Goal: Task Accomplishment & Management: Use online tool/utility

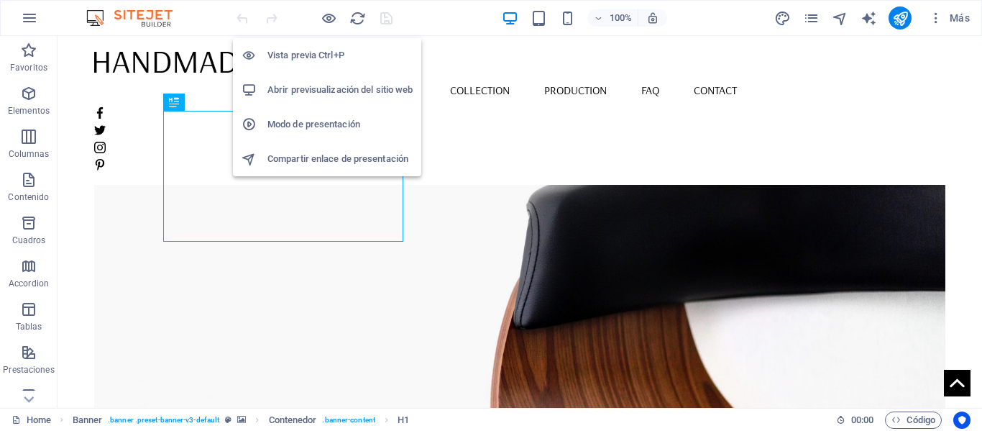
click at [319, 89] on h6 "Abrir previsualización del sitio web" at bounding box center [340, 89] width 145 height 17
click at [332, 19] on icon "button" at bounding box center [329, 18] width 17 height 17
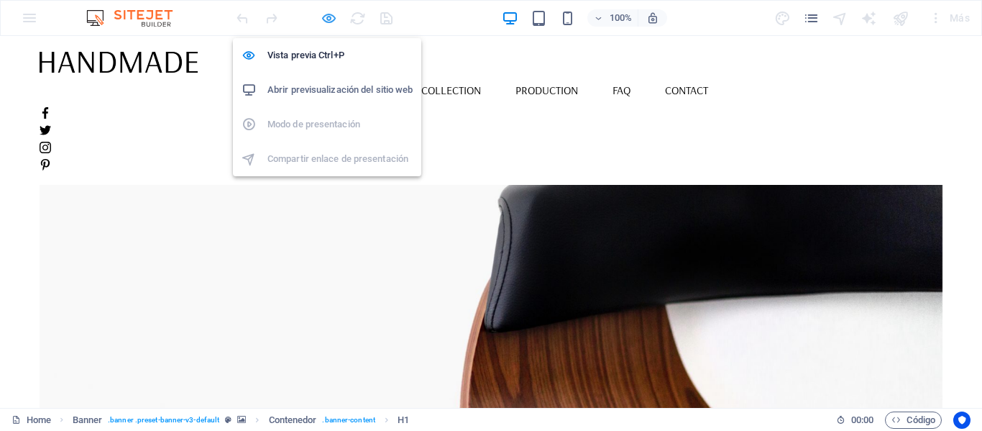
click at [330, 17] on icon "button" at bounding box center [329, 18] width 17 height 17
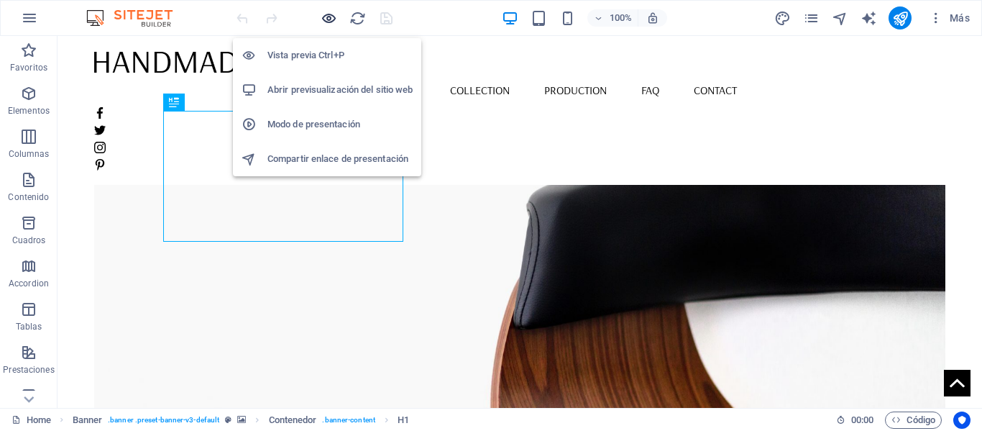
click at [327, 21] on icon "button" at bounding box center [329, 18] width 17 height 17
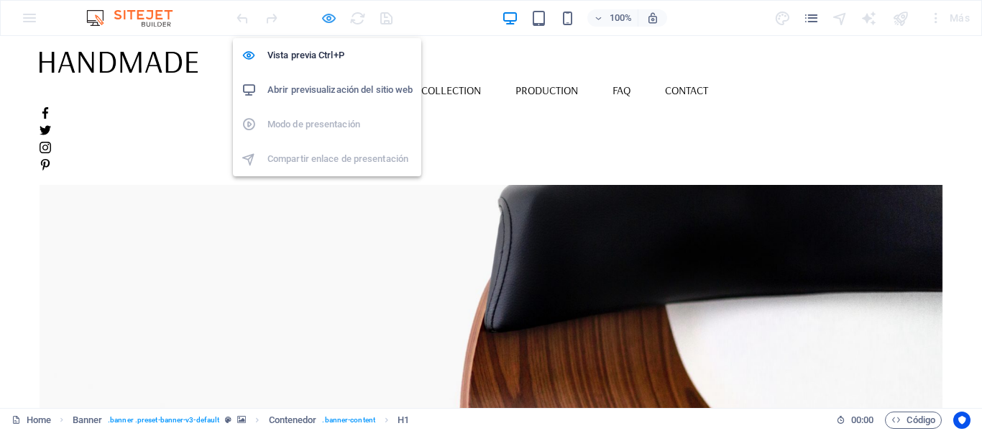
click at [327, 21] on icon "button" at bounding box center [329, 18] width 17 height 17
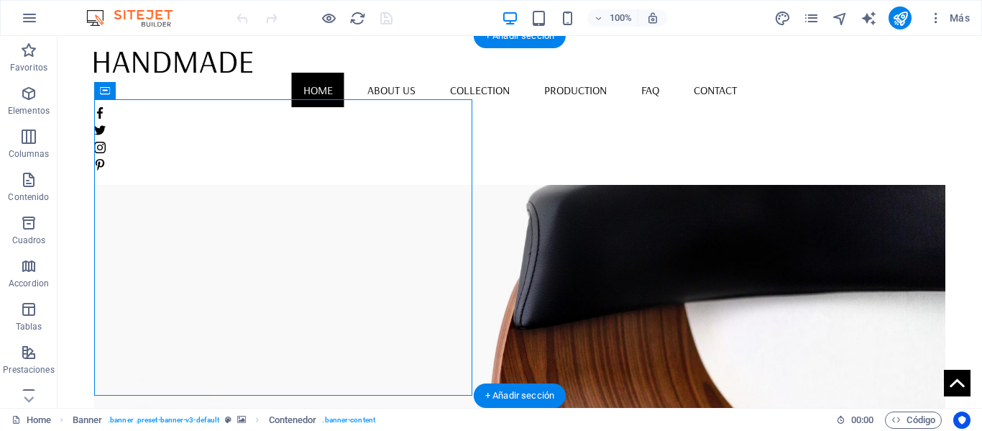
click at [486, 189] on figure at bounding box center [519, 279] width 851 height 360
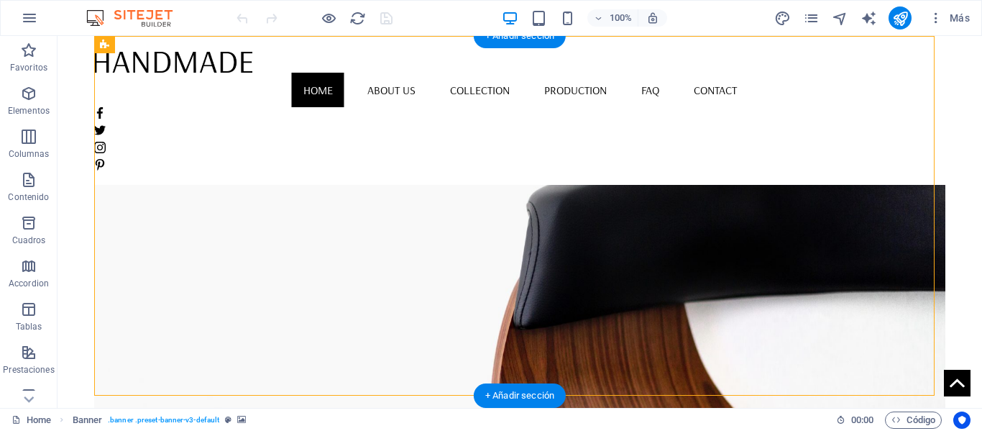
click at [486, 186] on figure at bounding box center [519, 279] width 851 height 360
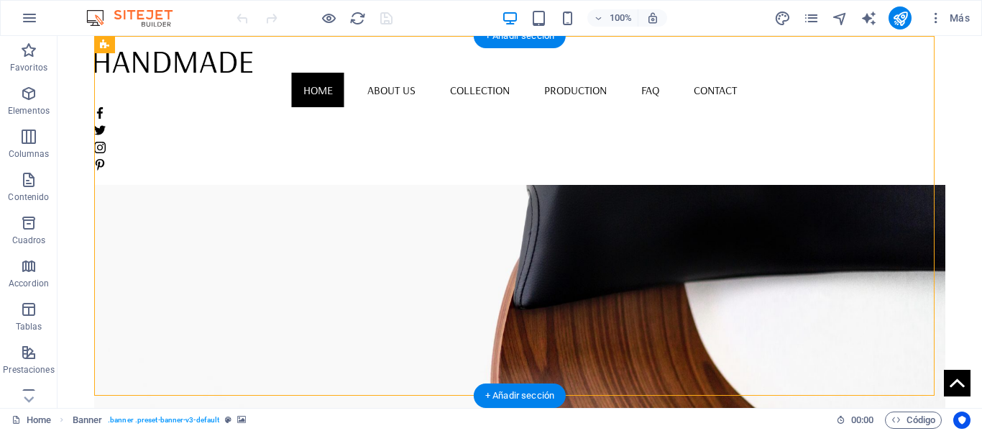
select select "vh"
select select "banner"
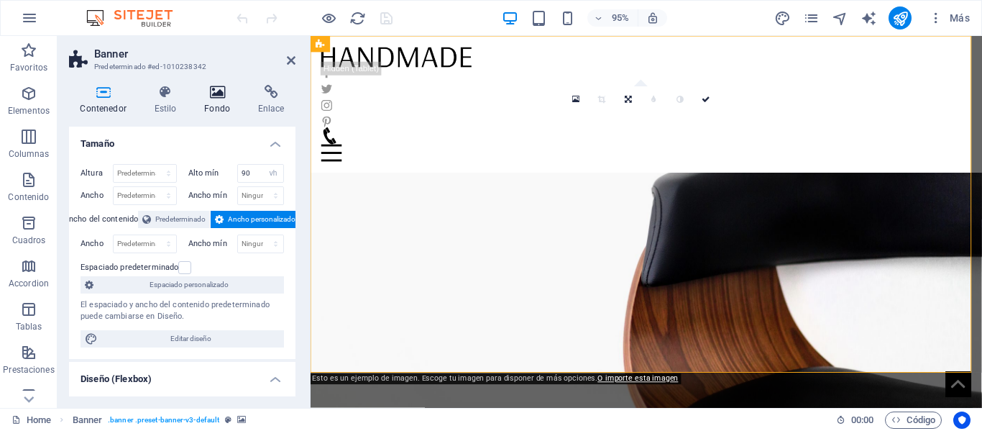
click at [225, 109] on h4 "Fondo" at bounding box center [220, 100] width 54 height 30
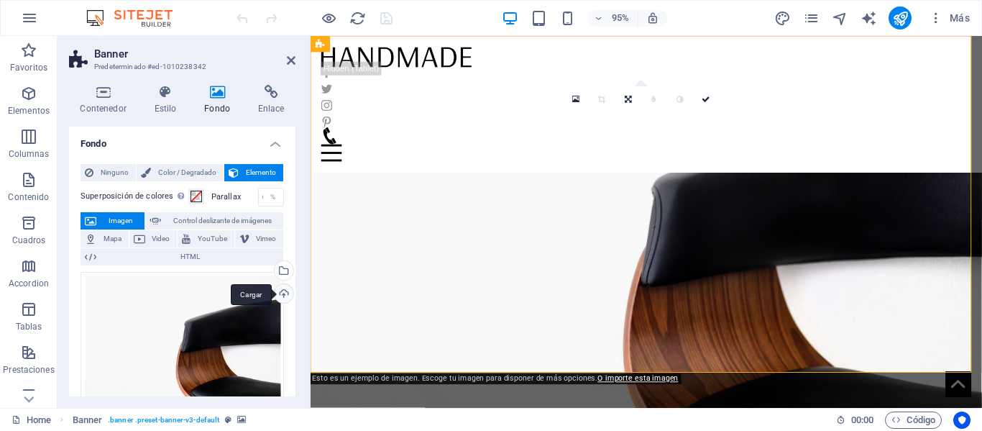
click at [283, 292] on div "Cargar" at bounding box center [283, 295] width 22 height 22
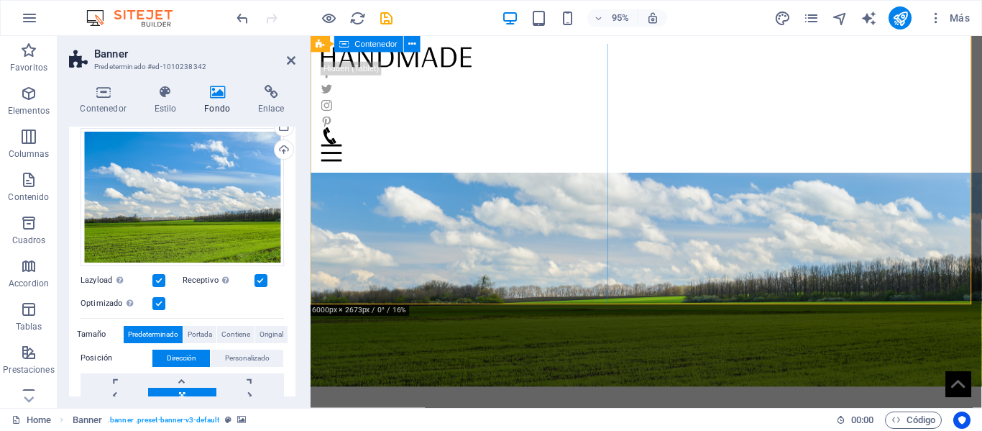
scroll to position [72, 0]
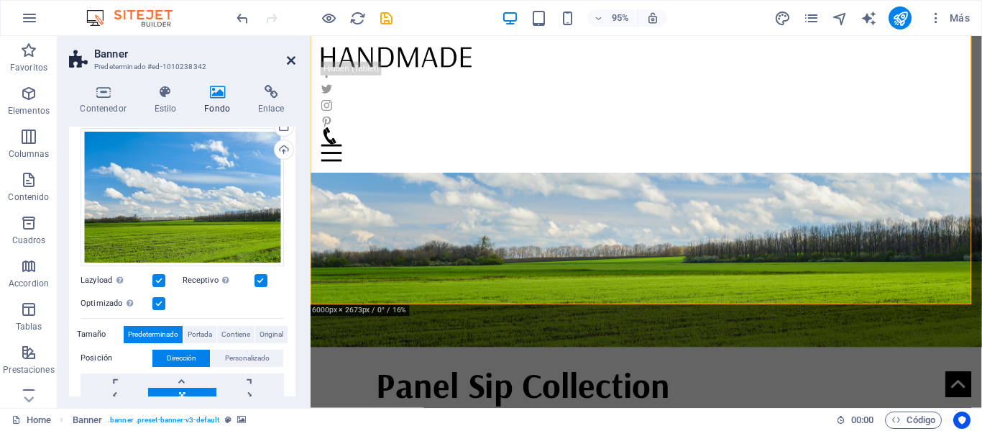
click at [290, 57] on icon at bounding box center [291, 61] width 9 height 12
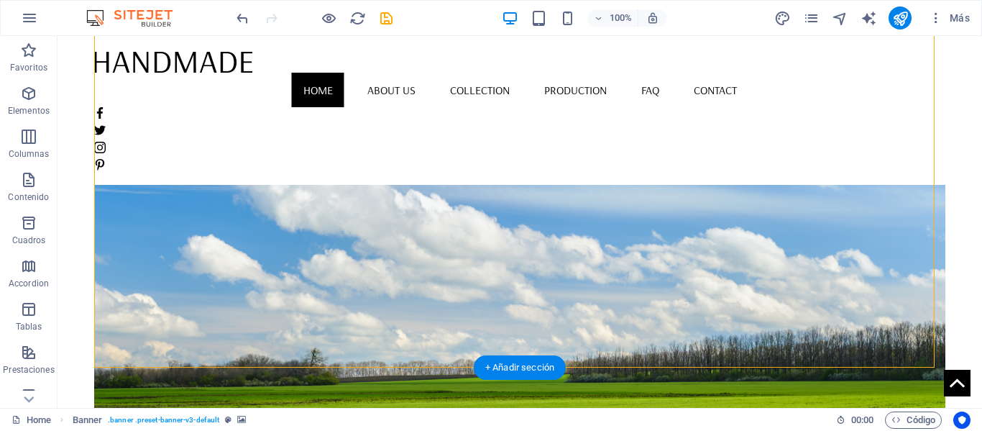
scroll to position [0, 0]
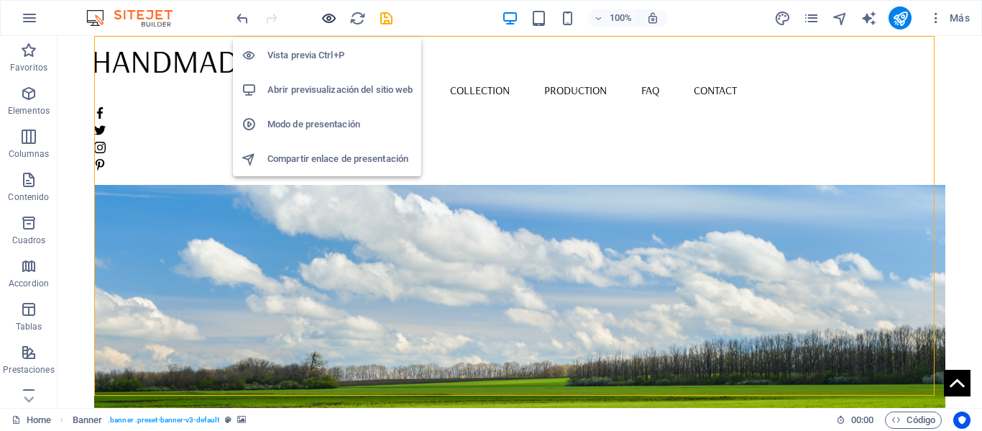
click at [324, 14] on icon "button" at bounding box center [329, 18] width 17 height 17
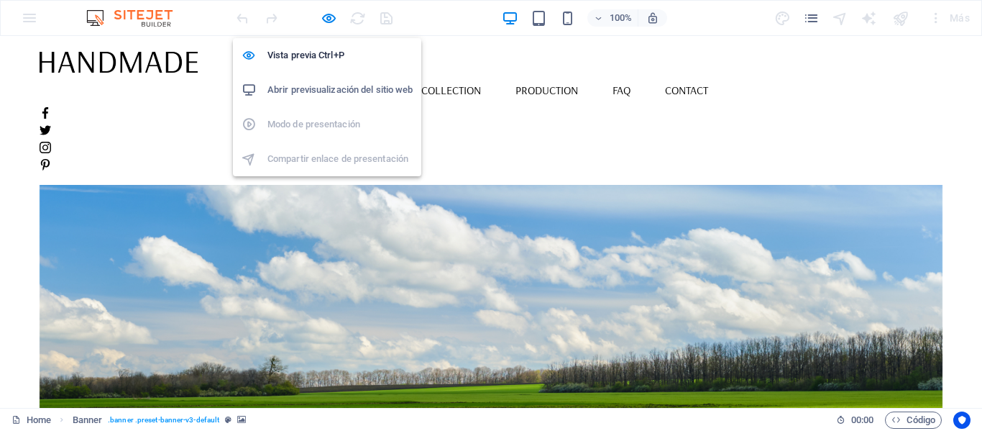
click at [331, 93] on h6 "Abrir previsualización del sitio web" at bounding box center [340, 89] width 145 height 17
click at [327, 15] on icon "button" at bounding box center [329, 18] width 17 height 17
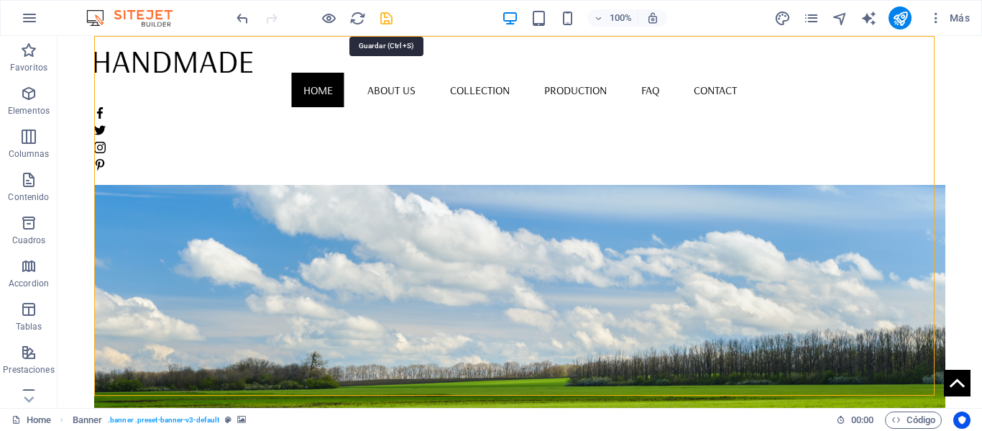
click at [384, 19] on icon "save" at bounding box center [386, 18] width 17 height 17
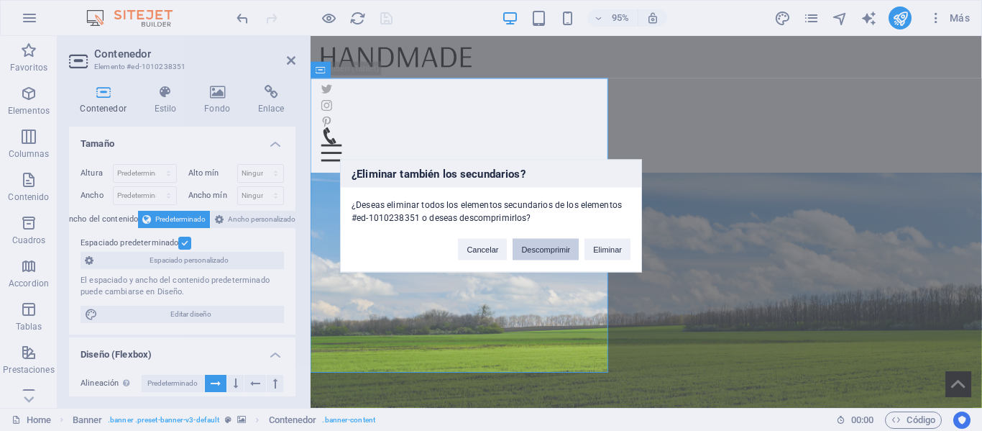
click at [560, 243] on button "Descomprimir" at bounding box center [546, 249] width 66 height 22
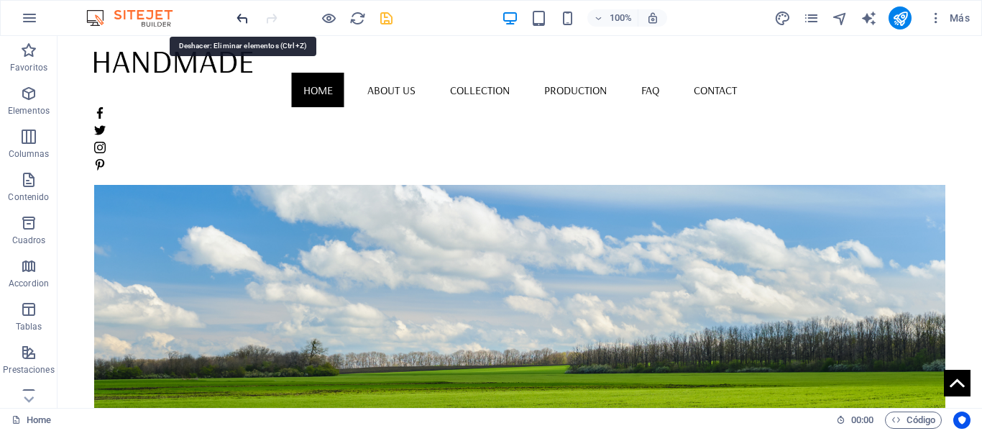
click at [244, 19] on icon "undo" at bounding box center [242, 18] width 17 height 17
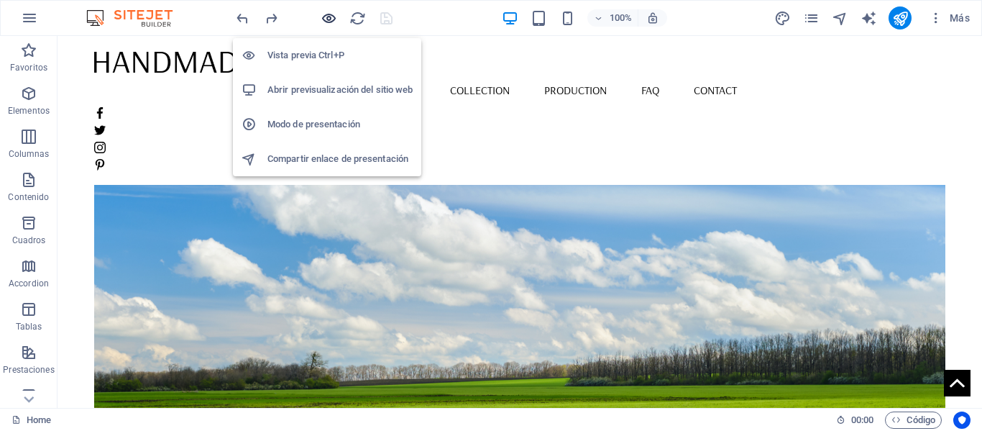
click at [327, 24] on icon "button" at bounding box center [329, 18] width 17 height 17
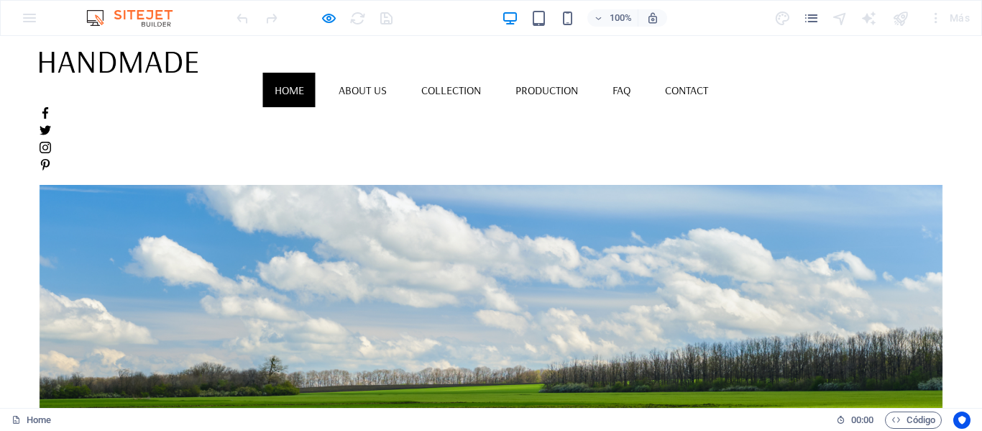
click at [503, 239] on div at bounding box center [492, 279] width 904 height 360
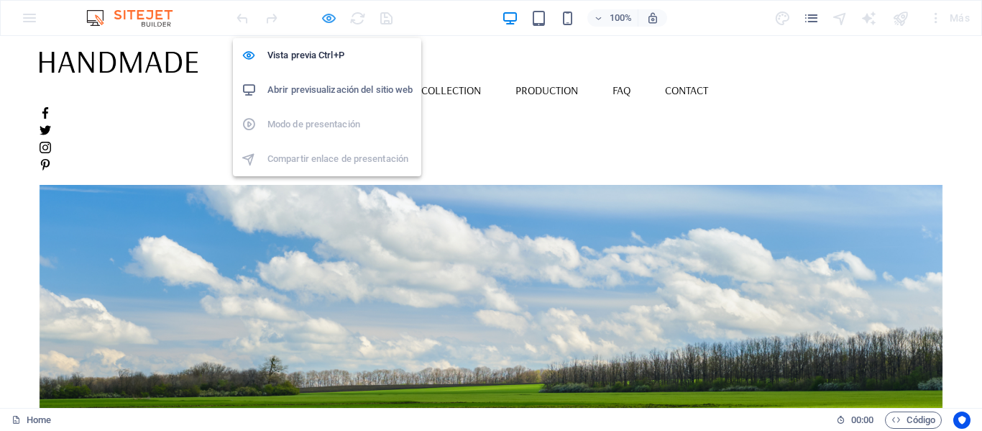
click at [323, 22] on icon "button" at bounding box center [329, 18] width 17 height 17
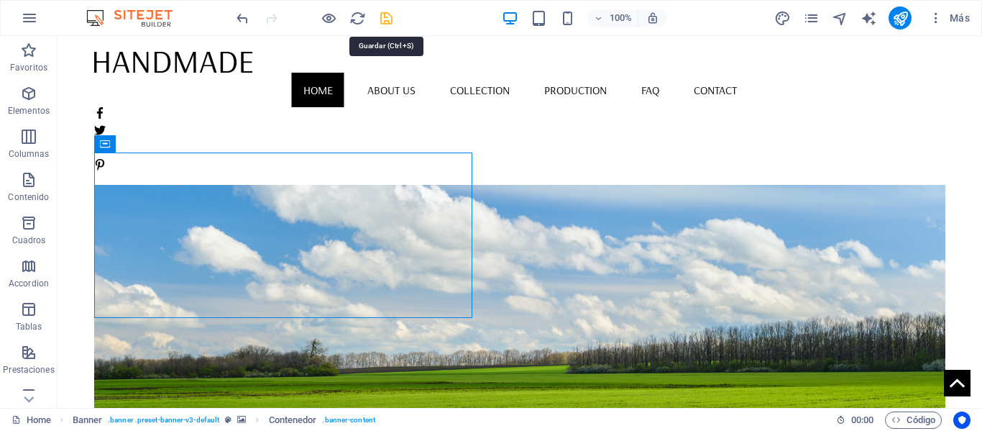
click at [393, 24] on icon "save" at bounding box center [386, 18] width 17 height 17
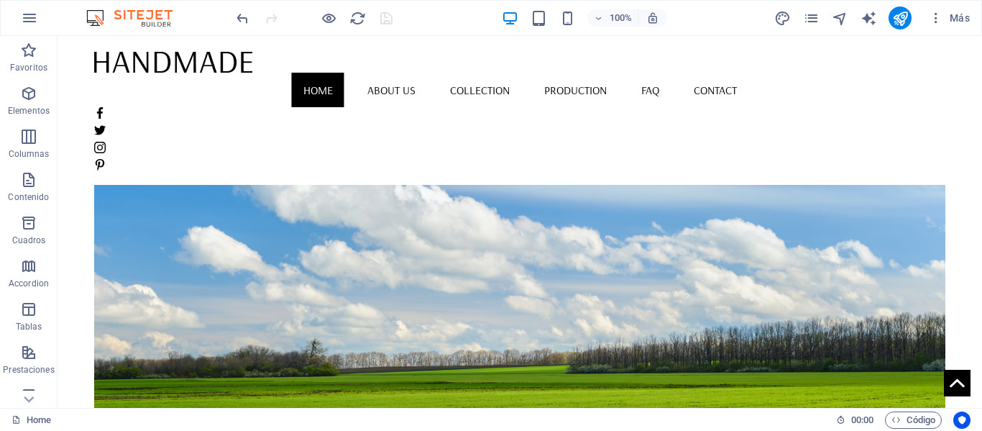
click at [325, 8] on div "100% Más" at bounding box center [491, 18] width 981 height 35
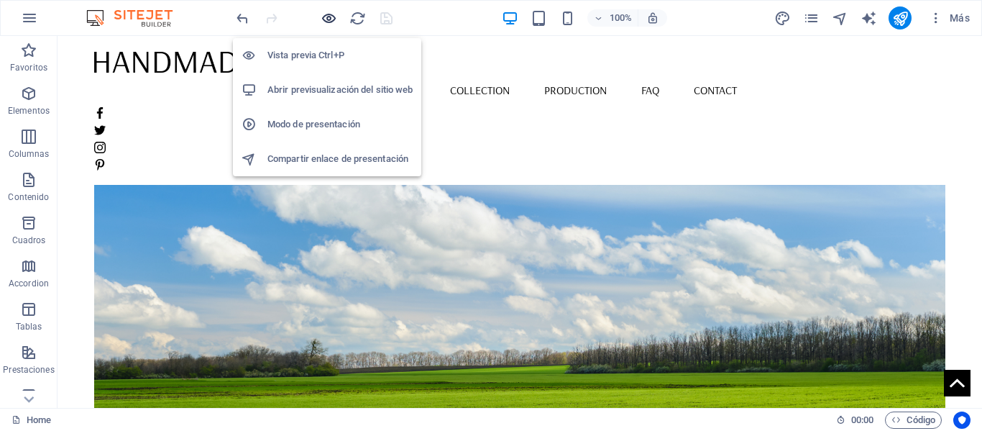
click at [333, 18] on icon "button" at bounding box center [329, 18] width 17 height 17
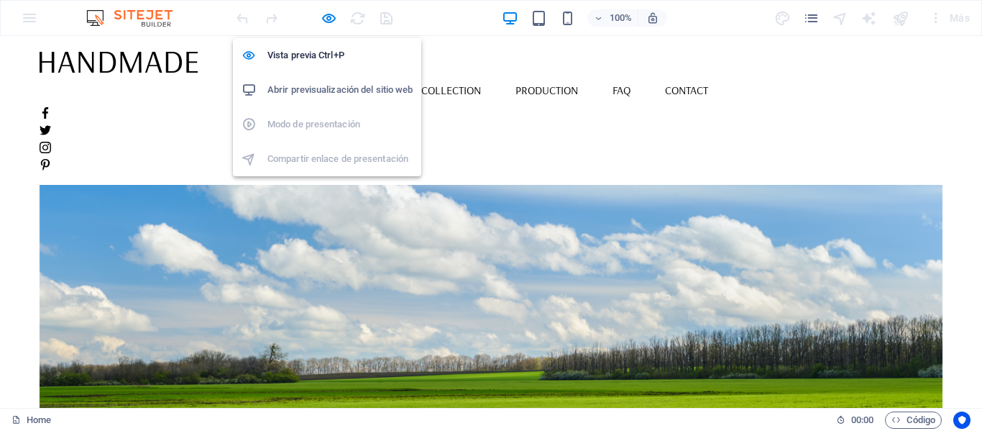
click at [343, 94] on h6 "Abrir previsualización del sitio web" at bounding box center [340, 89] width 145 height 17
click at [329, 22] on icon "button" at bounding box center [329, 18] width 17 height 17
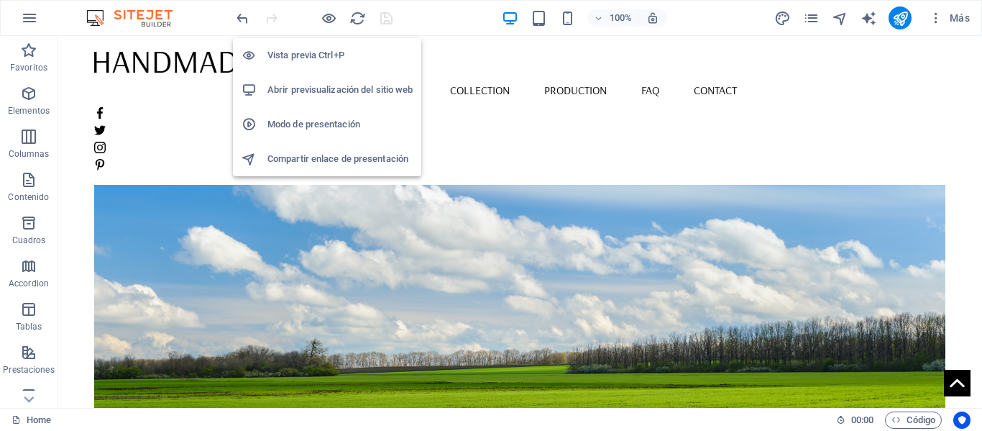
click at [244, 27] on div "Vista previa Ctrl+P Abrir previsualización del sitio web Modo de presentación C…" at bounding box center [327, 102] width 188 height 150
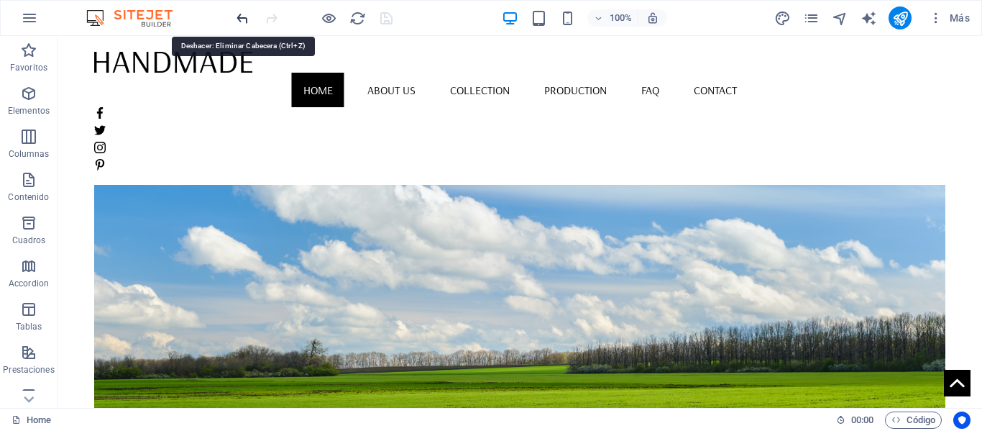
click at [244, 23] on icon "undo" at bounding box center [242, 18] width 17 height 17
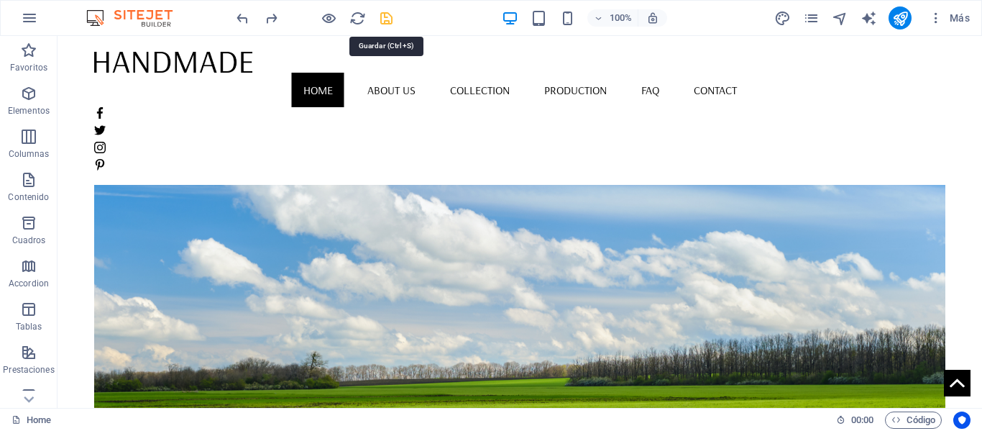
click at [390, 25] on icon "save" at bounding box center [386, 18] width 17 height 17
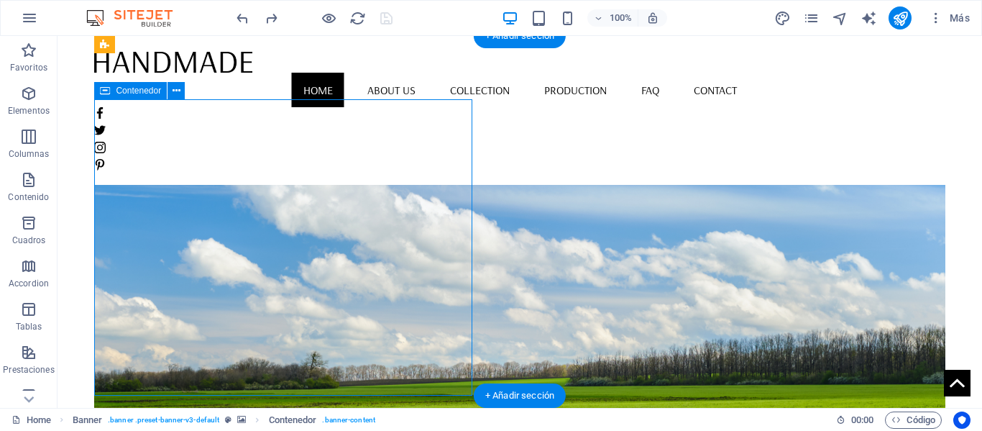
click at [118, 91] on span "Contenedor" at bounding box center [138, 90] width 45 height 9
click at [175, 94] on icon at bounding box center [177, 90] width 8 height 15
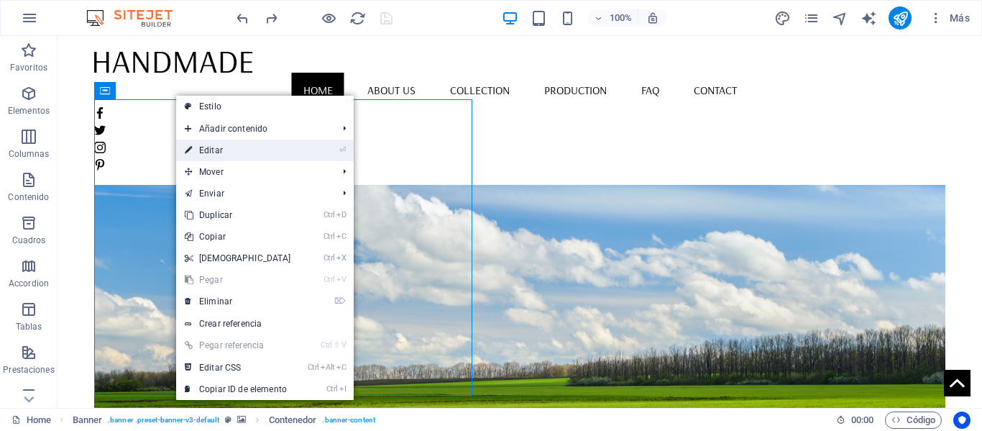
click at [221, 149] on link "⏎ Editar" at bounding box center [238, 151] width 124 height 22
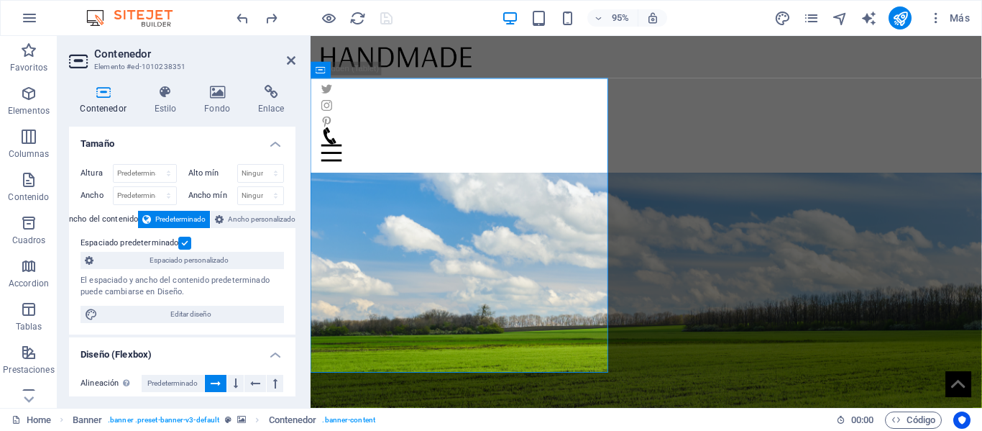
click at [728, 217] on figure at bounding box center [664, 258] width 707 height 355
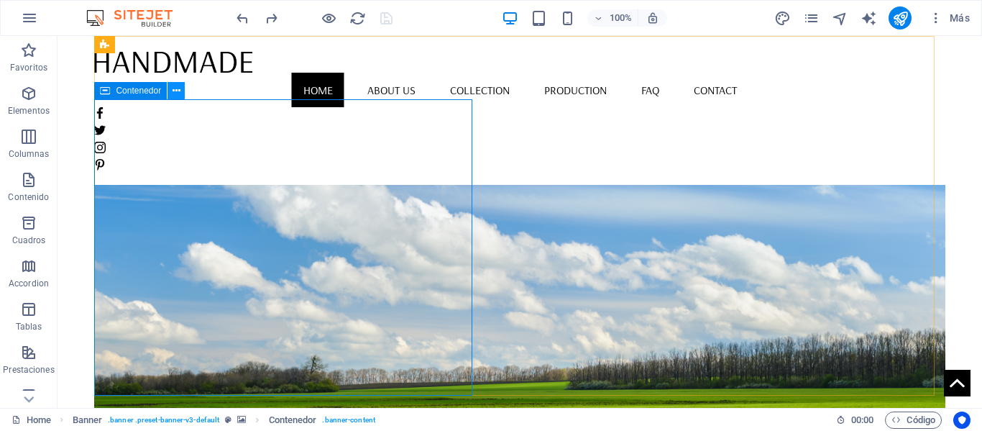
click at [175, 93] on icon at bounding box center [177, 90] width 8 height 15
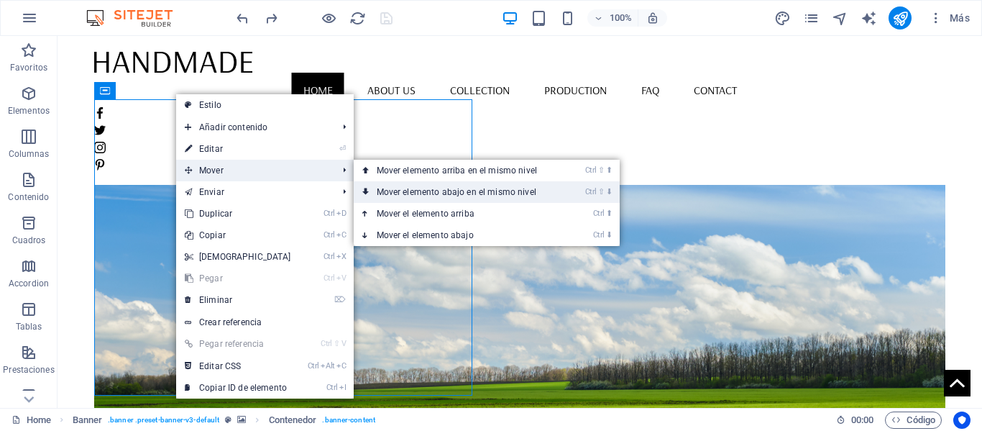
click at [415, 193] on link "Ctrl ⇧ ⬇ Mover elemento abajo en el mismo nivel" at bounding box center [460, 192] width 212 height 22
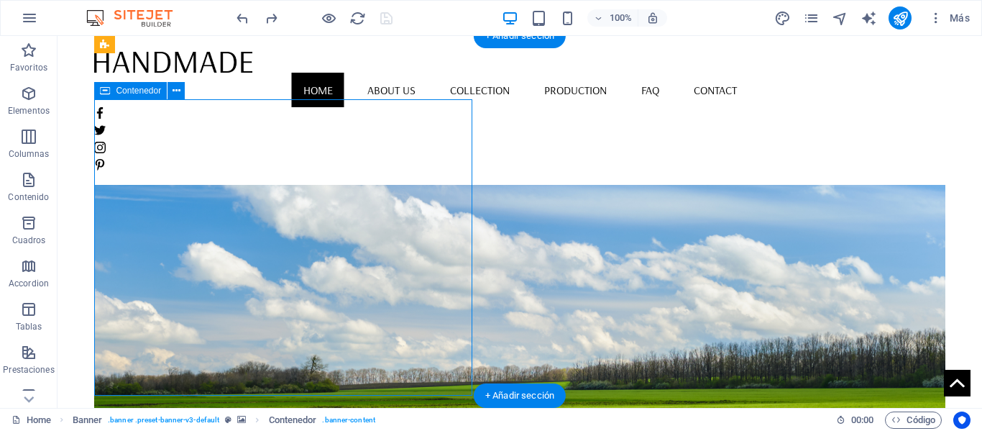
drag, startPoint x: 140, startPoint y: 114, endPoint x: 227, endPoint y: 125, distance: 87.1
drag, startPoint x: 457, startPoint y: 156, endPoint x: 493, endPoint y: 161, distance: 36.3
click at [493, 161] on div "Panel Sip Collection Lorem ipsum dolor sit amet, consectetuer adipiscing elit. …" at bounding box center [519, 346] width 851 height 621
click at [177, 93] on icon at bounding box center [177, 90] width 8 height 15
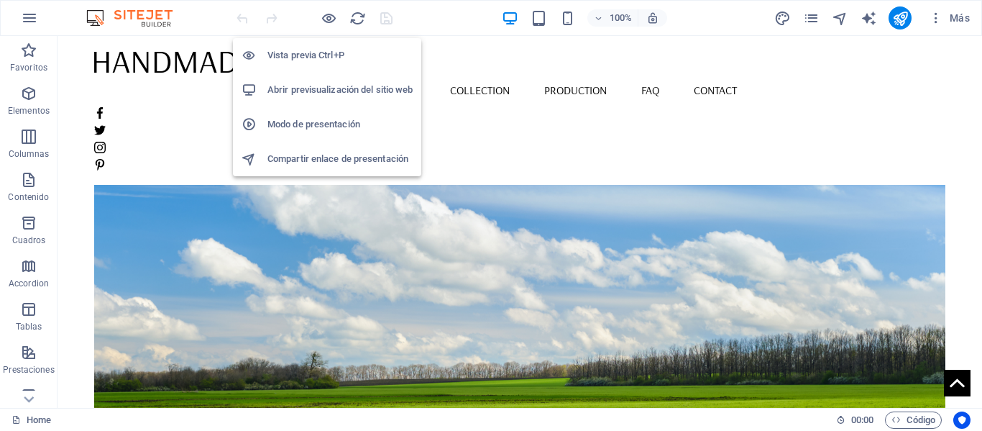
click at [324, 60] on h6 "Vista previa Ctrl+P" at bounding box center [340, 55] width 145 height 17
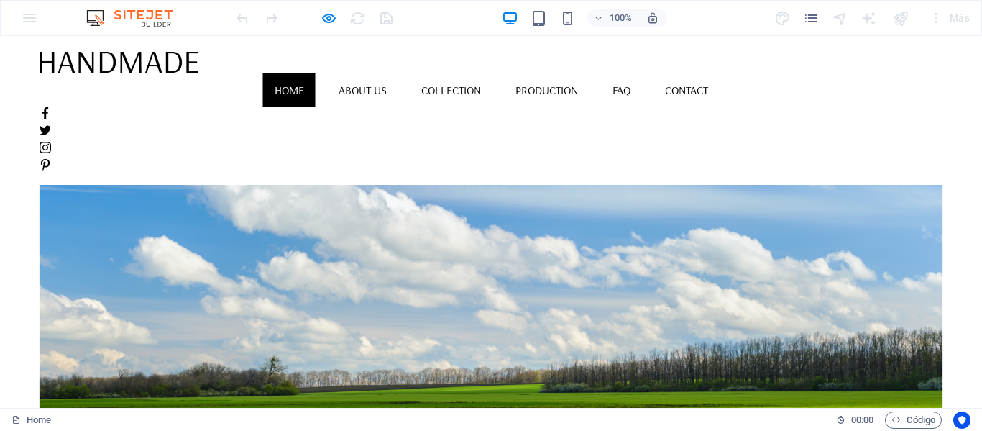
click at [324, 27] on div at bounding box center [314, 17] width 161 height 23
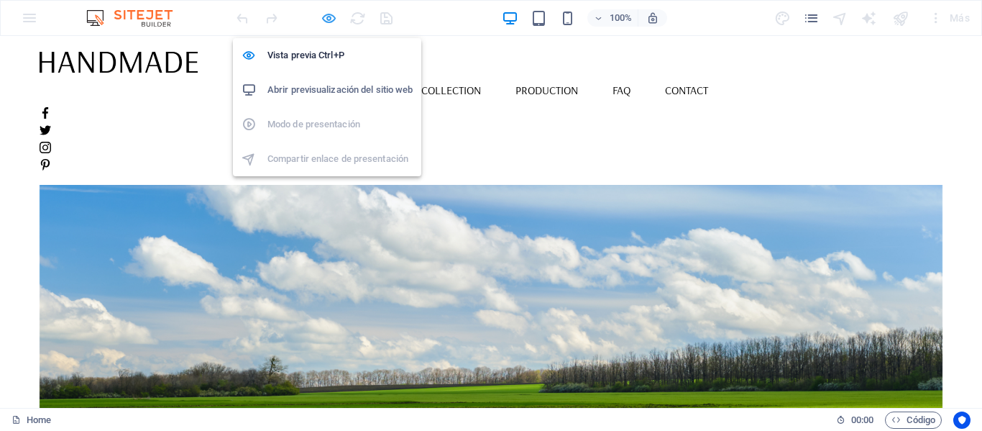
click at [326, 24] on icon "button" at bounding box center [329, 18] width 17 height 17
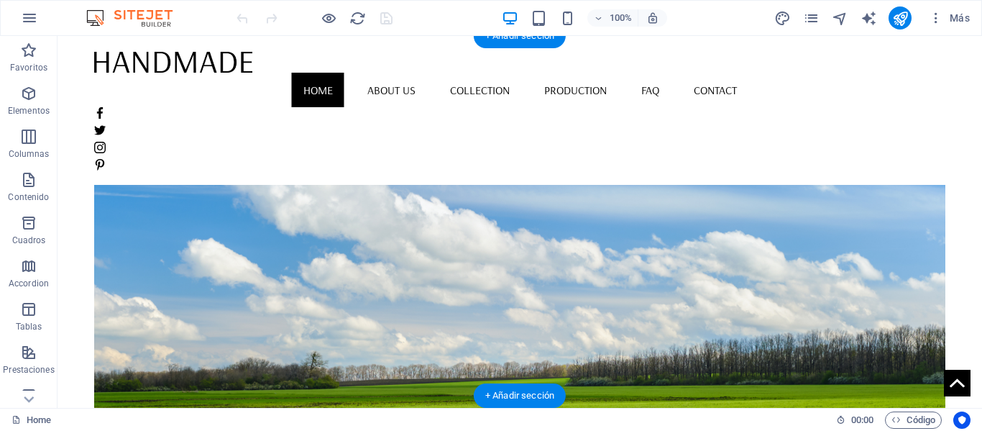
click at [484, 165] on figure at bounding box center [519, 279] width 851 height 360
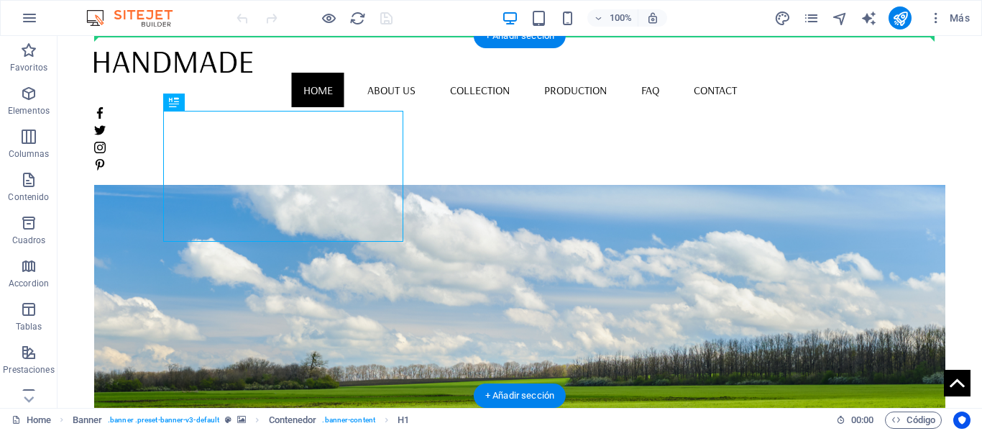
drag, startPoint x: 307, startPoint y: 163, endPoint x: 528, endPoint y: 165, distance: 220.8
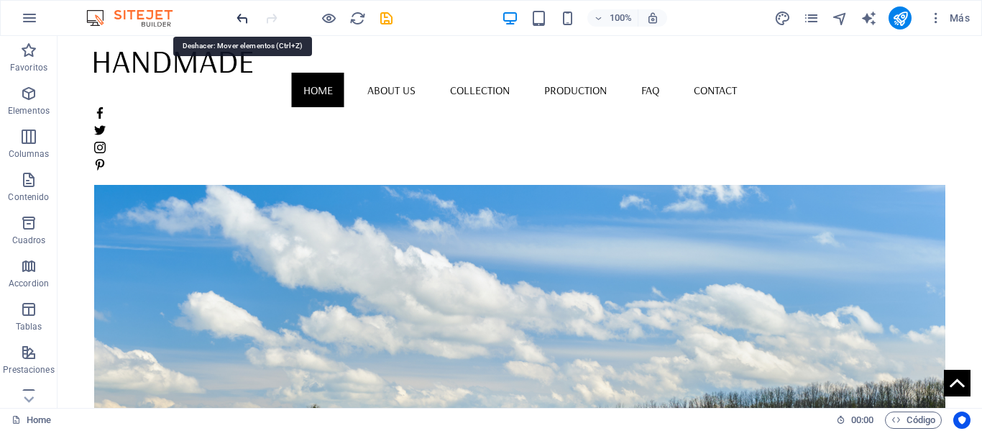
click at [247, 18] on icon "undo" at bounding box center [242, 18] width 17 height 17
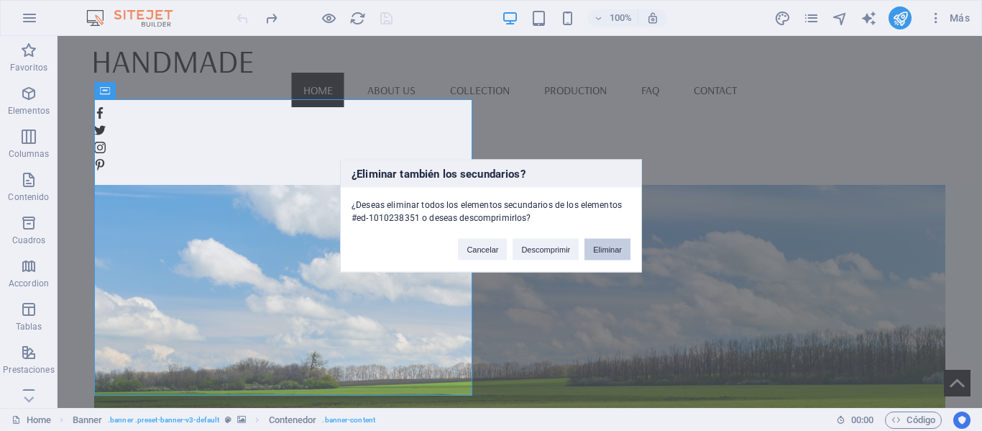
click at [594, 253] on button "Eliminar" at bounding box center [608, 249] width 46 height 22
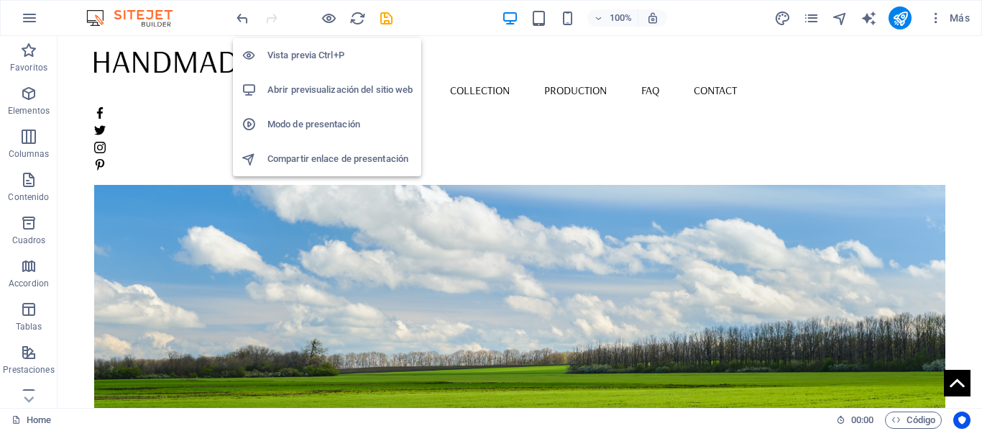
click at [321, 62] on h6 "Vista previa Ctrl+P" at bounding box center [340, 55] width 145 height 17
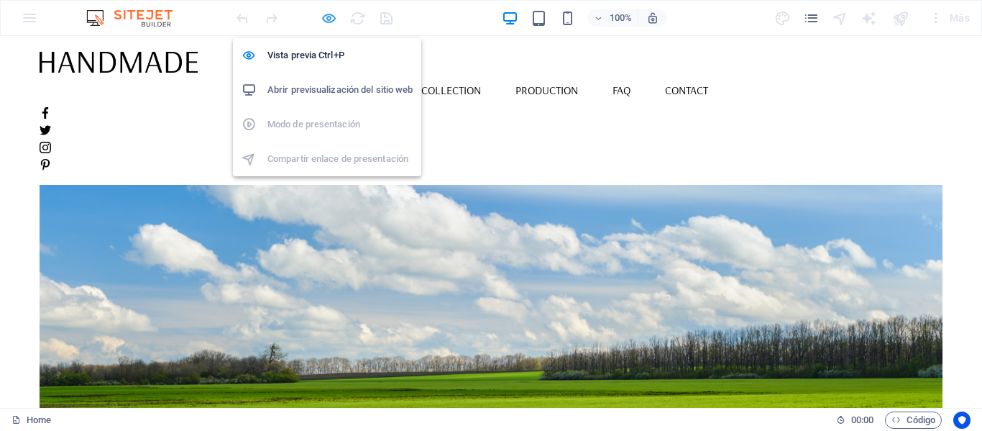
click at [329, 22] on icon "button" at bounding box center [329, 18] width 17 height 17
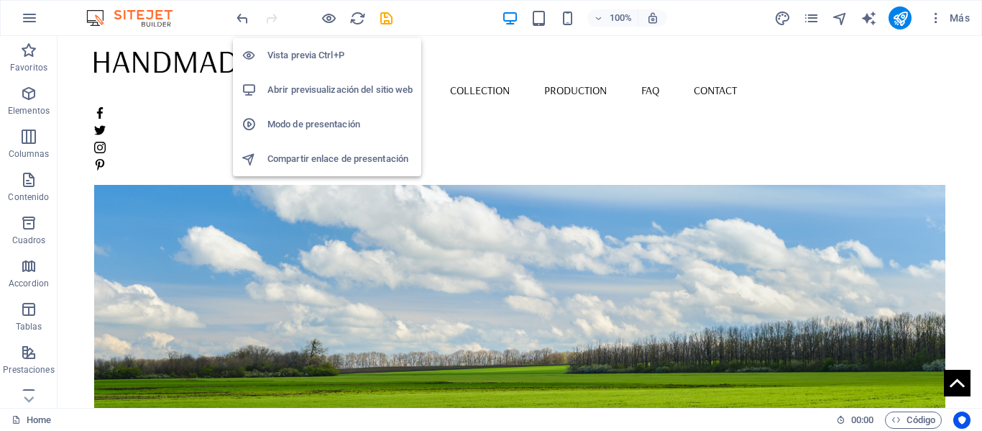
click at [324, 83] on h6 "Abrir previsualización del sitio web" at bounding box center [340, 89] width 145 height 17
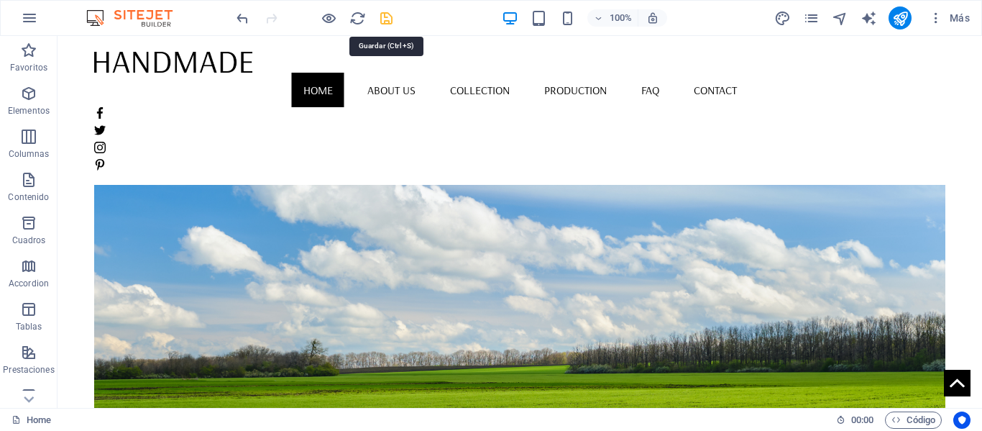
click at [392, 25] on icon "save" at bounding box center [386, 18] width 17 height 17
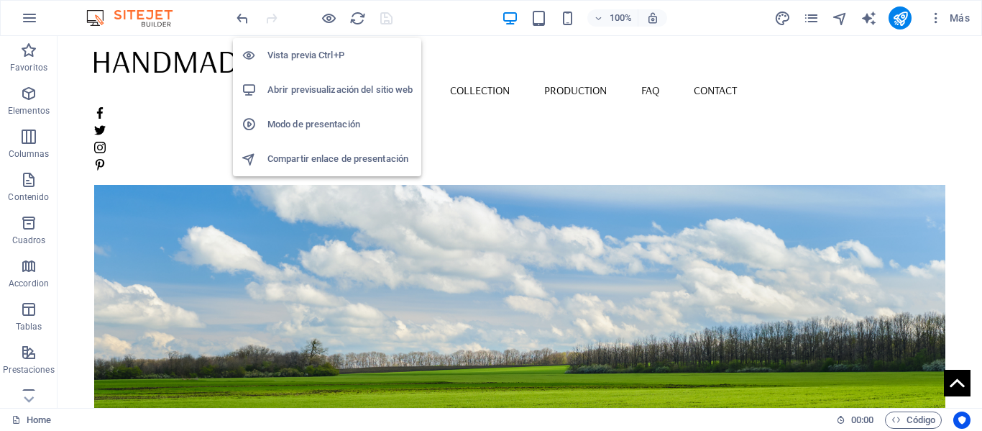
click at [323, 88] on h6 "Abrir previsualización del sitio web" at bounding box center [340, 89] width 145 height 17
click at [334, 24] on icon "button" at bounding box center [329, 18] width 17 height 17
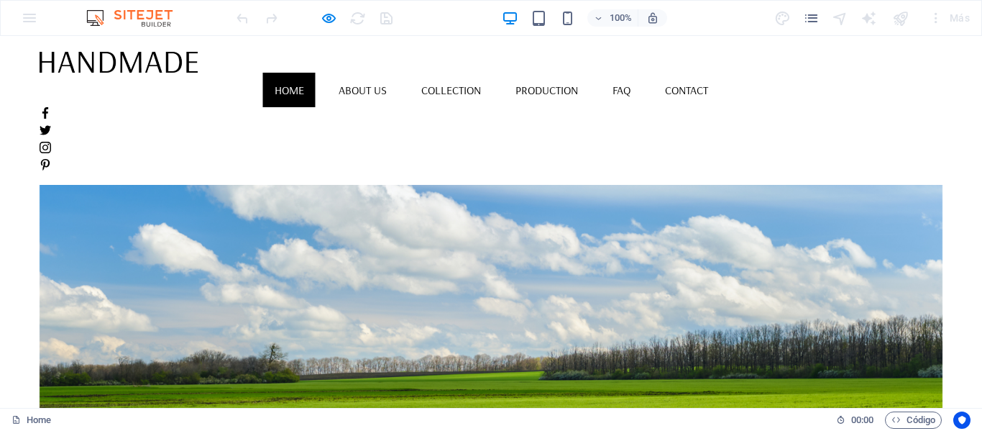
click at [411, 218] on div at bounding box center [492, 266] width 904 height 334
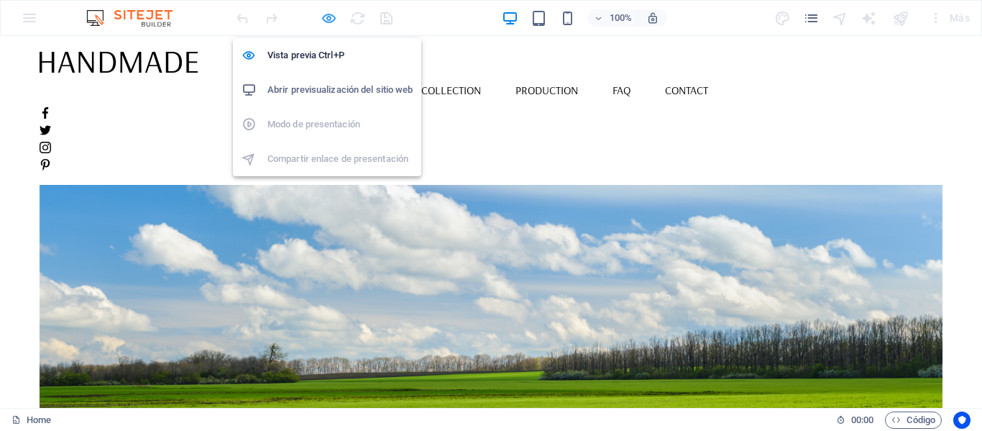
click at [337, 20] on icon "button" at bounding box center [329, 18] width 17 height 17
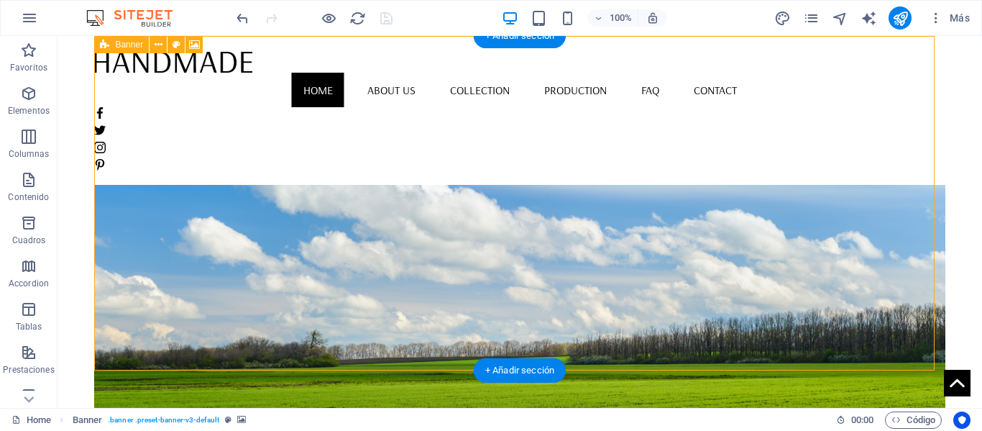
select select "vh"
select select "banner"
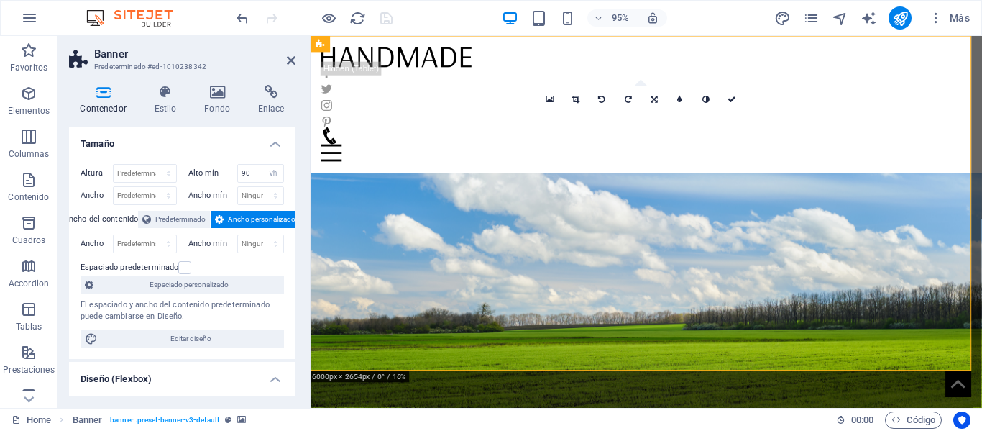
click at [109, 101] on h4 "Contenedor" at bounding box center [106, 100] width 74 height 30
click at [392, 163] on figure at bounding box center [664, 257] width 707 height 352
click at [291, 61] on icon at bounding box center [291, 61] width 9 height 12
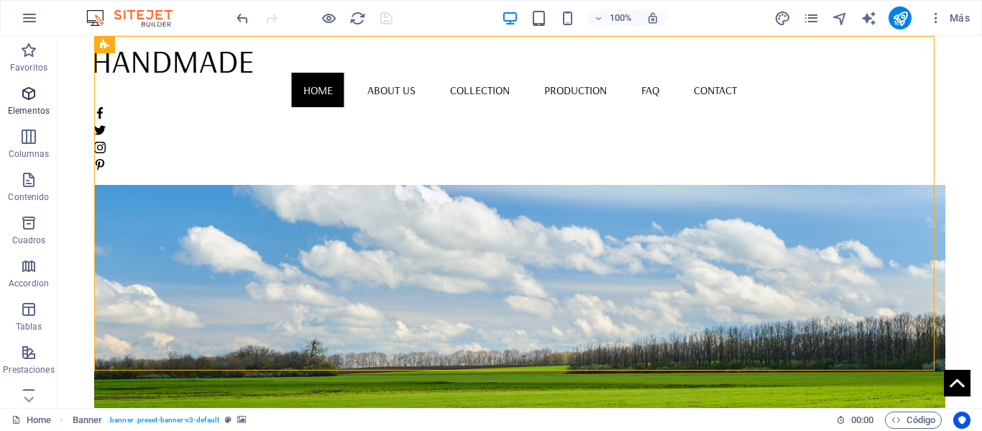
click at [37, 109] on p "Elementos" at bounding box center [29, 111] width 42 height 12
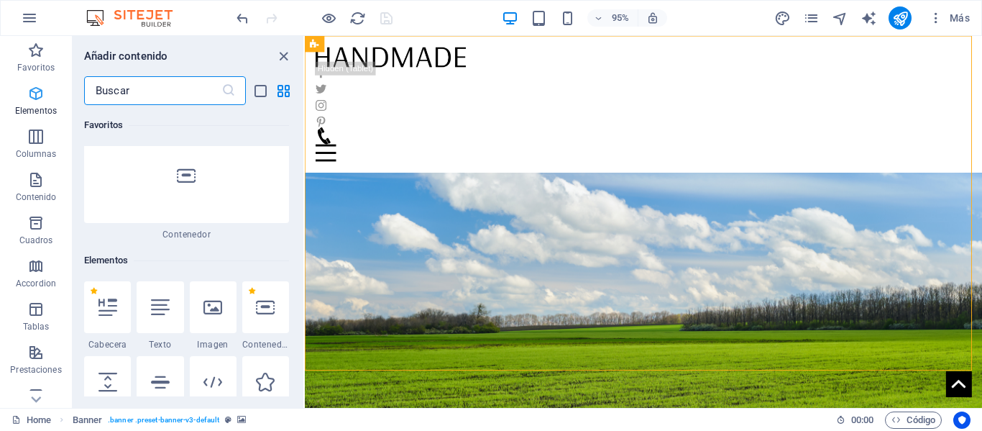
scroll to position [271, 0]
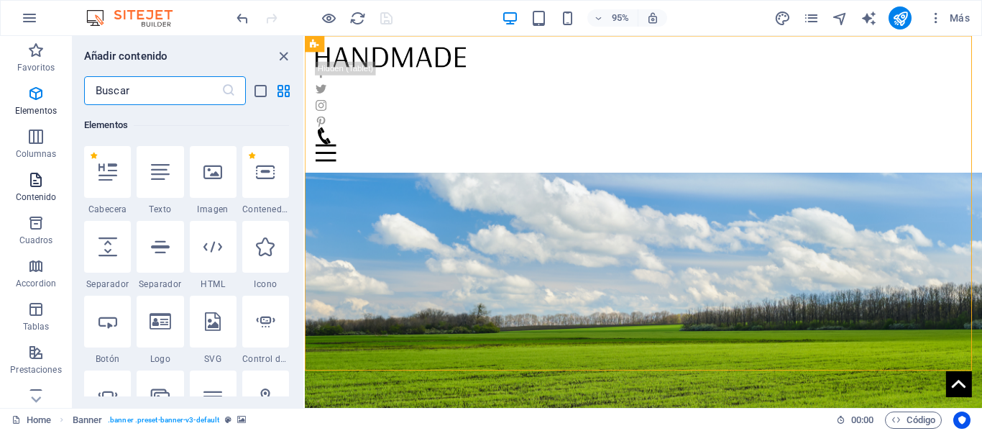
click at [40, 176] on icon "button" at bounding box center [35, 179] width 17 height 17
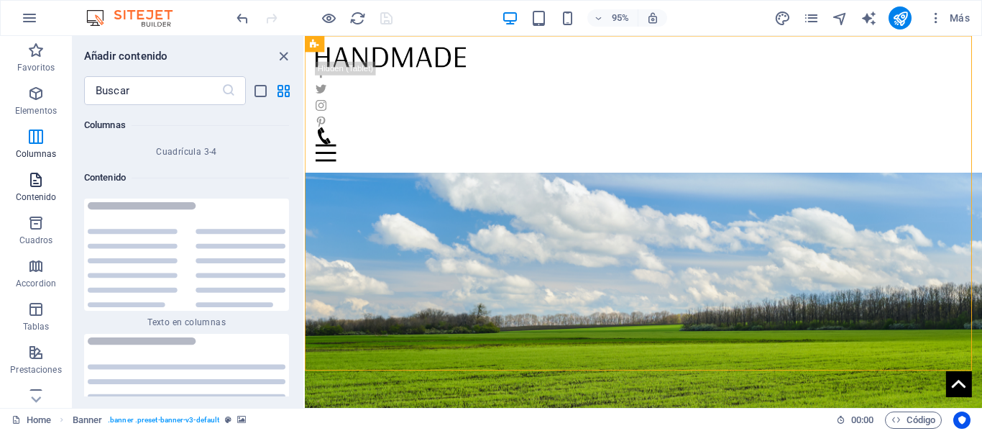
scroll to position [4830, 0]
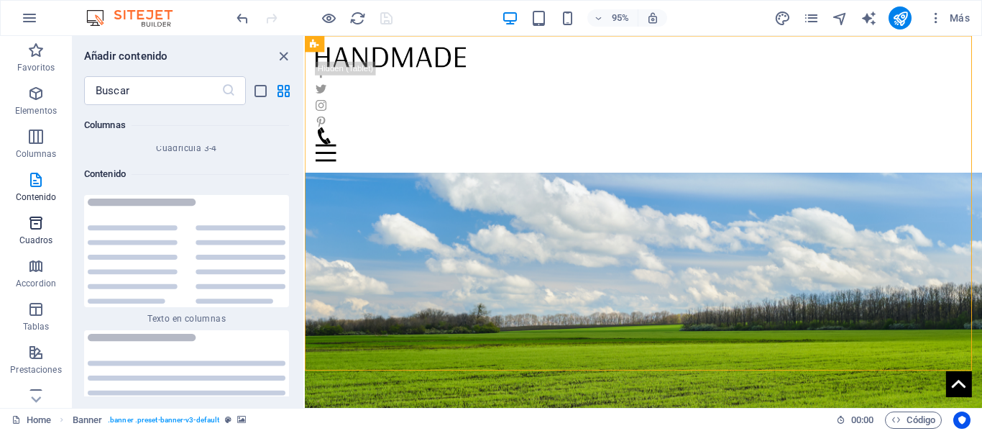
click at [36, 241] on p "Cuadros" at bounding box center [36, 240] width 34 height 12
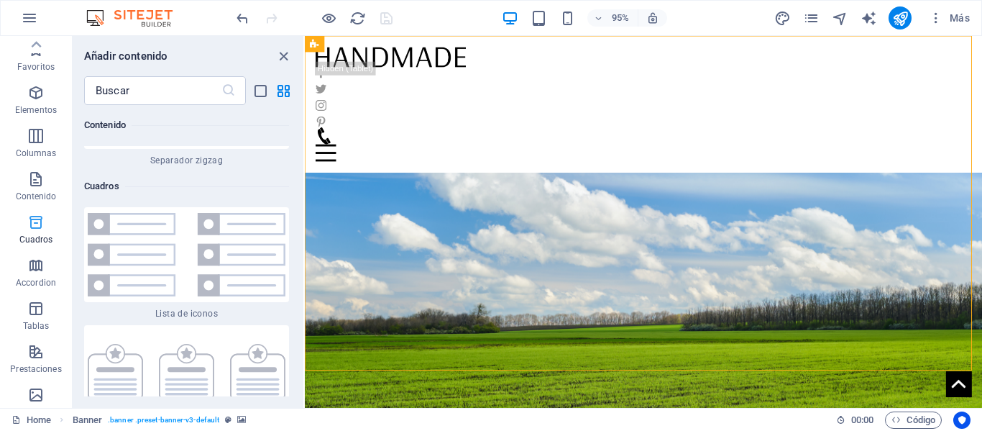
scroll to position [0, 0]
click at [285, 55] on icon "close panel" at bounding box center [283, 56] width 17 height 17
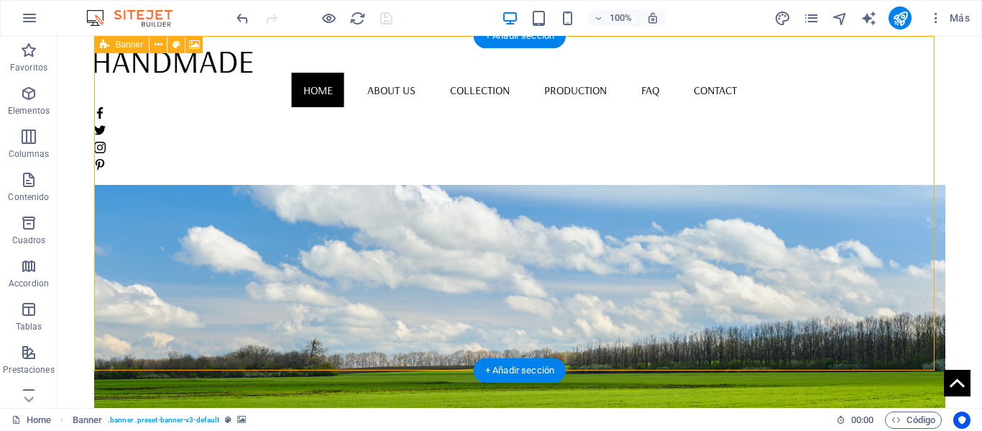
click at [479, 365] on div "+ Añadir sección" at bounding box center [520, 370] width 92 height 24
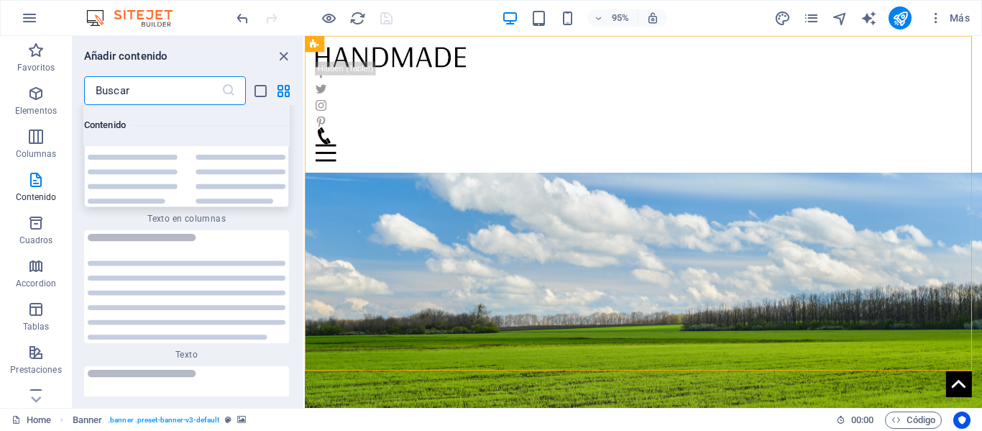
scroll to position [4974, 0]
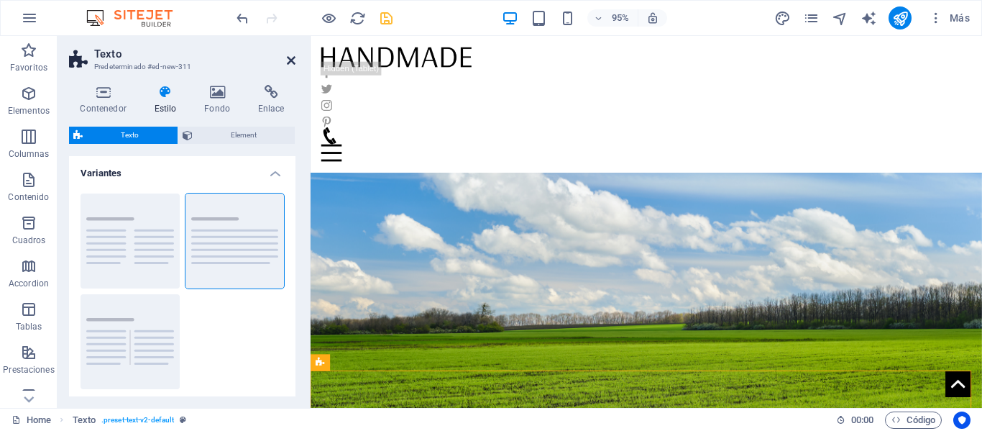
drag, startPoint x: 229, startPoint y: 28, endPoint x: 290, endPoint y: 65, distance: 71.0
click at [290, 65] on icon at bounding box center [291, 61] width 9 height 12
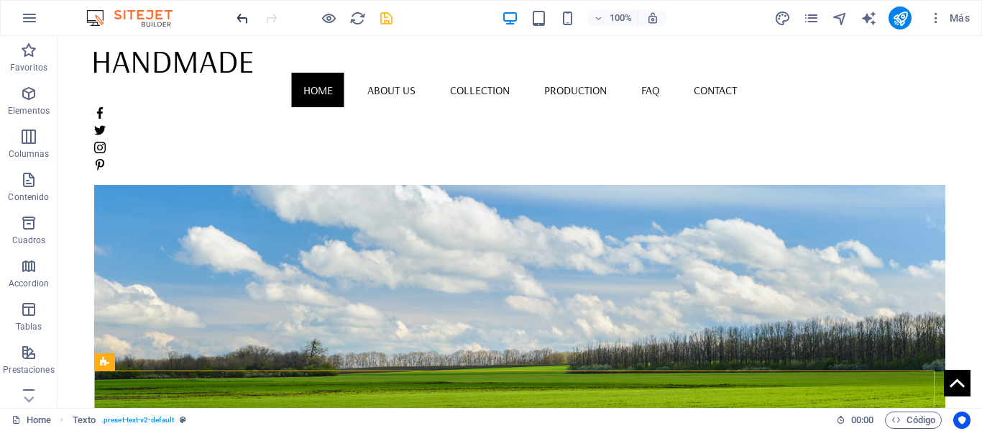
click at [242, 29] on div "100% Más" at bounding box center [491, 18] width 981 height 35
click at [245, 25] on icon "undo" at bounding box center [242, 18] width 17 height 17
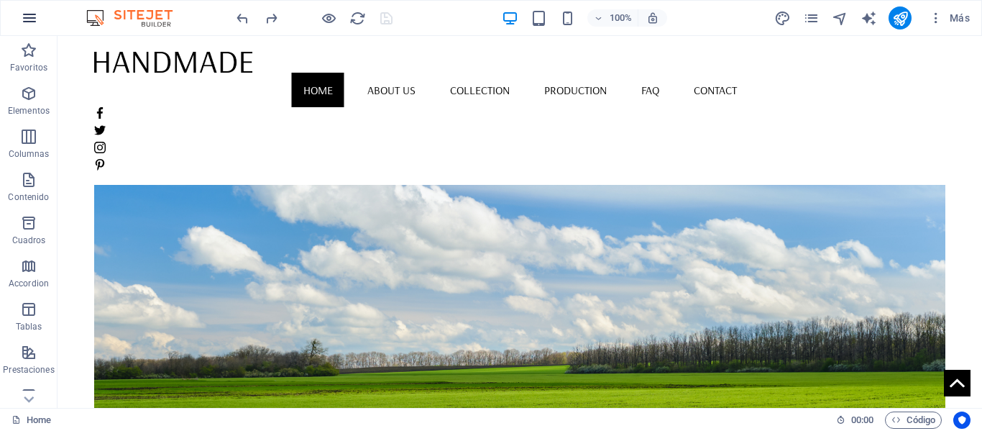
click at [19, 18] on button "button" at bounding box center [29, 18] width 35 height 35
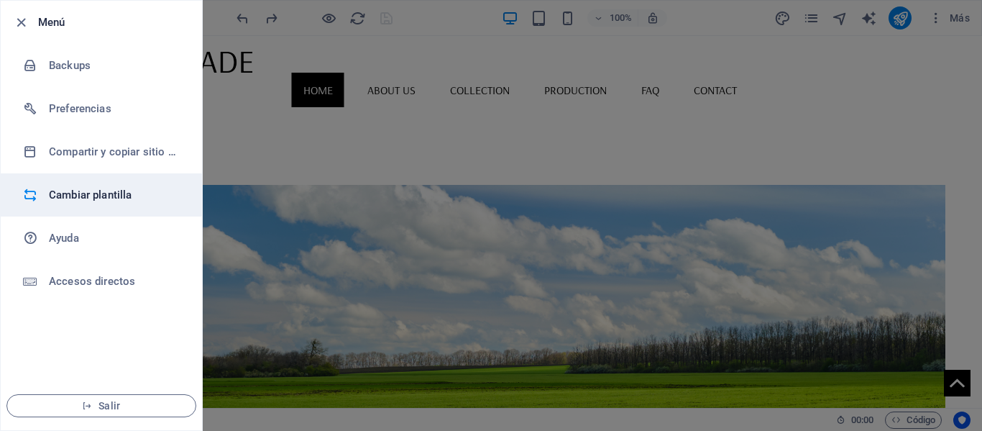
click at [103, 198] on h6 "Cambiar plantilla" at bounding box center [115, 194] width 133 height 17
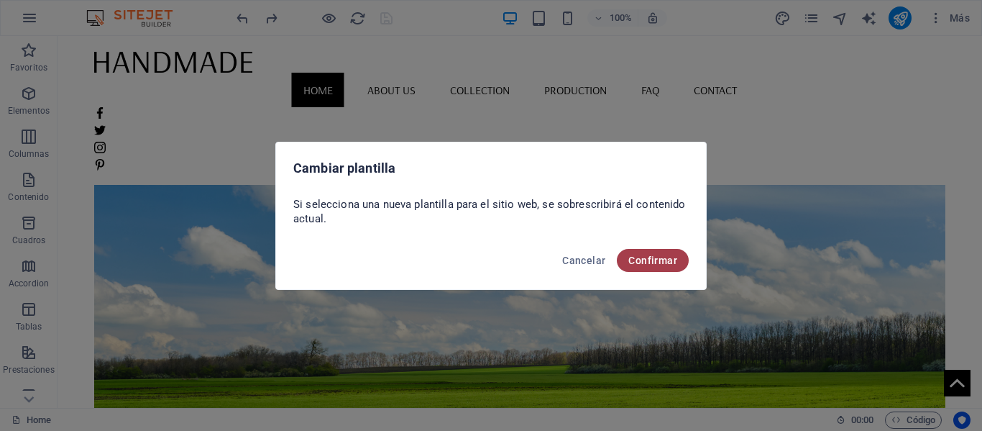
click at [636, 252] on button "Confirmar" at bounding box center [653, 260] width 72 height 23
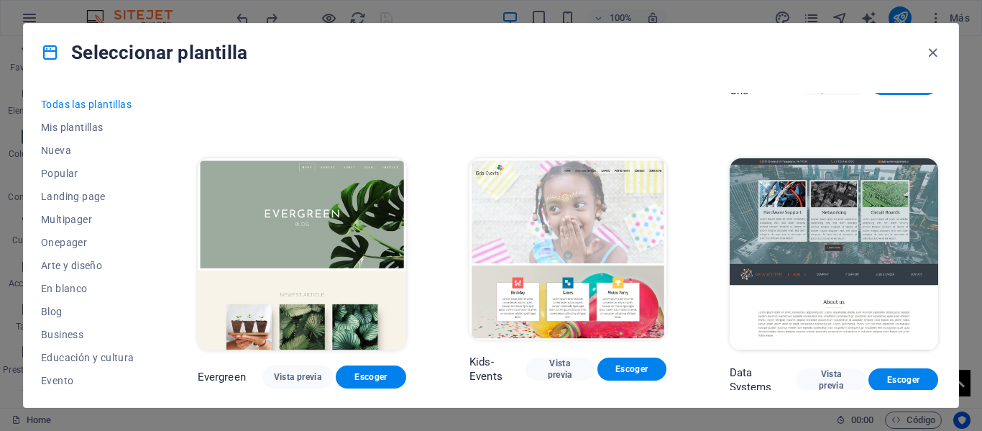
scroll to position [5177, 0]
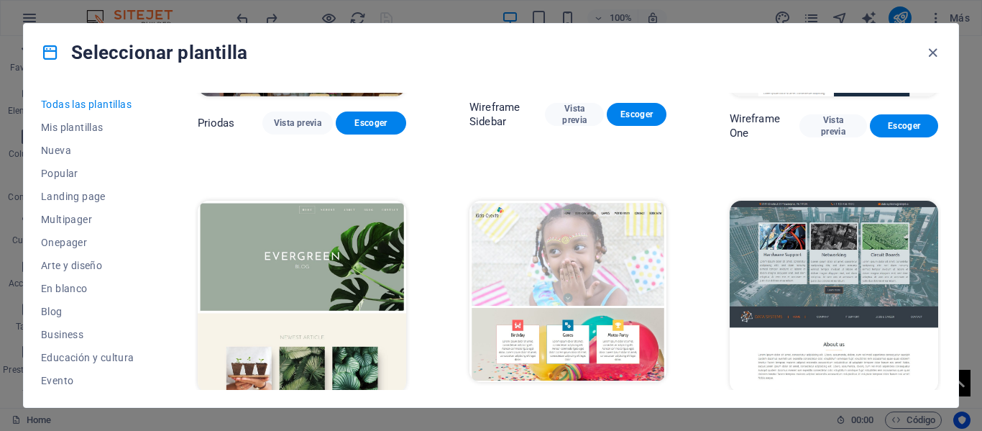
click at [315, 413] on span "Vista previa" at bounding box center [297, 419] width 47 height 12
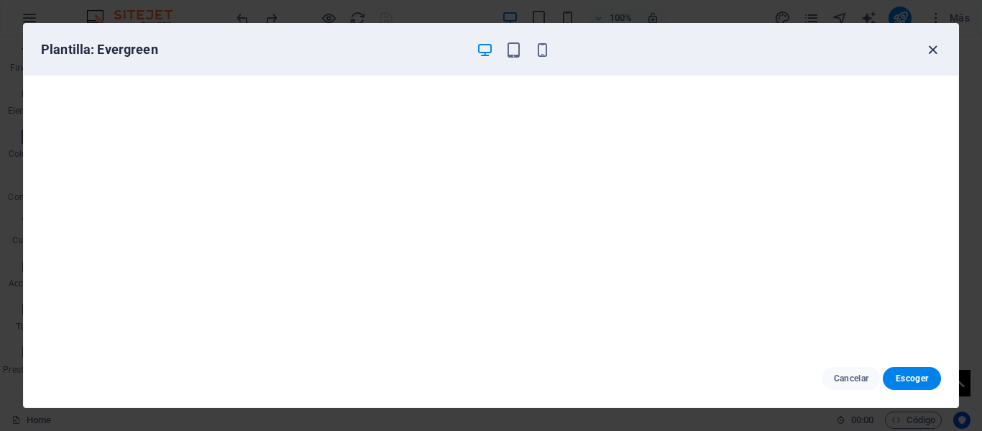
click at [931, 47] on icon "button" at bounding box center [933, 50] width 17 height 17
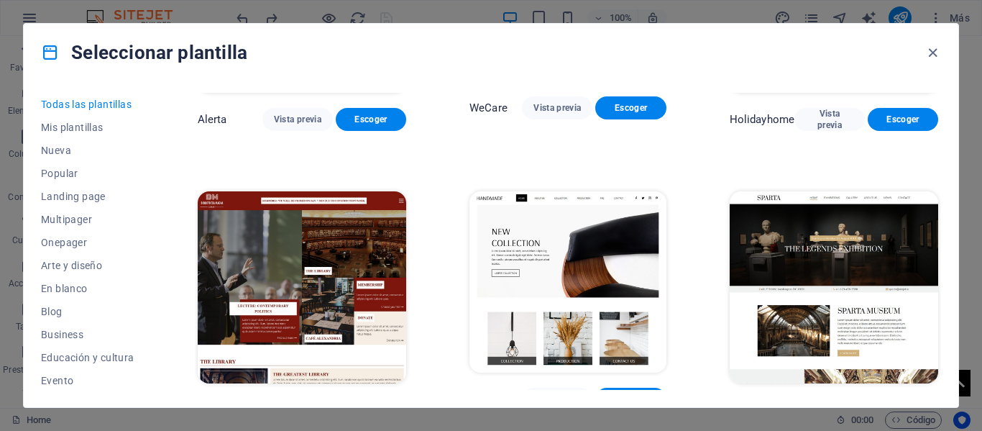
scroll to position [7838, 0]
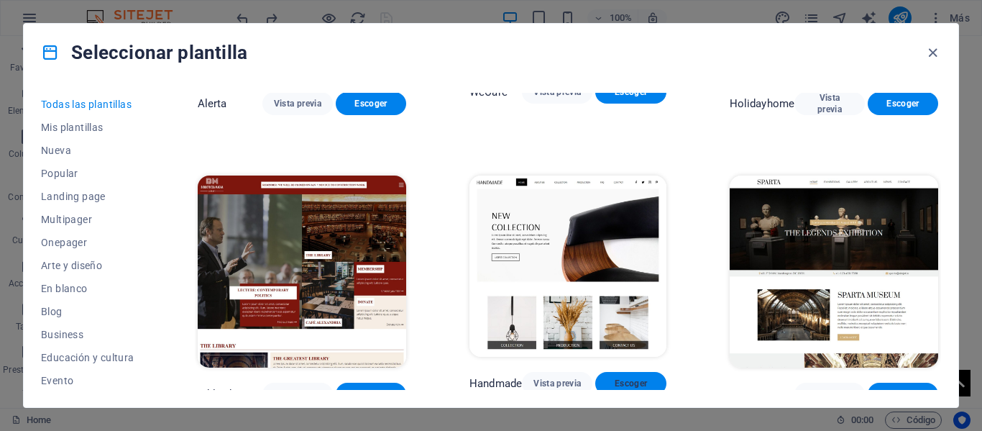
click at [614, 378] on span "Escoger" at bounding box center [630, 384] width 47 height 12
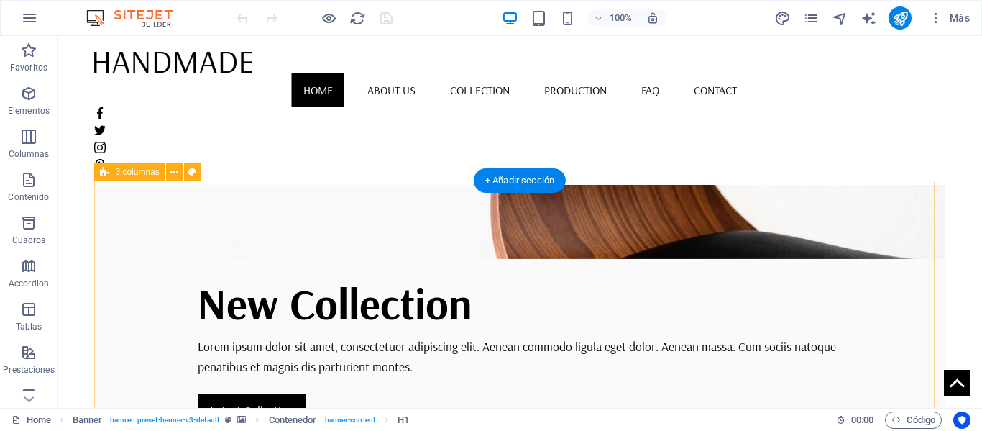
scroll to position [216, 0]
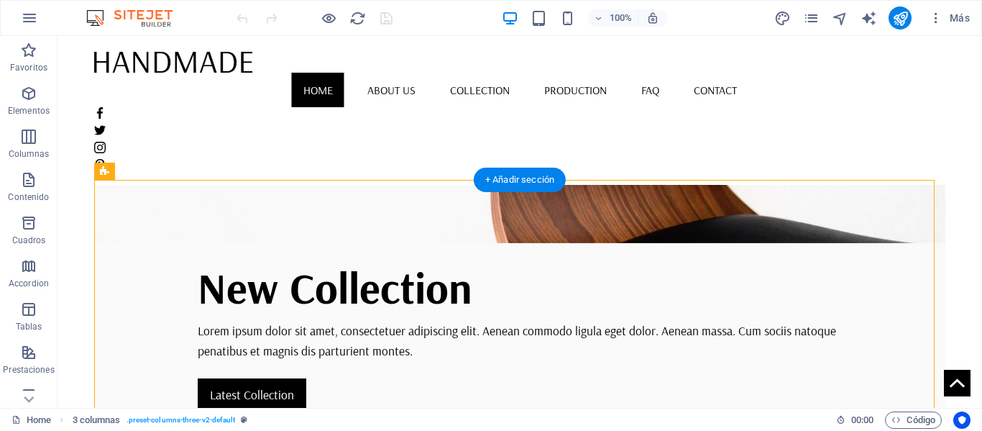
click at [599, 174] on figure at bounding box center [519, 64] width 851 height 360
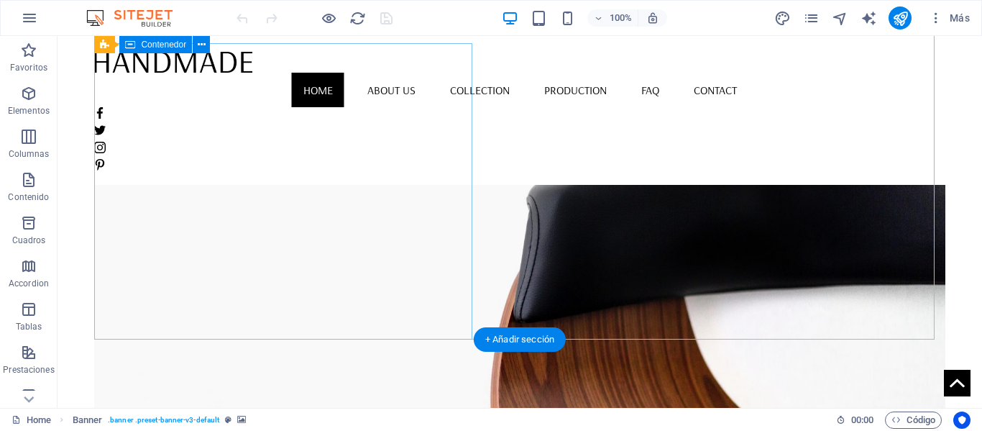
scroll to position [0, 0]
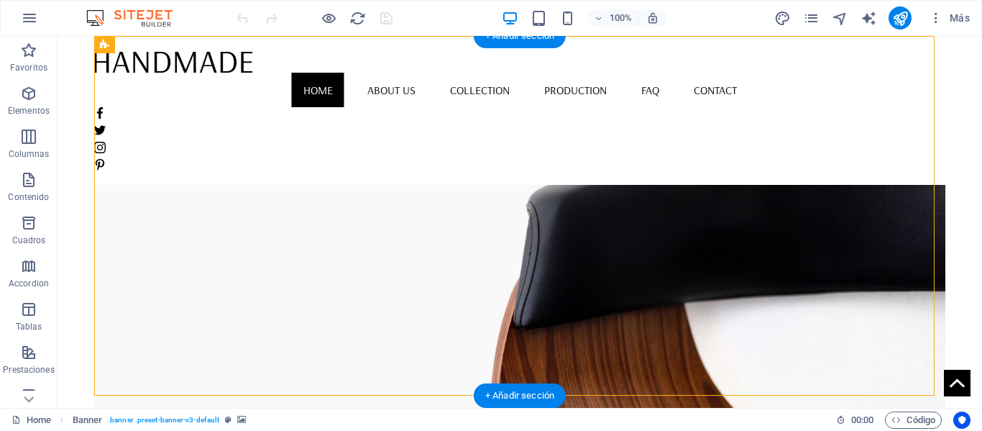
click at [499, 137] on figure at bounding box center [519, 279] width 851 height 360
click at [500, 135] on figure at bounding box center [519, 279] width 851 height 360
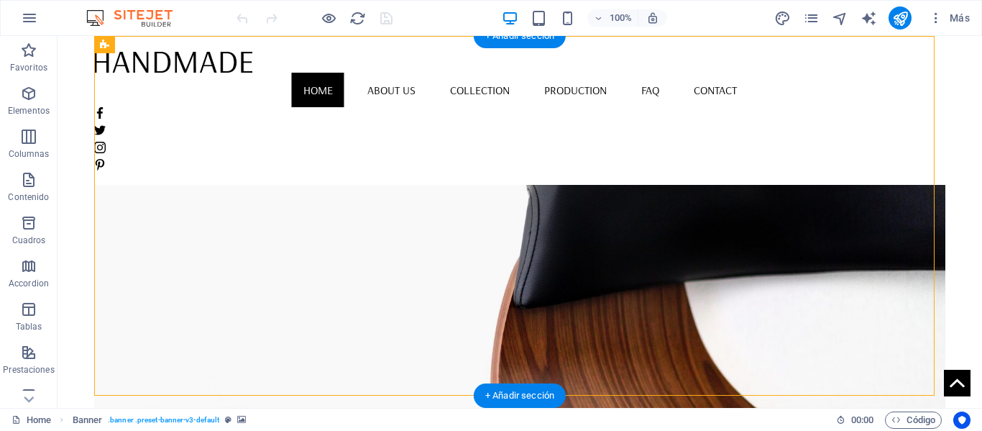
select select "vh"
select select "banner"
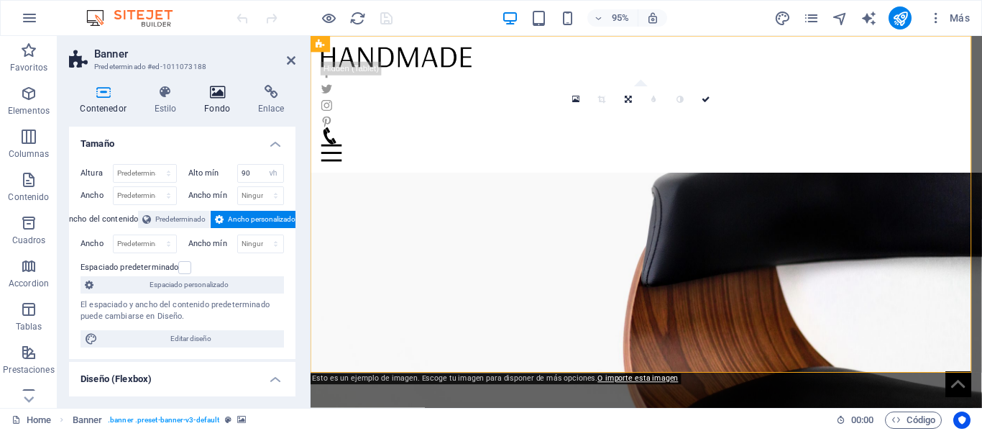
click at [219, 106] on h4 "Fondo" at bounding box center [220, 100] width 54 height 30
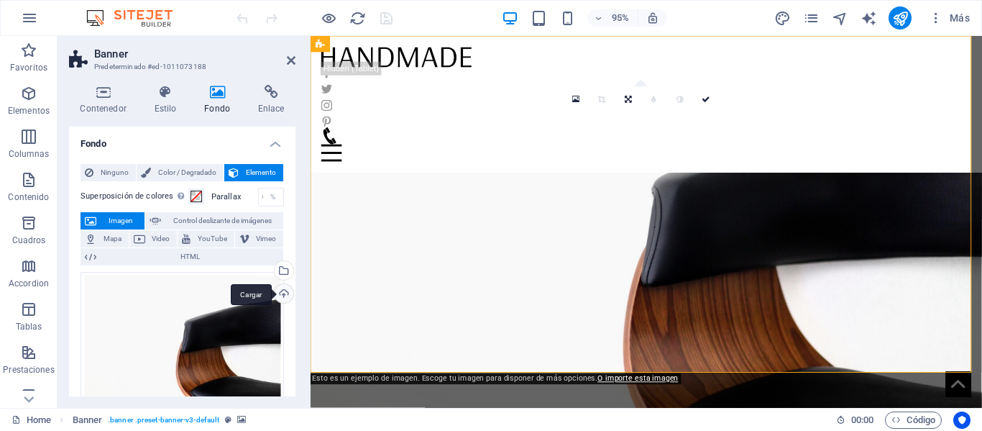
click at [284, 290] on div "Cargar" at bounding box center [283, 295] width 22 height 22
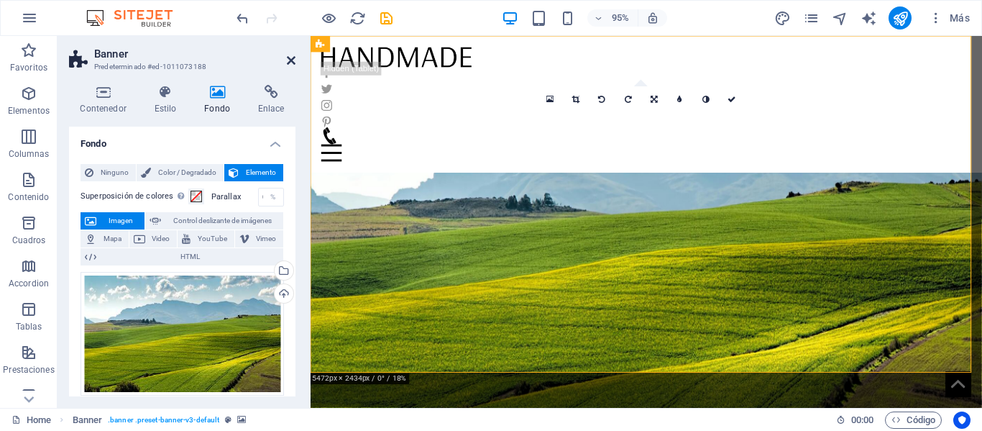
click at [294, 60] on icon at bounding box center [291, 61] width 9 height 12
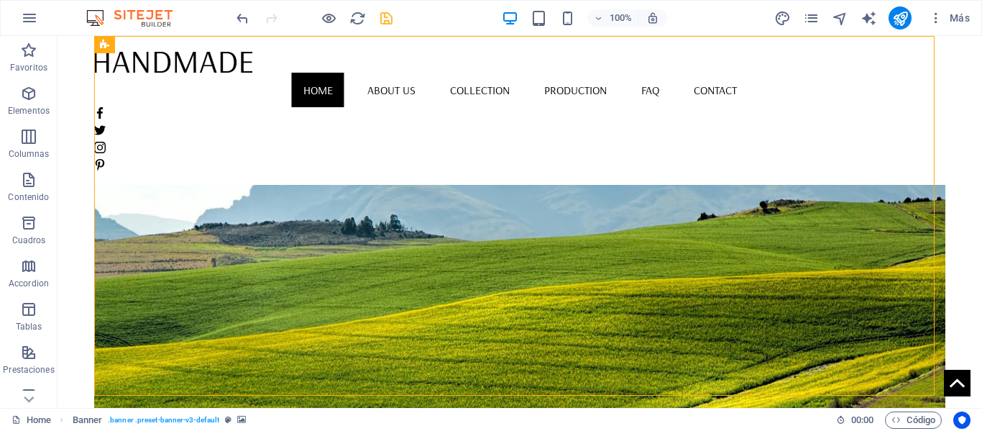
click at [392, 22] on icon "save" at bounding box center [386, 18] width 17 height 17
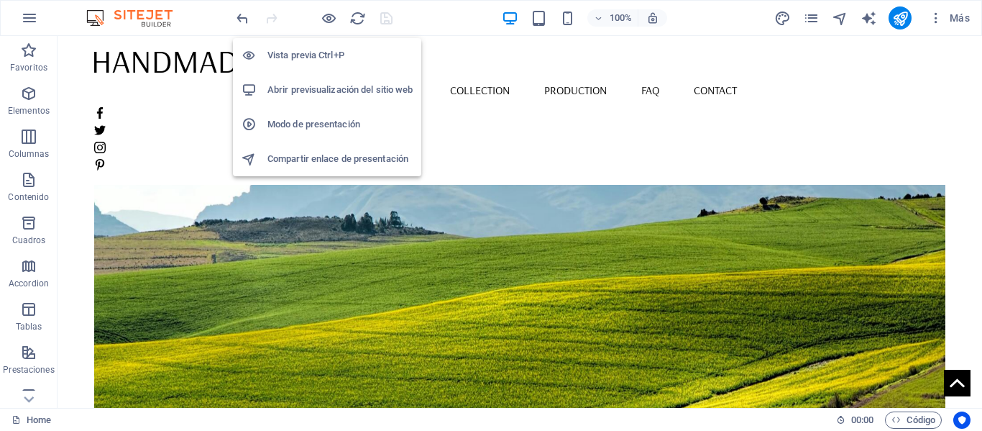
click at [335, 98] on h6 "Abrir previsualización del sitio web" at bounding box center [340, 89] width 145 height 17
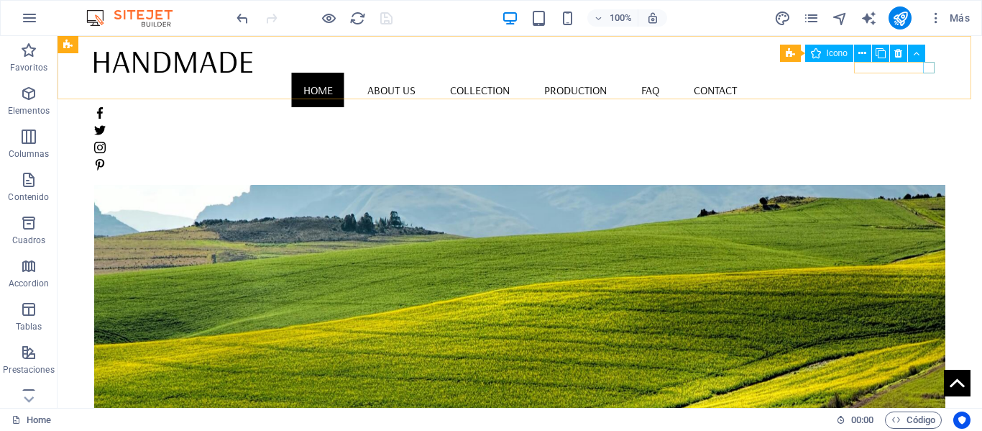
click at [933, 159] on figure at bounding box center [519, 165] width 851 height 12
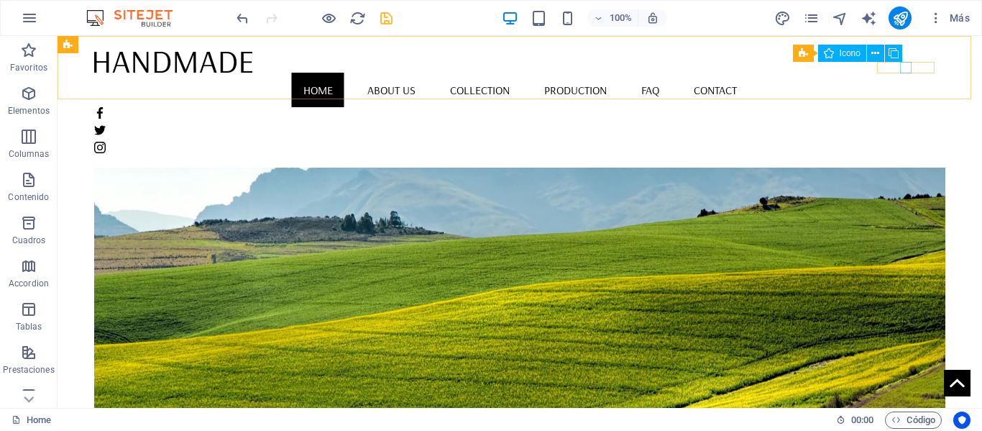
click at [910, 124] on figure at bounding box center [519, 130] width 851 height 12
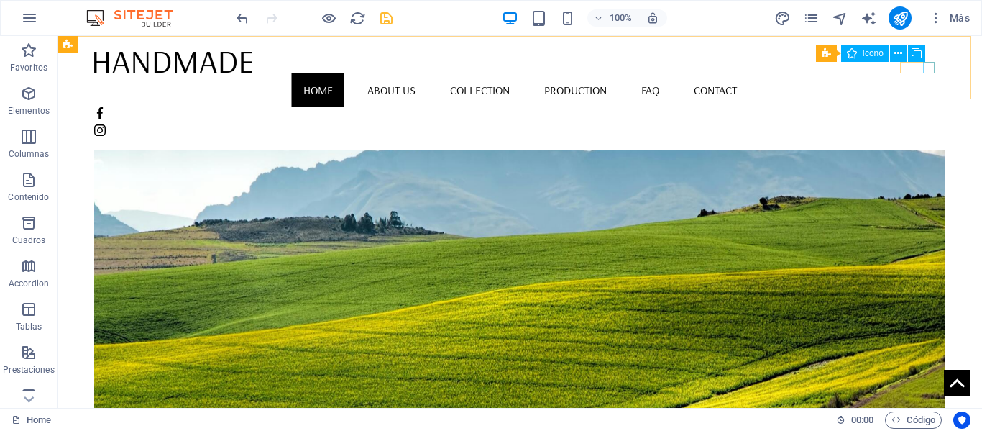
click at [924, 124] on figure at bounding box center [519, 130] width 851 height 12
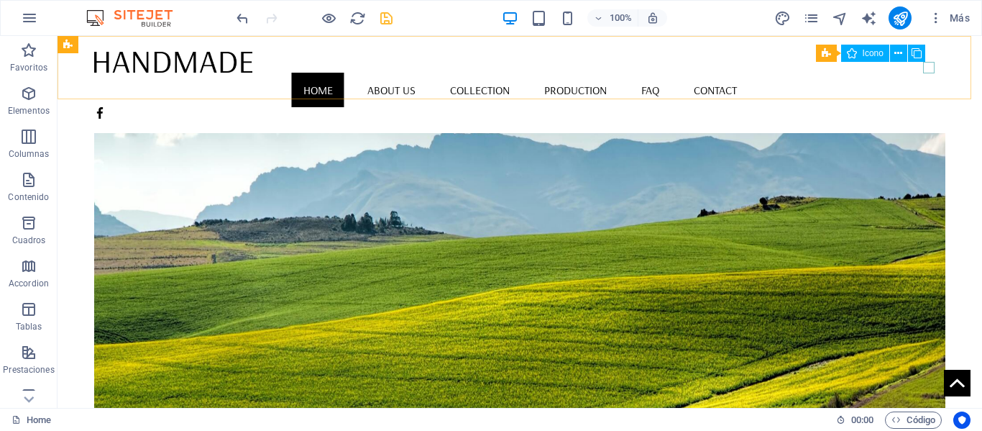
click at [924, 107] on figure at bounding box center [519, 113] width 851 height 12
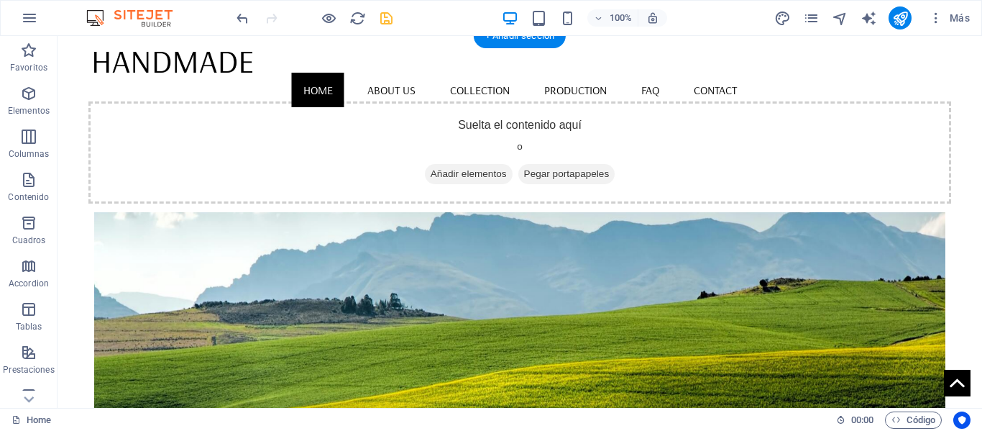
click at [746, 211] on figure at bounding box center [519, 361] width 851 height 360
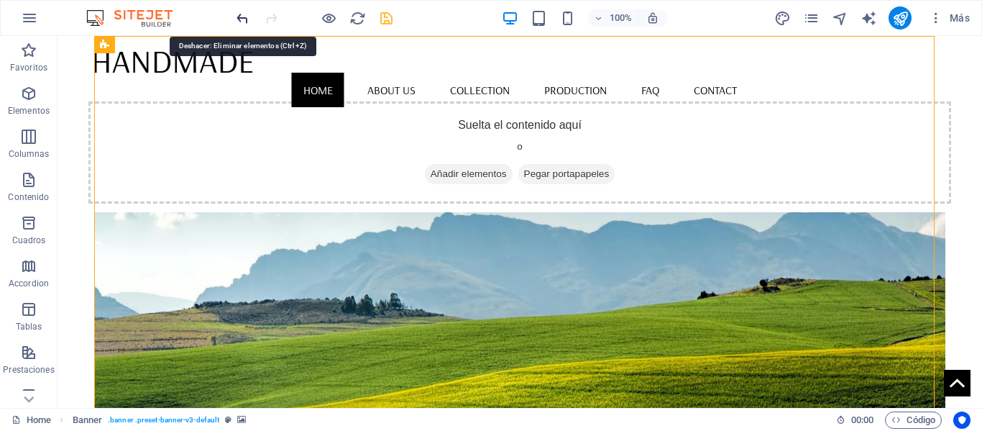
click at [242, 18] on icon "undo" at bounding box center [242, 18] width 17 height 17
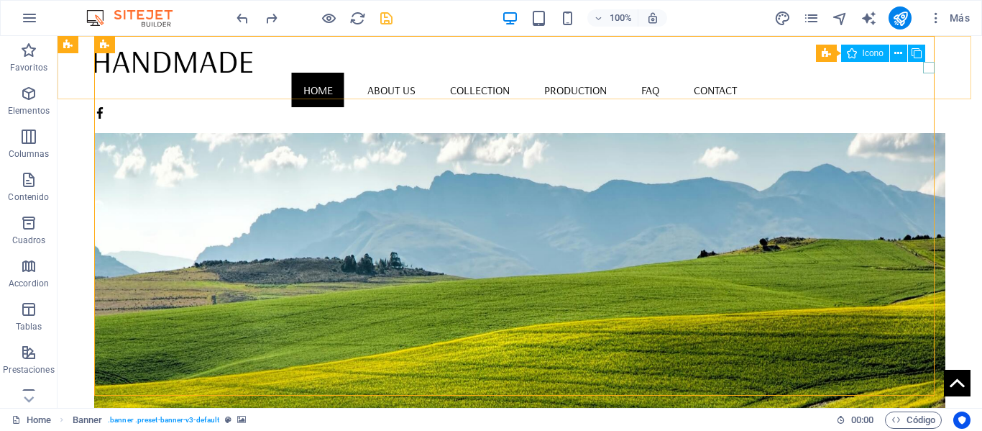
click at [928, 107] on figure at bounding box center [519, 113] width 851 height 12
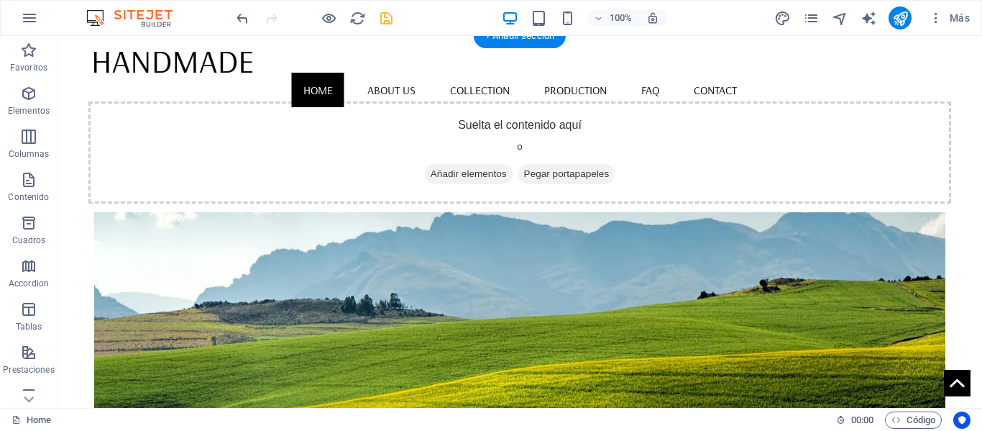
drag, startPoint x: 695, startPoint y: 210, endPoint x: 664, endPoint y: 178, distance: 44.7
click at [695, 205] on figure at bounding box center [519, 361] width 851 height 360
click at [380, 17] on icon "save" at bounding box center [386, 18] width 17 height 17
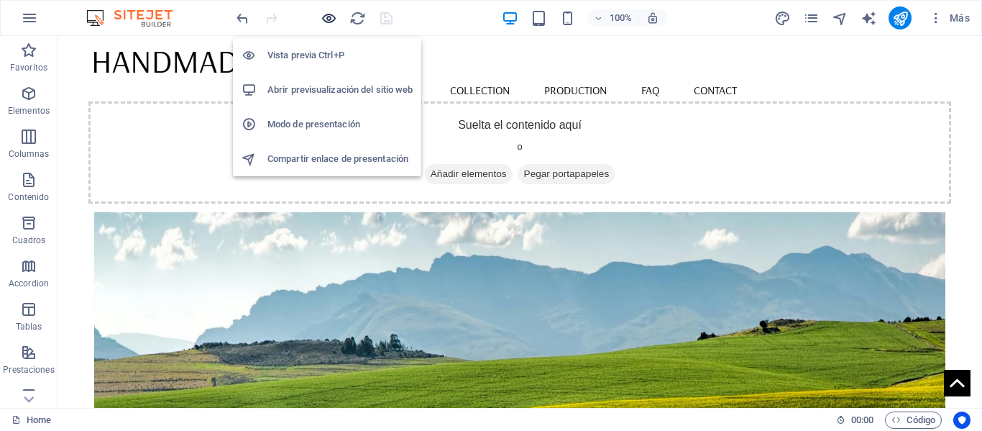
click at [328, 24] on icon "button" at bounding box center [329, 18] width 17 height 17
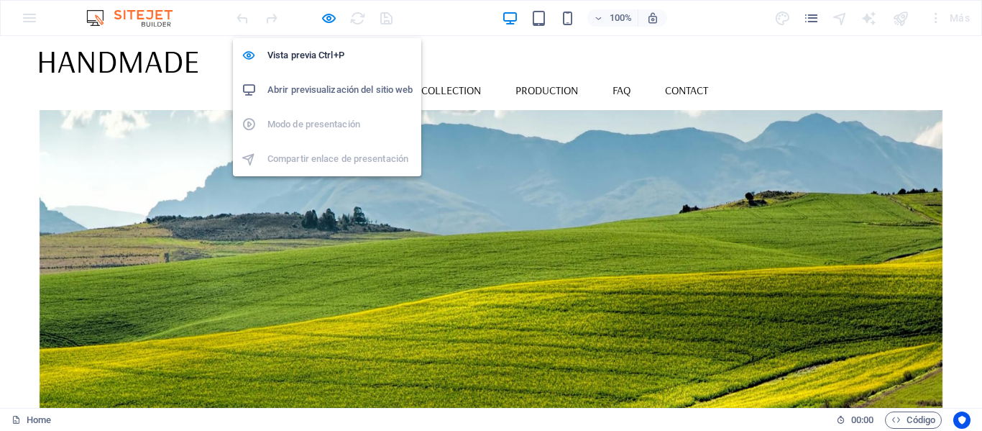
click at [329, 83] on h6 "Abrir previsualización del sitio web" at bounding box center [340, 89] width 145 height 17
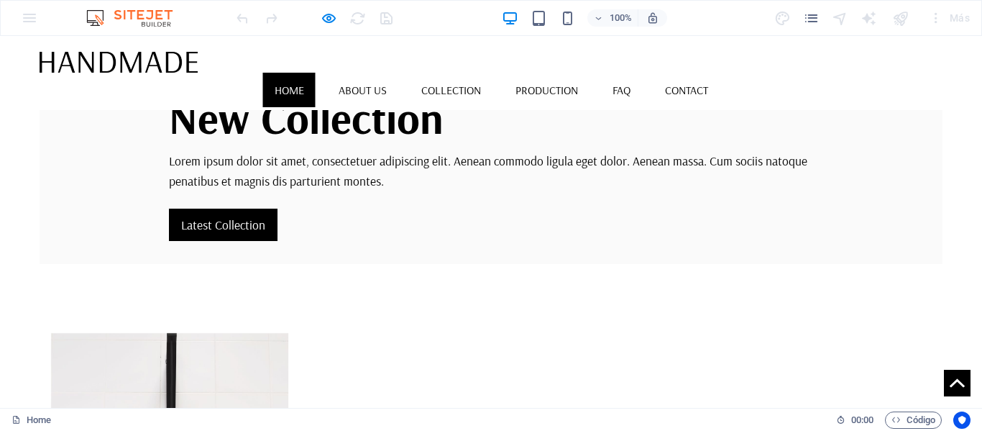
scroll to position [216, 0]
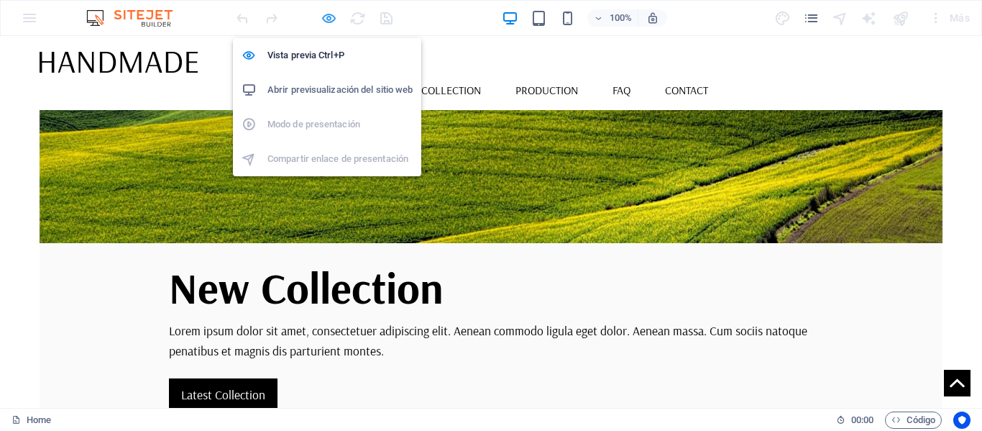
click at [328, 20] on icon "button" at bounding box center [329, 18] width 17 height 17
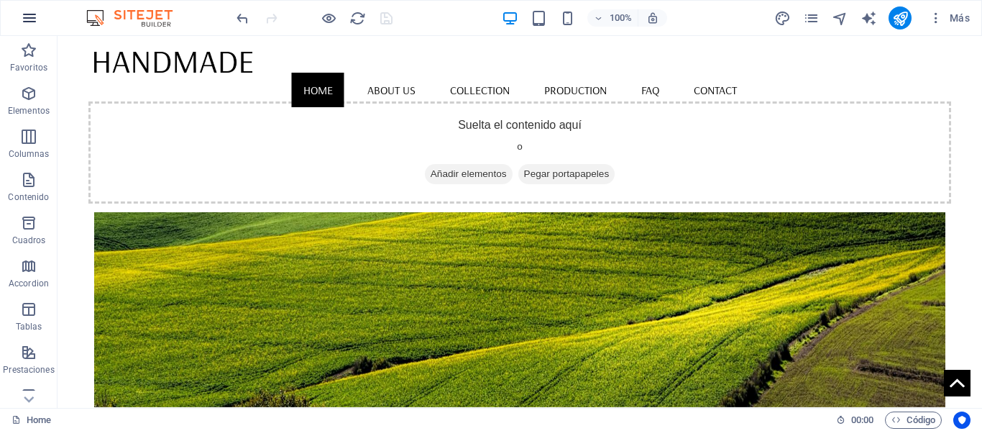
click at [35, 22] on icon "button" at bounding box center [29, 17] width 17 height 17
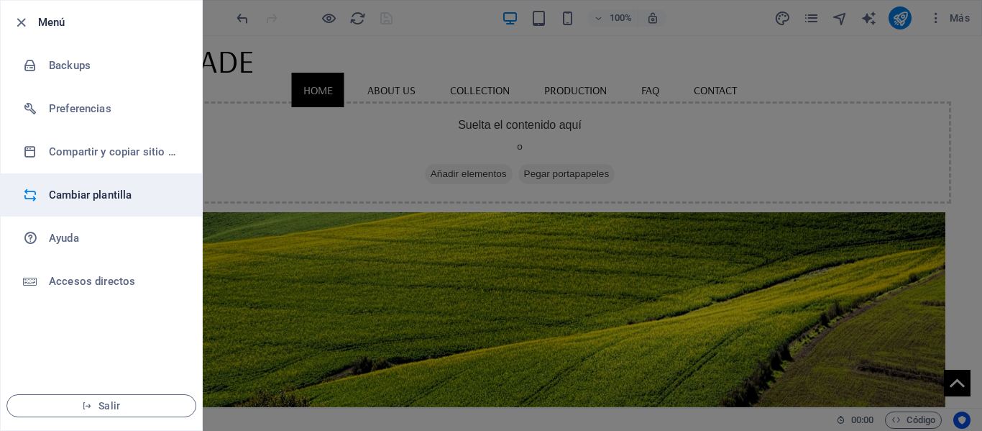
click at [93, 198] on h6 "Cambiar plantilla" at bounding box center [115, 194] width 133 height 17
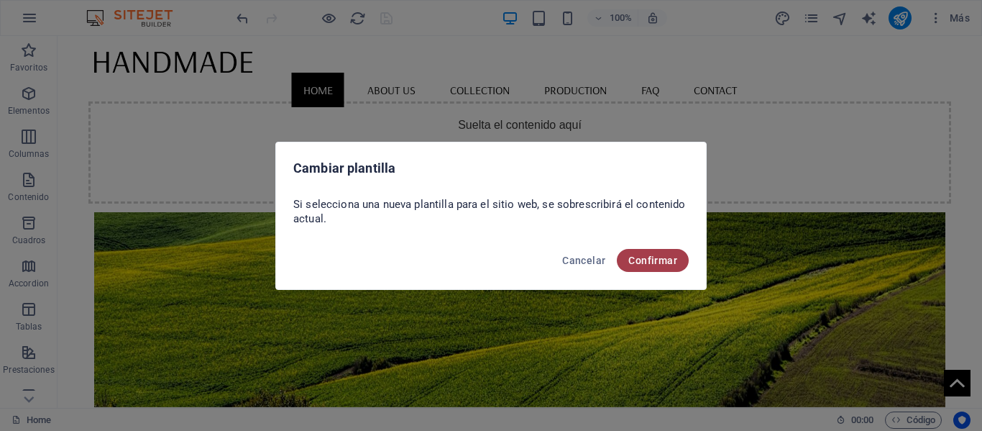
click at [669, 261] on span "Confirmar" at bounding box center [652, 261] width 49 height 12
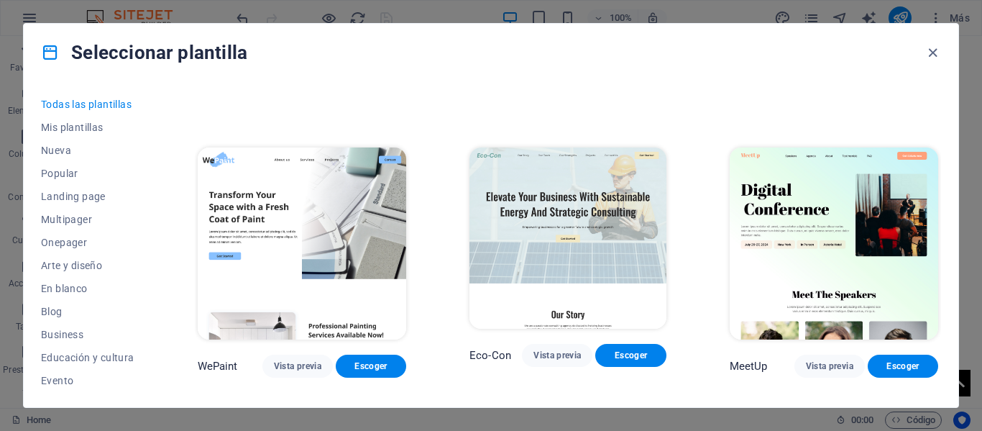
scroll to position [863, 0]
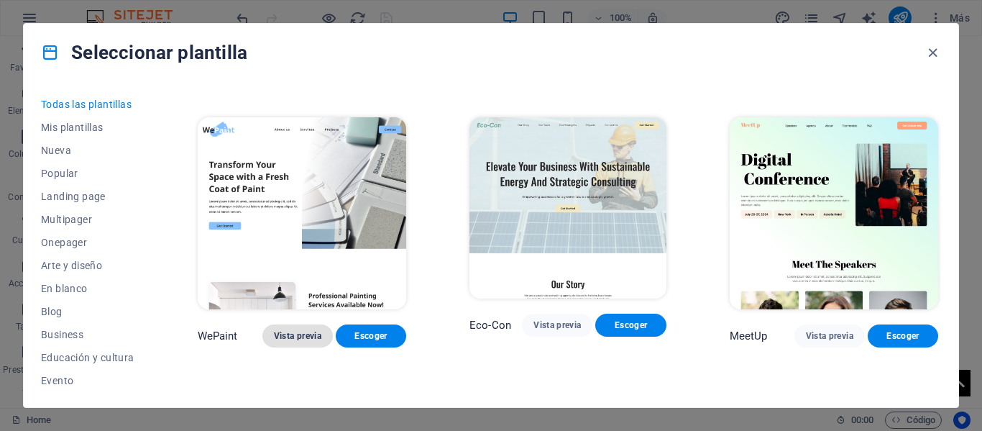
click at [312, 330] on span "Vista previa" at bounding box center [297, 336] width 47 height 12
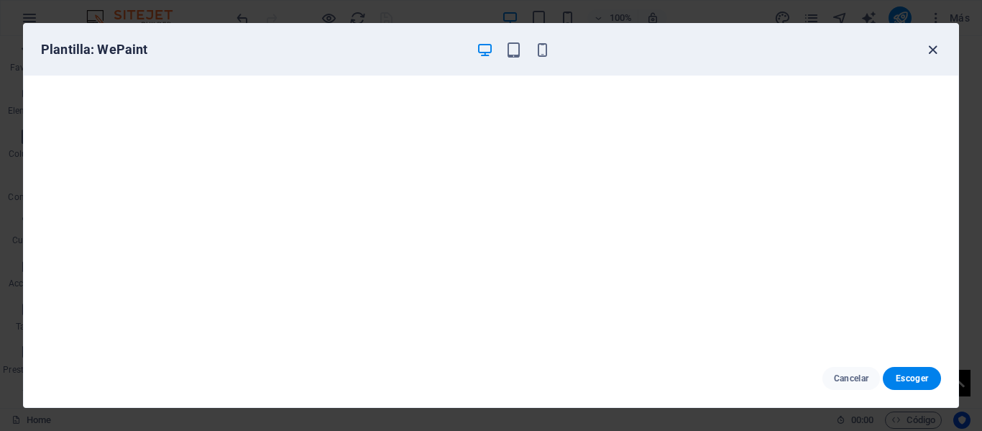
click at [932, 48] on icon "button" at bounding box center [933, 50] width 17 height 17
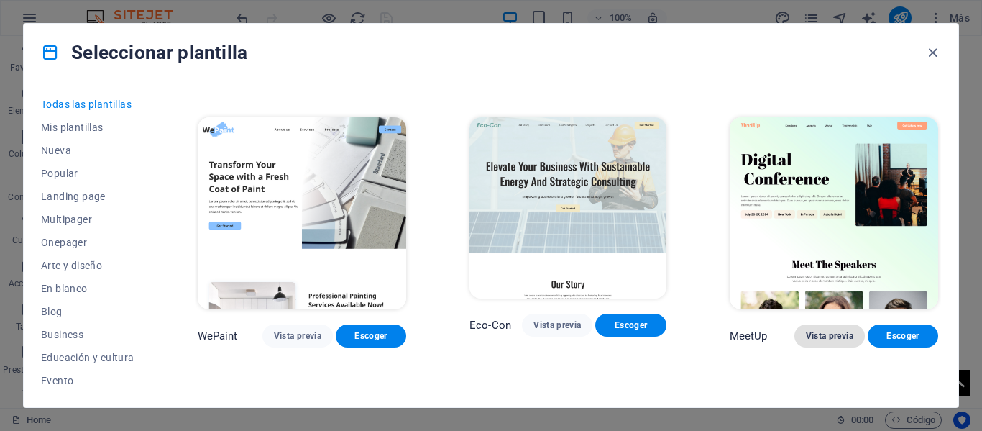
click at [828, 330] on span "Vista previa" at bounding box center [829, 336] width 47 height 12
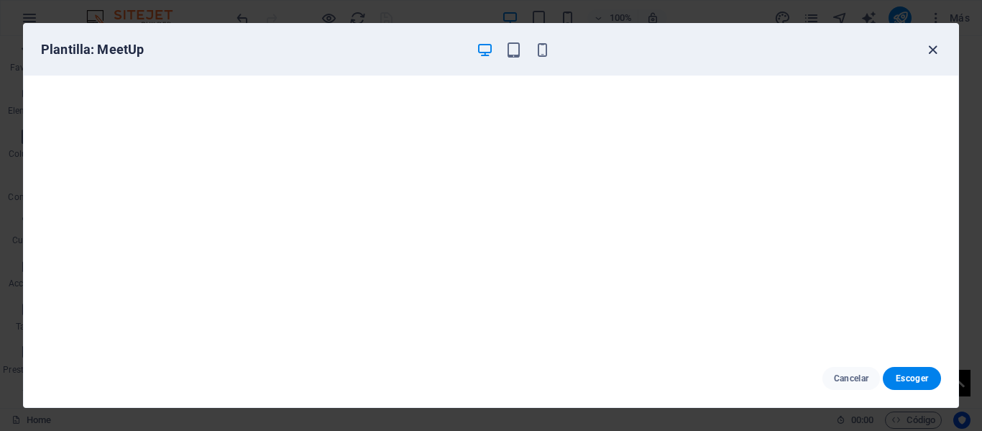
click at [933, 47] on icon "button" at bounding box center [933, 50] width 17 height 17
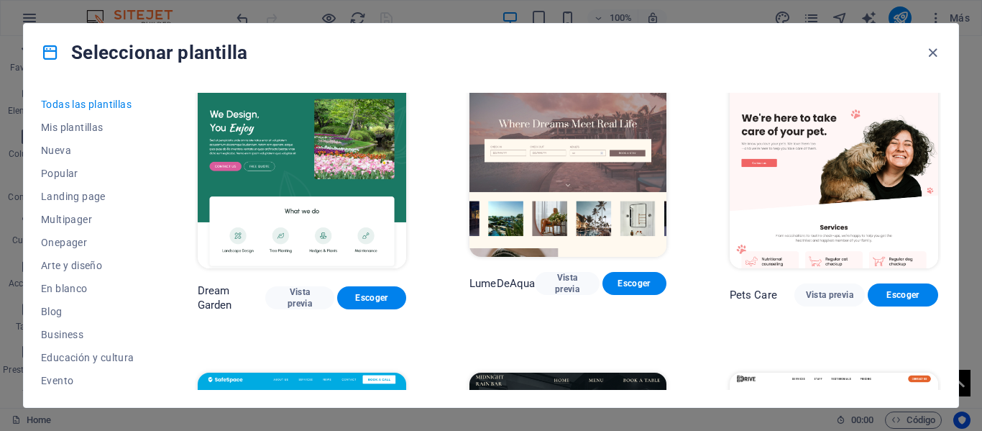
scroll to position [2373, 0]
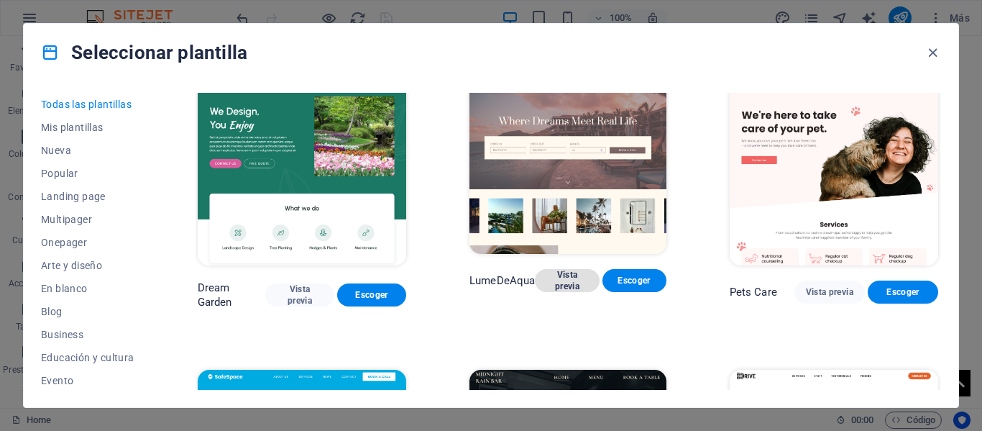
click at [564, 269] on span "Vista previa" at bounding box center [567, 280] width 41 height 23
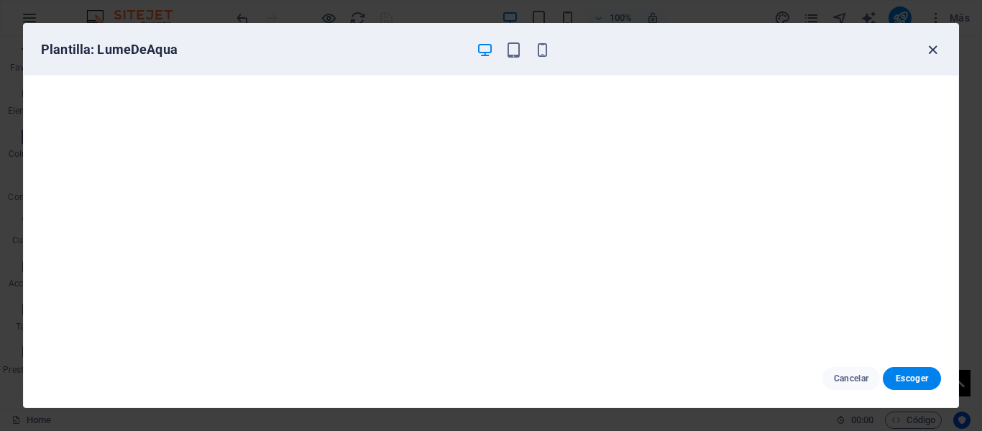
click at [936, 54] on icon "button" at bounding box center [933, 50] width 17 height 17
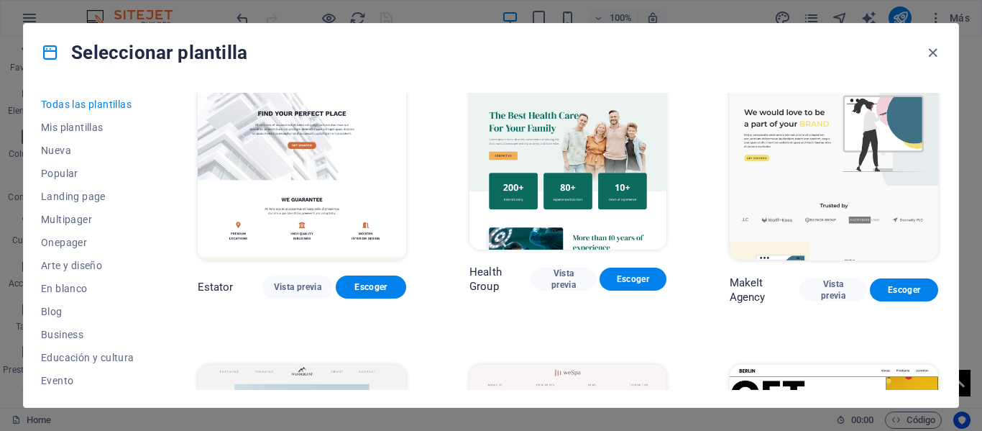
scroll to position [3020, 0]
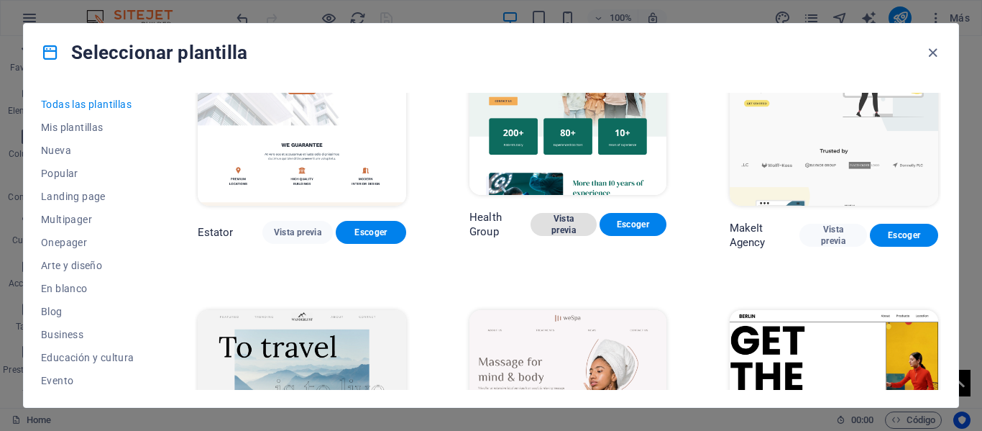
click at [568, 213] on span "Vista previa" at bounding box center [563, 224] width 43 height 23
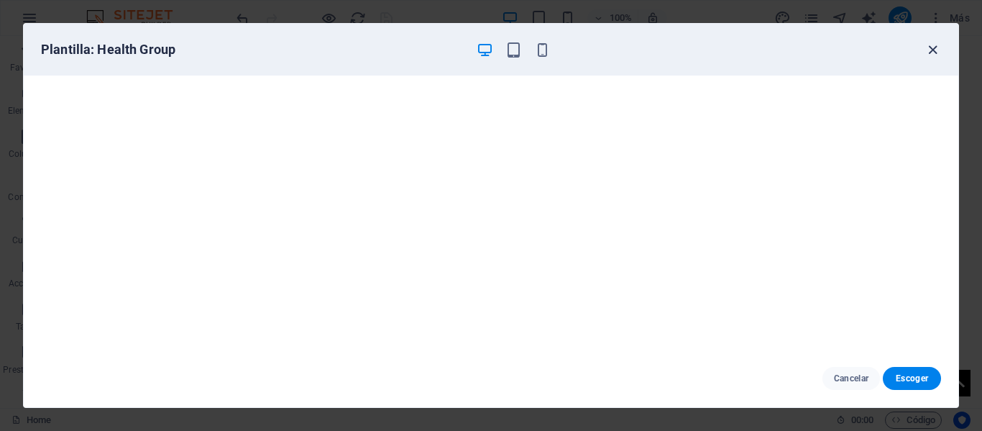
click at [933, 51] on icon "button" at bounding box center [933, 50] width 17 height 17
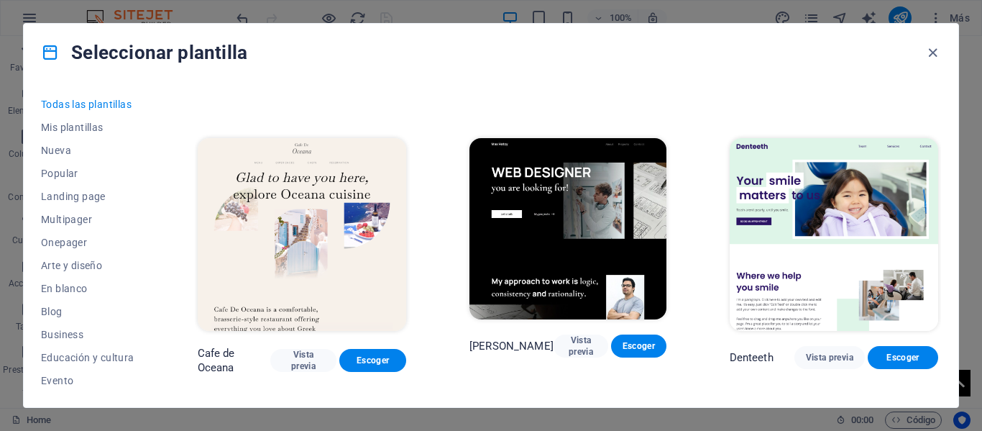
scroll to position [3811, 0]
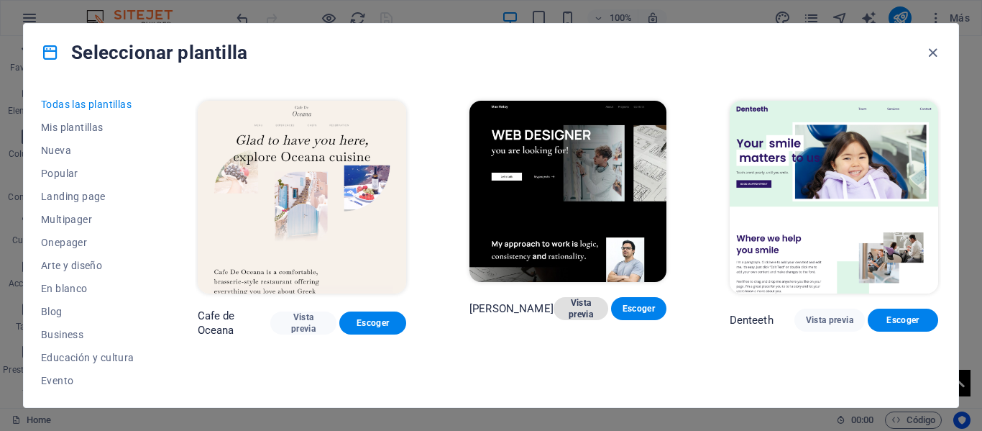
click at [565, 297] on span "Vista previa" at bounding box center [581, 308] width 32 height 23
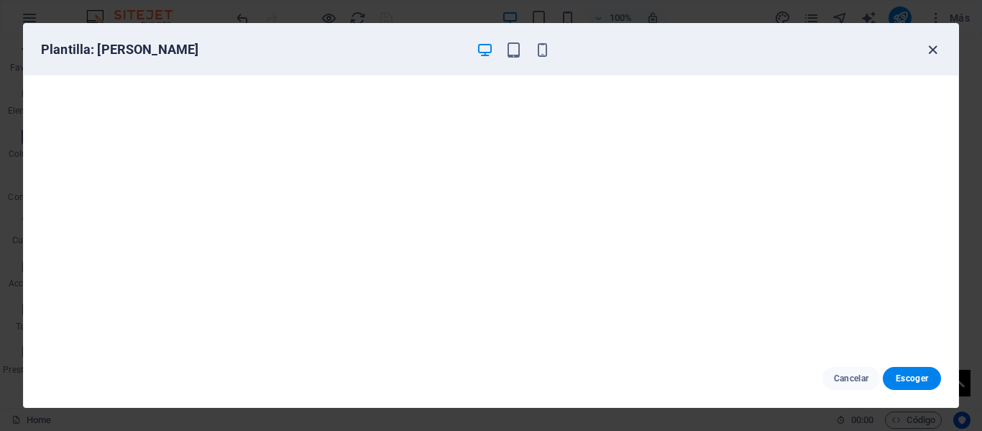
click at [926, 48] on icon "button" at bounding box center [933, 50] width 17 height 17
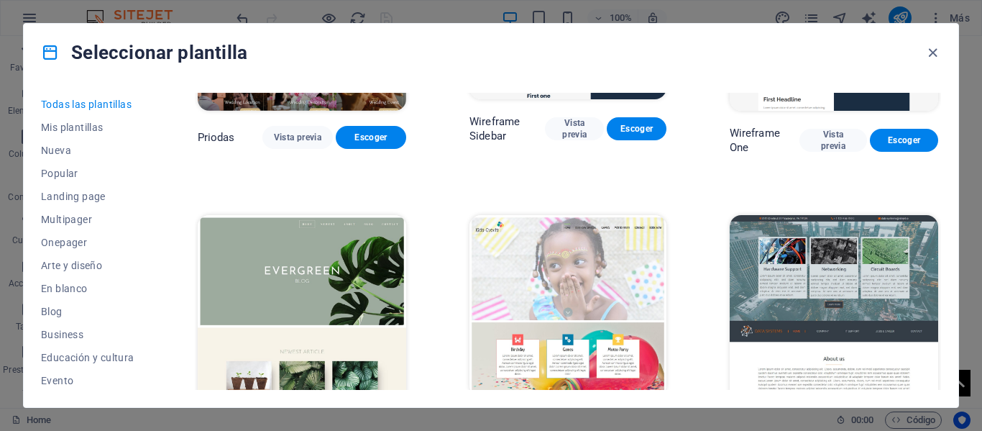
scroll to position [5249, 0]
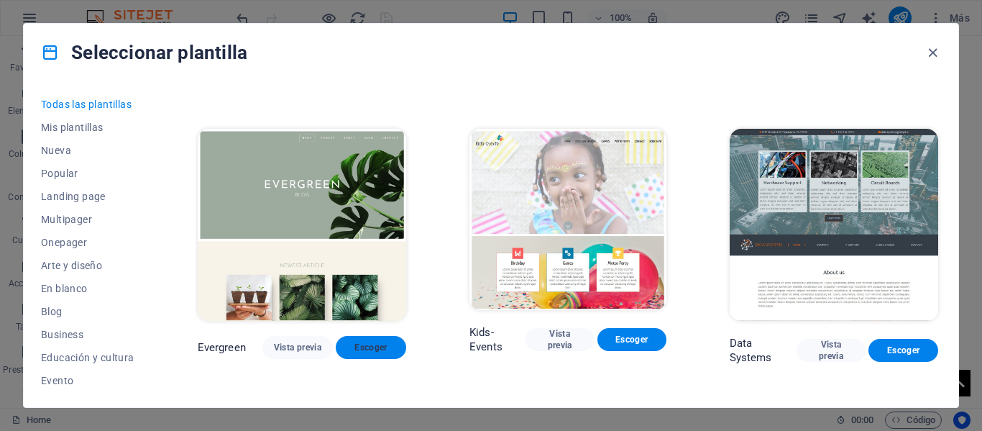
click at [372, 342] on span "Escoger" at bounding box center [370, 348] width 47 height 12
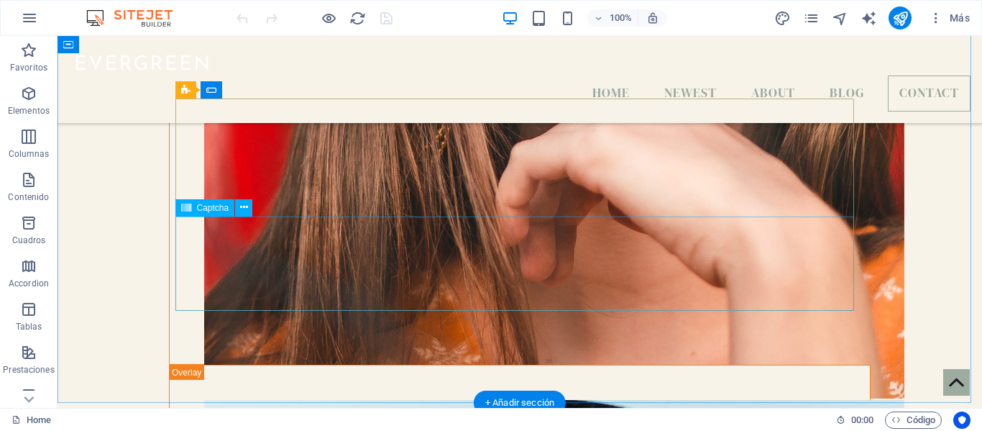
scroll to position [4320, 0]
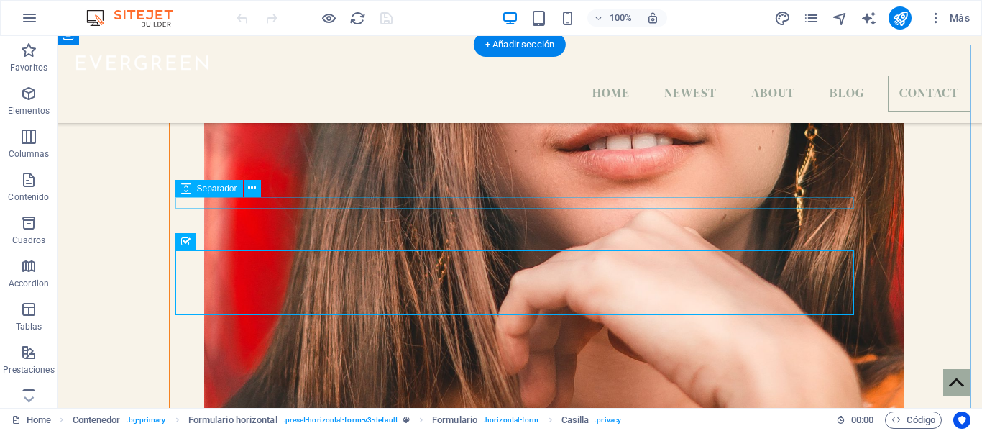
scroll to position [4176, 0]
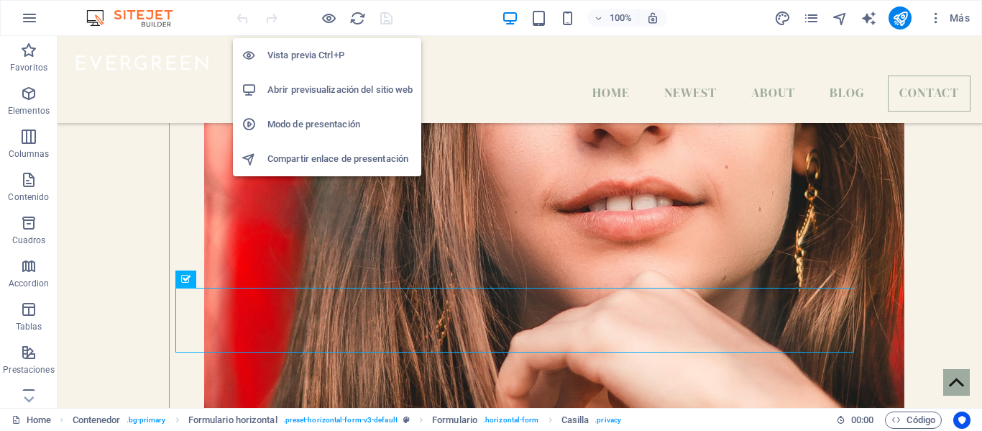
click at [308, 95] on h6 "Abrir previsualización del sitio web" at bounding box center [340, 89] width 145 height 17
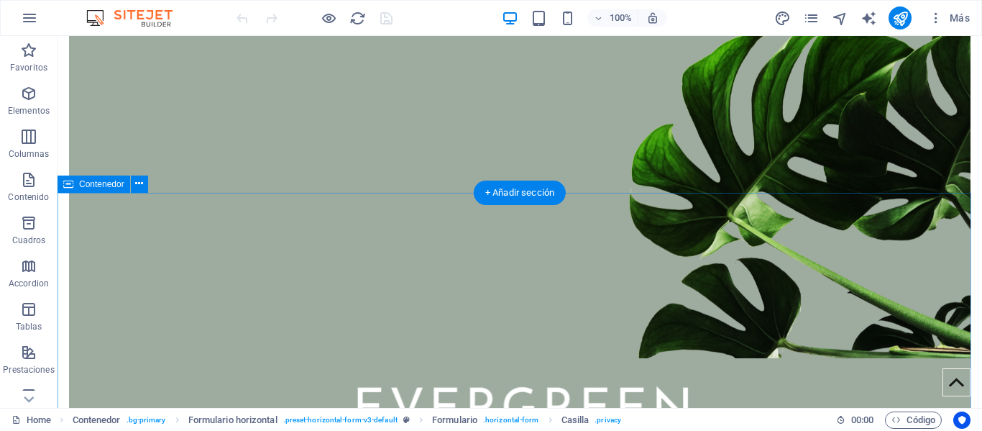
scroll to position [0, 0]
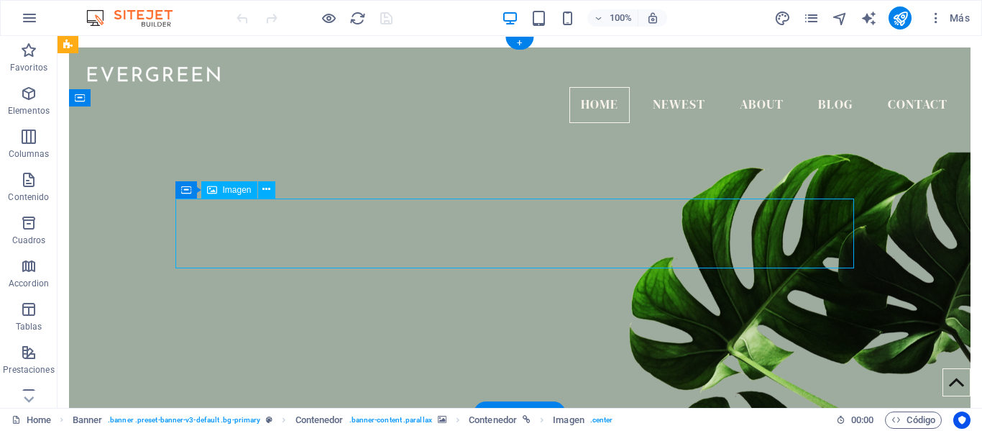
select select "px"
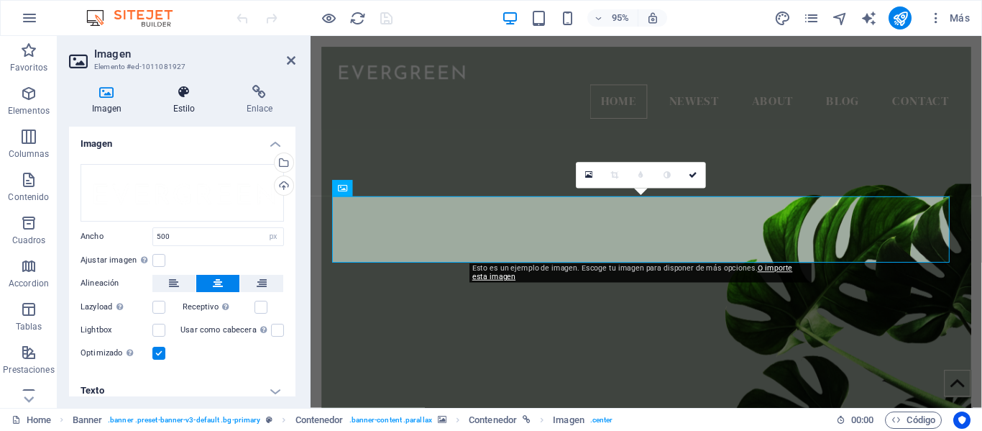
click at [198, 106] on h4 "Estilo" at bounding box center [186, 100] width 73 height 30
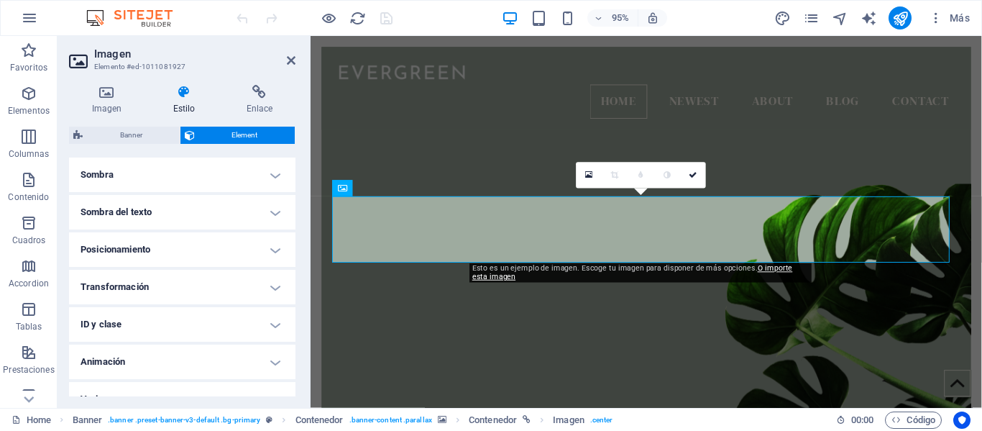
scroll to position [380, 0]
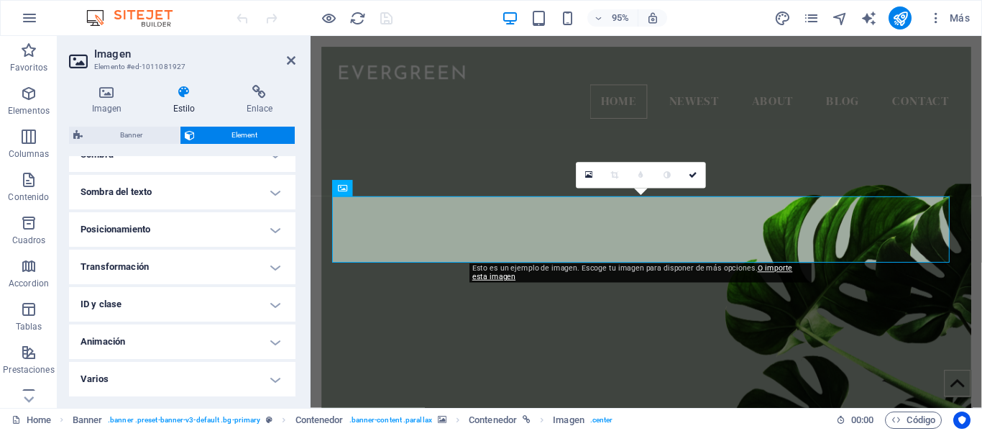
click at [262, 136] on span "Element" at bounding box center [245, 135] width 92 height 17
click at [264, 114] on h4 "Enlace" at bounding box center [260, 100] width 72 height 30
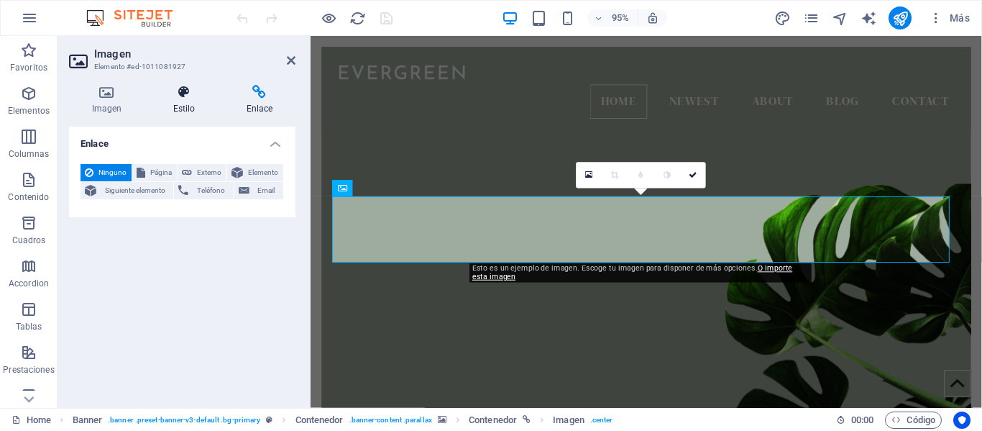
click at [198, 111] on h4 "Estilo" at bounding box center [186, 100] width 73 height 30
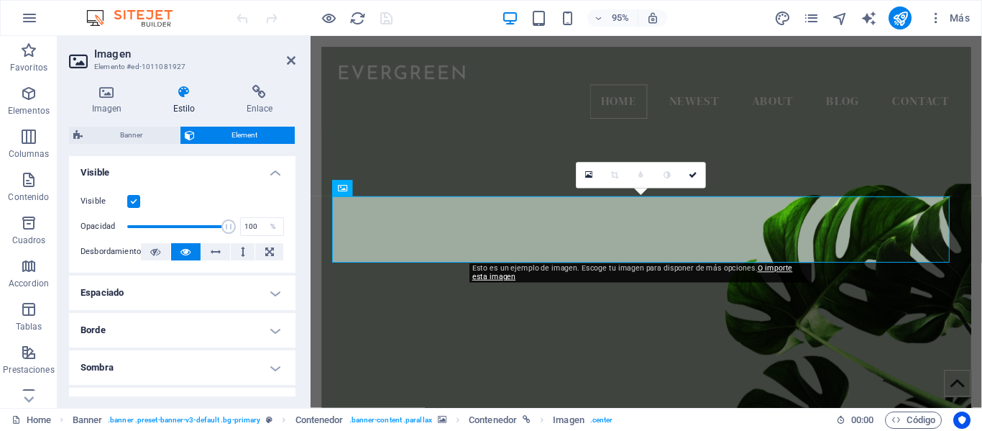
scroll to position [164, 0]
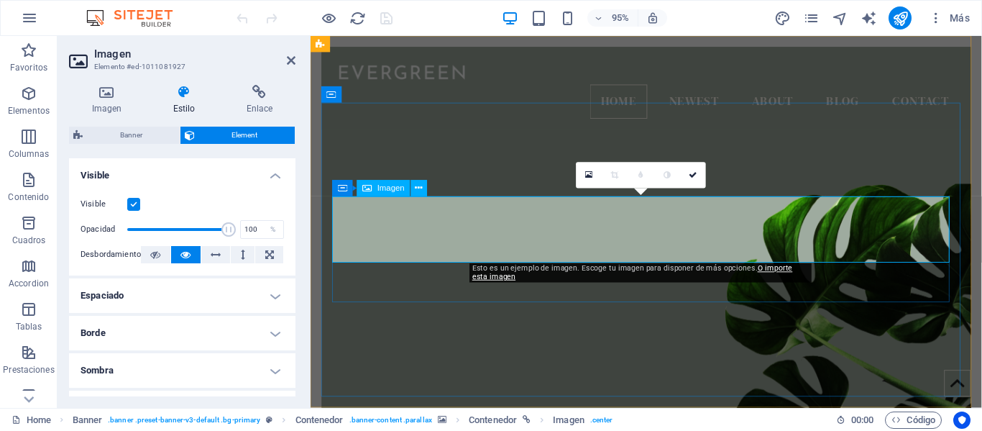
click at [590, 178] on icon at bounding box center [589, 174] width 8 height 9
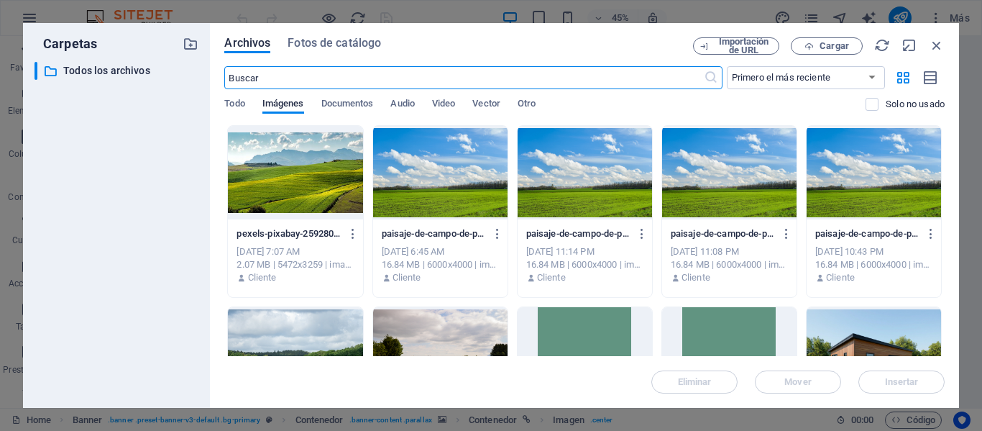
click at [425, 185] on div at bounding box center [440, 172] width 134 height 93
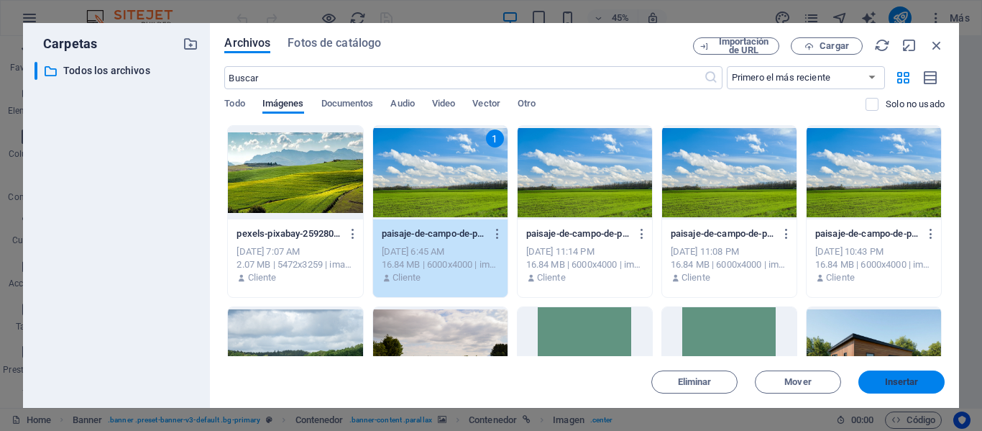
click at [887, 381] on span "Insertar" at bounding box center [902, 382] width 34 height 9
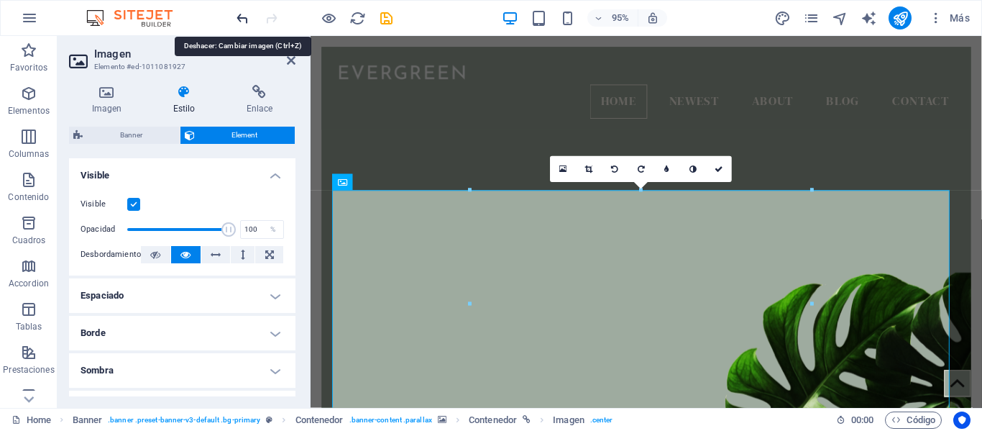
click at [249, 20] on icon "undo" at bounding box center [242, 18] width 17 height 17
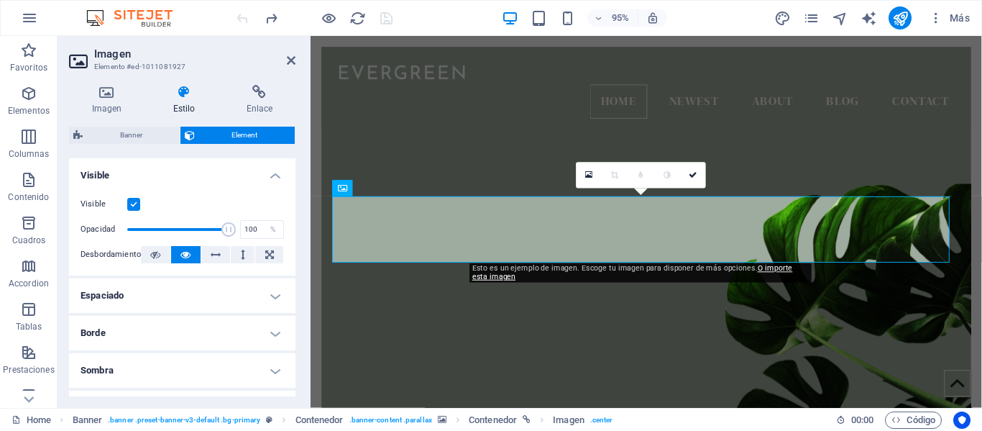
click at [572, 109] on figure at bounding box center [664, 277] width 684 height 342
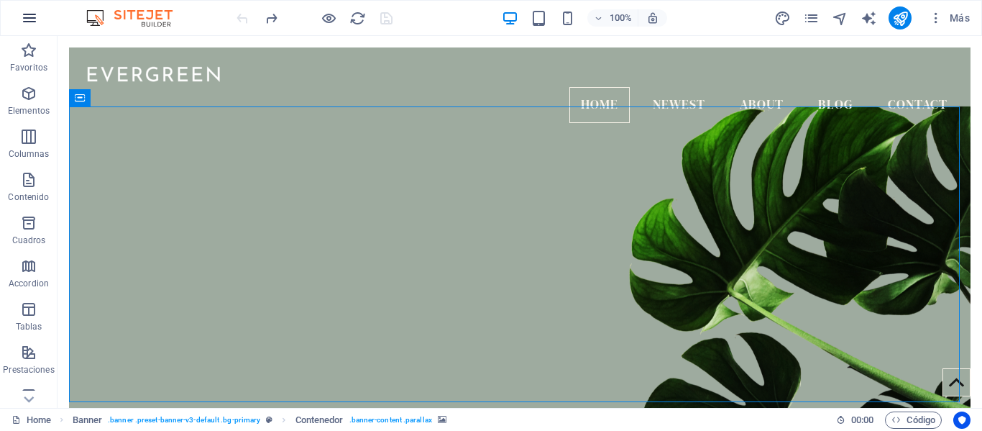
click at [42, 26] on button "button" at bounding box center [29, 18] width 35 height 35
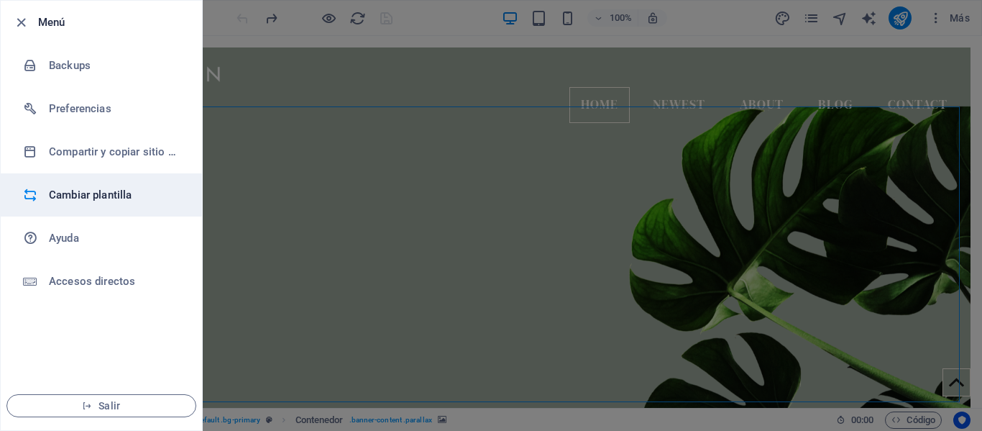
click at [65, 186] on h6 "Cambiar plantilla" at bounding box center [115, 194] width 133 height 17
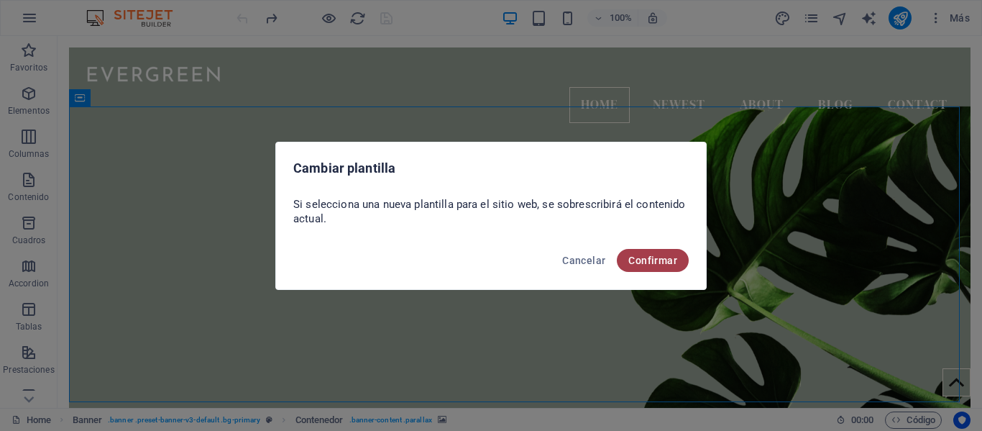
click at [657, 261] on span "Confirmar" at bounding box center [652, 261] width 49 height 12
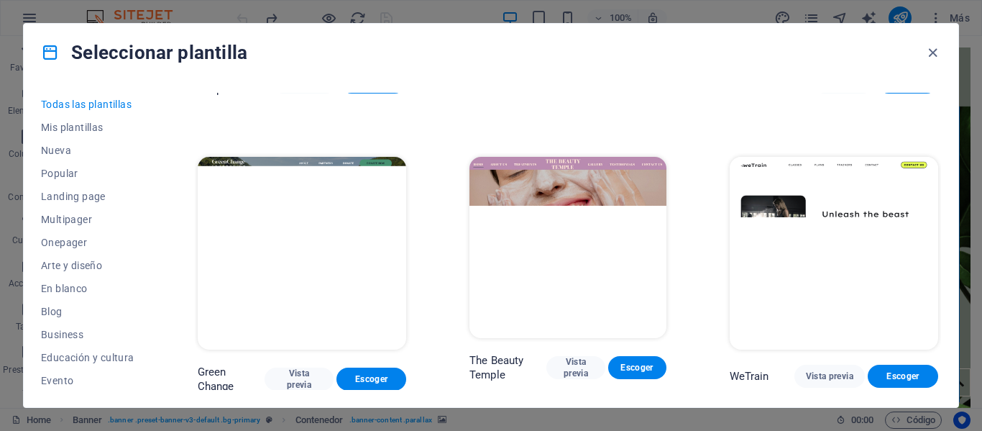
scroll to position [1726, 0]
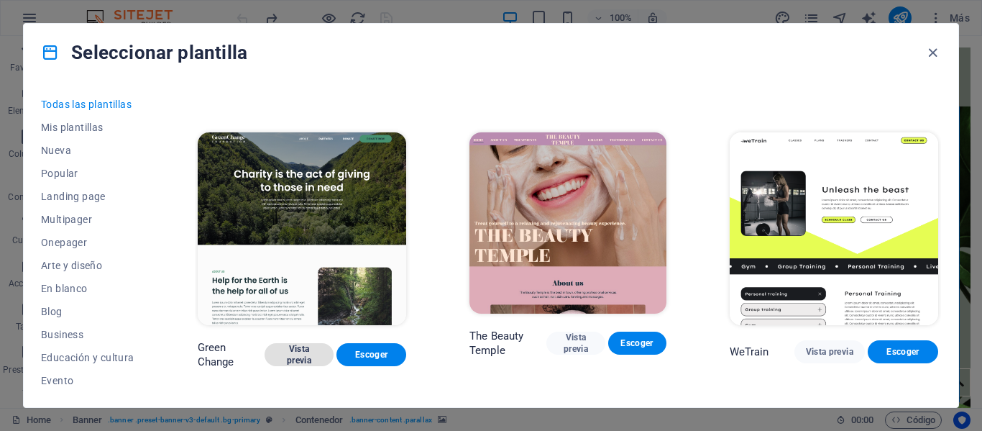
click at [306, 343] on span "Vista previa" at bounding box center [299, 354] width 47 height 23
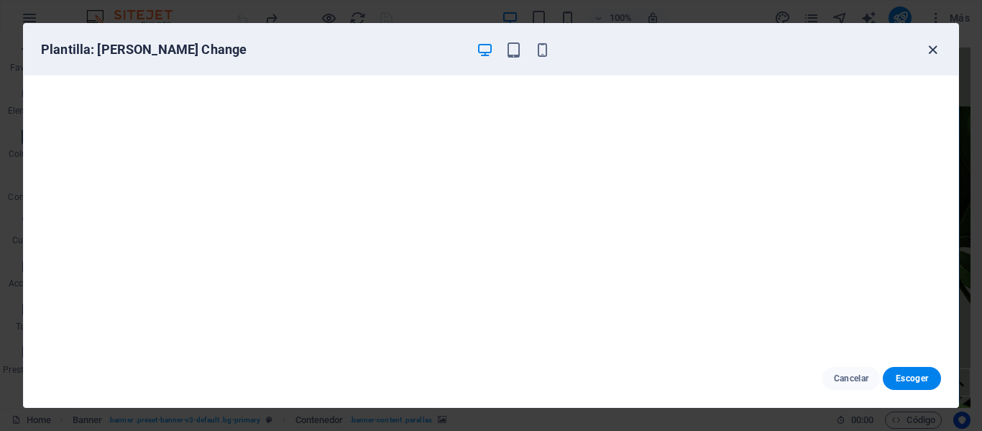
click at [928, 54] on icon "button" at bounding box center [933, 50] width 17 height 17
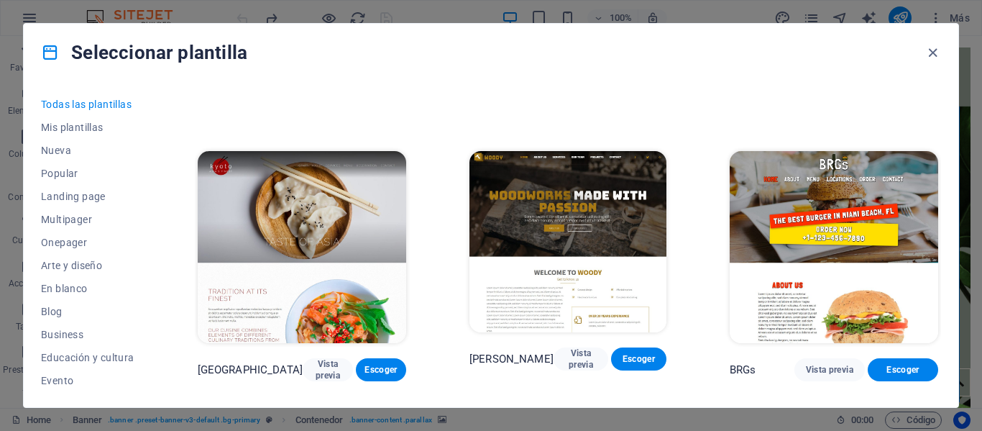
scroll to position [6759, 0]
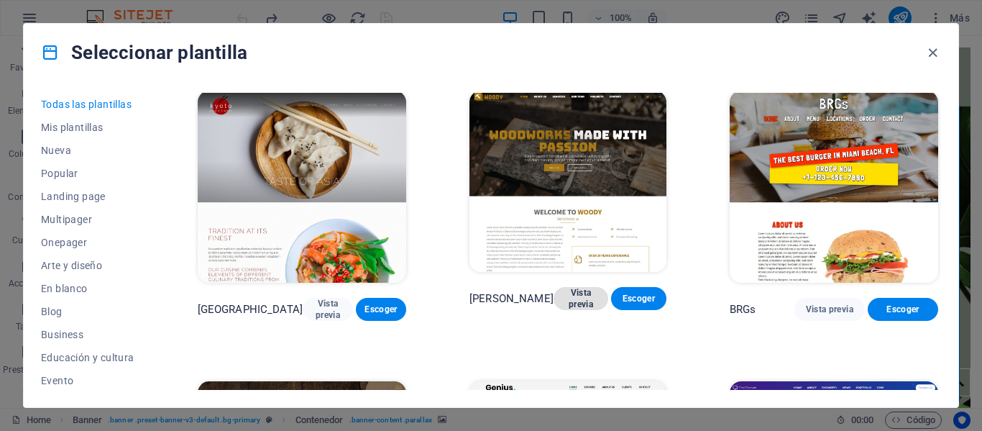
click at [554, 287] on button "Vista previa" at bounding box center [581, 298] width 55 height 23
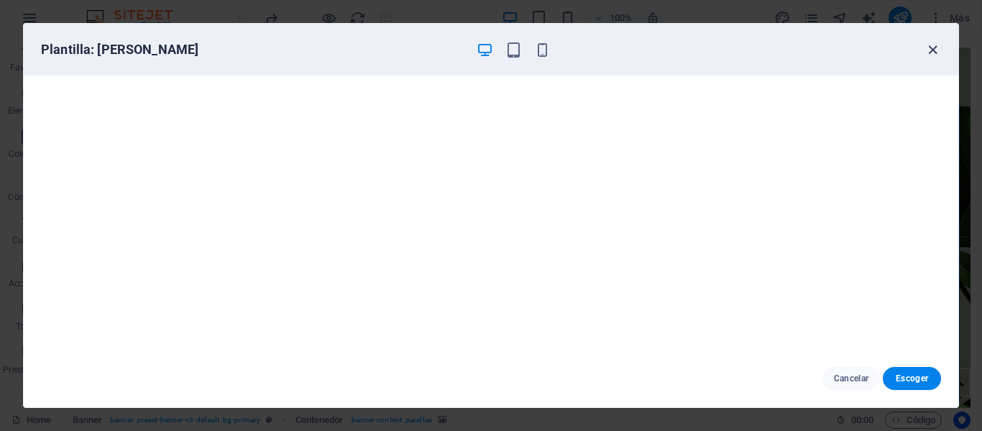
click at [930, 55] on icon "button" at bounding box center [933, 50] width 17 height 17
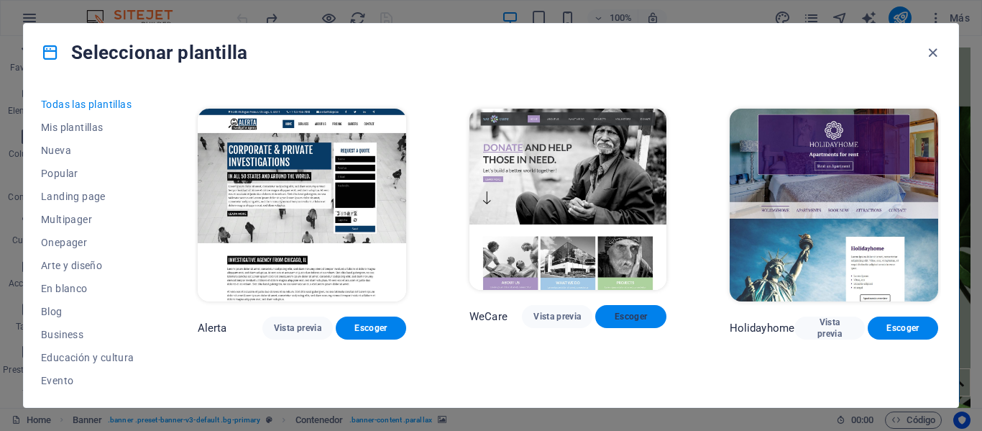
scroll to position [7622, 0]
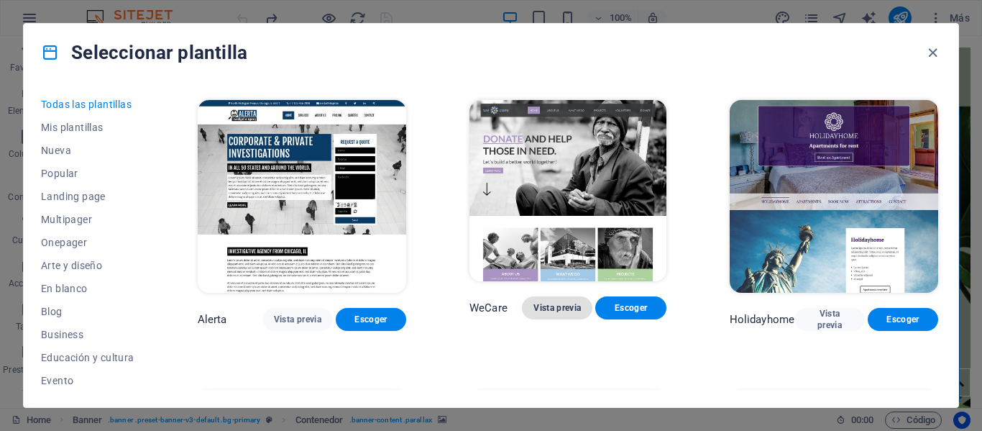
click at [560, 302] on span "Vista previa" at bounding box center [557, 308] width 47 height 12
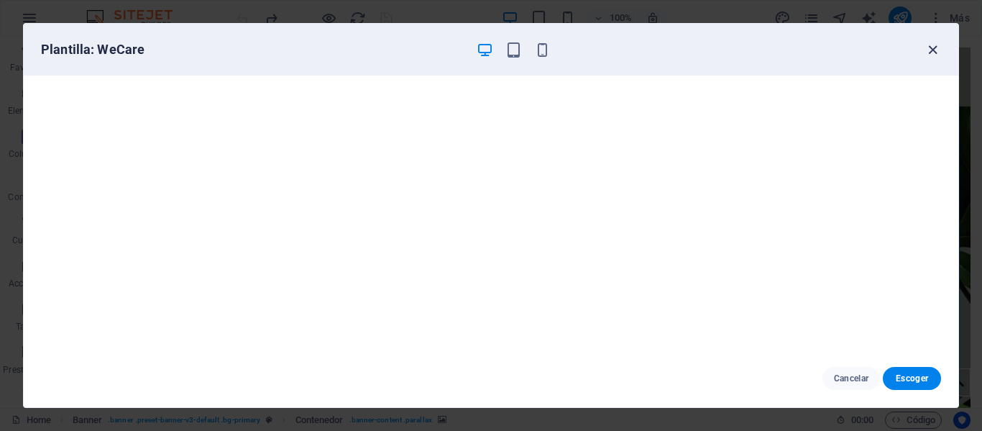
click at [931, 55] on icon "button" at bounding box center [933, 50] width 17 height 17
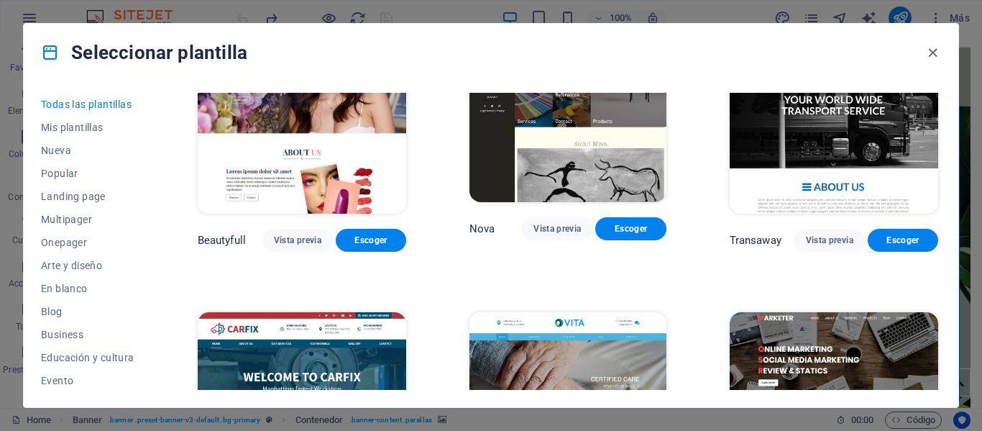
scroll to position [11505, 0]
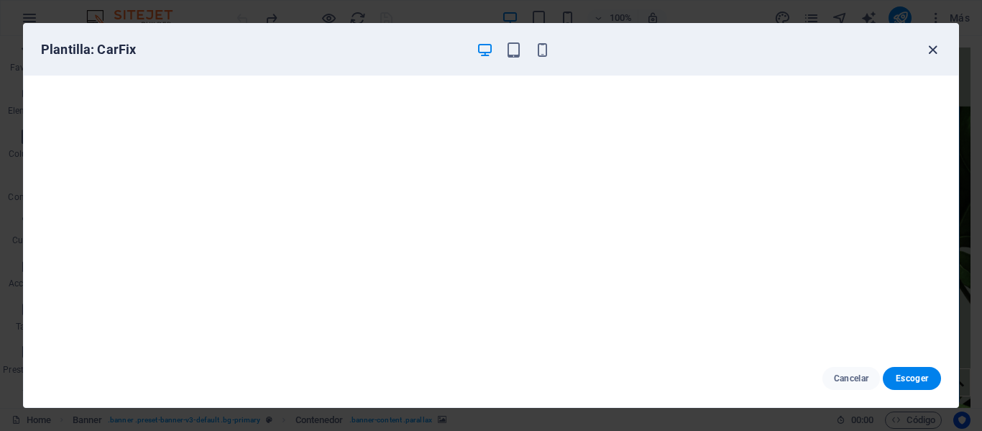
click at [931, 48] on icon "button" at bounding box center [933, 50] width 17 height 17
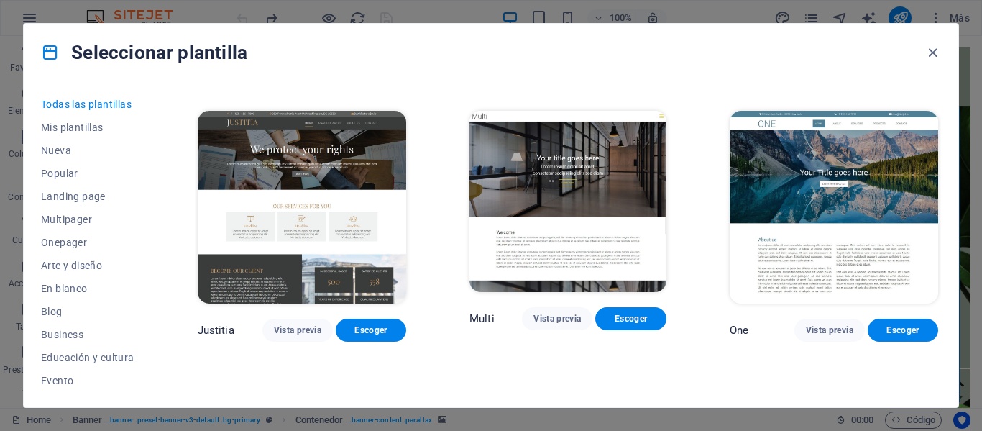
scroll to position [12009, 0]
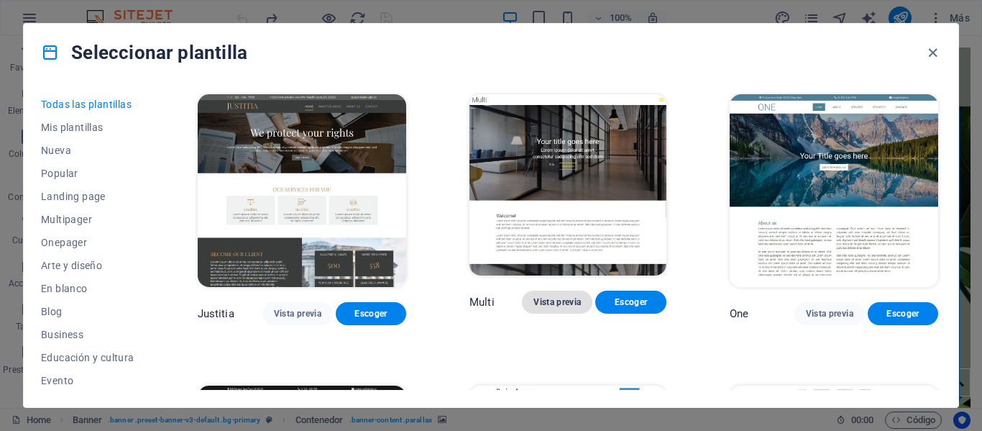
click at [537, 296] on span "Vista previa" at bounding box center [557, 302] width 47 height 12
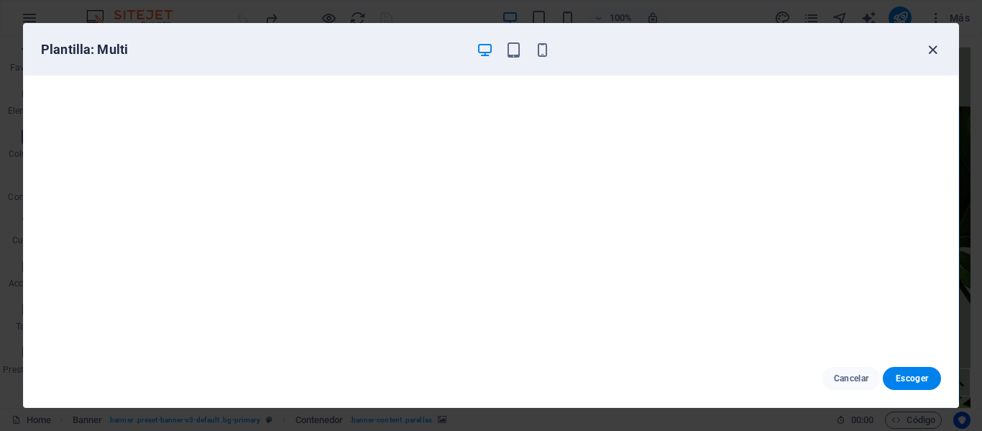
click at [932, 50] on icon "button" at bounding box center [933, 50] width 17 height 17
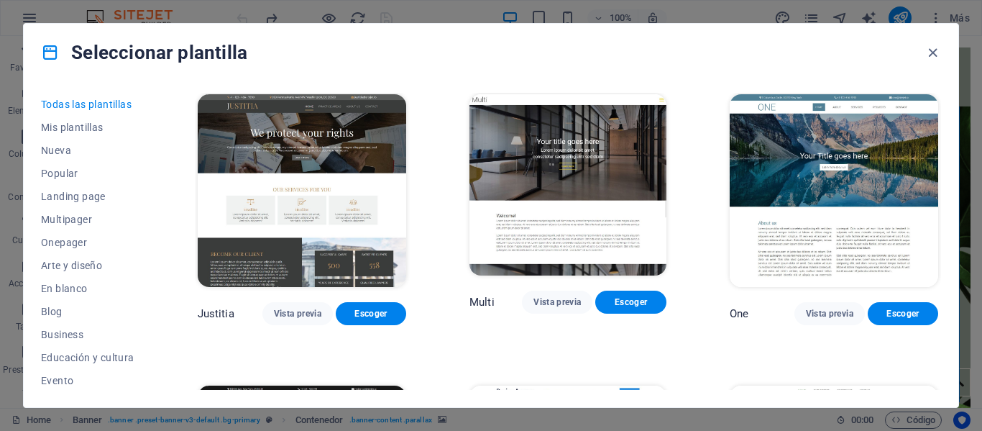
scroll to position [12153, 0]
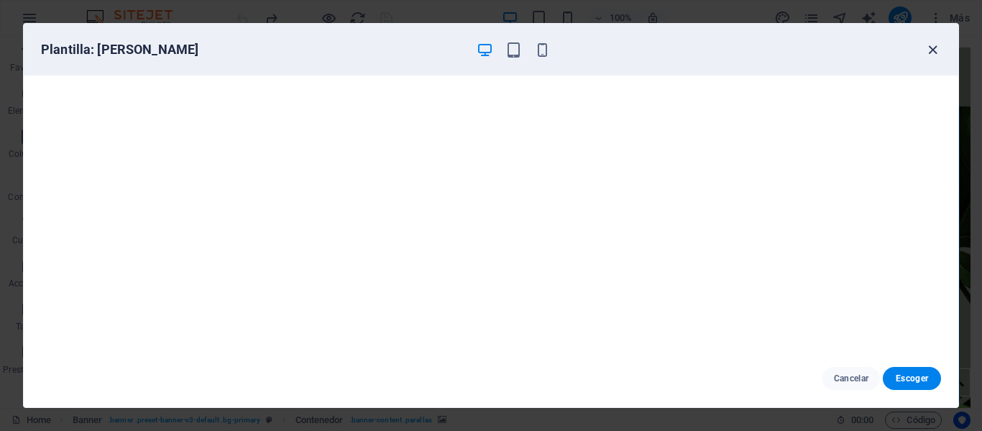
click at [931, 50] on icon "button" at bounding box center [933, 50] width 17 height 17
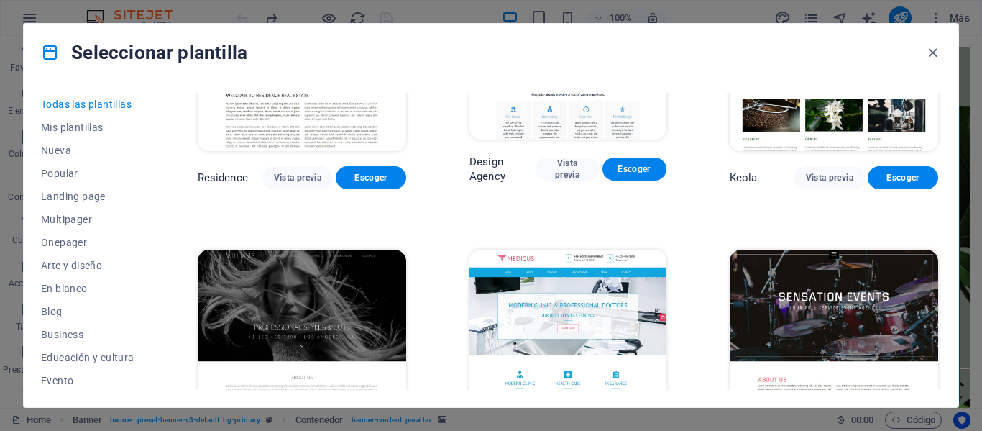
scroll to position [12440, 0]
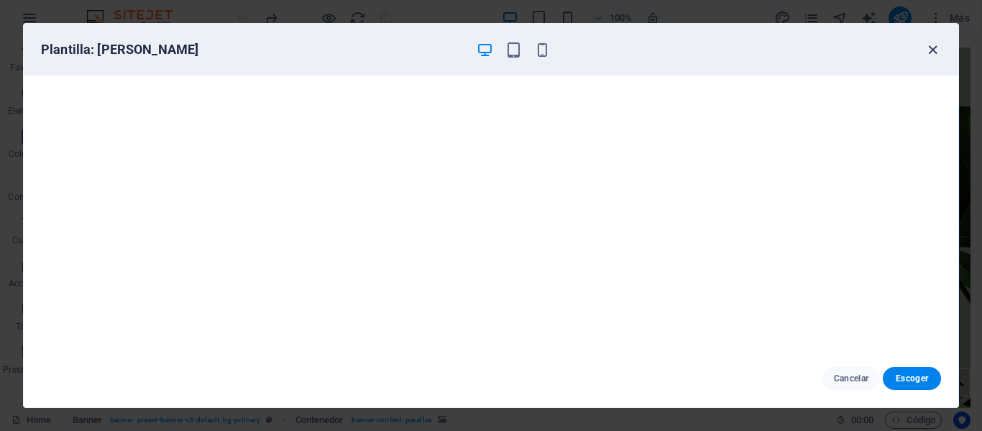
click at [928, 50] on icon "button" at bounding box center [933, 50] width 17 height 17
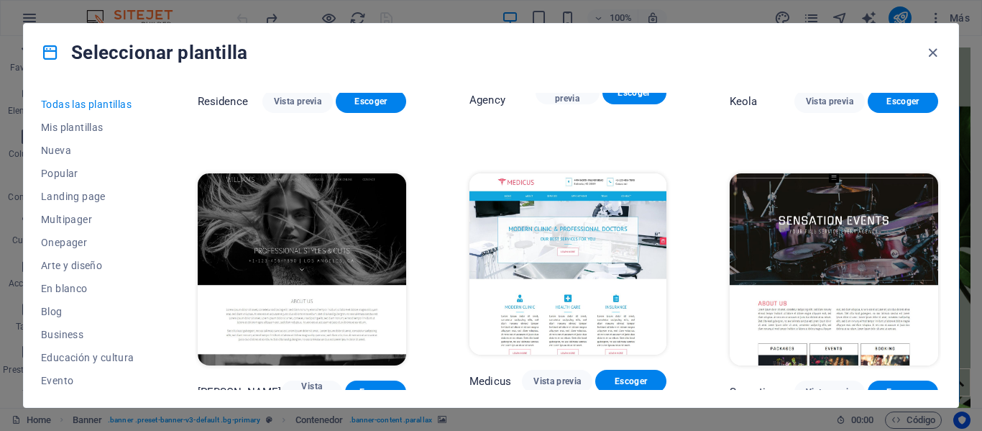
scroll to position [12728, 0]
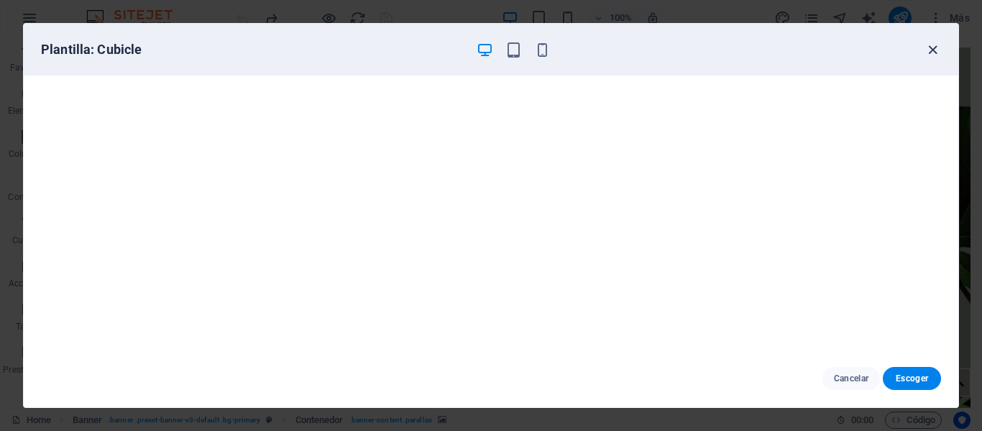
click at [936, 47] on icon "button" at bounding box center [933, 50] width 17 height 17
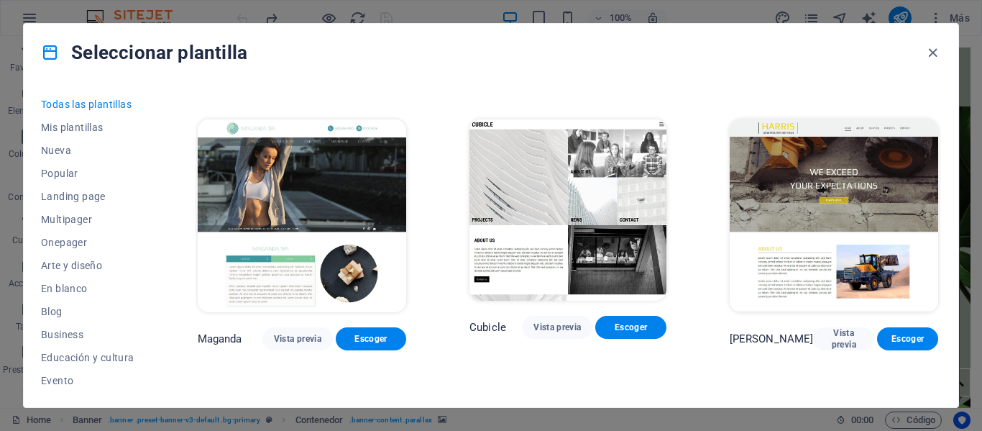
scroll to position [12944, 0]
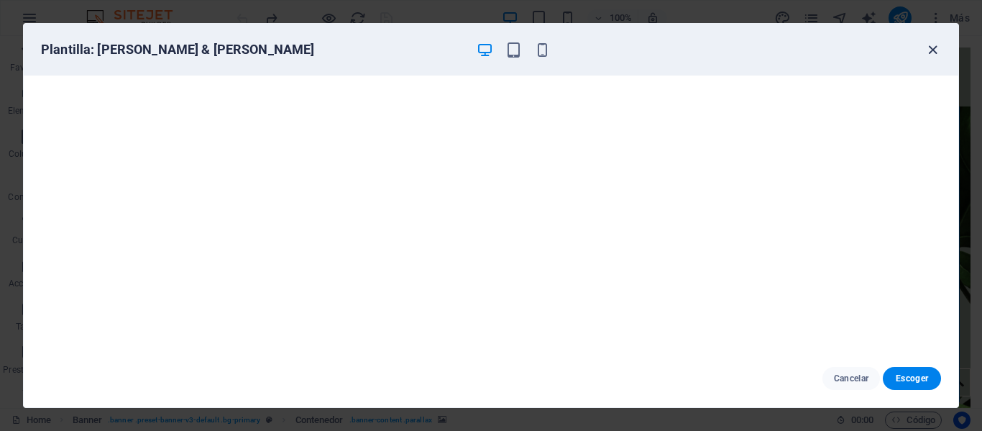
click at [928, 44] on icon "button" at bounding box center [933, 50] width 17 height 17
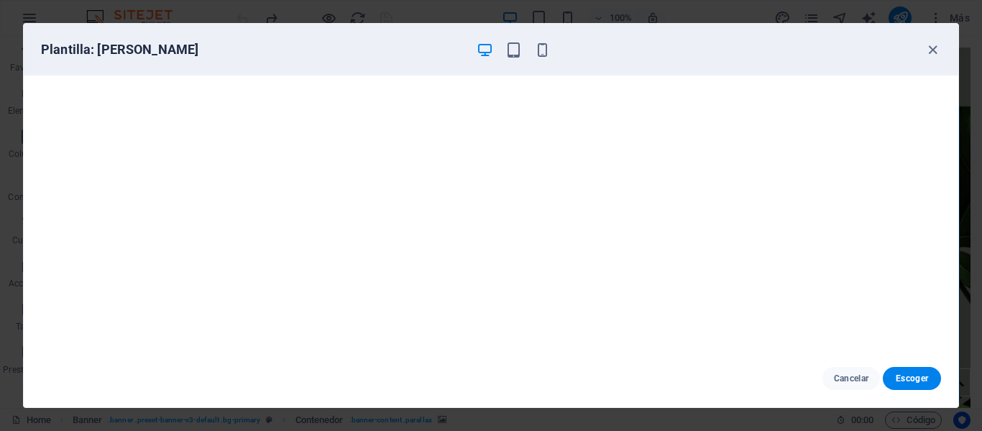
scroll to position [4, 0]
click at [936, 52] on icon "button" at bounding box center [933, 50] width 17 height 17
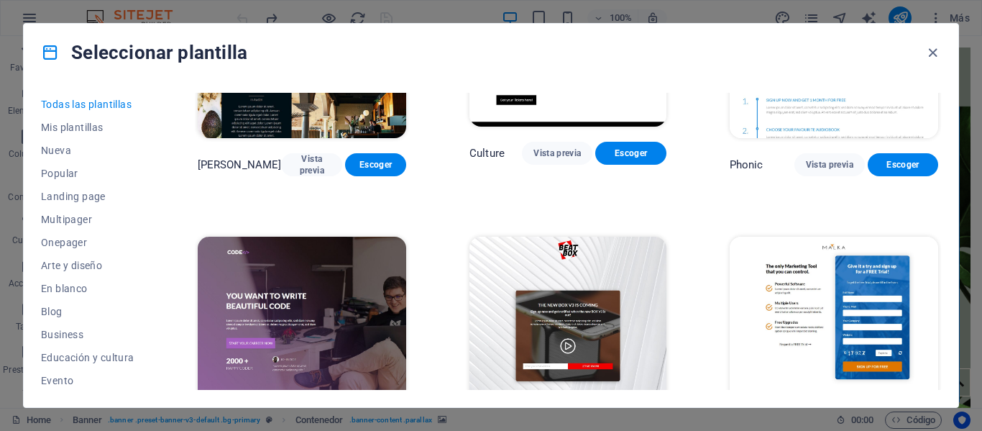
scroll to position [13591, 0]
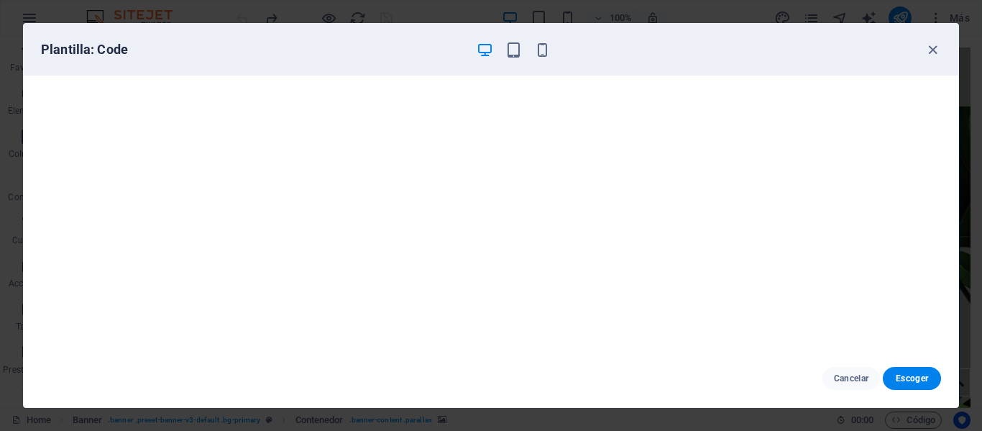
scroll to position [4, 0]
click at [933, 42] on icon "button" at bounding box center [933, 50] width 17 height 17
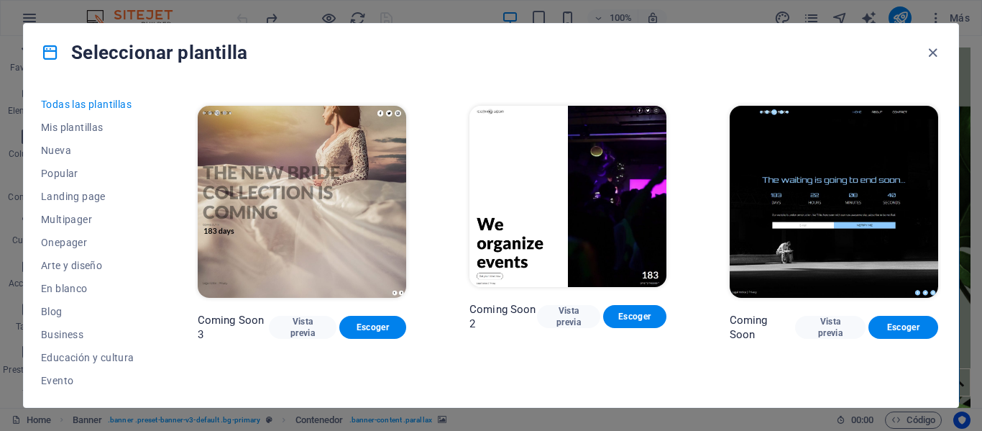
scroll to position [15794, 0]
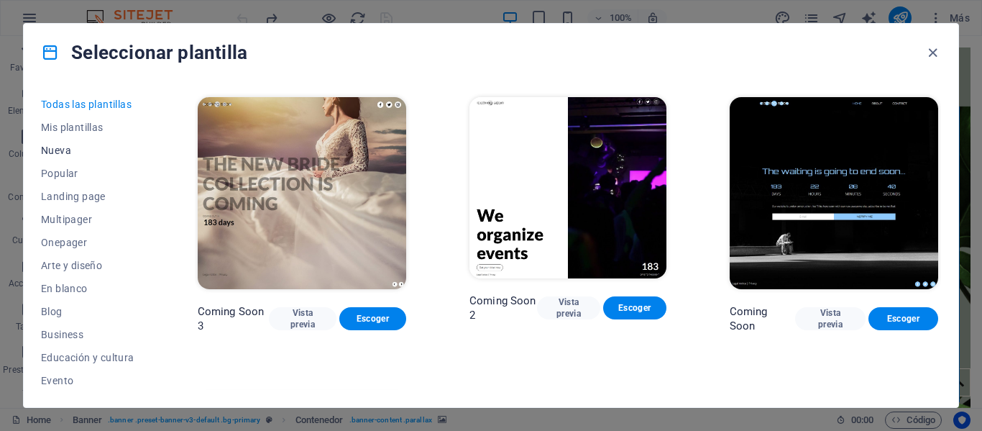
click at [80, 157] on button "Nueva" at bounding box center [87, 150] width 93 height 23
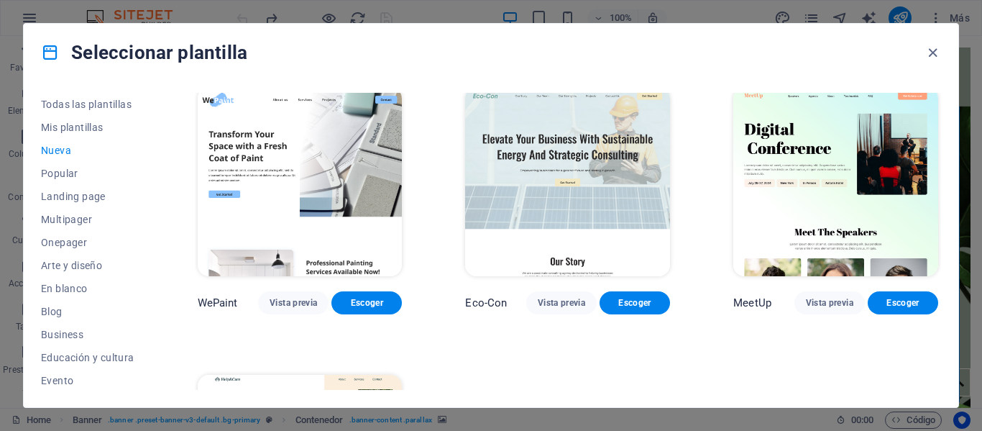
scroll to position [953, 0]
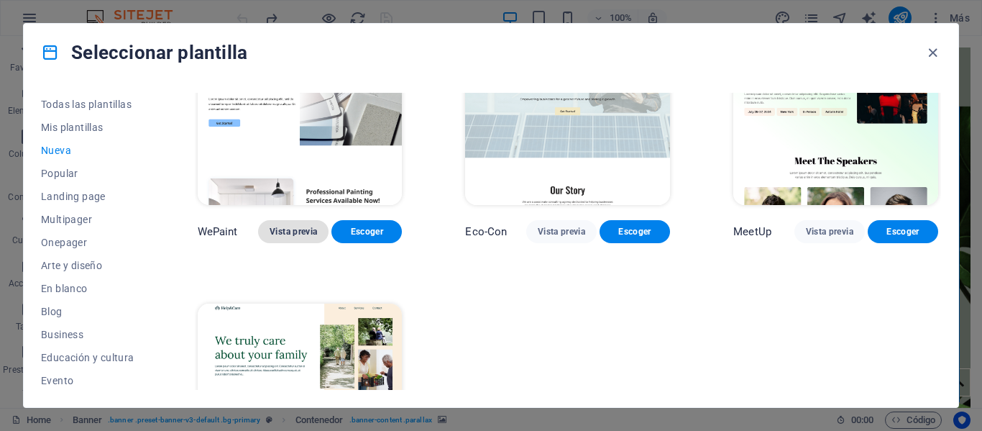
click at [282, 231] on span "Vista previa" at bounding box center [293, 232] width 47 height 12
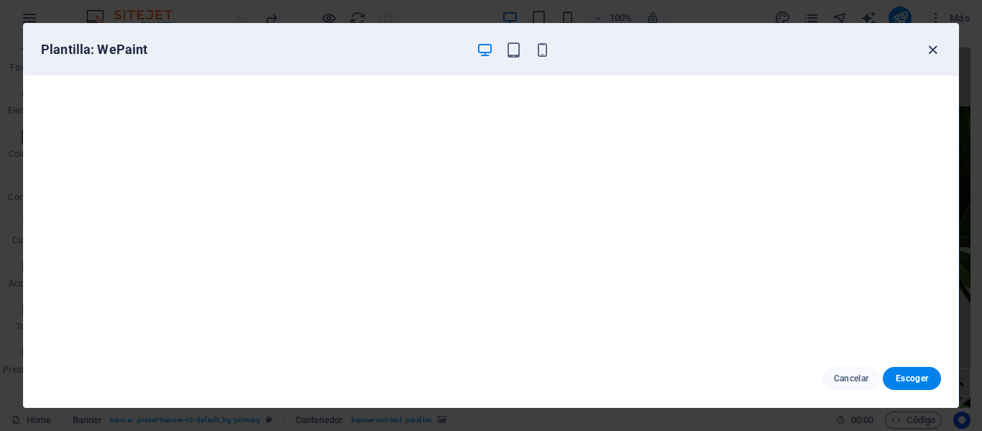
click at [939, 52] on icon "button" at bounding box center [933, 50] width 17 height 17
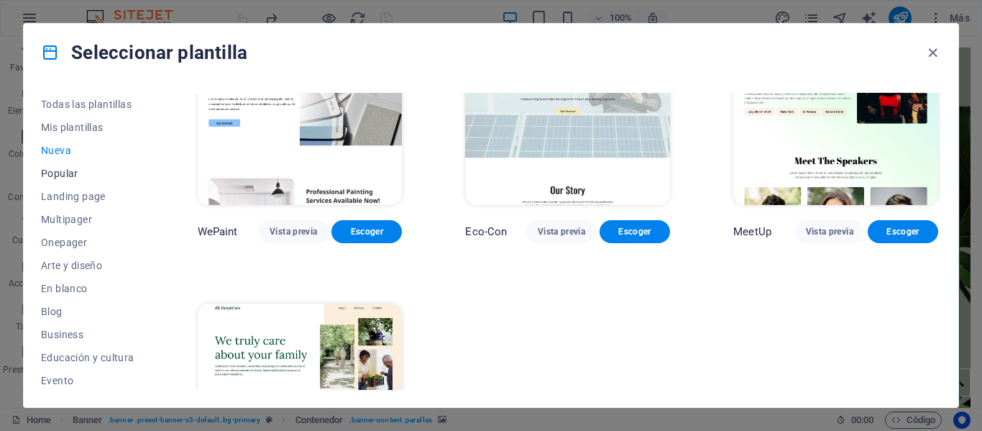
click at [65, 171] on span "Popular" at bounding box center [87, 174] width 93 height 12
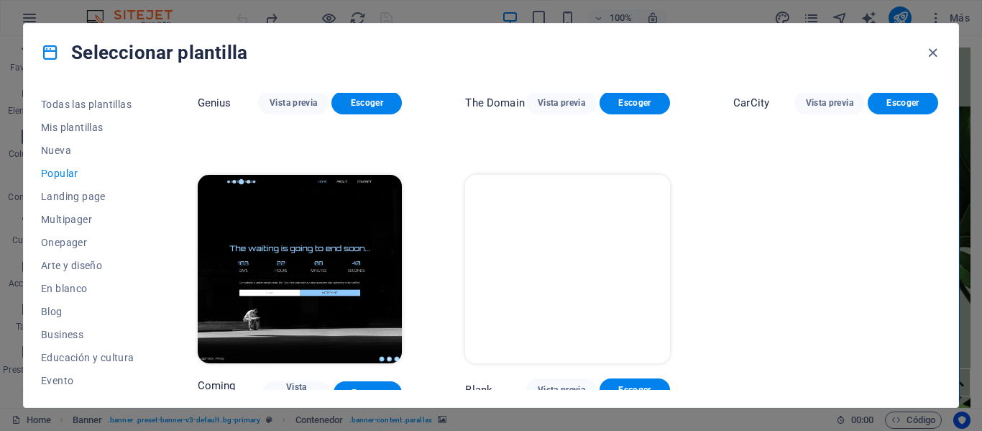
scroll to position [1388, 0]
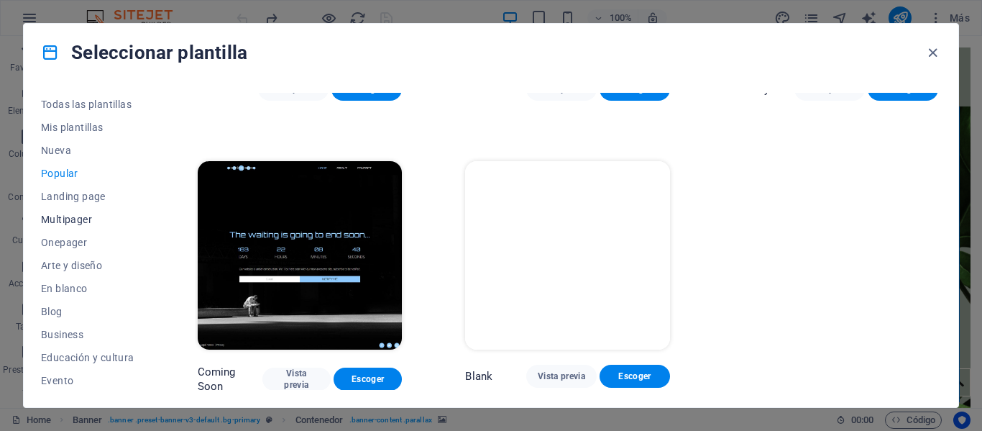
click at [89, 221] on span "Multipager" at bounding box center [87, 220] width 93 height 12
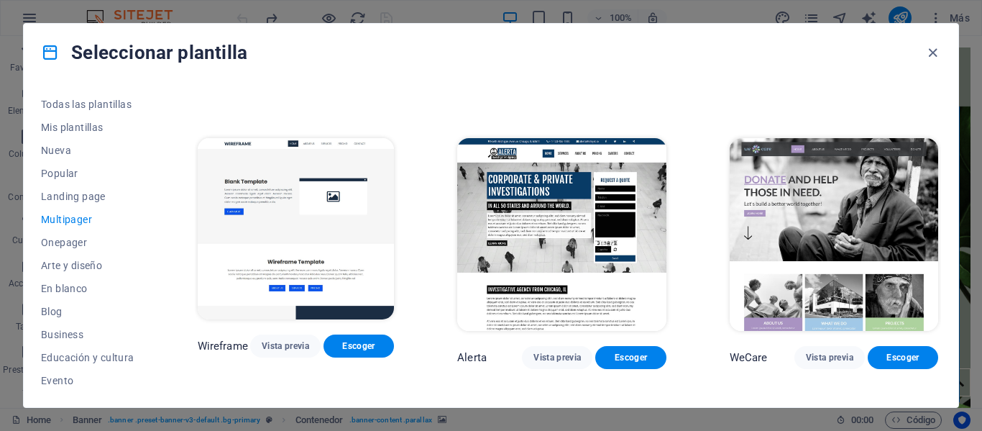
scroll to position [4373, 0]
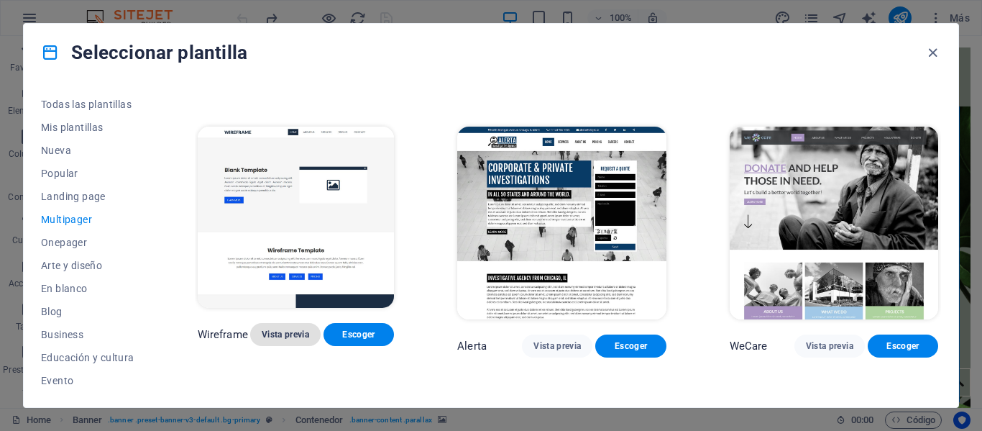
click at [309, 329] on span "Vista previa" at bounding box center [285, 335] width 47 height 12
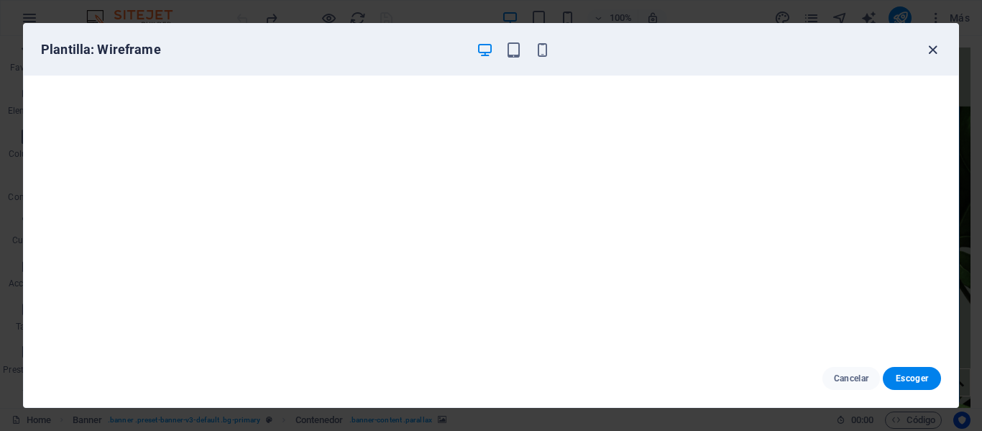
click at [933, 50] on icon "button" at bounding box center [933, 50] width 17 height 17
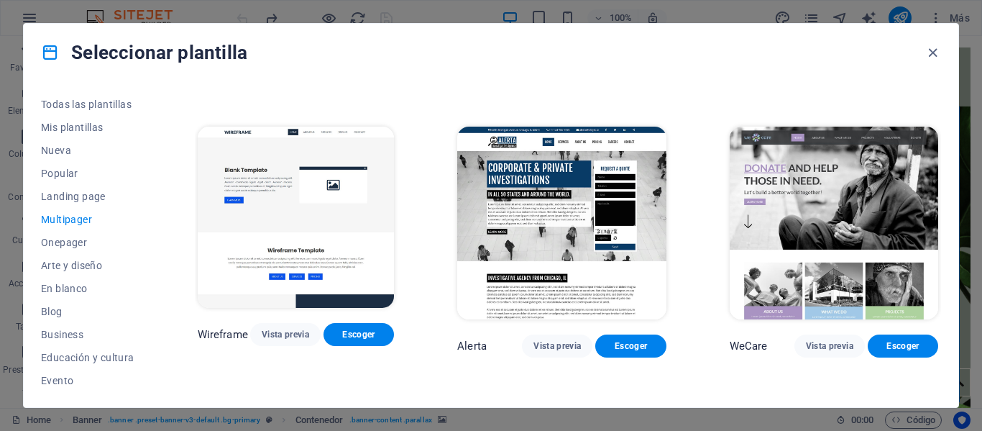
scroll to position [4445, 0]
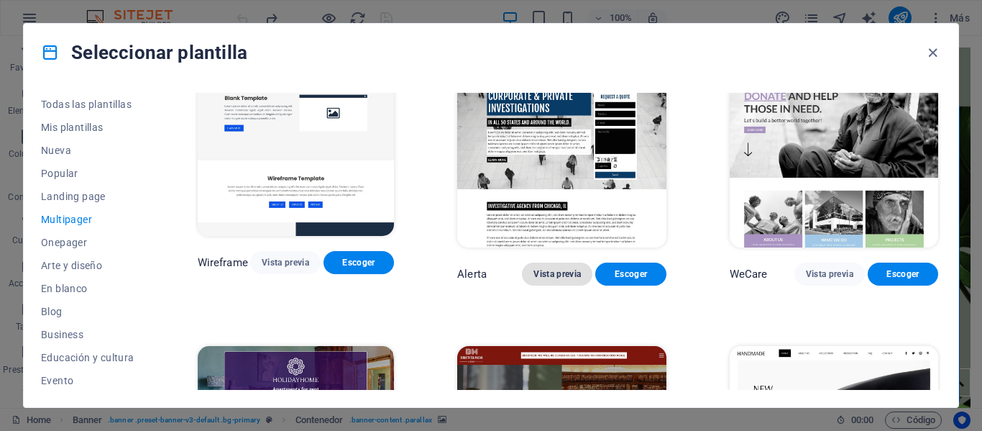
click at [559, 268] on span "Vista previa" at bounding box center [557, 274] width 47 height 12
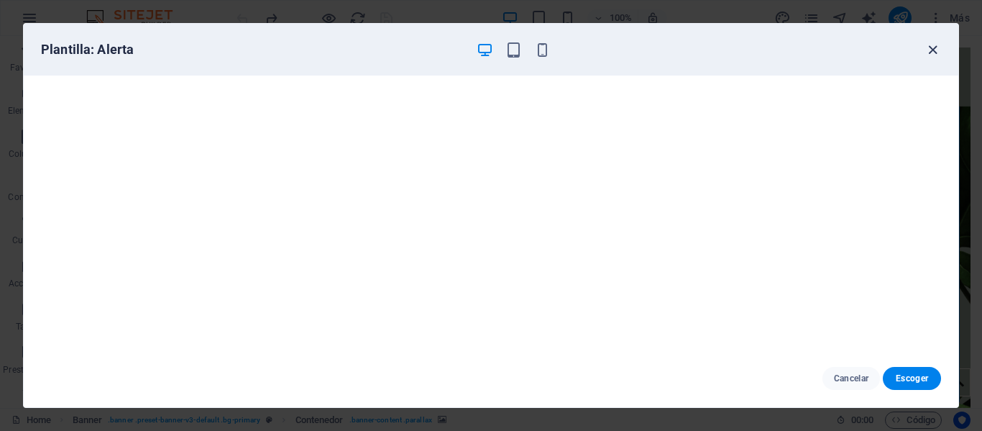
click at [925, 49] on icon "button" at bounding box center [933, 50] width 17 height 17
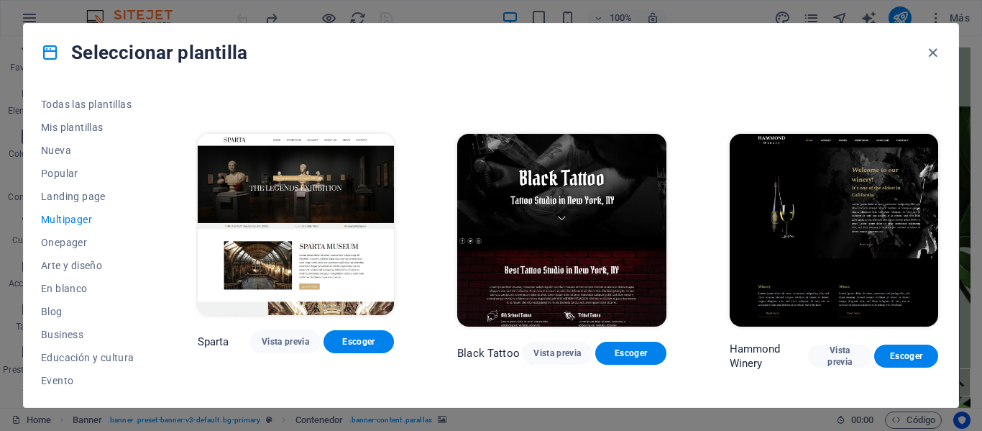
scroll to position [4948, 0]
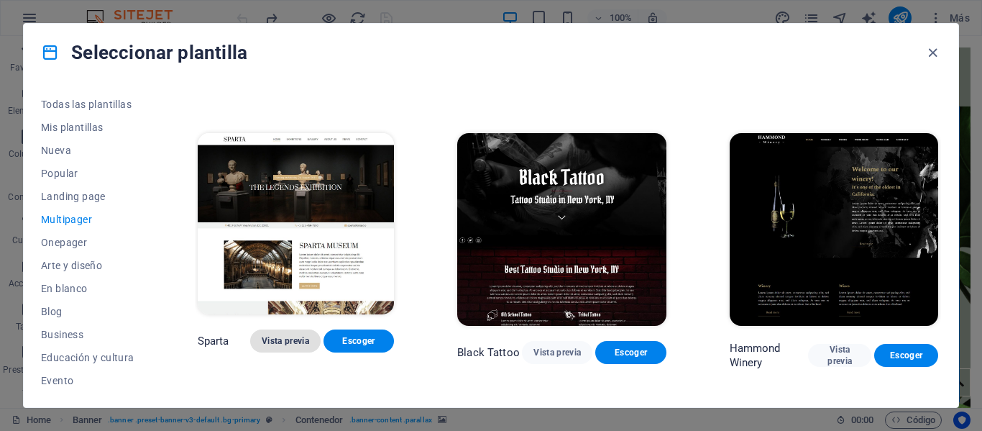
click at [301, 335] on span "Vista previa" at bounding box center [285, 341] width 47 height 12
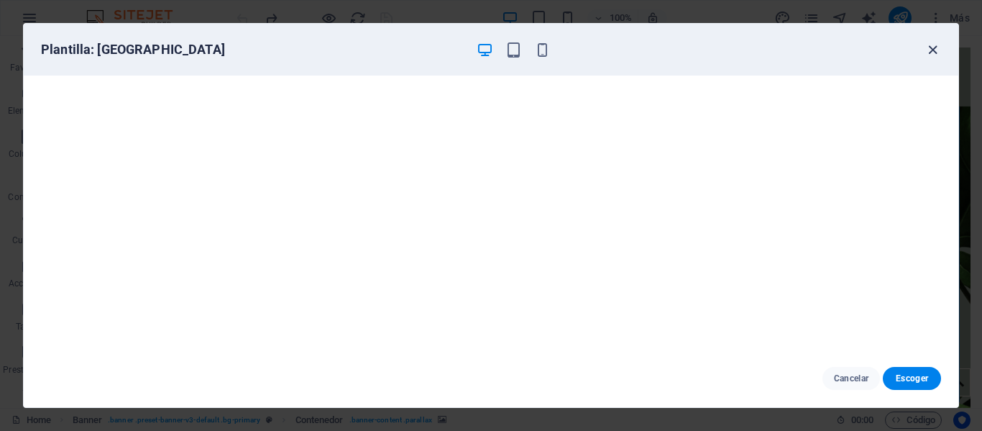
click at [930, 47] on icon "button" at bounding box center [933, 50] width 17 height 17
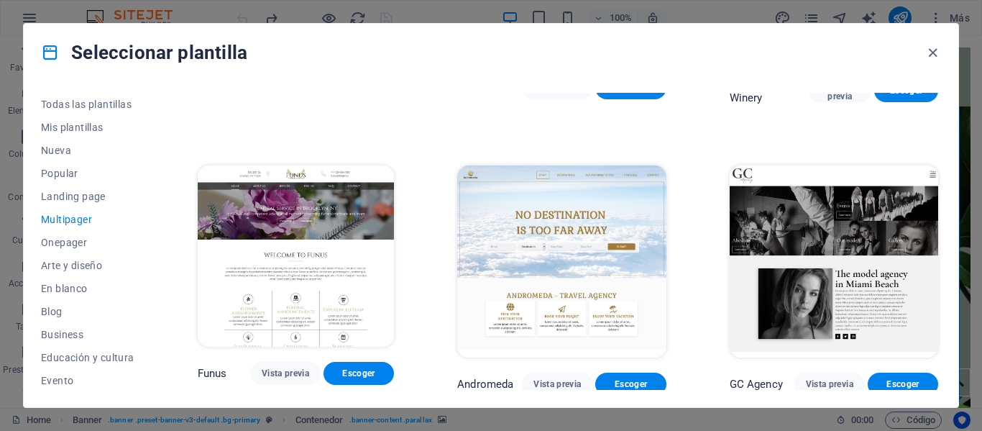
scroll to position [5236, 0]
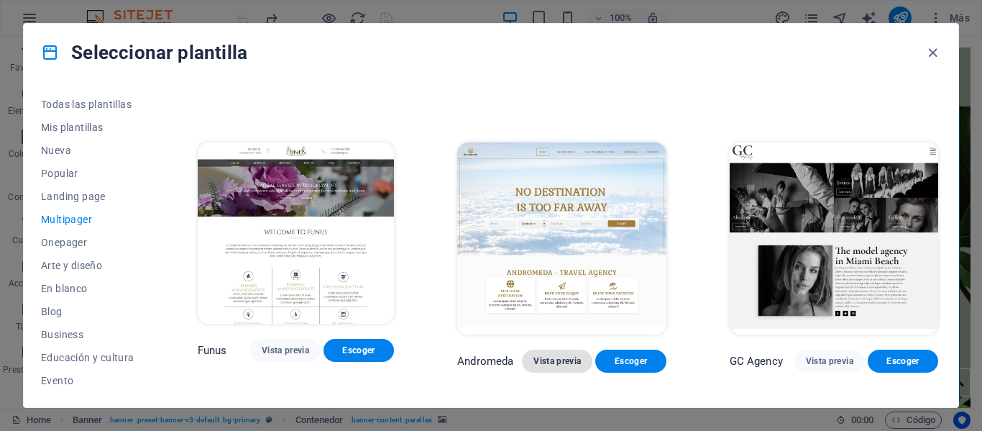
click at [564, 355] on span "Vista previa" at bounding box center [557, 361] width 47 height 12
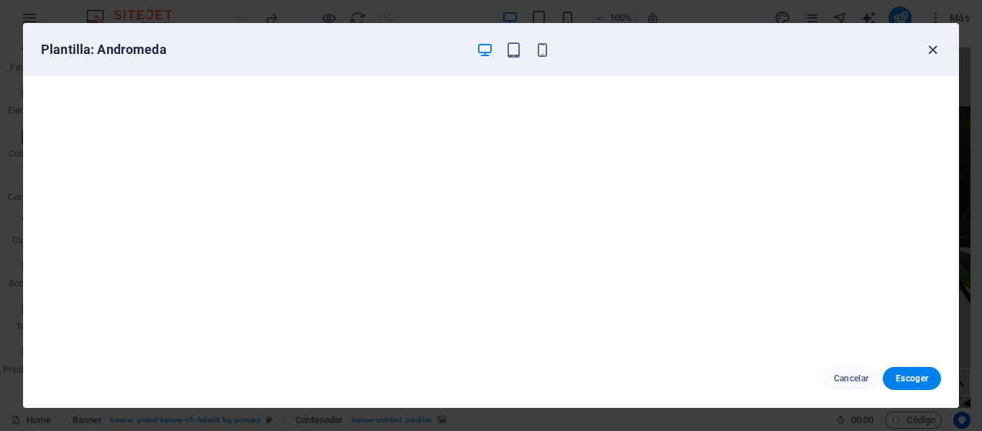
click at [933, 52] on icon "button" at bounding box center [933, 50] width 17 height 17
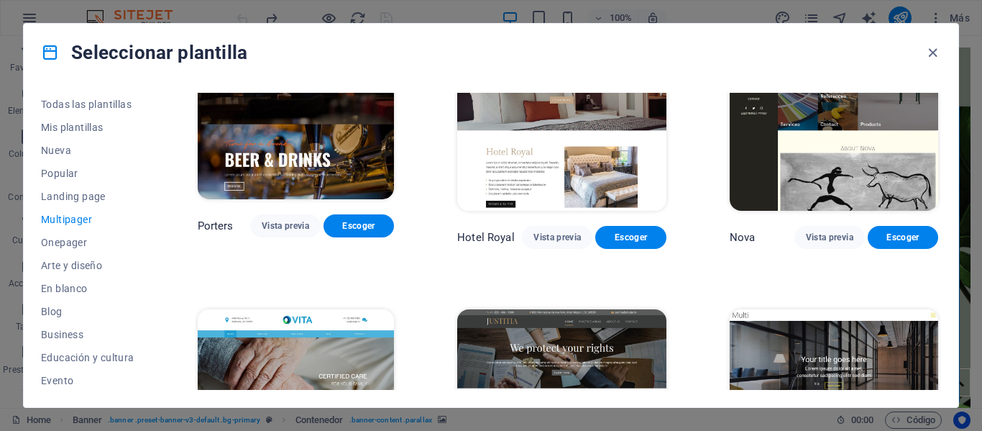
scroll to position [5811, 0]
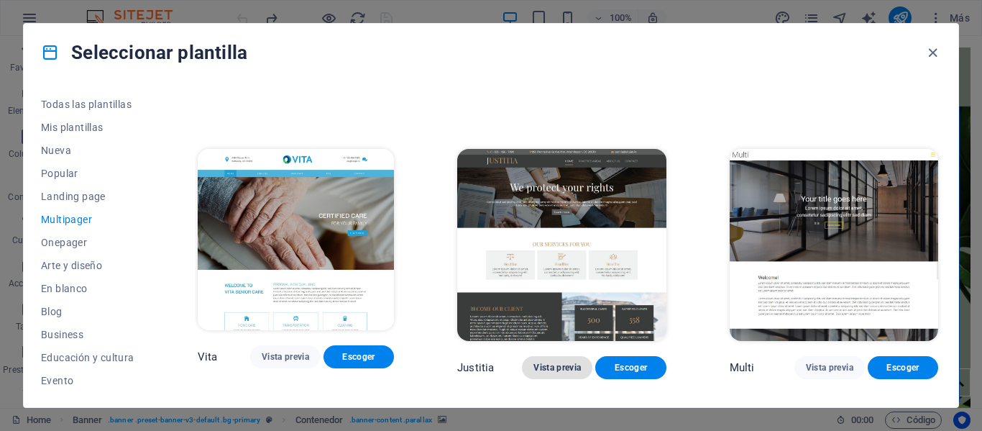
click at [560, 362] on span "Vista previa" at bounding box center [557, 368] width 47 height 12
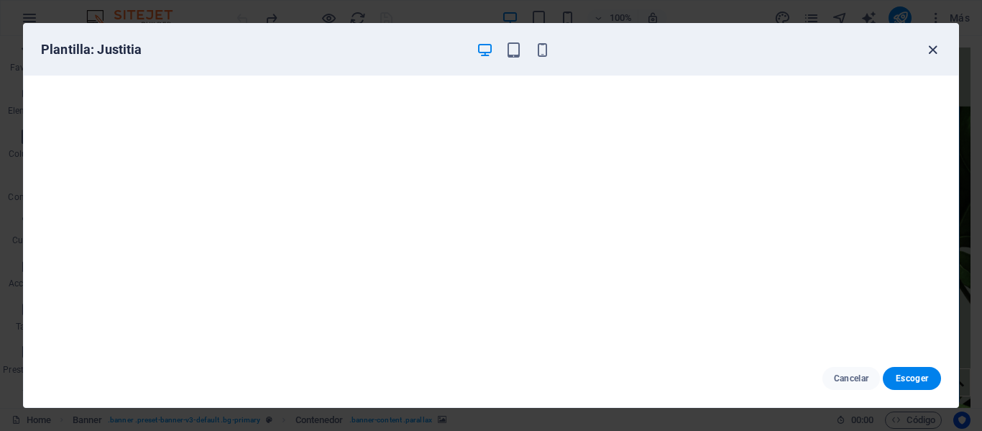
click at [933, 51] on icon "button" at bounding box center [933, 50] width 17 height 17
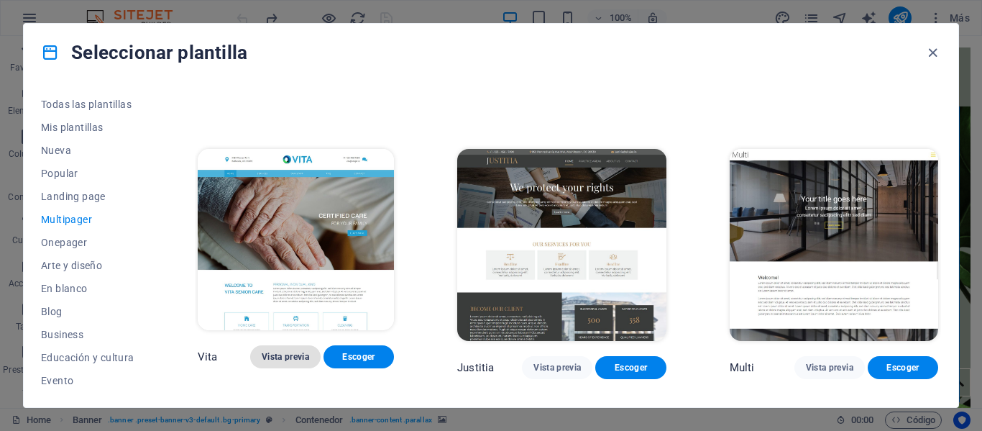
click at [293, 351] on span "Vista previa" at bounding box center [285, 357] width 47 height 12
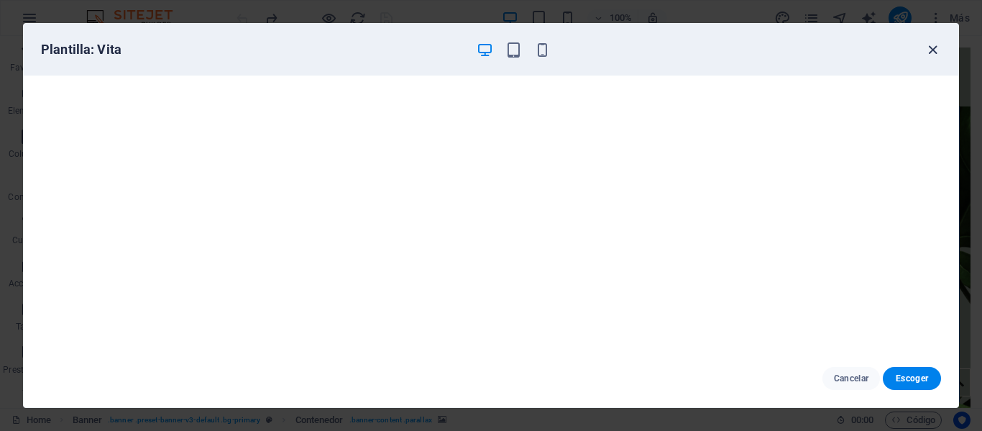
click at [941, 47] on div "Plantilla: Vita" at bounding box center [491, 50] width 935 height 52
click at [936, 48] on icon "button" at bounding box center [933, 50] width 17 height 17
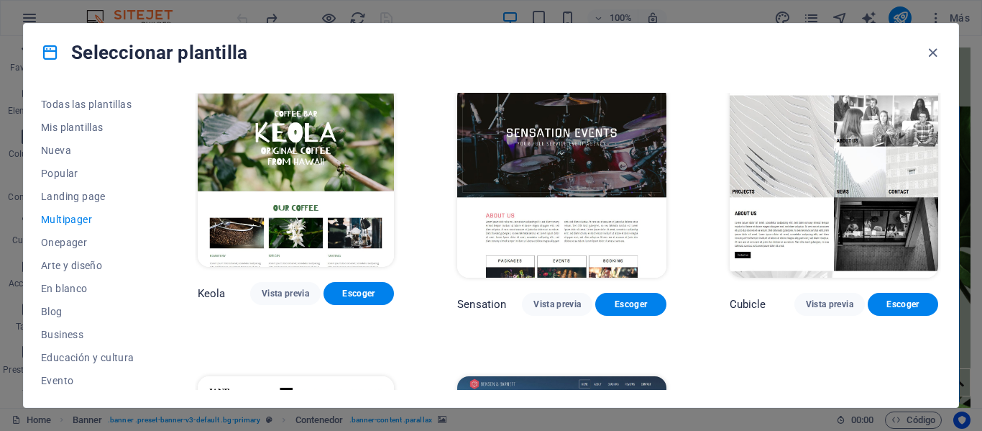
scroll to position [6171, 0]
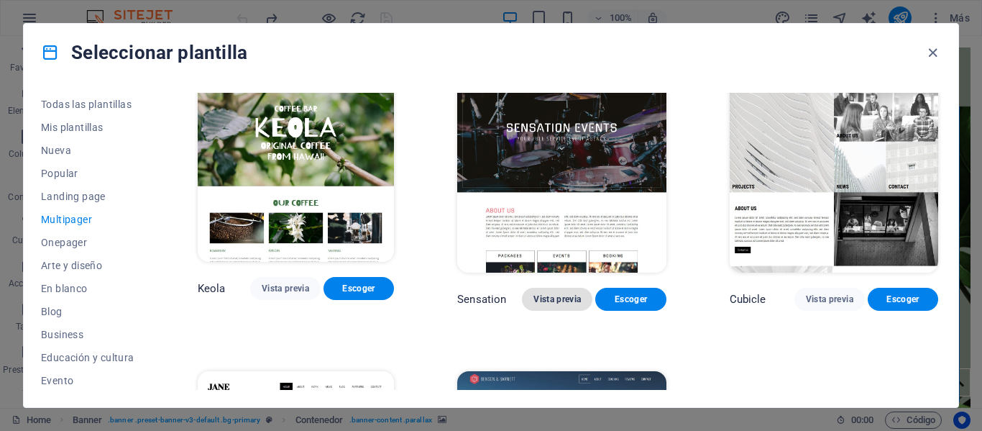
click at [572, 293] on span "Vista previa" at bounding box center [557, 299] width 47 height 12
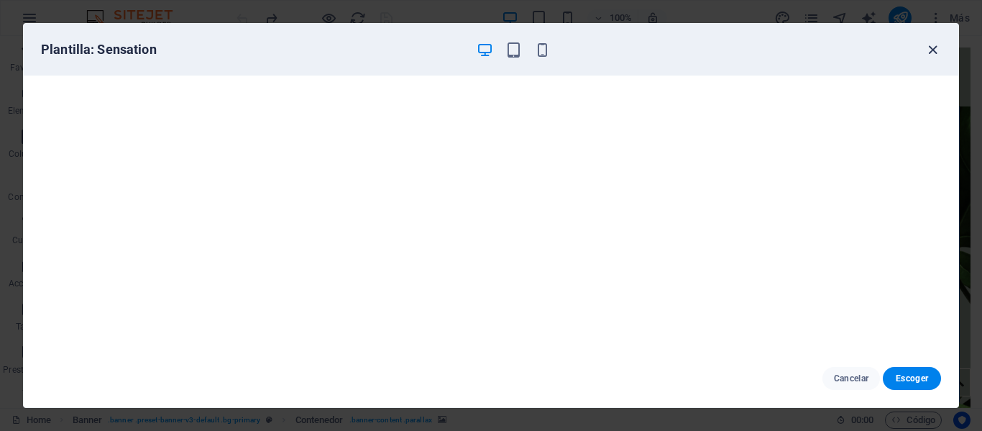
click at [925, 52] on icon "button" at bounding box center [933, 50] width 17 height 17
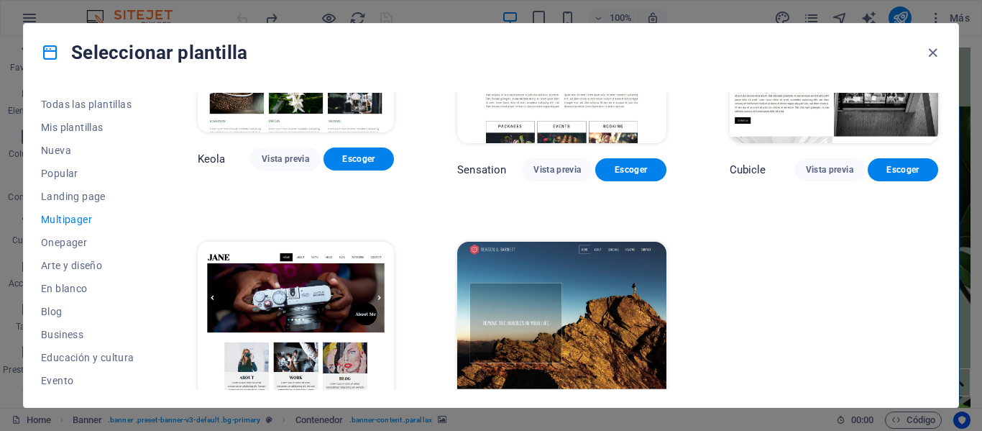
scroll to position [6306, 0]
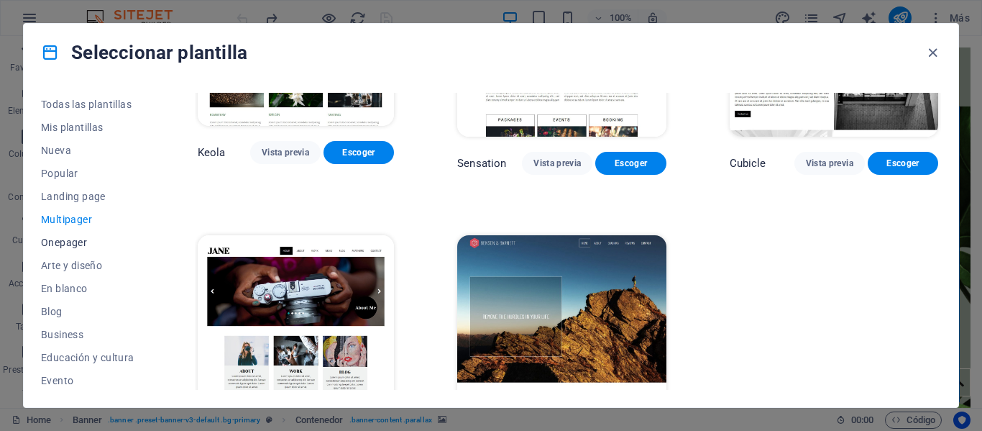
click at [89, 239] on span "Onepager" at bounding box center [87, 243] width 93 height 12
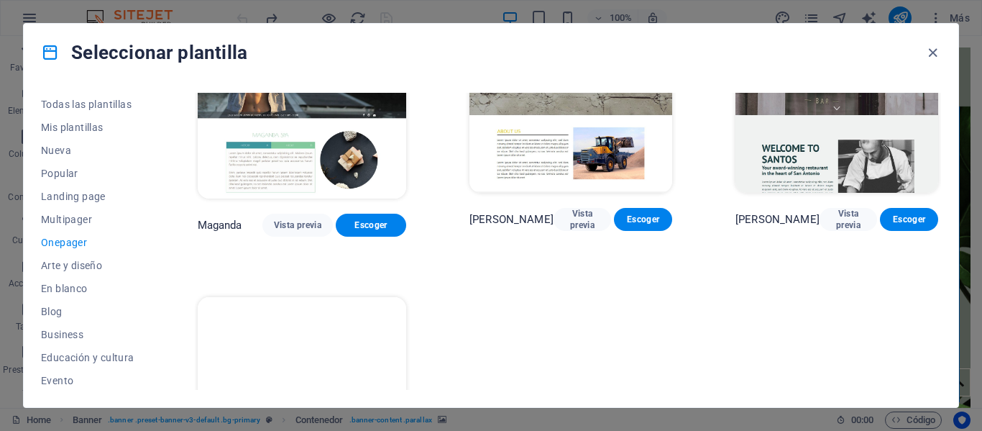
scroll to position [6546, 0]
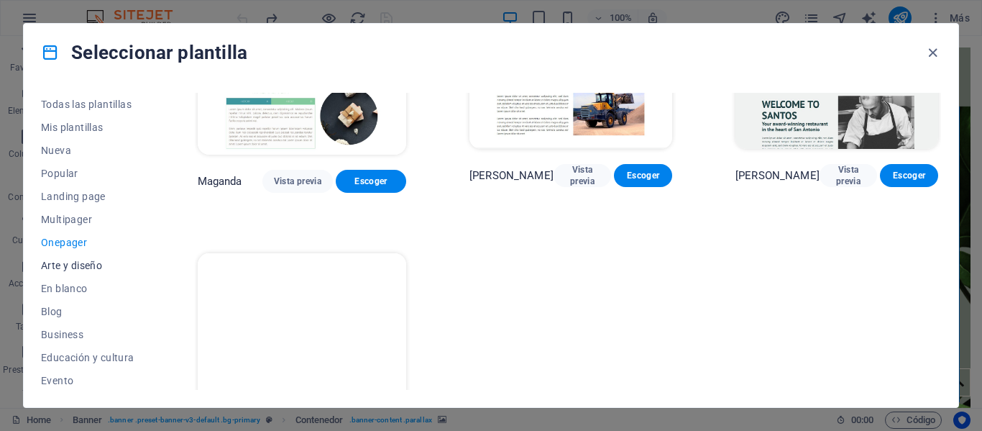
click at [81, 267] on span "Arte y diseño" at bounding box center [87, 266] width 93 height 12
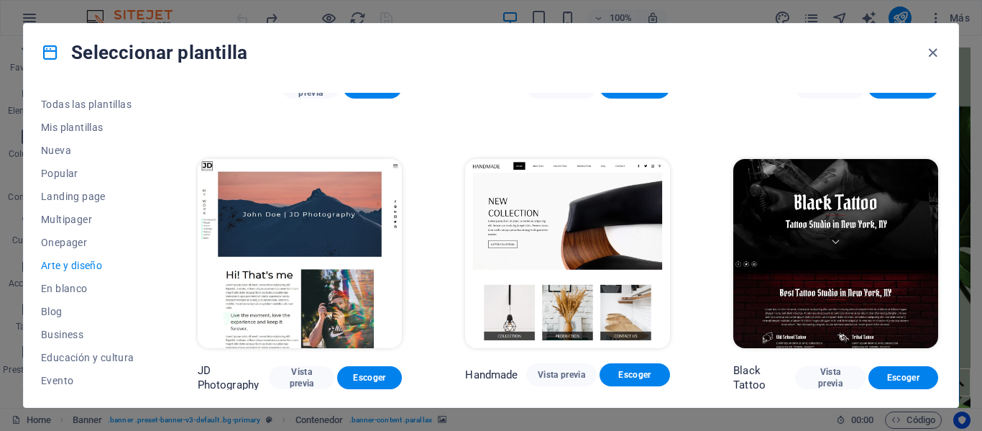
scroll to position [222, 0]
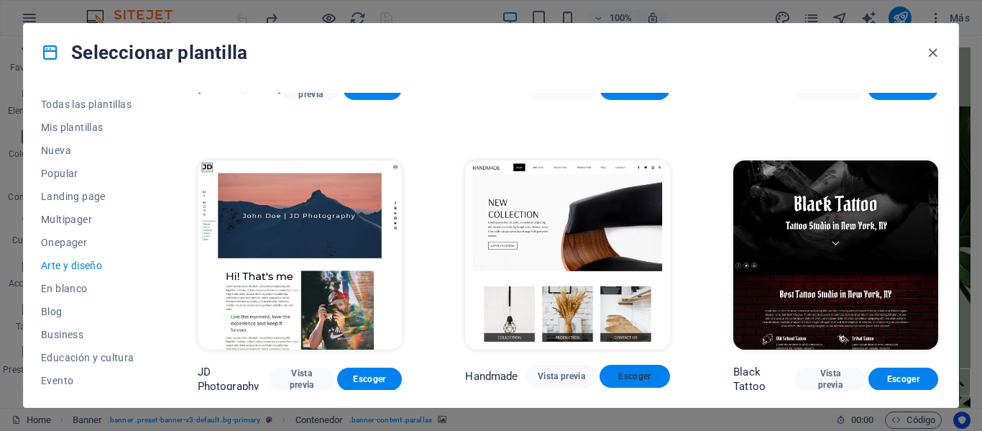
click at [634, 371] on span "Escoger" at bounding box center [634, 376] width 47 height 12
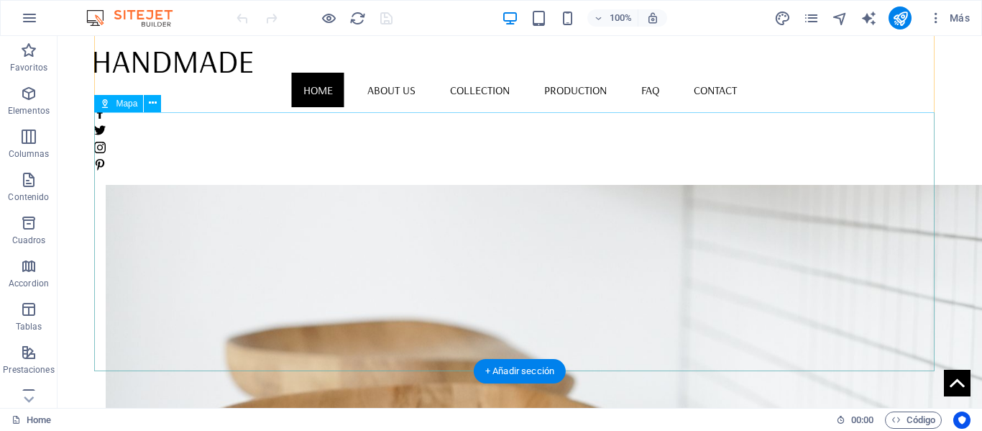
scroll to position [1304, 0]
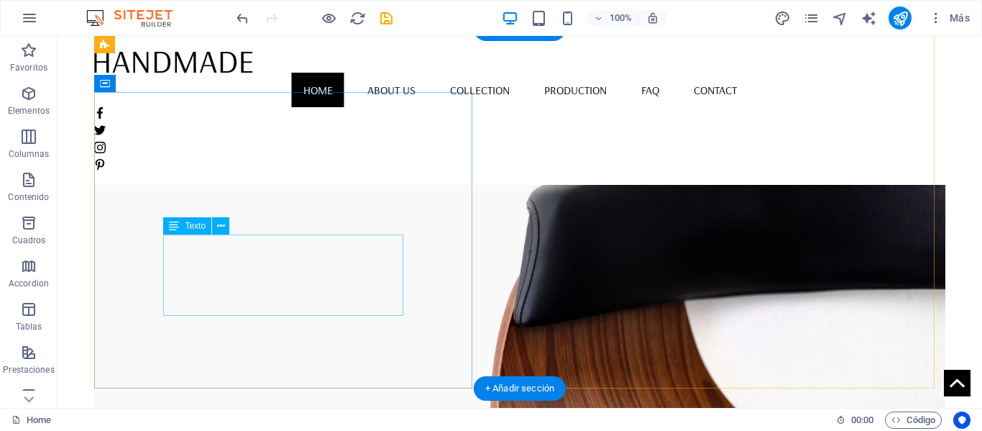
scroll to position [0, 0]
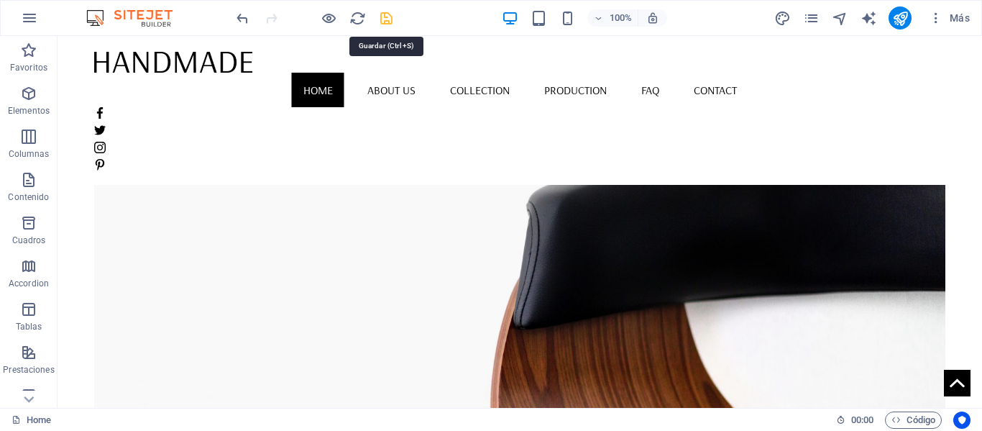
click at [389, 24] on icon "save" at bounding box center [386, 18] width 17 height 17
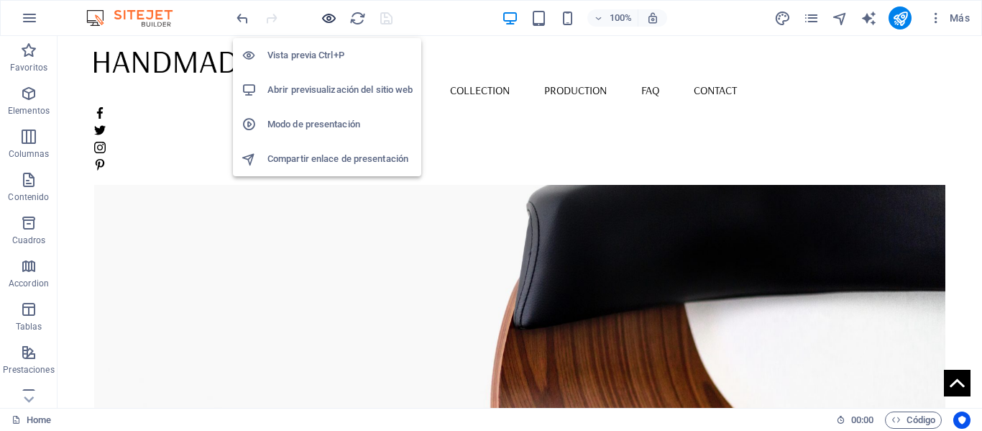
click at [332, 16] on icon "button" at bounding box center [329, 18] width 17 height 17
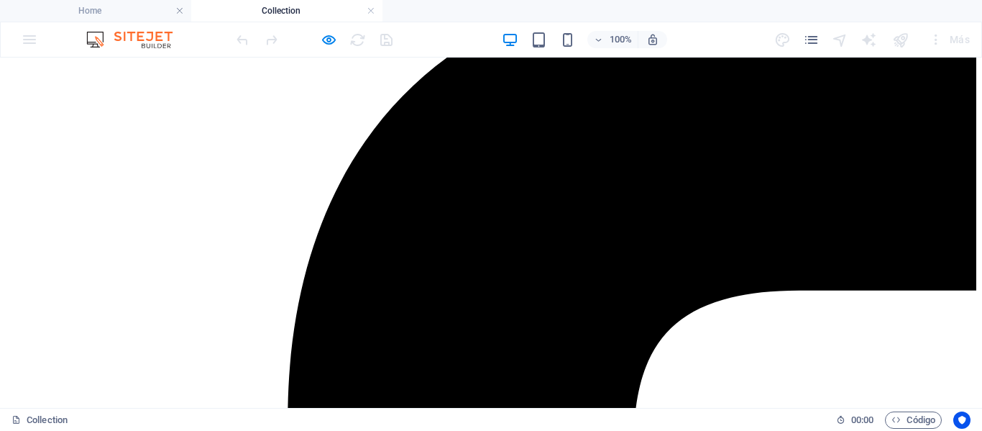
scroll to position [172, 0]
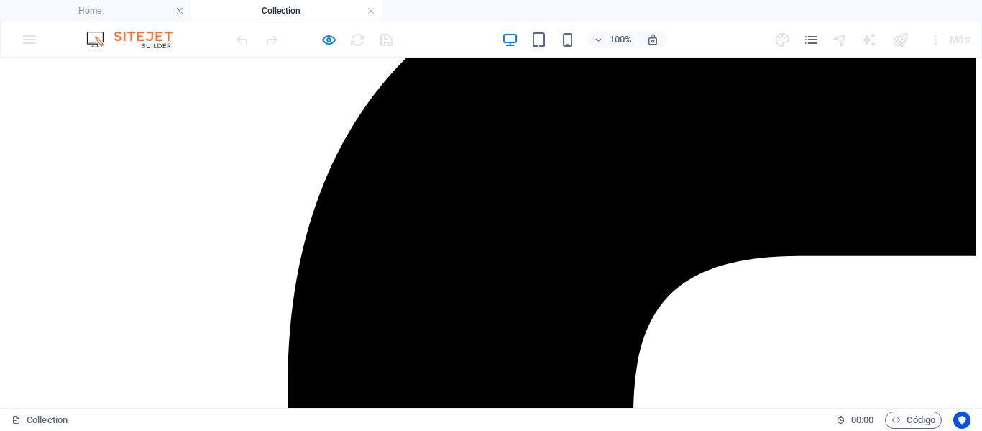
scroll to position [244, 0]
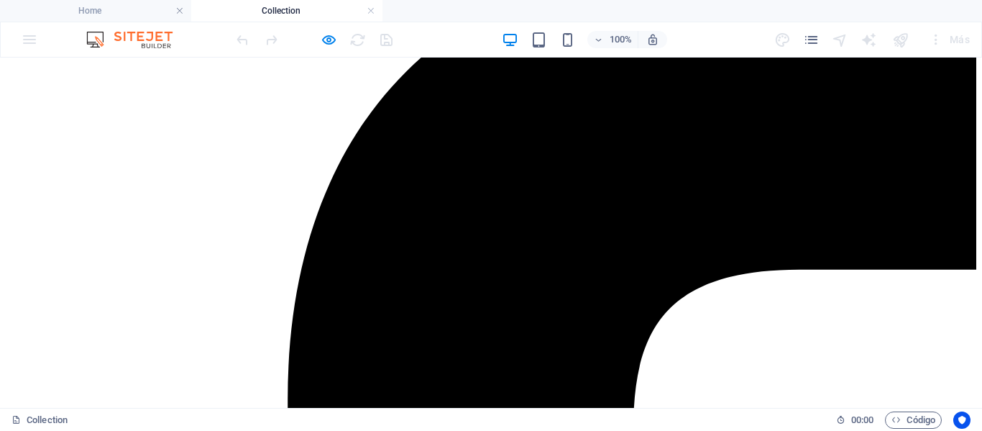
drag, startPoint x: 577, startPoint y: 87, endPoint x: 495, endPoint y: 86, distance: 82.0
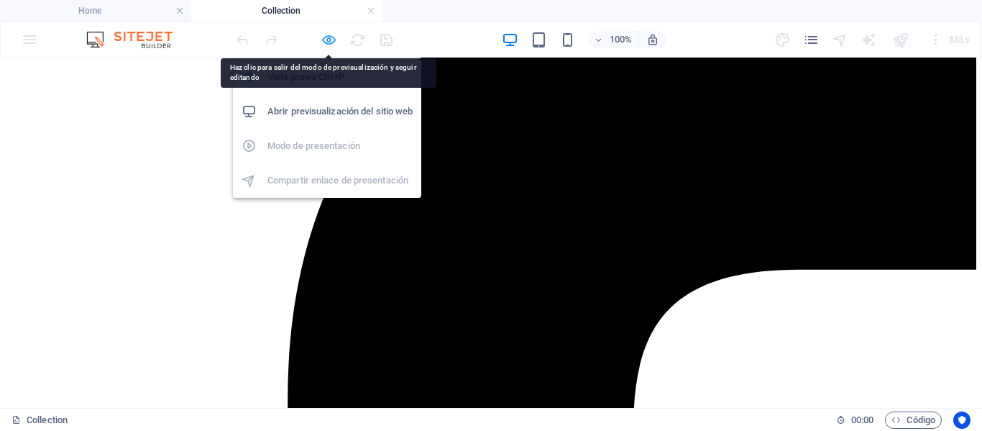
click at [334, 40] on icon "button" at bounding box center [329, 40] width 17 height 17
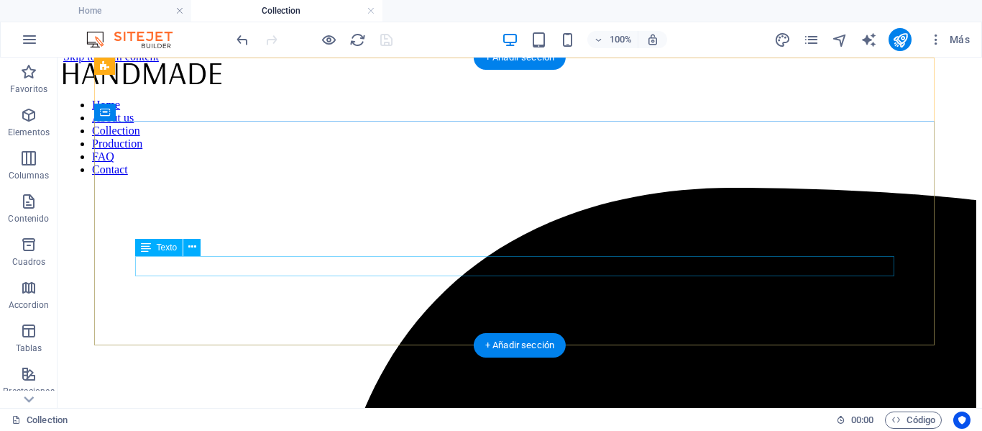
scroll to position [0, 0]
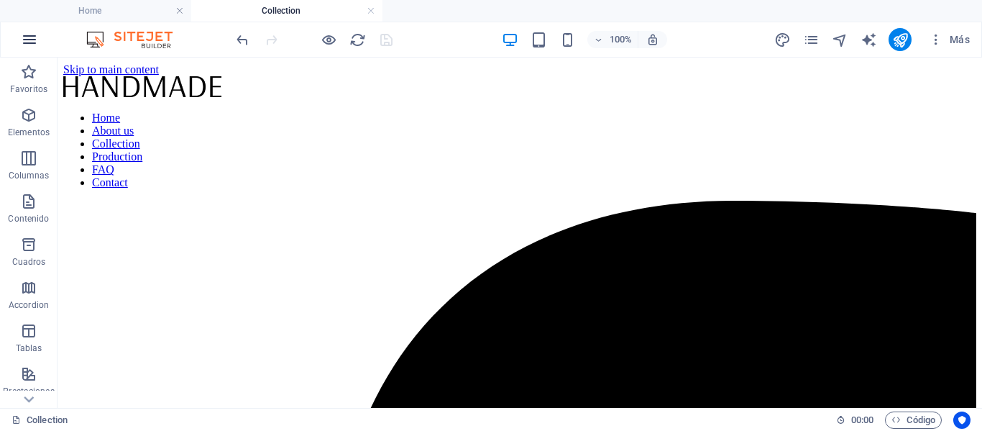
click at [33, 40] on icon "button" at bounding box center [29, 39] width 17 height 17
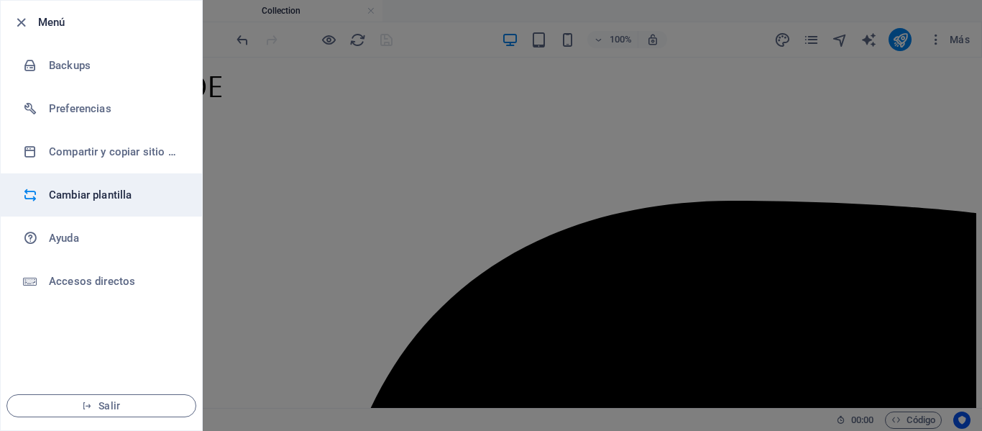
click at [104, 196] on h6 "Cambiar plantilla" at bounding box center [115, 194] width 133 height 17
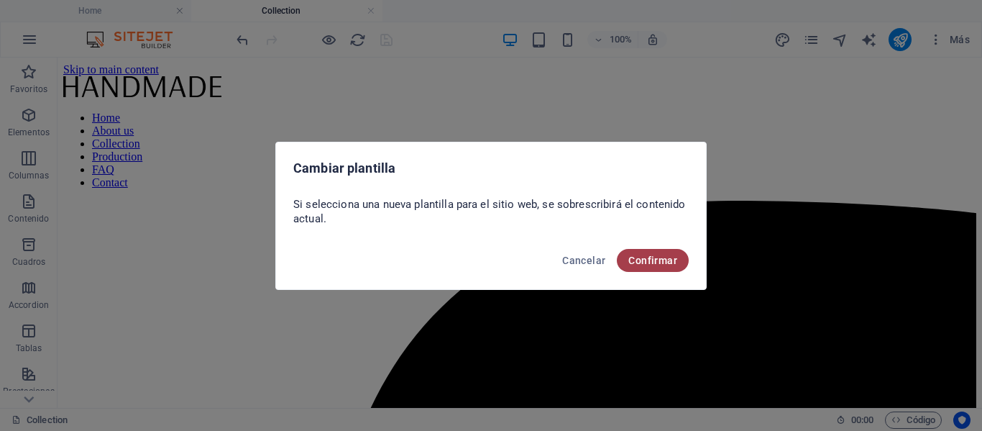
click at [654, 264] on span "Confirmar" at bounding box center [652, 261] width 49 height 12
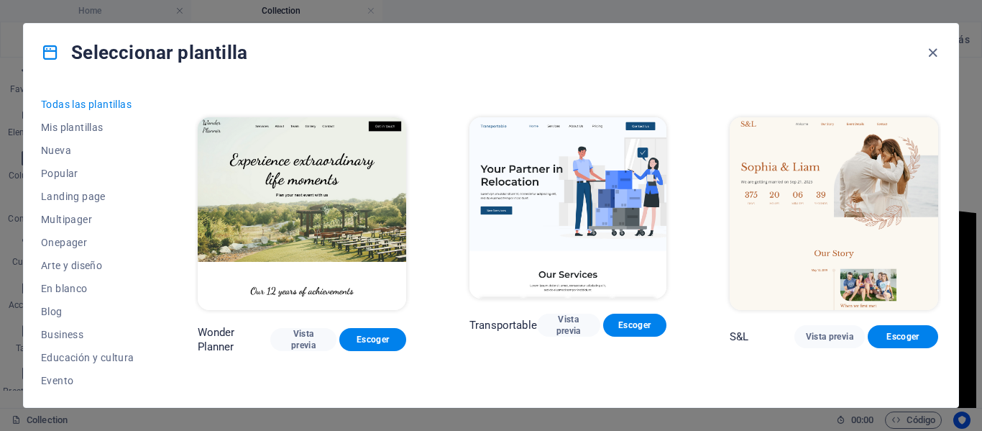
scroll to position [575, 0]
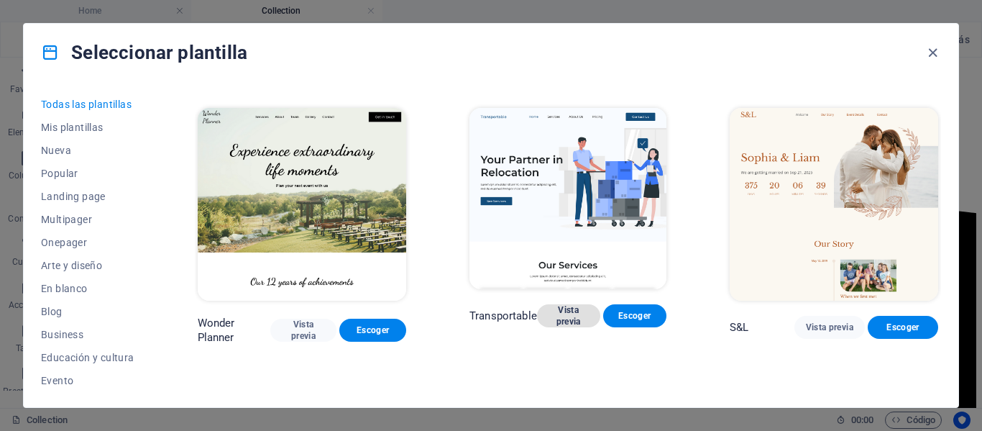
click at [567, 312] on span "Vista previa" at bounding box center [569, 315] width 40 height 23
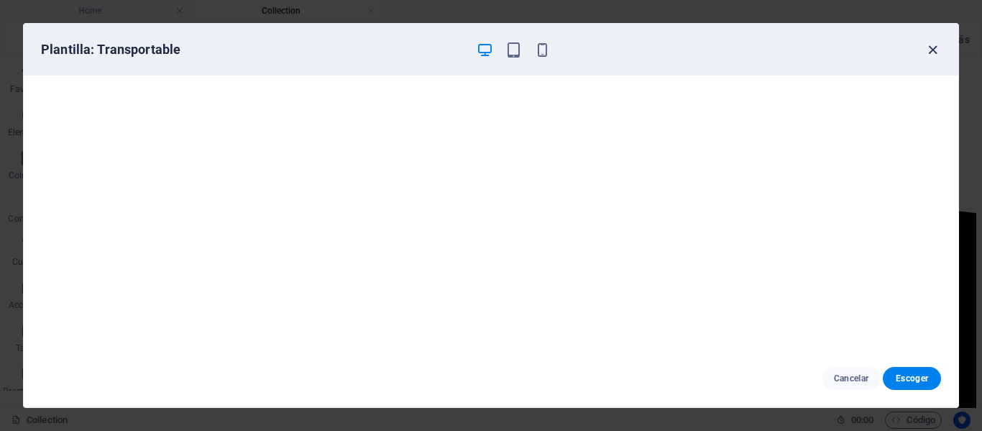
click at [930, 47] on icon "button" at bounding box center [933, 50] width 17 height 17
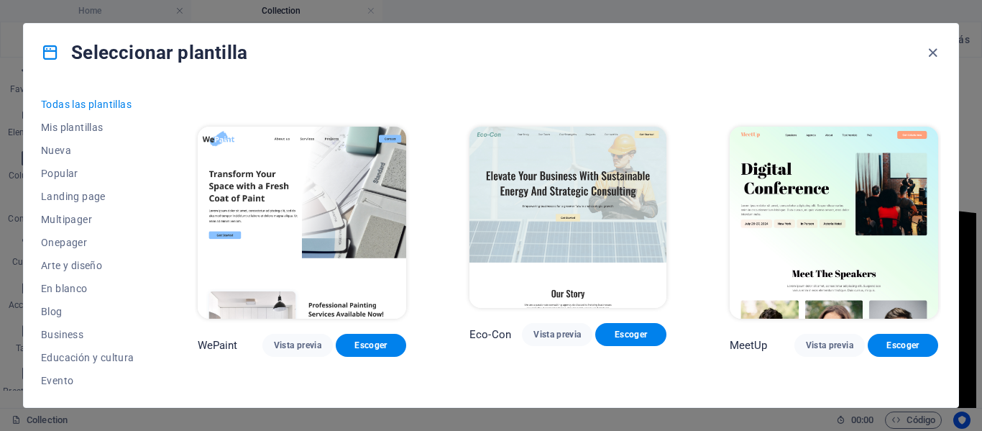
scroll to position [863, 0]
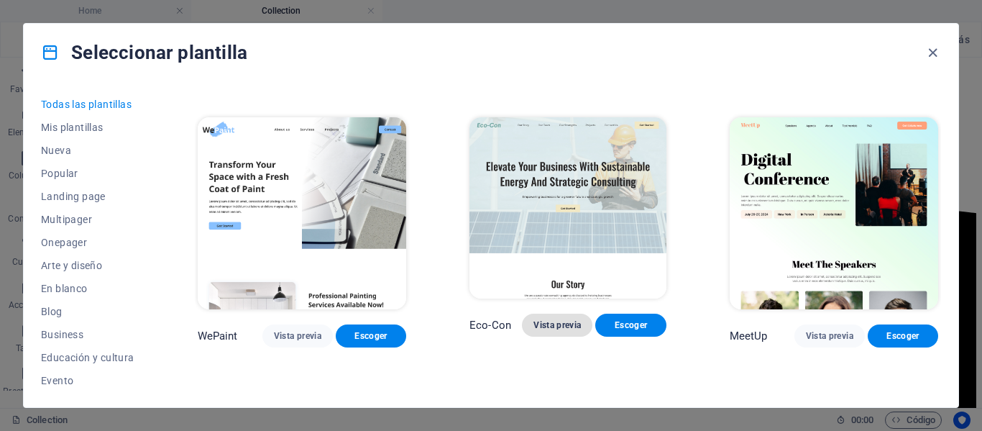
click at [559, 321] on span "Vista previa" at bounding box center [557, 325] width 47 height 12
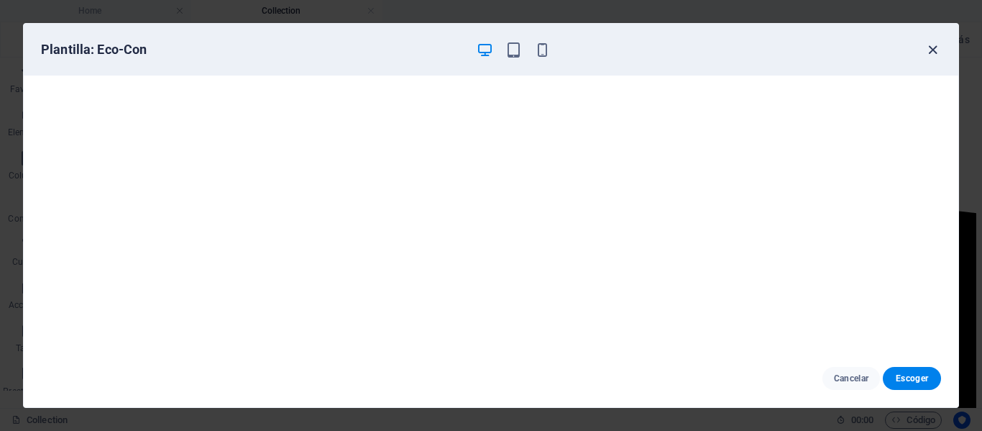
click at [936, 50] on icon "button" at bounding box center [933, 50] width 17 height 17
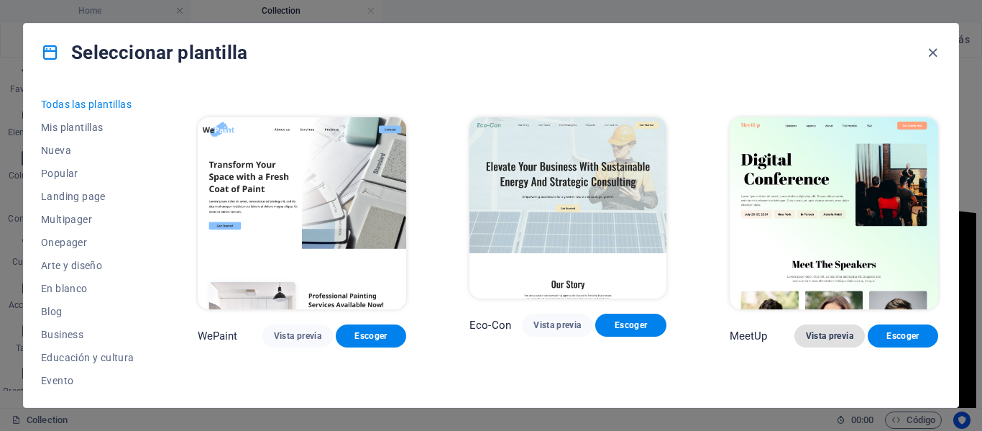
click at [830, 330] on span "Vista previa" at bounding box center [829, 336] width 47 height 12
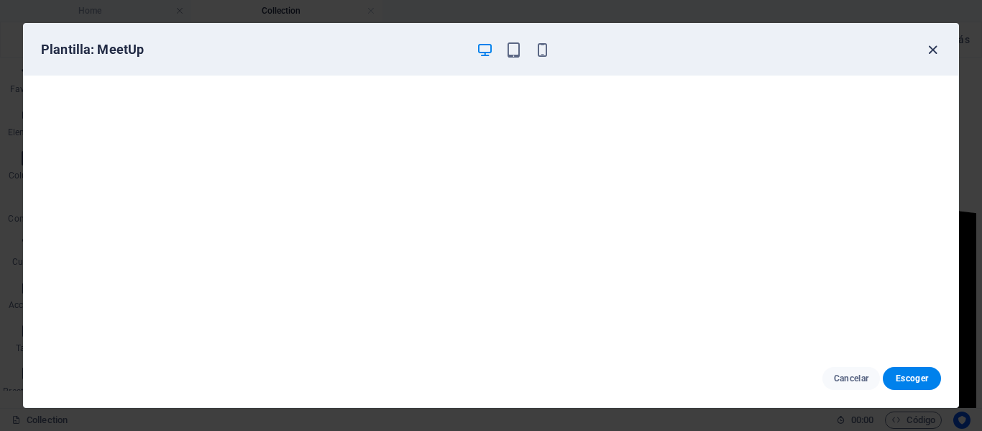
click at [932, 52] on icon "button" at bounding box center [933, 50] width 17 height 17
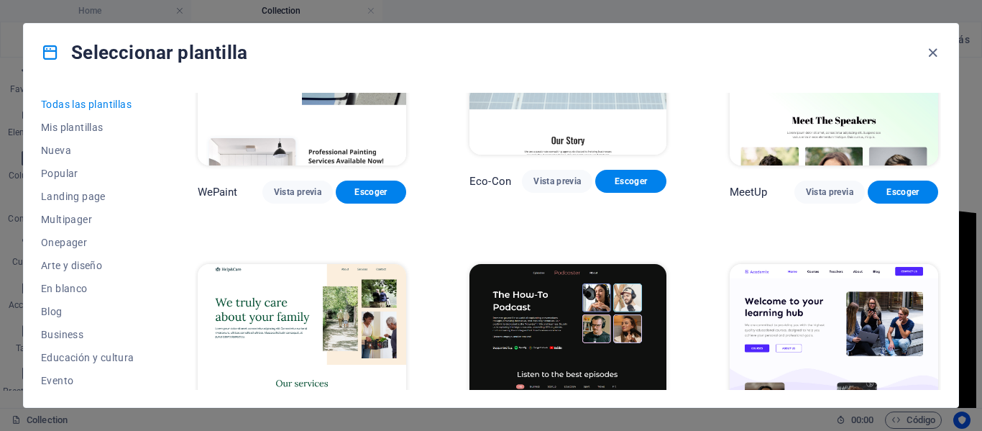
scroll to position [1151, 0]
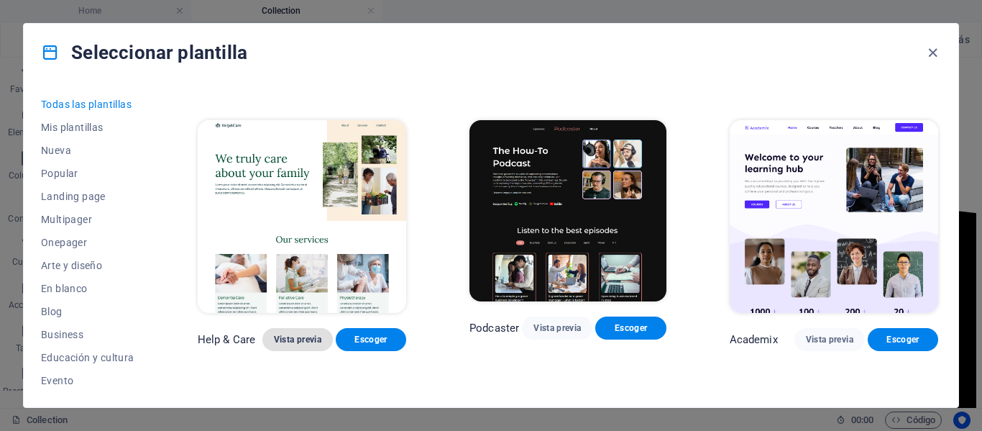
click at [307, 334] on span "Vista previa" at bounding box center [297, 340] width 47 height 12
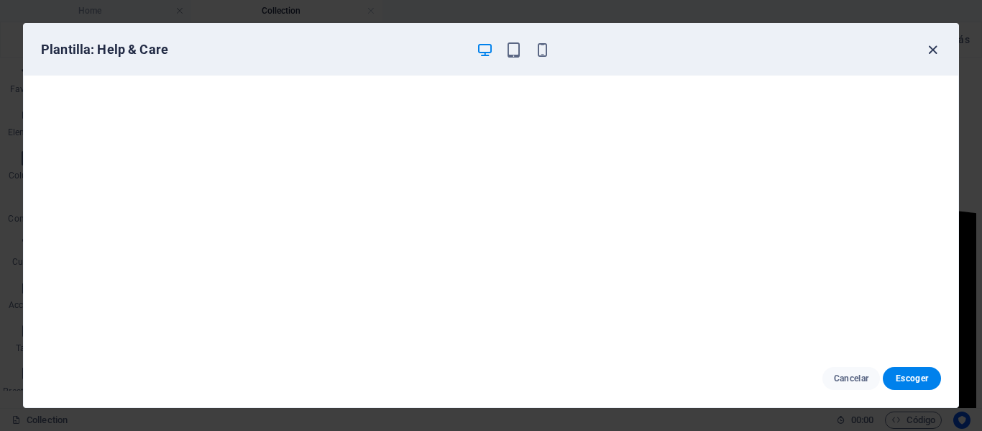
click at [932, 55] on icon "button" at bounding box center [933, 50] width 17 height 17
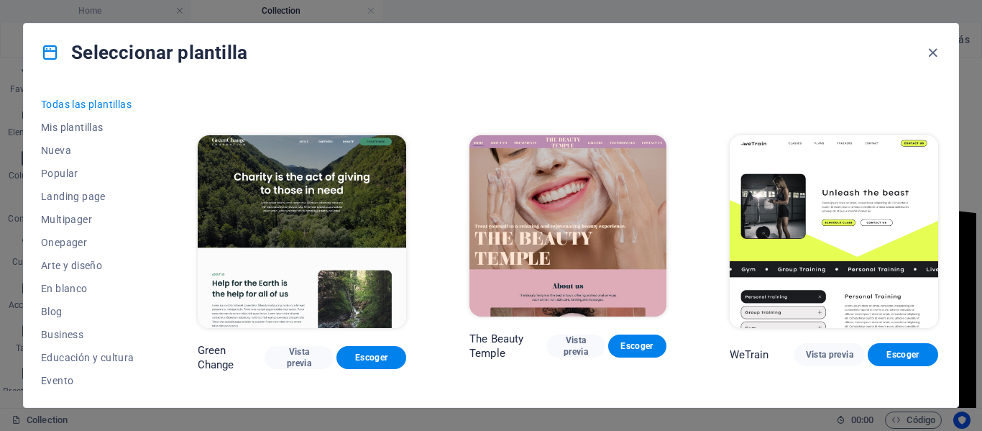
scroll to position [1726, 0]
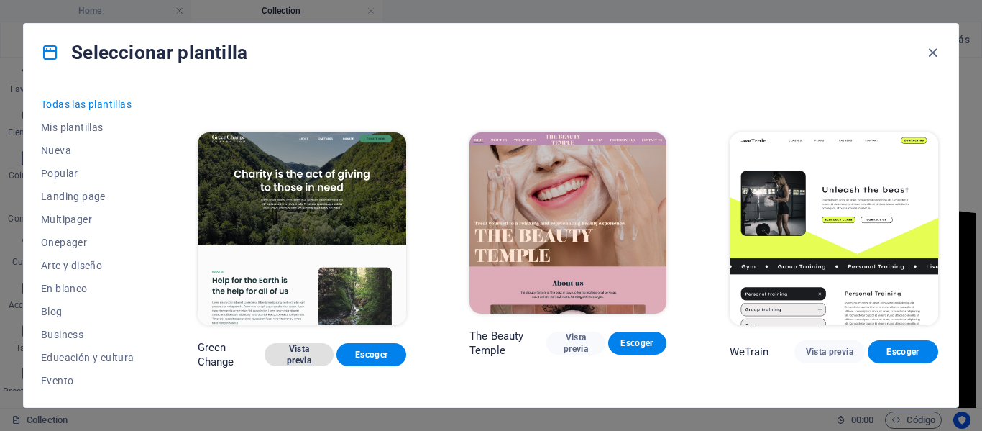
click at [293, 343] on span "Vista previa" at bounding box center [299, 354] width 47 height 23
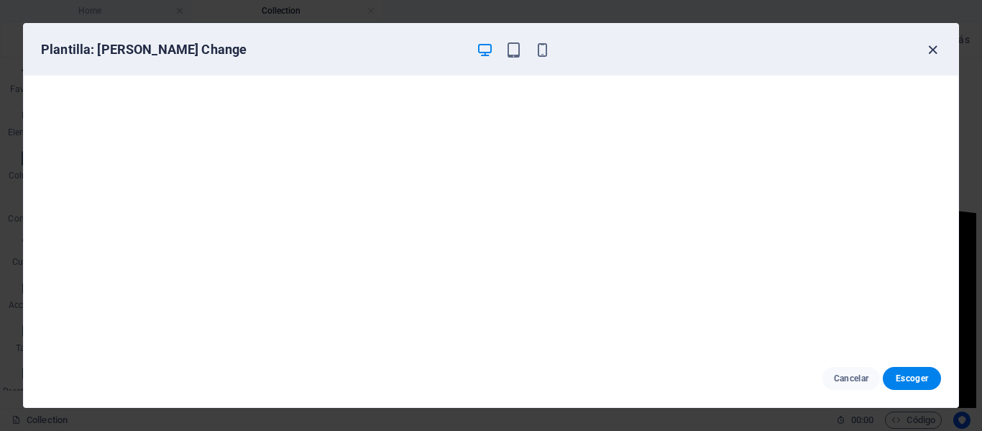
click at [929, 47] on icon "button" at bounding box center [933, 50] width 17 height 17
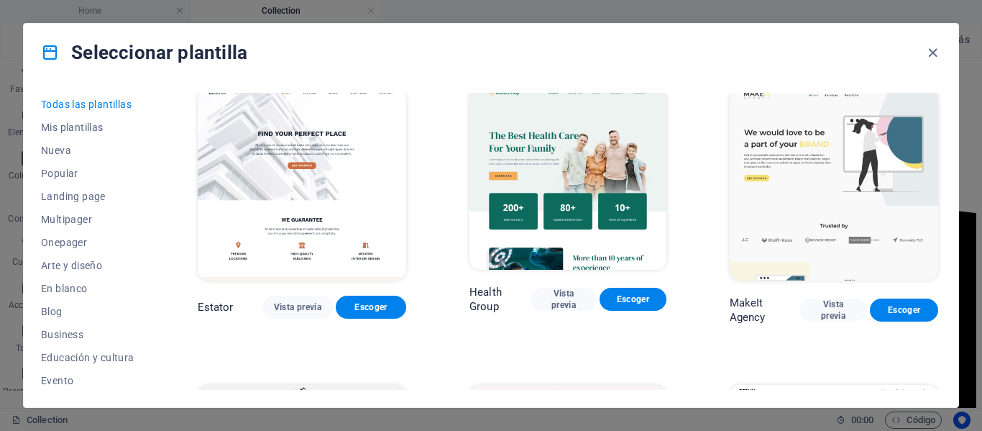
scroll to position [2948, 0]
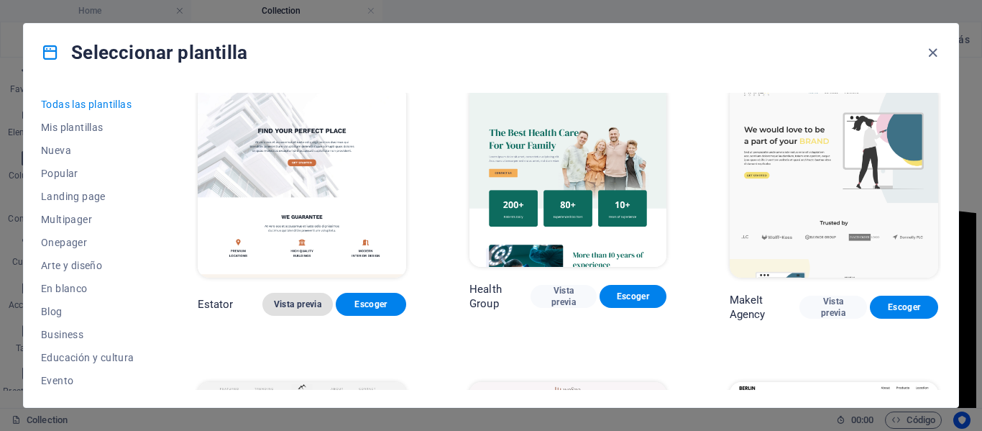
click at [293, 298] on span "Vista previa" at bounding box center [297, 304] width 47 height 12
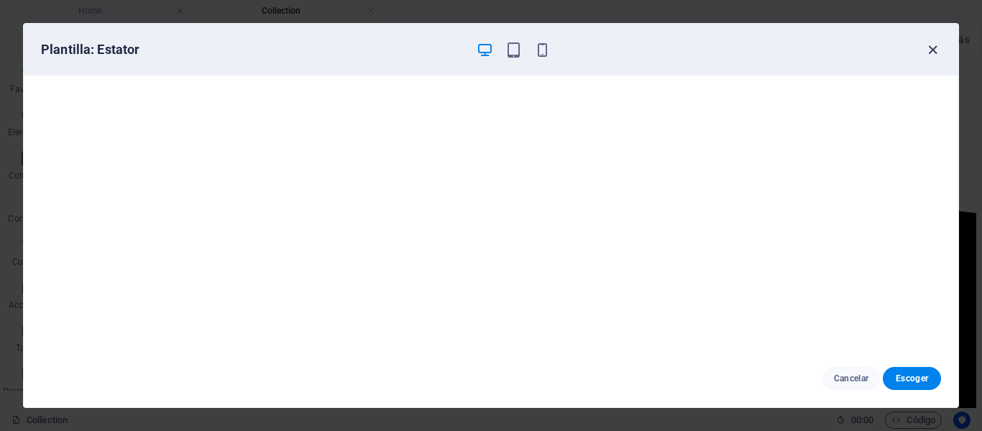
click at [931, 50] on icon "button" at bounding box center [933, 50] width 17 height 17
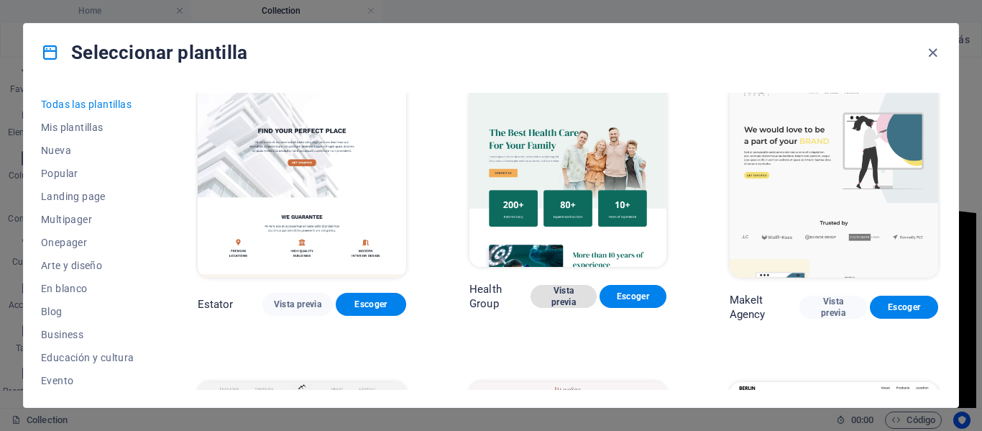
click at [561, 285] on span "Vista previa" at bounding box center [563, 296] width 43 height 23
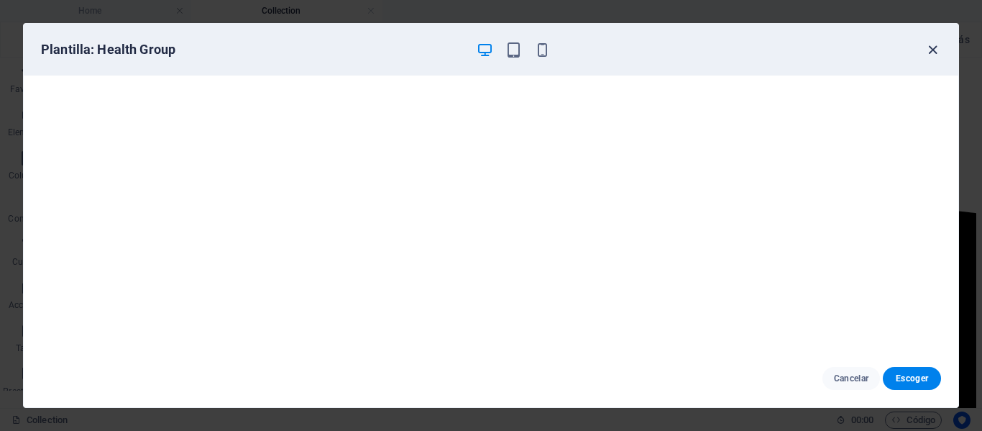
click at [933, 52] on icon "button" at bounding box center [933, 50] width 17 height 17
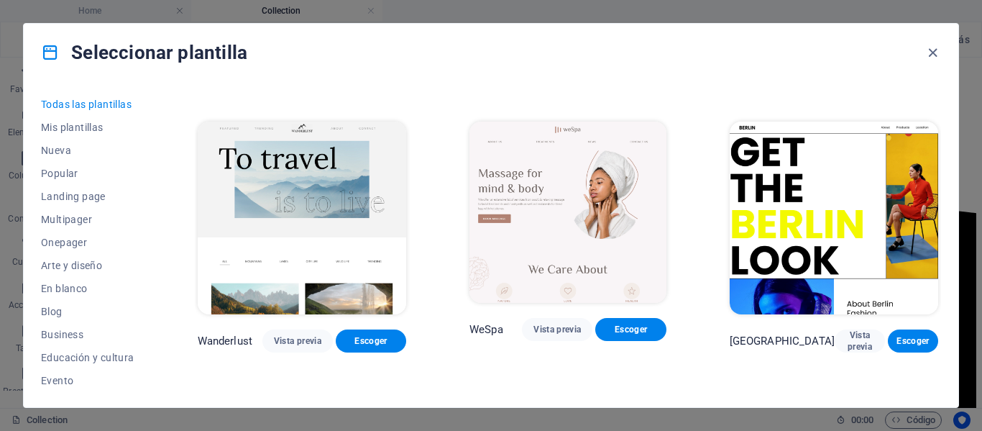
scroll to position [3236, 0]
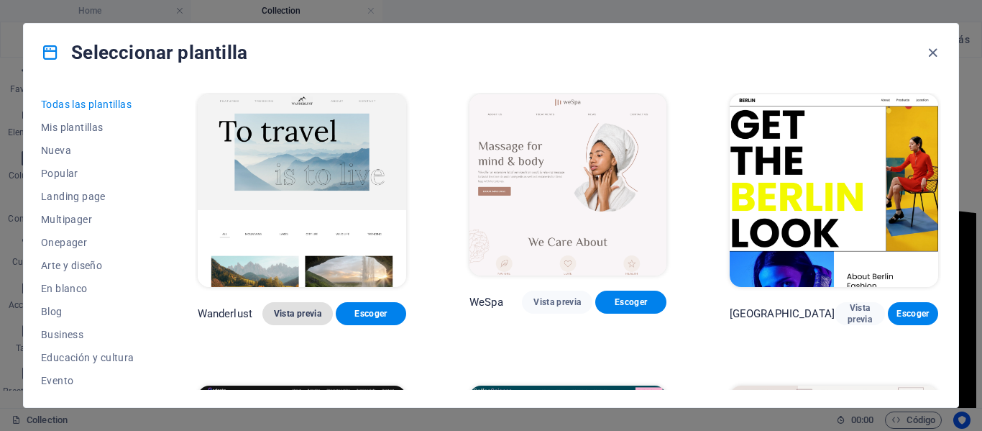
click at [296, 308] on span "Vista previa" at bounding box center [297, 314] width 47 height 12
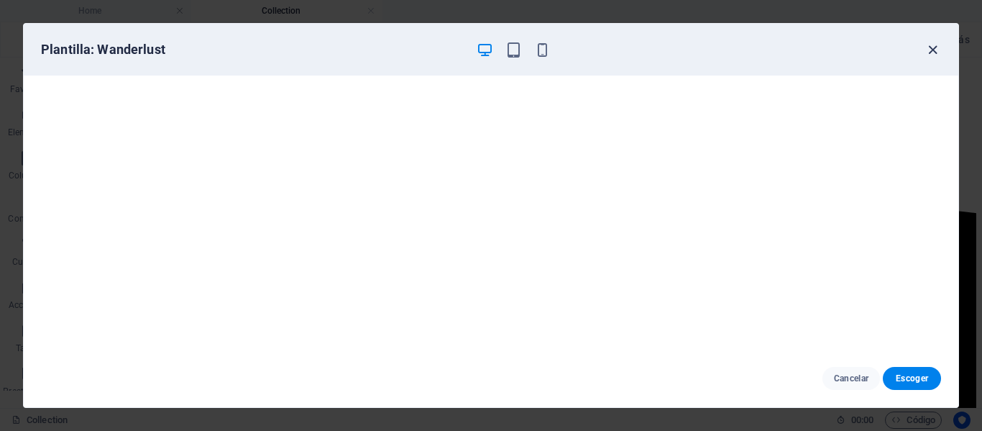
click at [936, 50] on icon "button" at bounding box center [933, 50] width 17 height 17
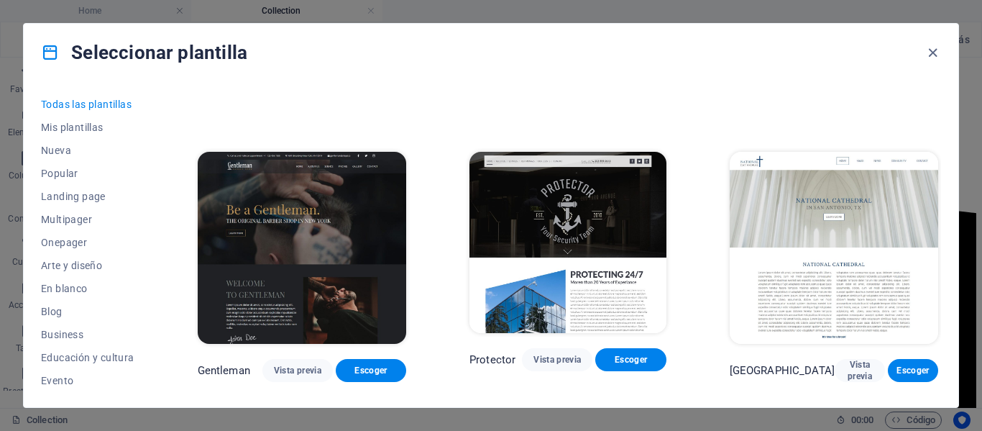
scroll to position [5825, 0]
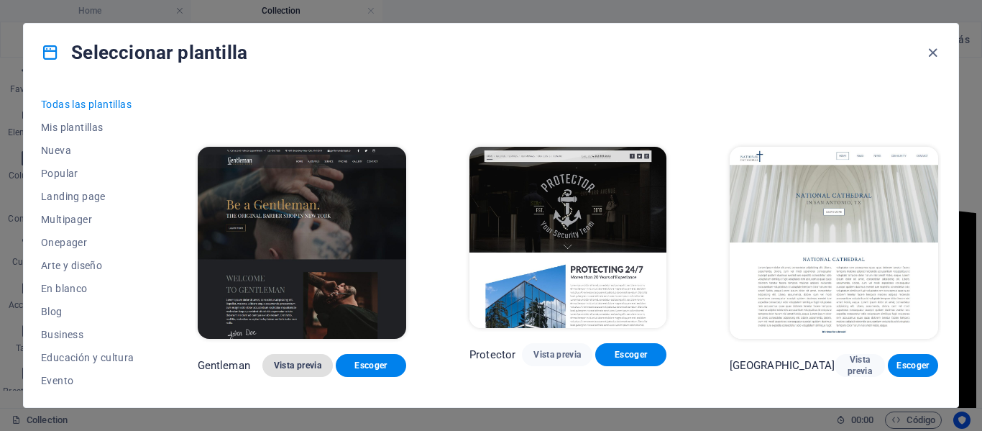
click at [310, 360] on span "Vista previa" at bounding box center [297, 366] width 47 height 12
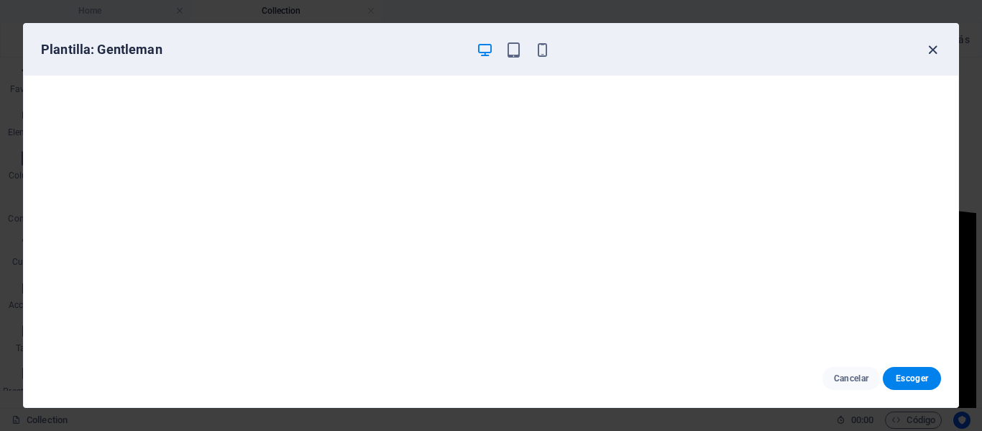
click at [937, 45] on icon "button" at bounding box center [933, 50] width 17 height 17
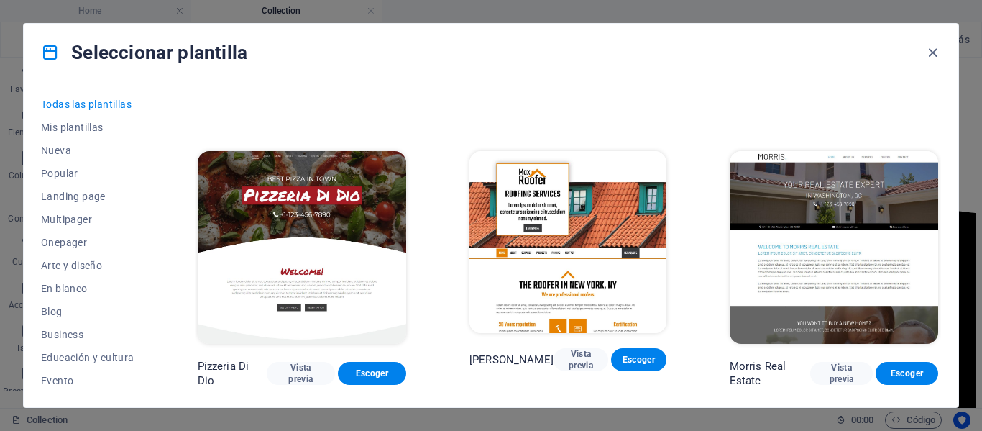
scroll to position [6112, 0]
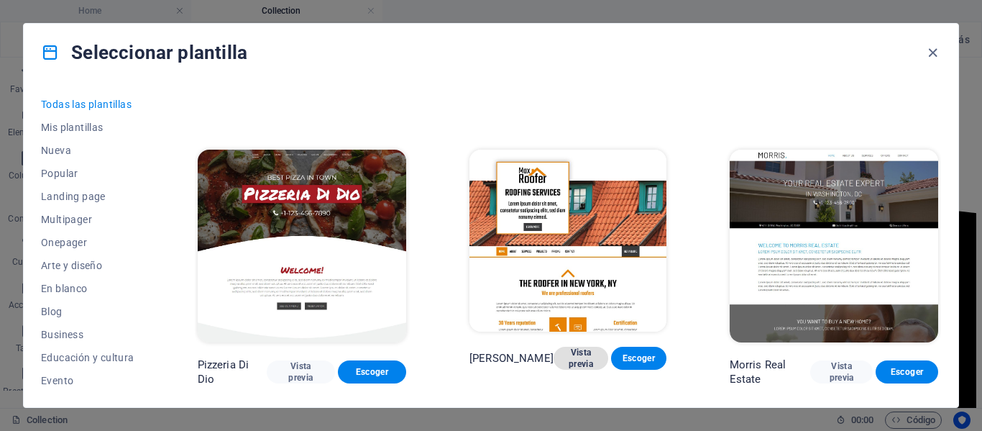
click at [565, 347] on span "Vista previa" at bounding box center [581, 358] width 32 height 23
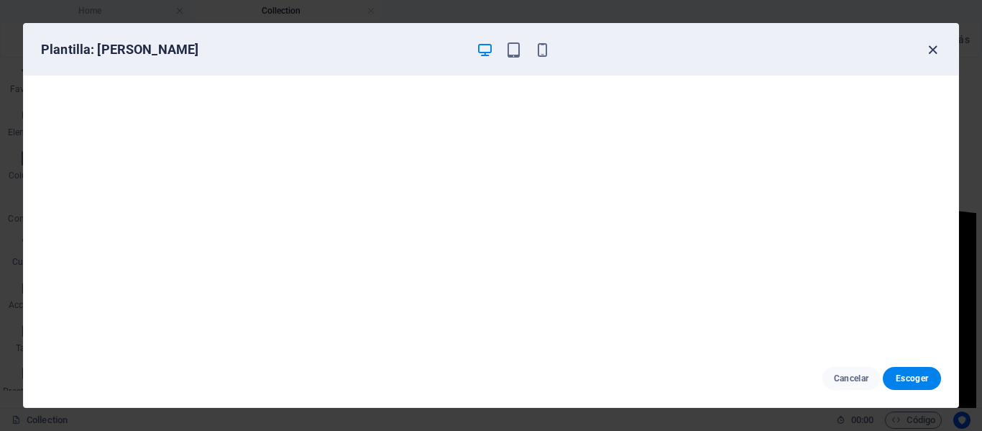
click at [931, 45] on icon "button" at bounding box center [933, 50] width 17 height 17
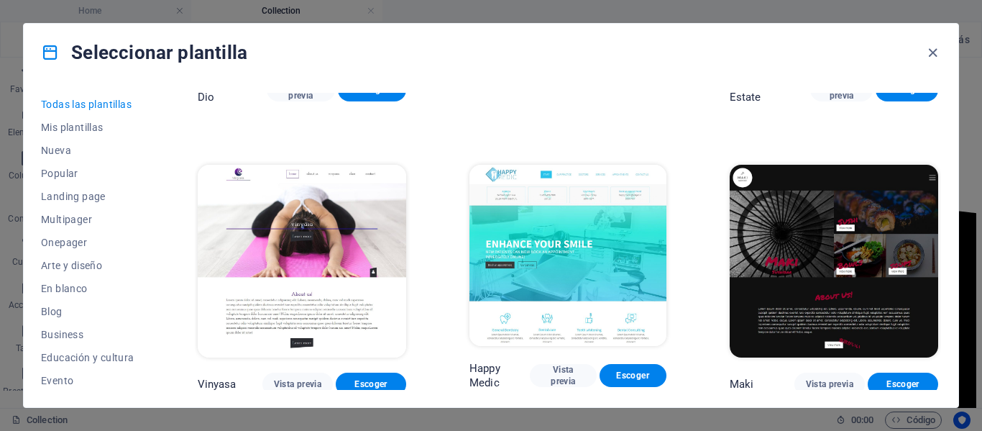
scroll to position [6400, 0]
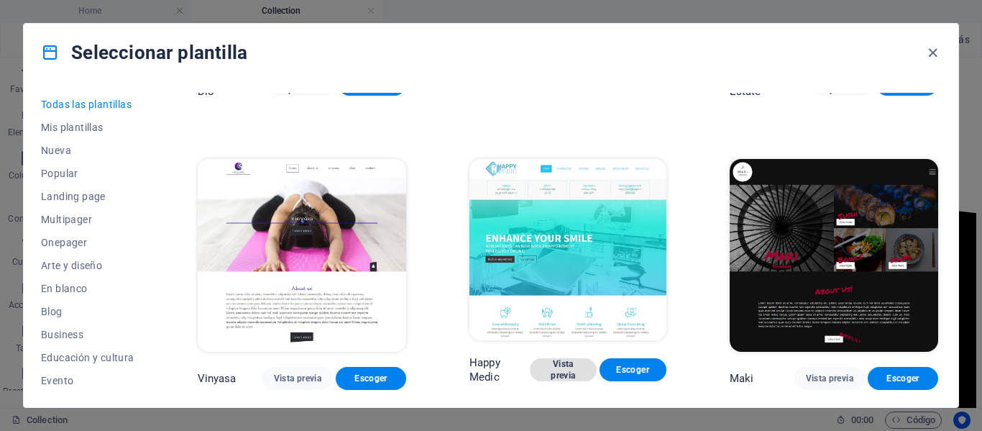
click at [560, 358] on span "Vista previa" at bounding box center [563, 369] width 44 height 23
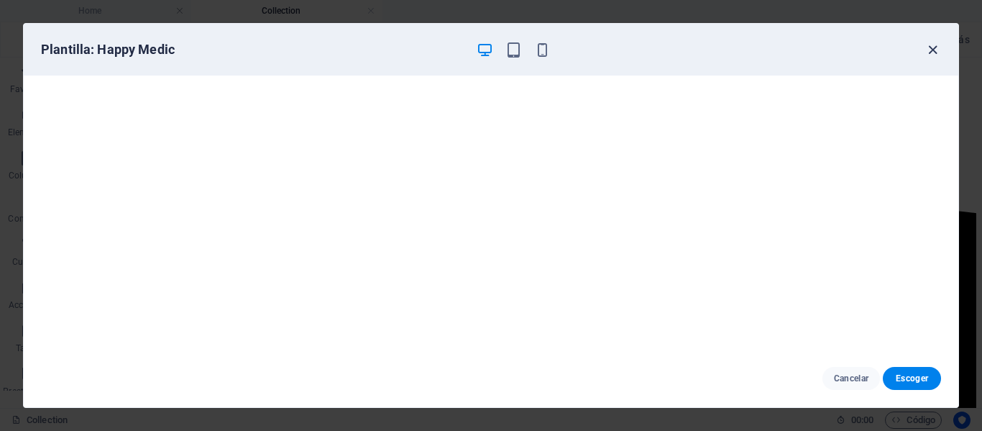
click at [931, 52] on icon "button" at bounding box center [933, 50] width 17 height 17
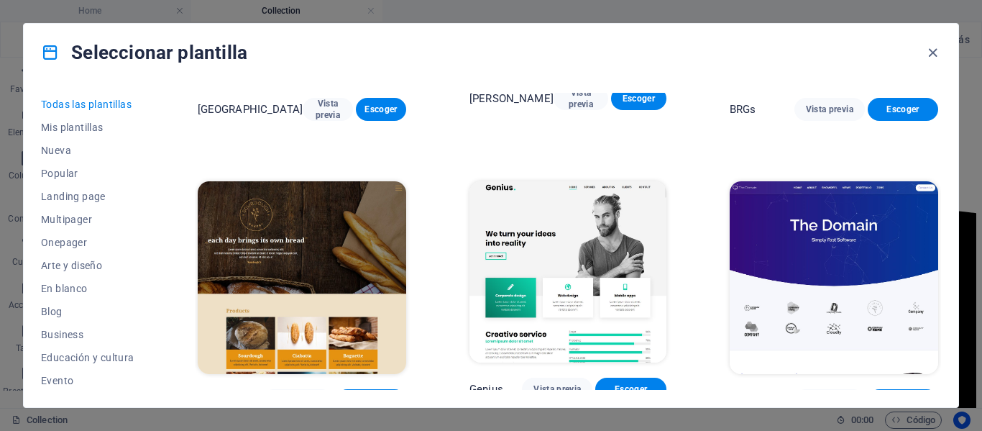
scroll to position [6975, 0]
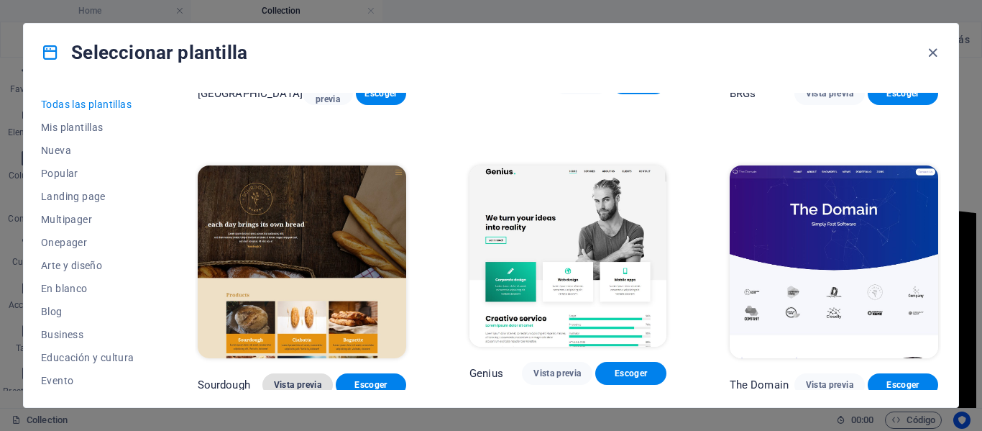
click at [301, 379] on span "Vista previa" at bounding box center [297, 385] width 47 height 12
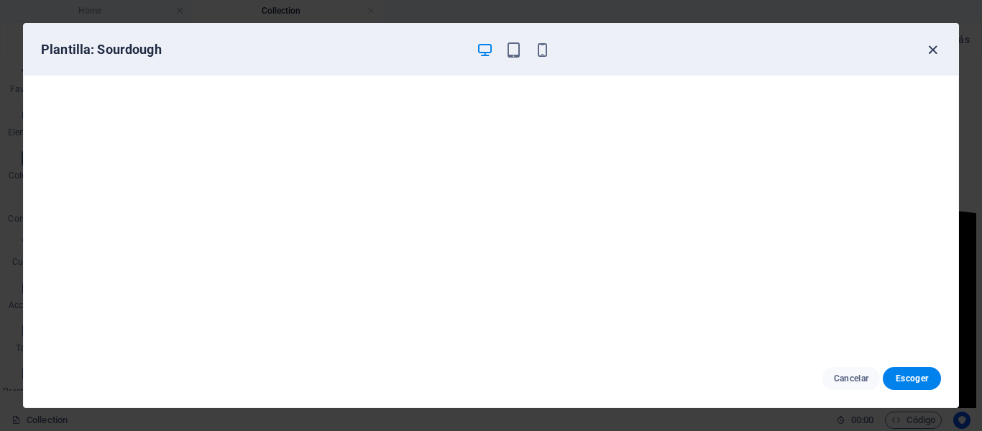
click at [931, 48] on icon "button" at bounding box center [933, 50] width 17 height 17
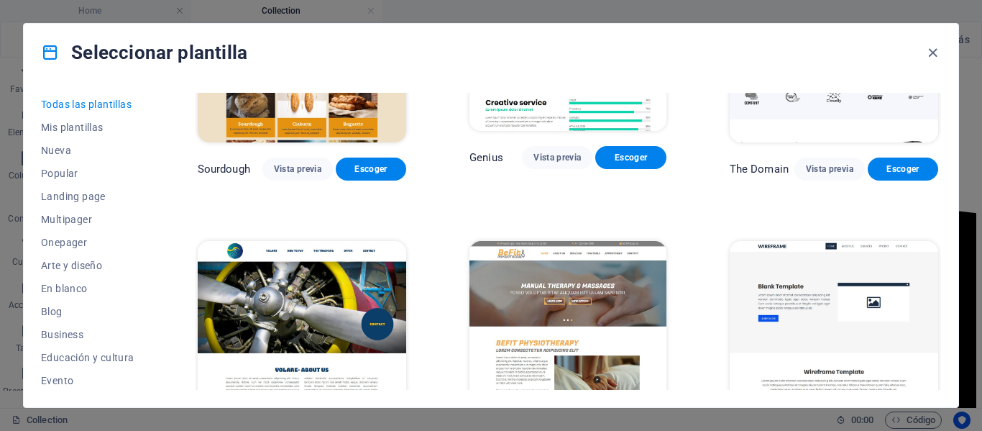
scroll to position [7263, 0]
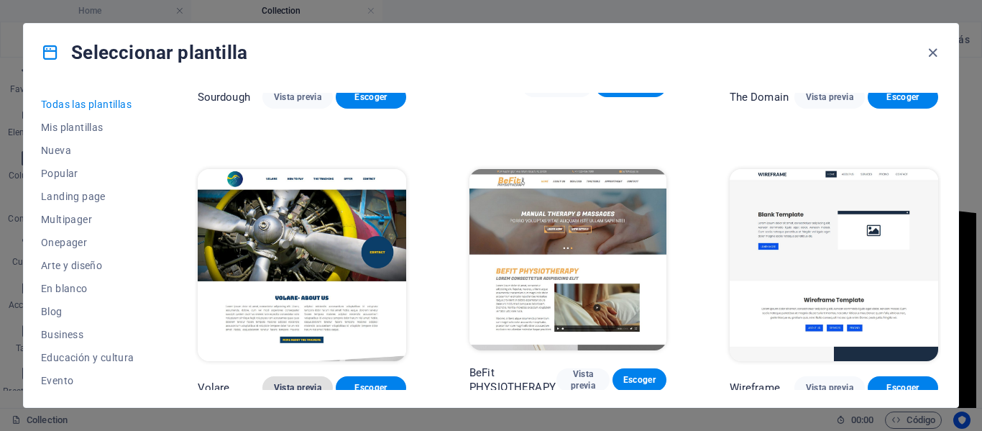
click at [314, 382] on span "Vista previa" at bounding box center [297, 388] width 47 height 12
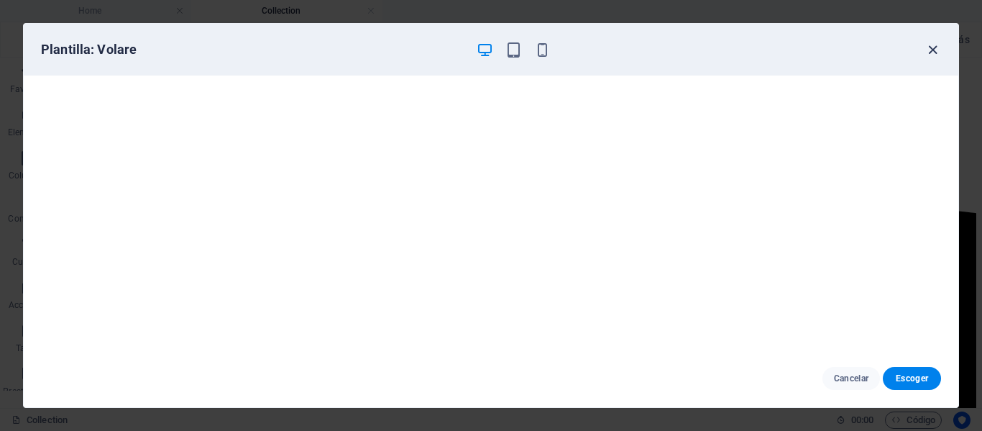
click at [936, 50] on icon "button" at bounding box center [933, 50] width 17 height 17
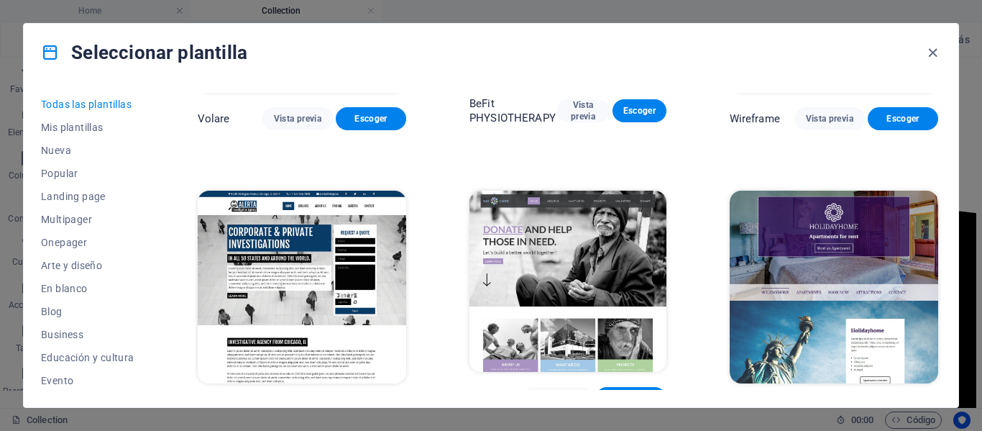
scroll to position [7550, 0]
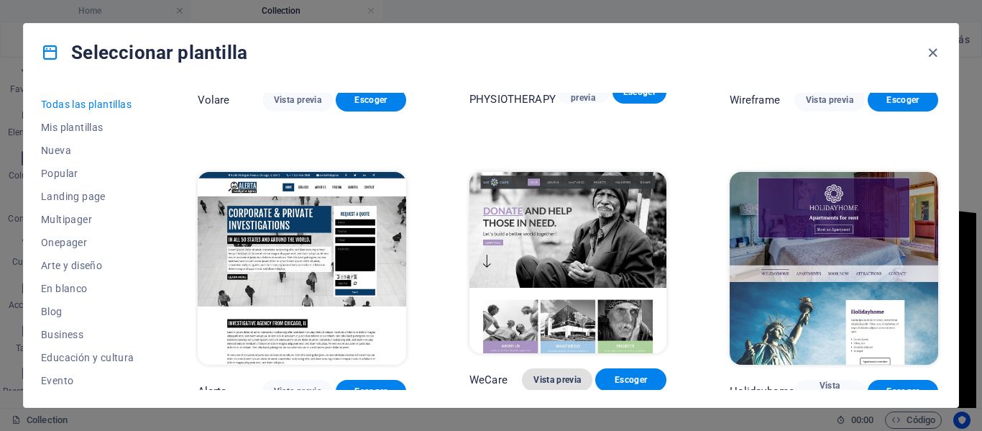
click at [580, 374] on span "Vista previa" at bounding box center [557, 380] width 47 height 12
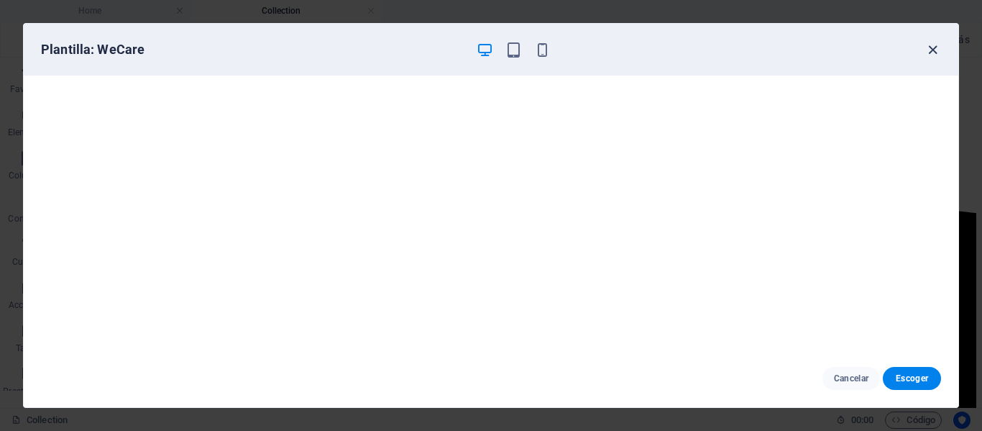
click at [926, 48] on icon "button" at bounding box center [933, 50] width 17 height 17
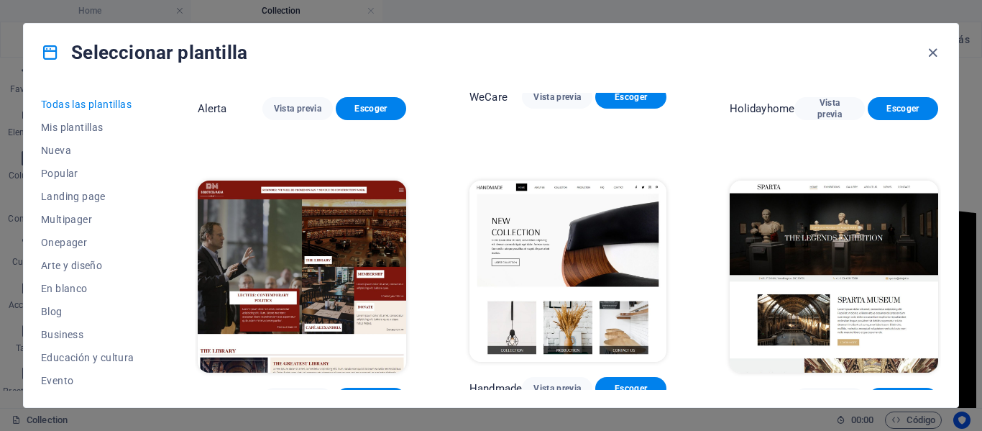
scroll to position [7838, 0]
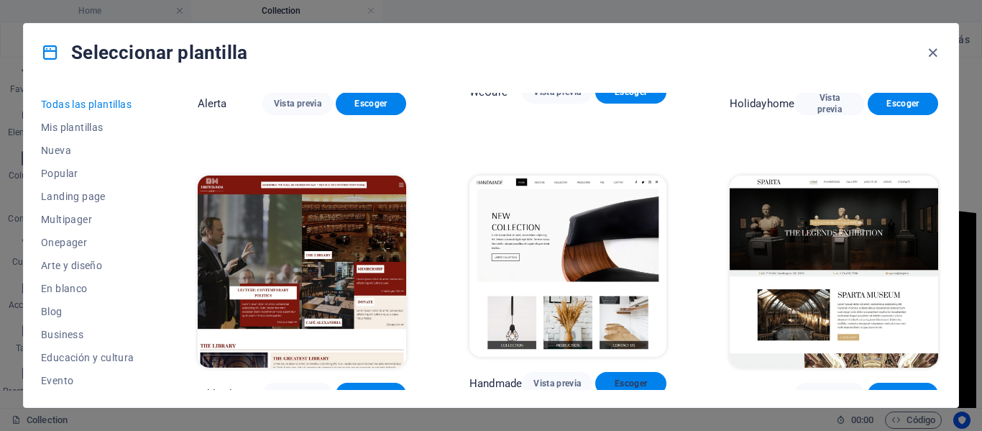
click at [649, 378] on span "Escoger" at bounding box center [630, 384] width 47 height 12
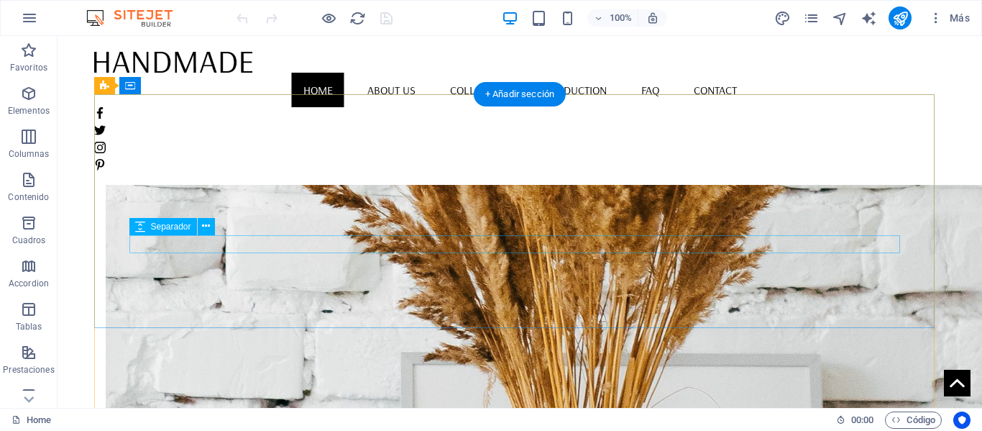
scroll to position [863, 0]
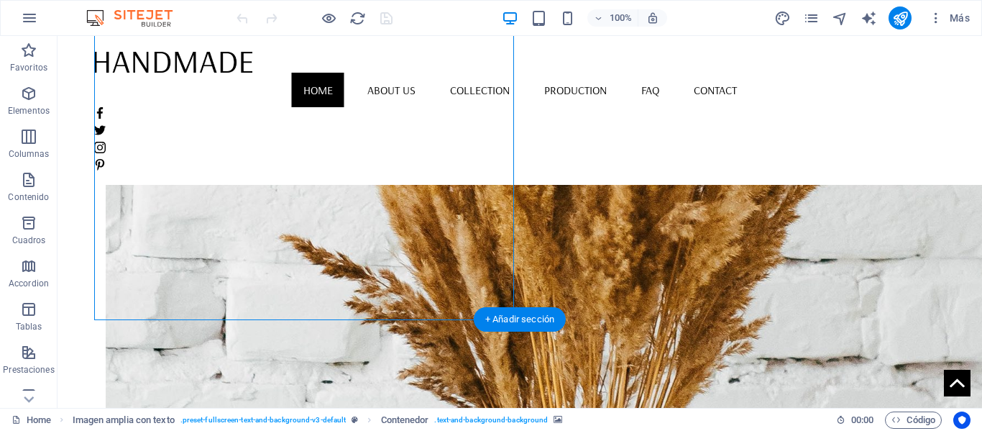
select select "px"
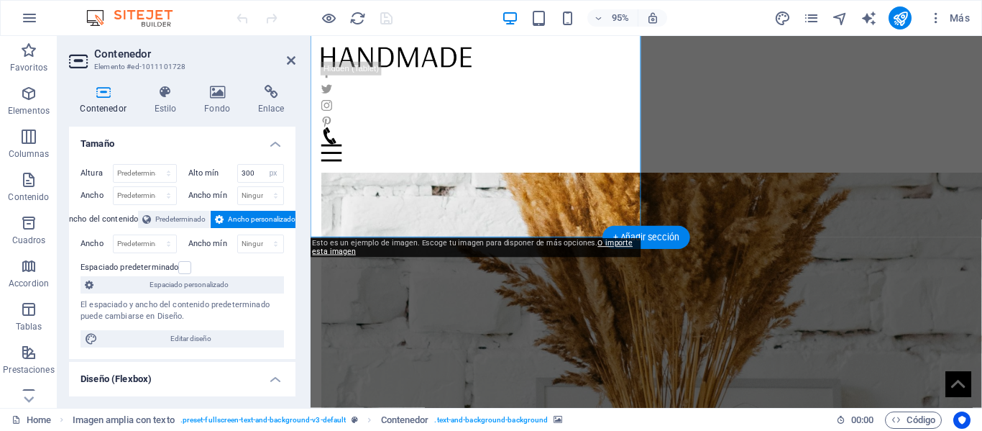
scroll to position [845, 0]
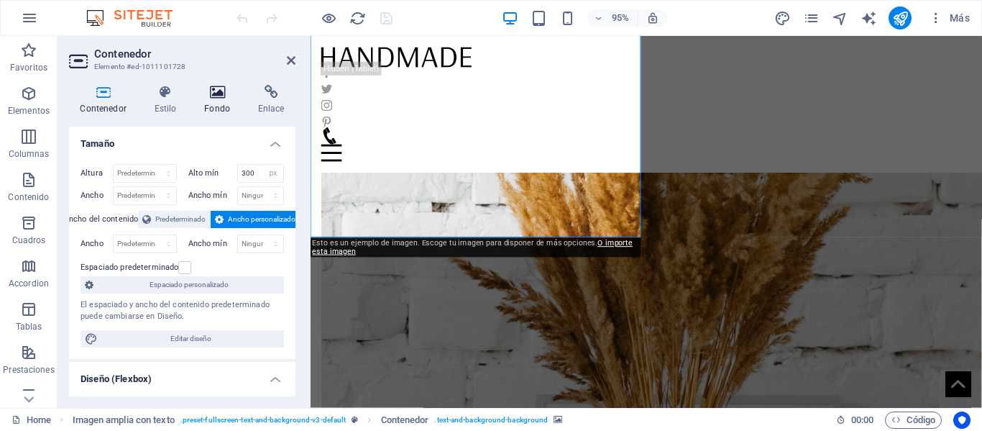
click at [216, 100] on h4 "Fondo" at bounding box center [220, 100] width 54 height 30
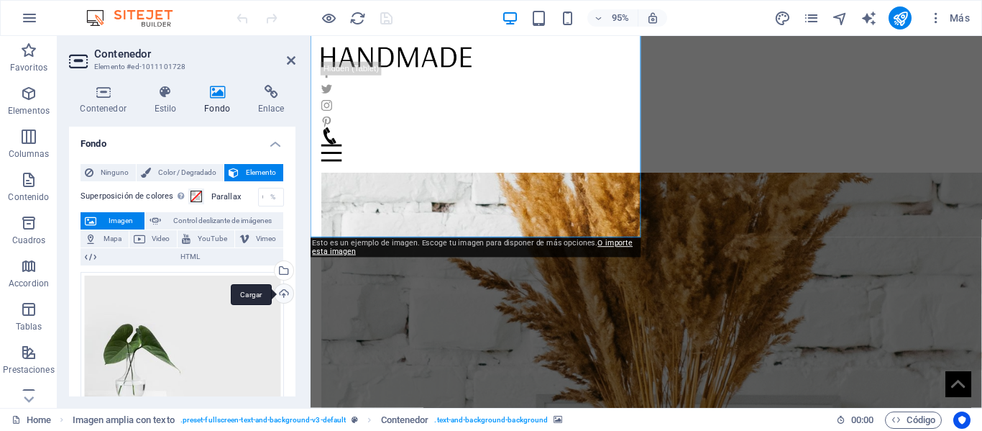
click at [282, 293] on div "Cargar" at bounding box center [283, 295] width 22 height 22
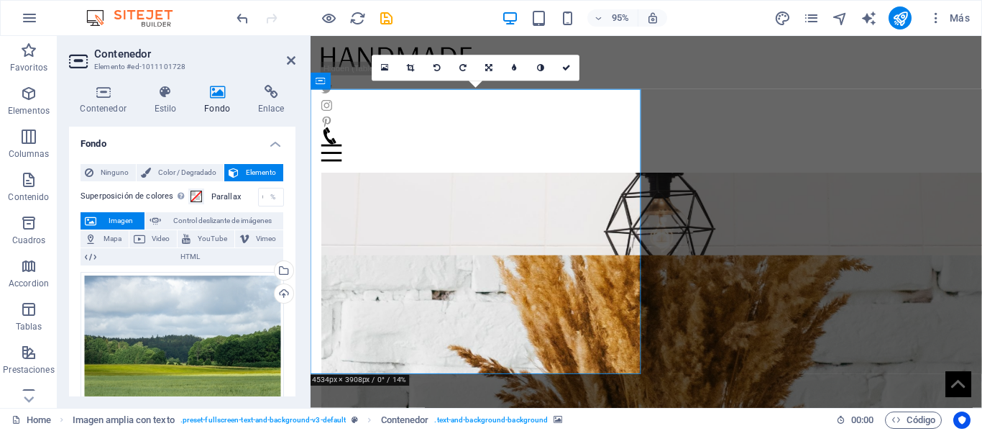
scroll to position [701, 0]
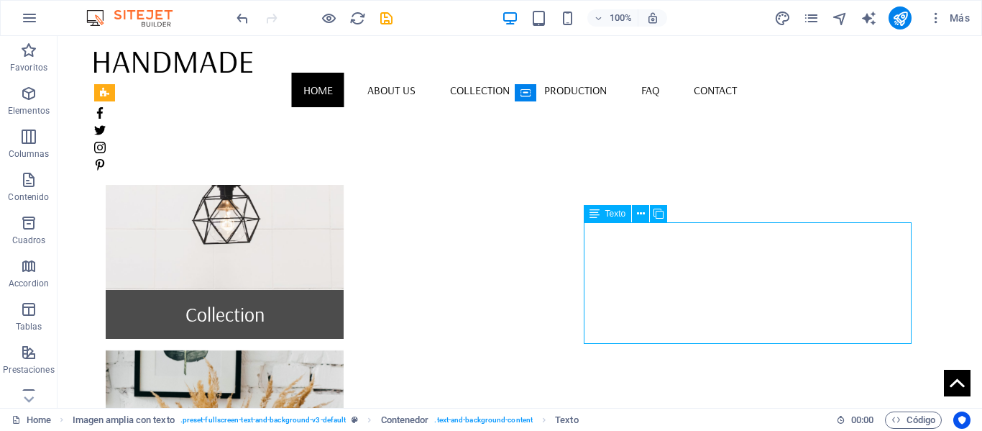
scroll to position [720, 0]
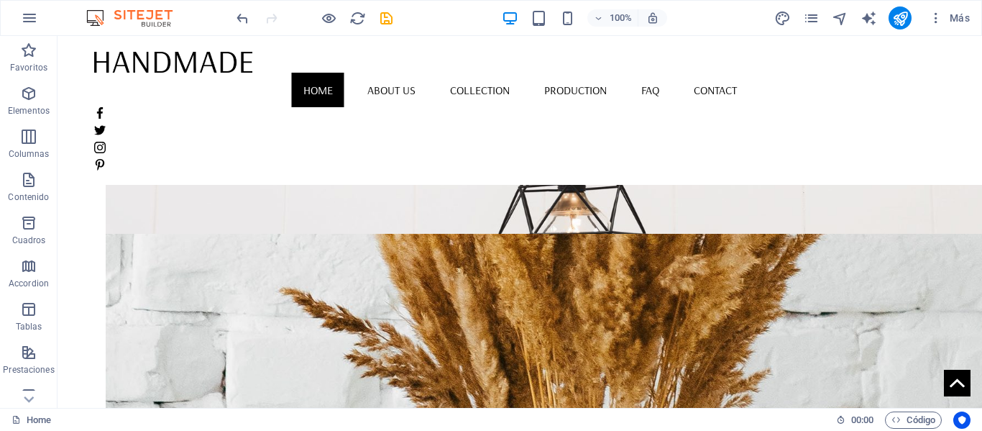
scroll to position [648, 0]
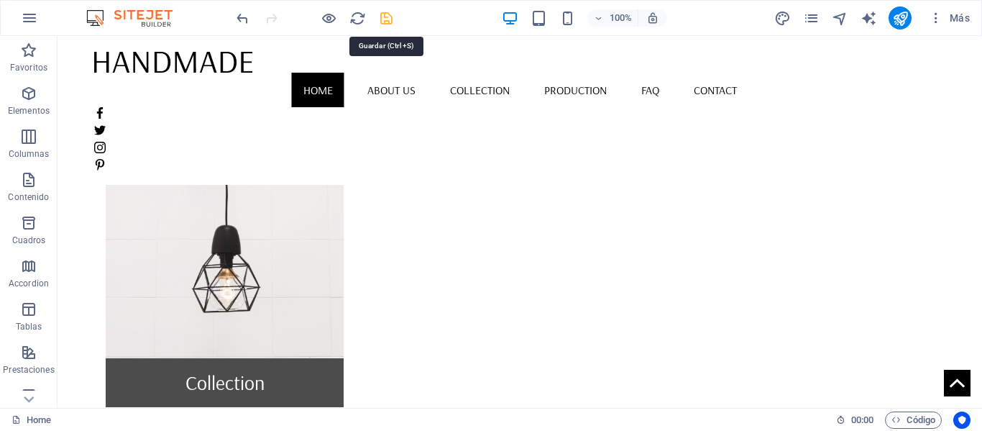
click at [383, 19] on icon "save" at bounding box center [386, 18] width 17 height 17
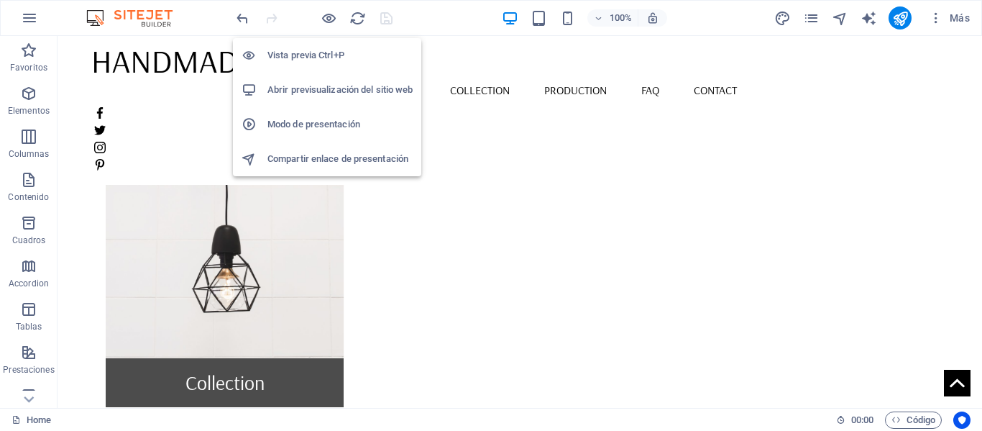
click at [306, 55] on h6 "Vista previa Ctrl+P" at bounding box center [340, 55] width 145 height 17
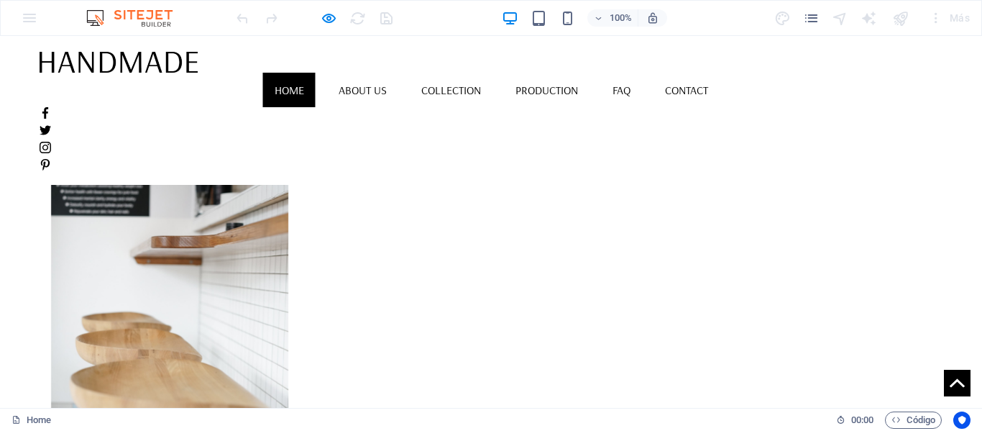
scroll to position [1235, 0]
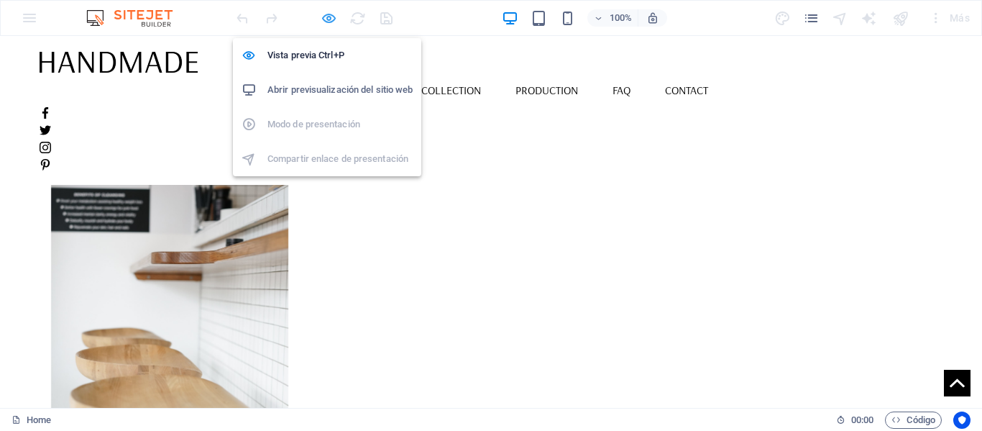
click at [325, 21] on icon "button" at bounding box center [329, 18] width 17 height 17
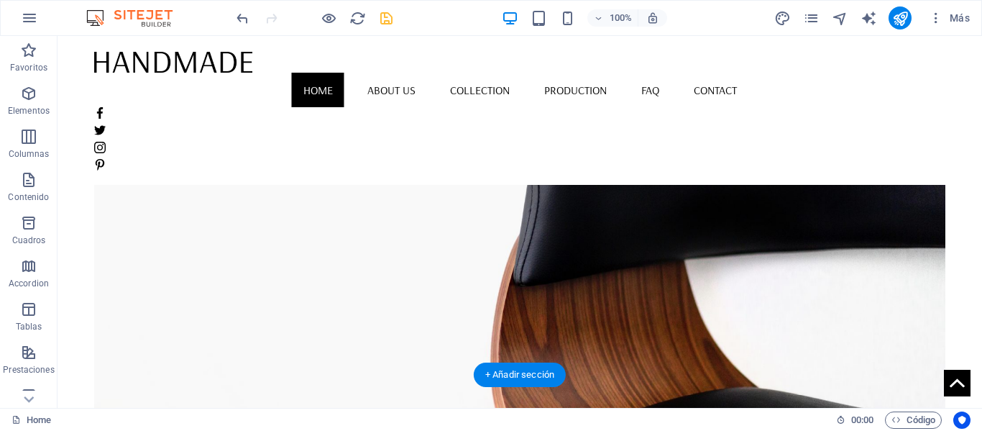
scroll to position [0, 0]
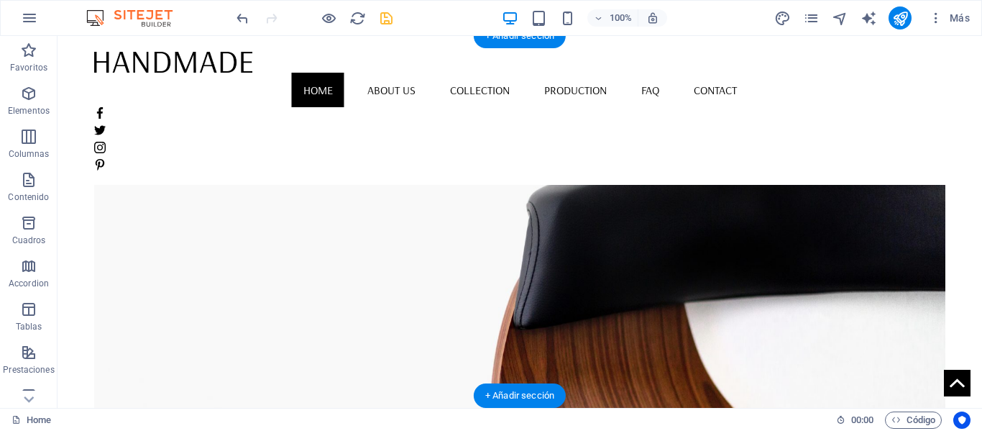
click at [494, 179] on figure at bounding box center [519, 279] width 851 height 360
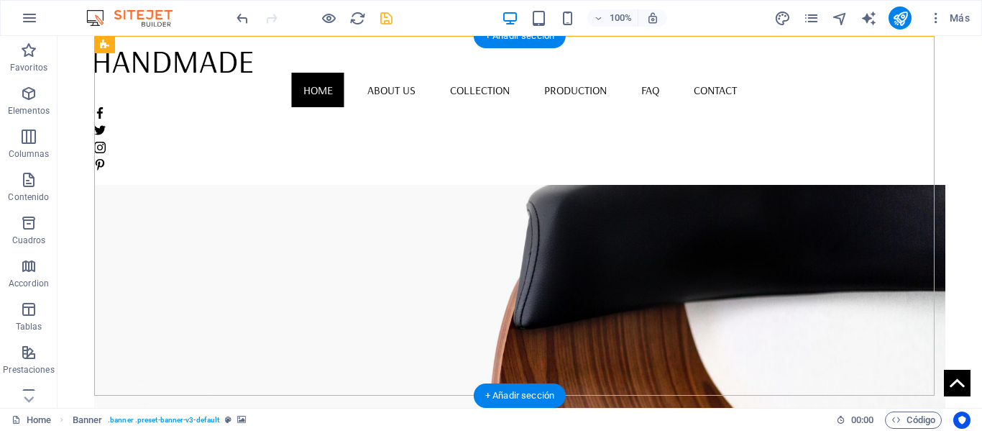
click at [495, 179] on figure at bounding box center [519, 279] width 851 height 360
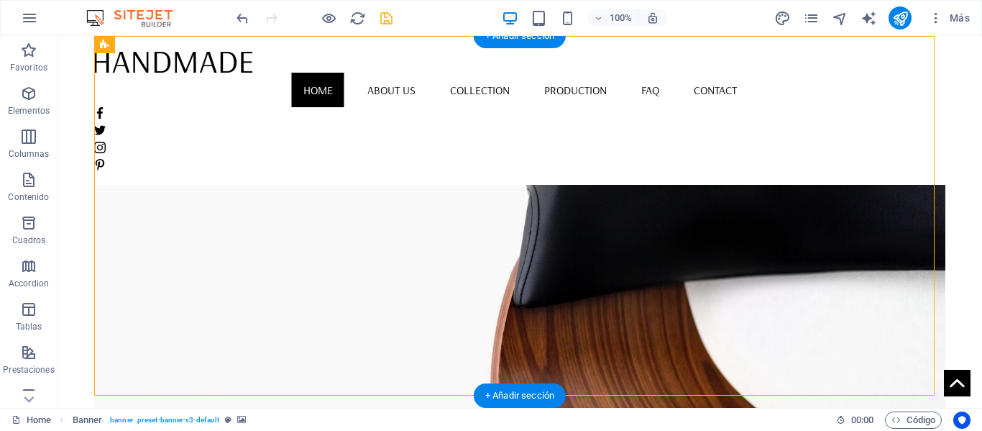
select select "vh"
select select "banner"
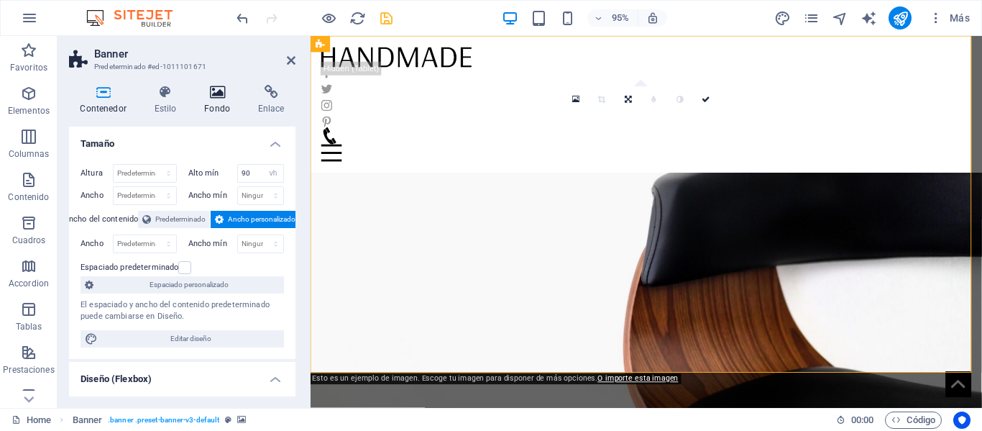
click at [216, 113] on h4 "Fondo" at bounding box center [220, 100] width 54 height 30
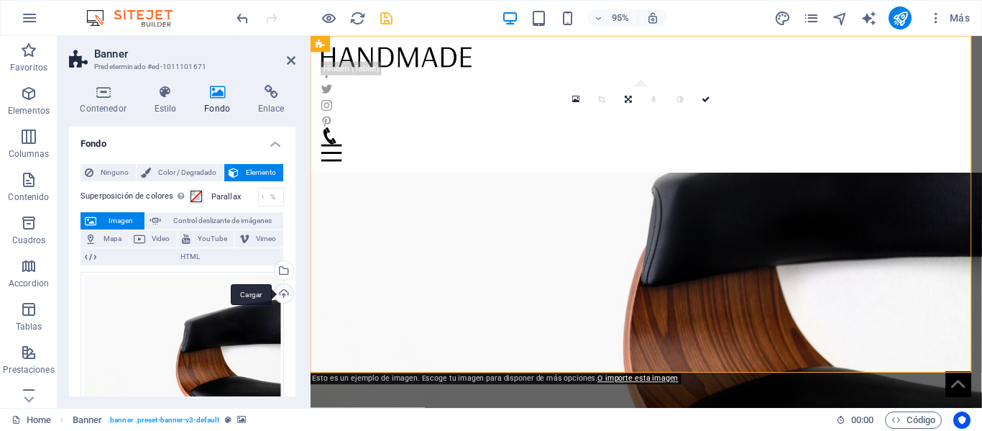
click at [275, 290] on div "Cargar" at bounding box center [283, 295] width 22 height 22
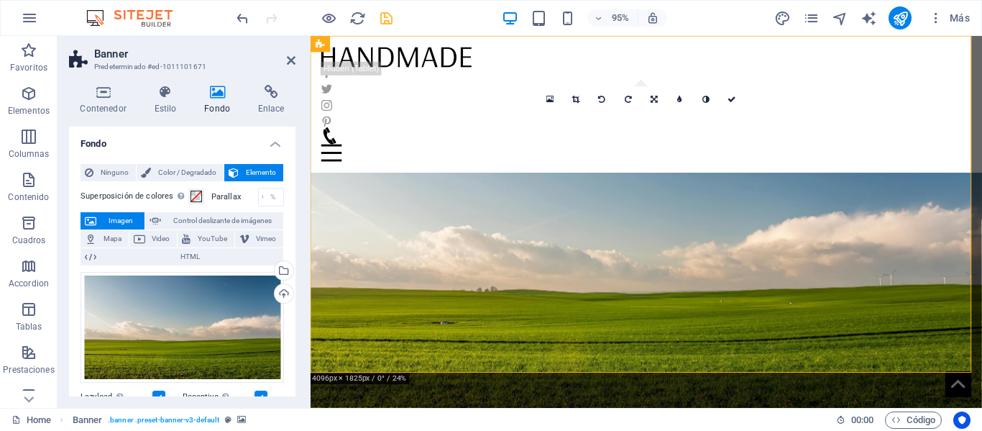
click at [297, 47] on aside "Banner Predeterminado #ed-1011101671 Contenedor Estilo Fondo Enlace Tamaño Altu…" at bounding box center [184, 222] width 253 height 372
drag, startPoint x: 288, startPoint y: 63, endPoint x: 239, endPoint y: 47, distance: 50.7
click at [288, 63] on icon at bounding box center [291, 61] width 9 height 12
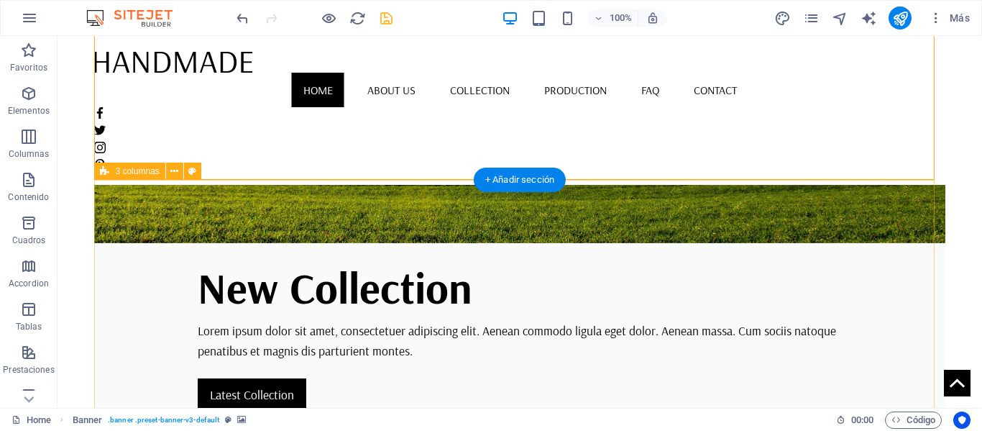
scroll to position [431, 0]
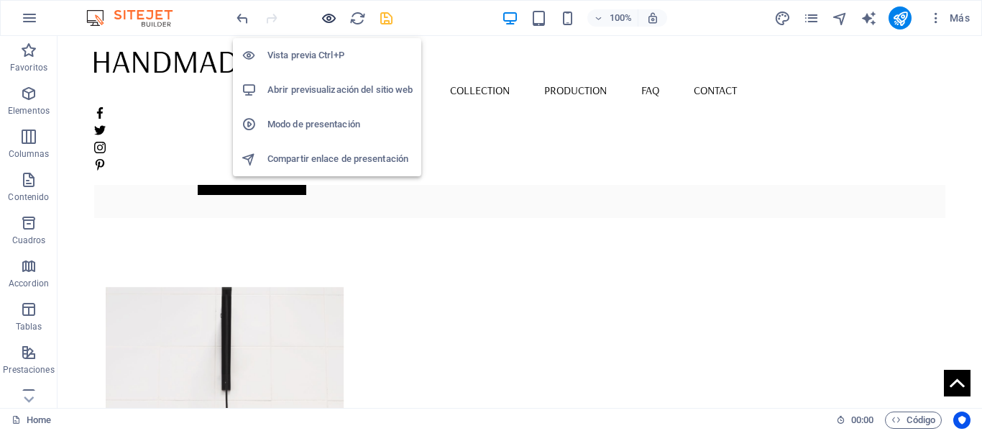
click at [325, 17] on icon "button" at bounding box center [329, 18] width 17 height 17
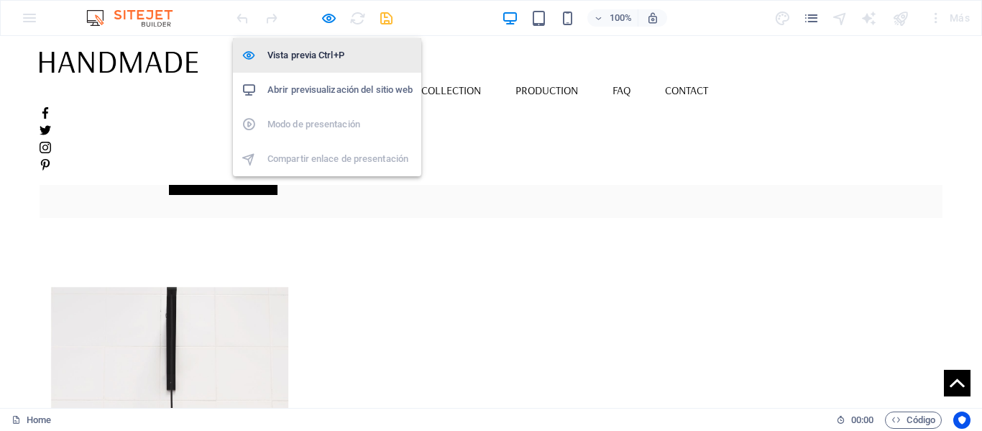
click at [313, 54] on h6 "Vista previa Ctrl+P" at bounding box center [340, 55] width 145 height 17
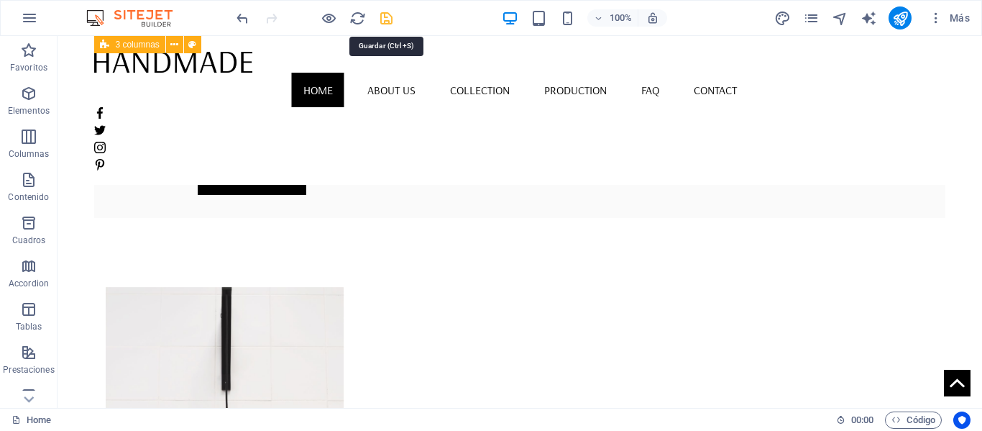
click at [392, 13] on icon "save" at bounding box center [386, 18] width 17 height 17
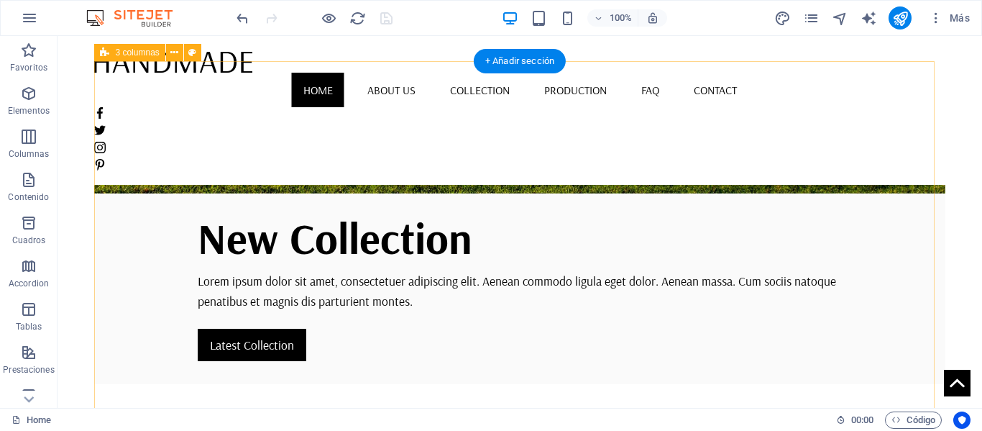
scroll to position [72, 0]
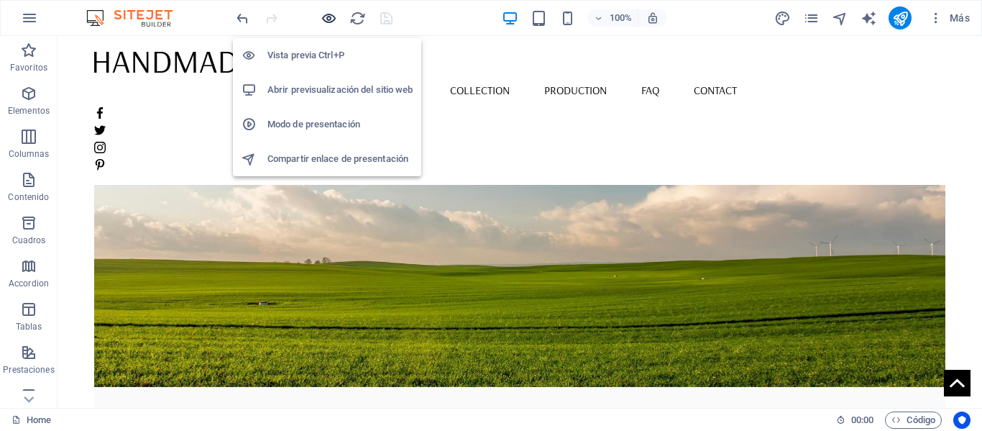
click at [336, 24] on icon "button" at bounding box center [329, 18] width 17 height 17
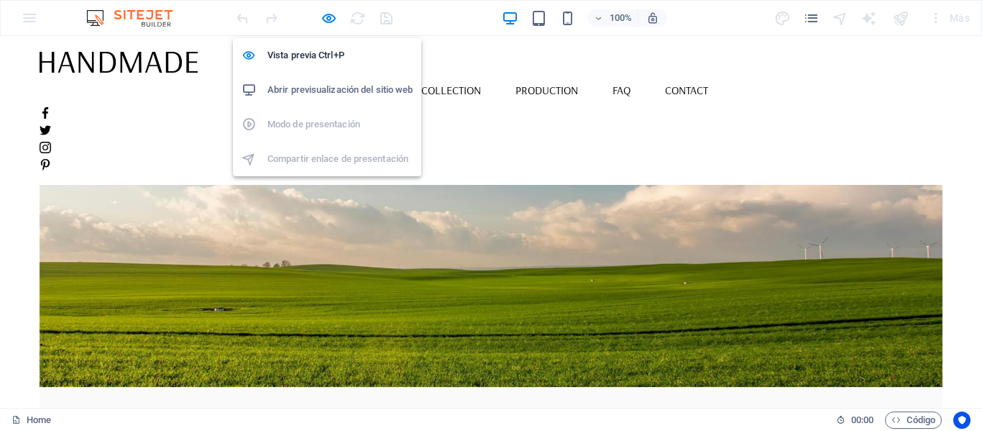
click at [334, 88] on h6 "Abrir previsualización del sitio web" at bounding box center [340, 89] width 145 height 17
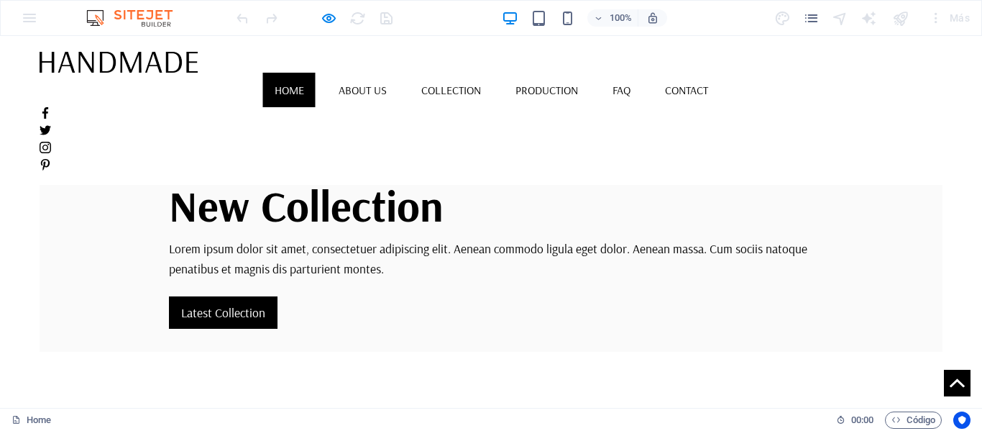
scroll to position [288, 0]
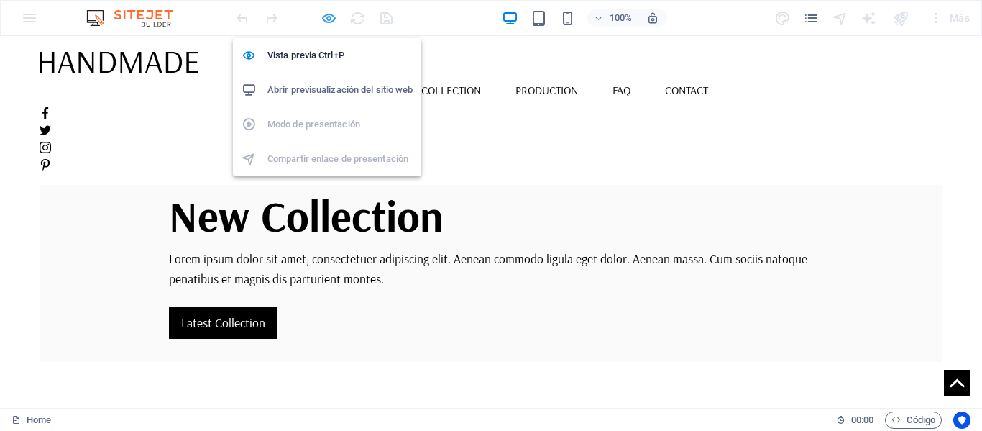
click at [328, 16] on icon "button" at bounding box center [329, 18] width 17 height 17
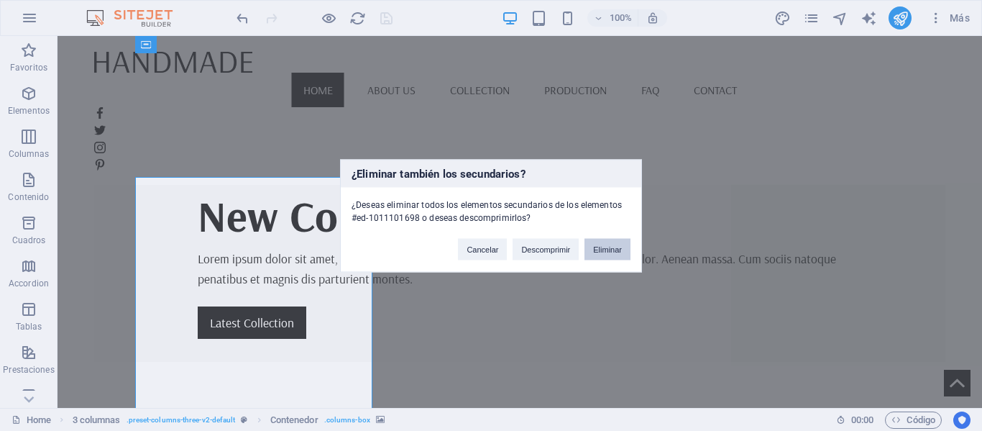
click at [587, 248] on button "Eliminar" at bounding box center [608, 249] width 46 height 22
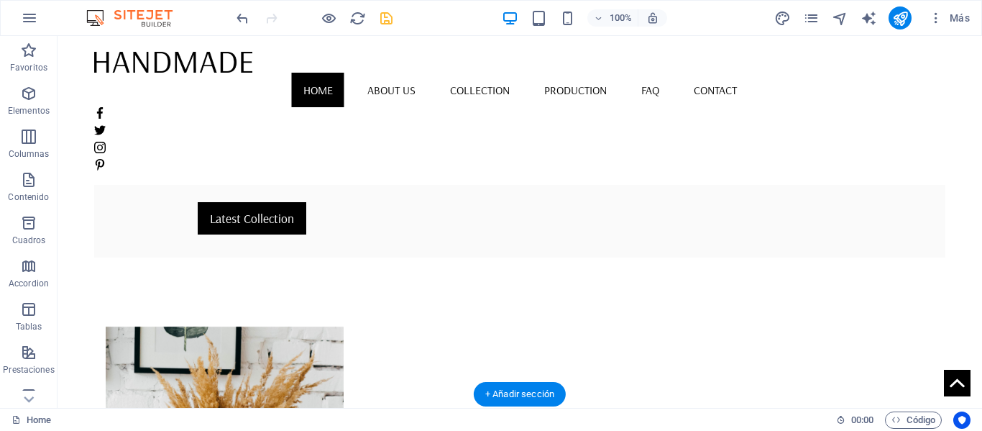
scroll to position [431, 0]
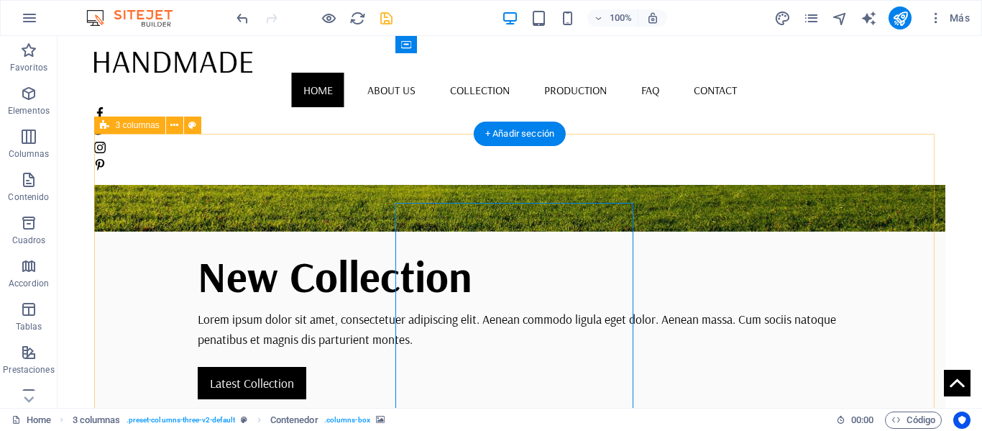
scroll to position [216, 0]
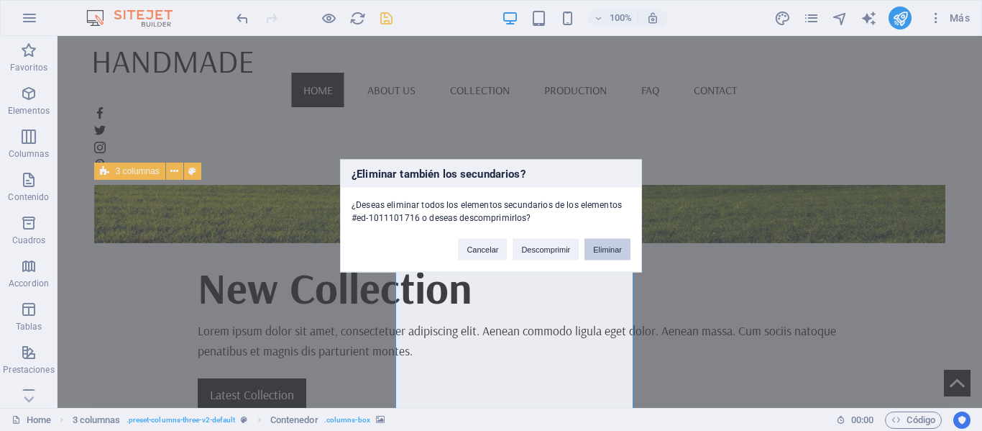
click at [629, 252] on button "Eliminar" at bounding box center [608, 249] width 46 height 22
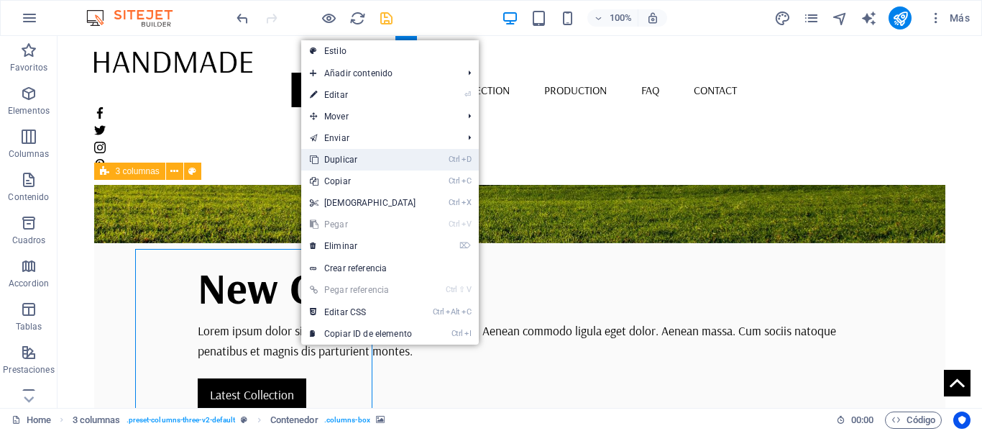
click at [339, 160] on link "Ctrl D Duplicar" at bounding box center [363, 160] width 124 height 22
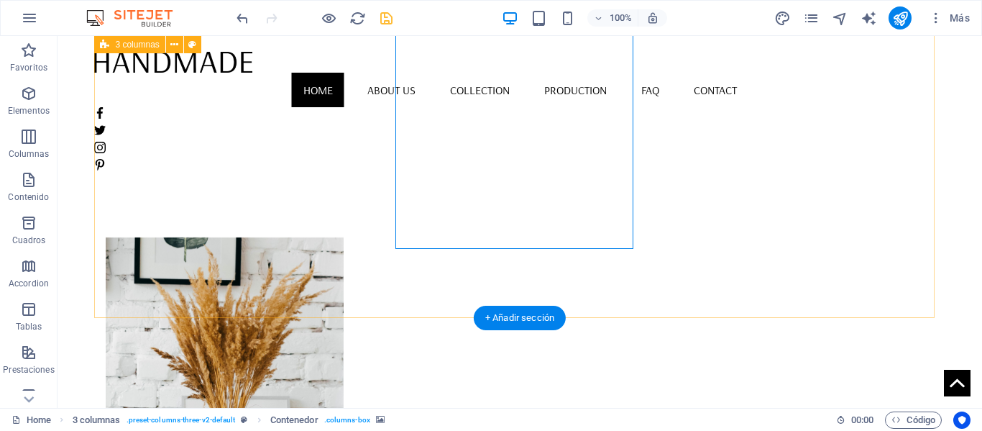
scroll to position [503, 0]
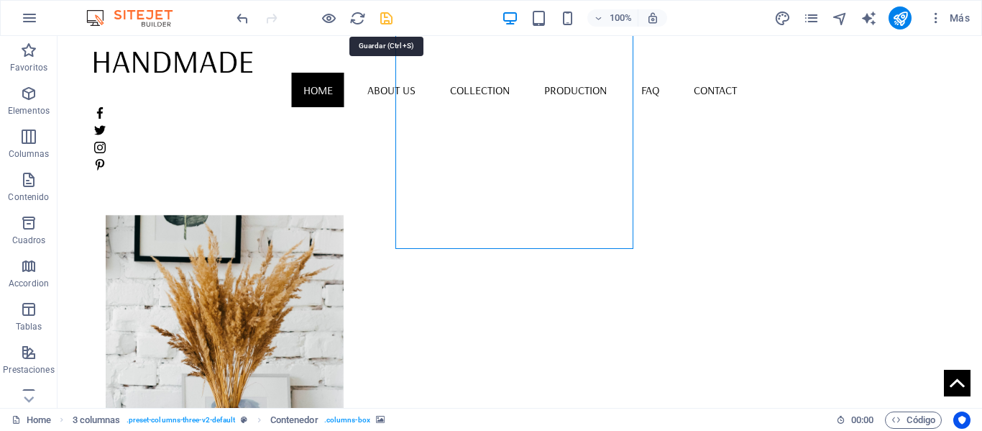
click at [387, 15] on icon "save" at bounding box center [386, 18] width 17 height 17
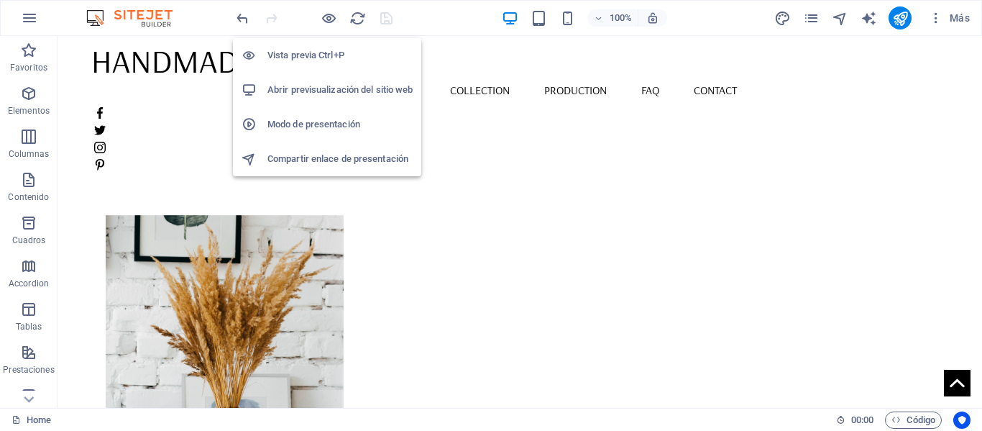
click at [312, 55] on h6 "Vista previa Ctrl+P" at bounding box center [340, 55] width 145 height 17
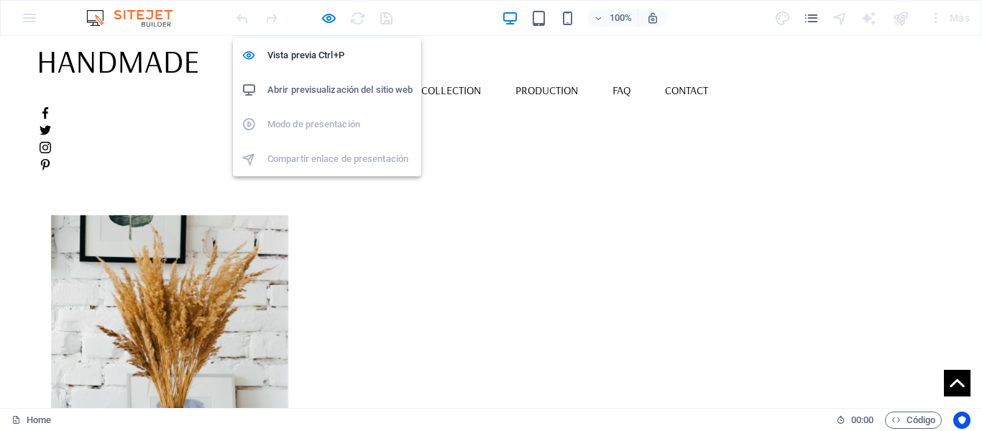
click at [323, 84] on h6 "Abrir previsualización del sitio web" at bounding box center [340, 89] width 145 height 17
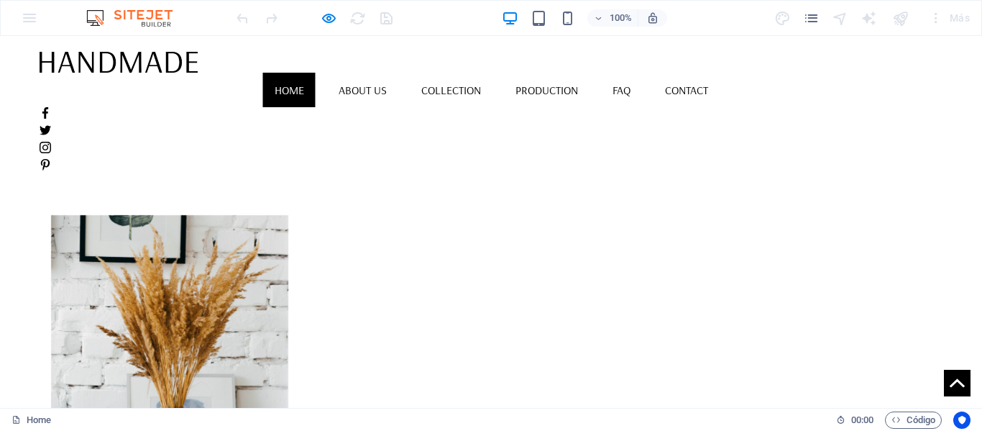
scroll to position [288, 0]
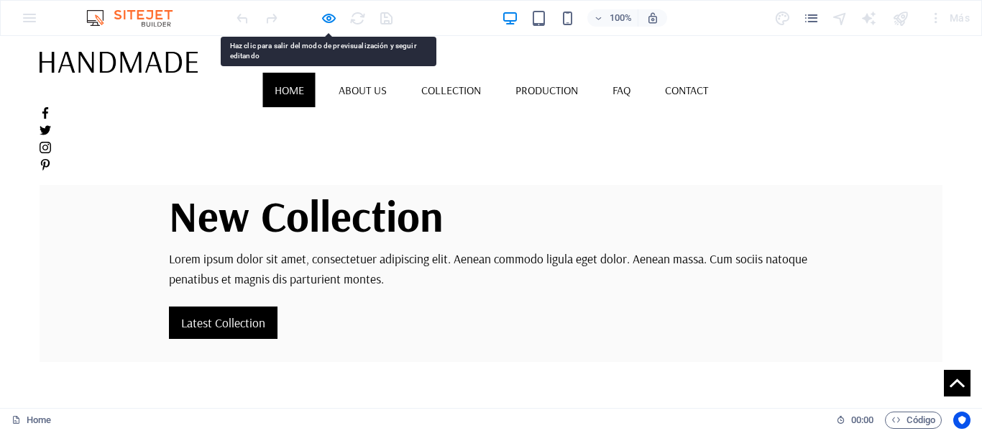
drag, startPoint x: 228, startPoint y: 224, endPoint x: 205, endPoint y: 237, distance: 26.1
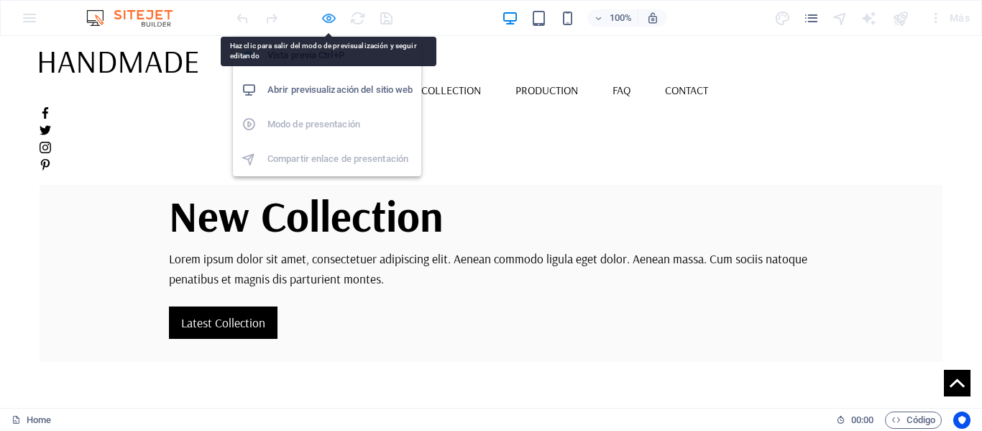
click at [330, 16] on icon "button" at bounding box center [329, 18] width 17 height 17
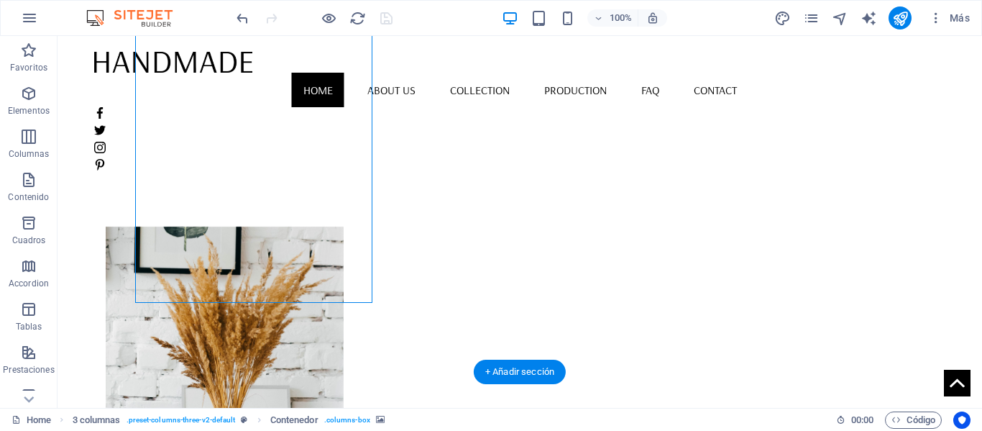
scroll to position [431, 0]
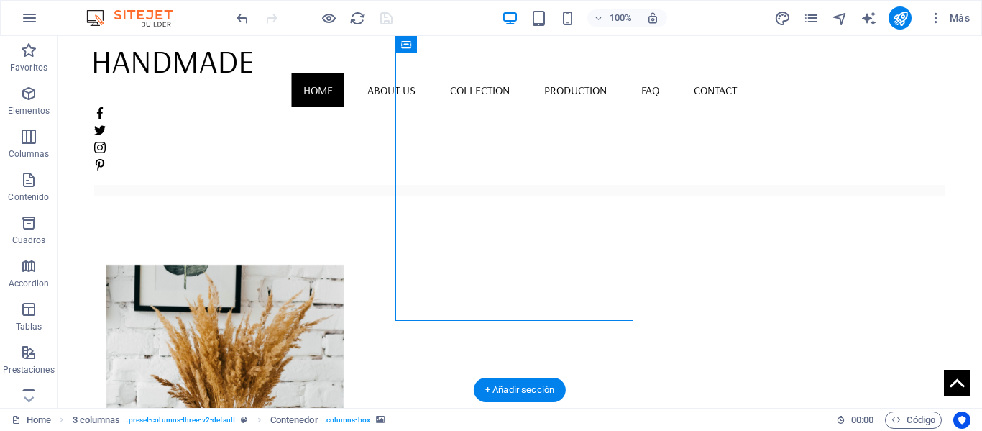
select select "px"
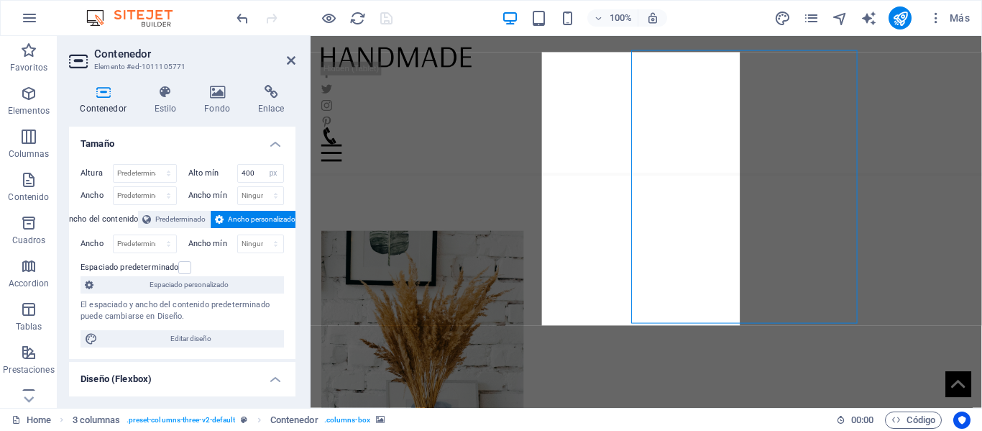
scroll to position [413, 0]
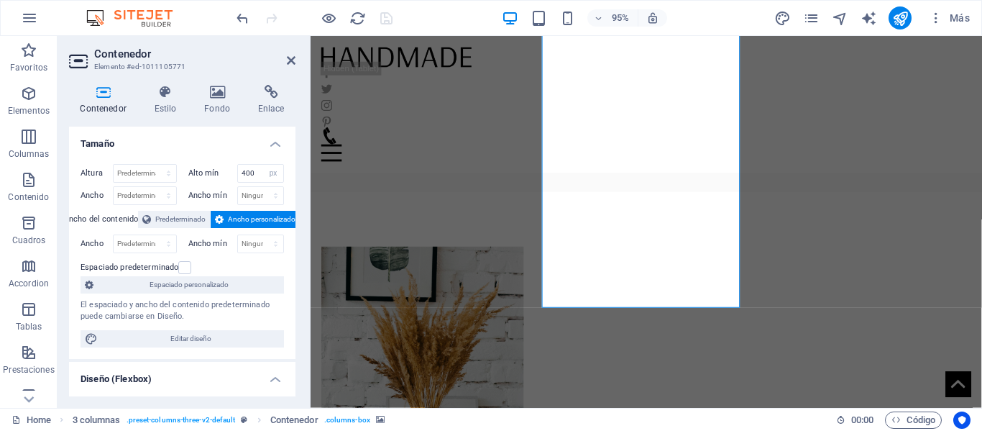
click at [447, 258] on figure at bounding box center [428, 402] width 213 height 288
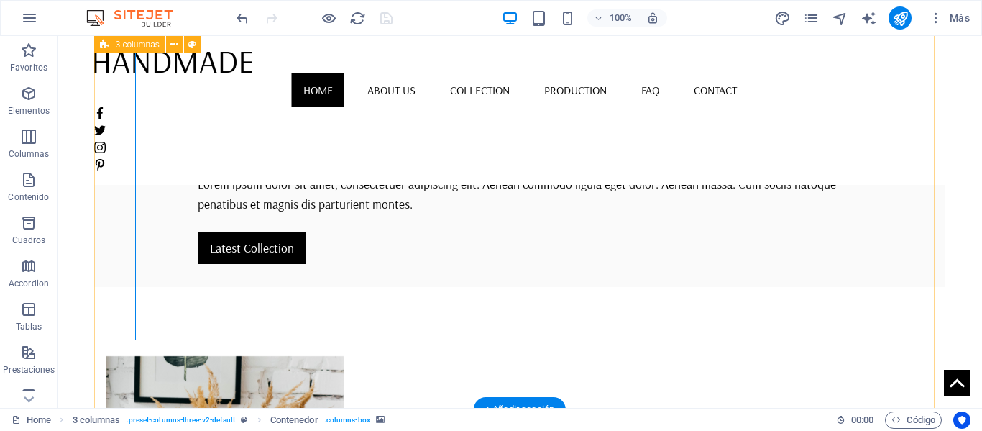
scroll to position [296, 0]
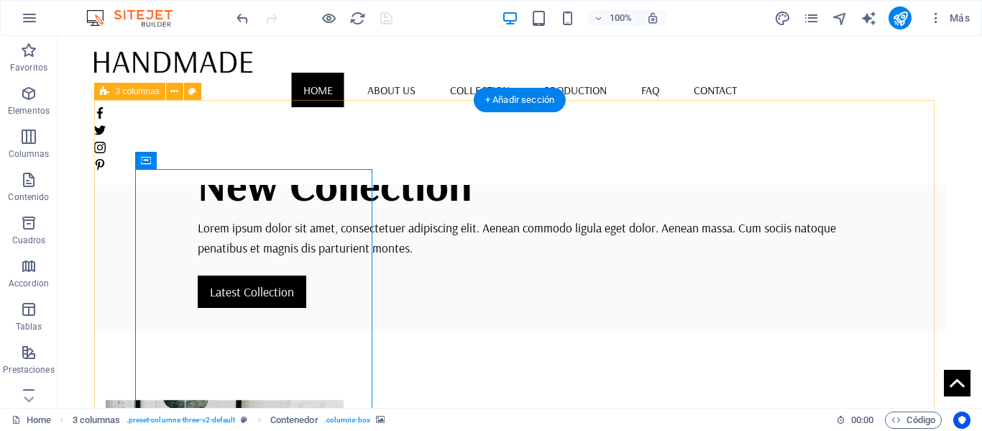
select select "px"
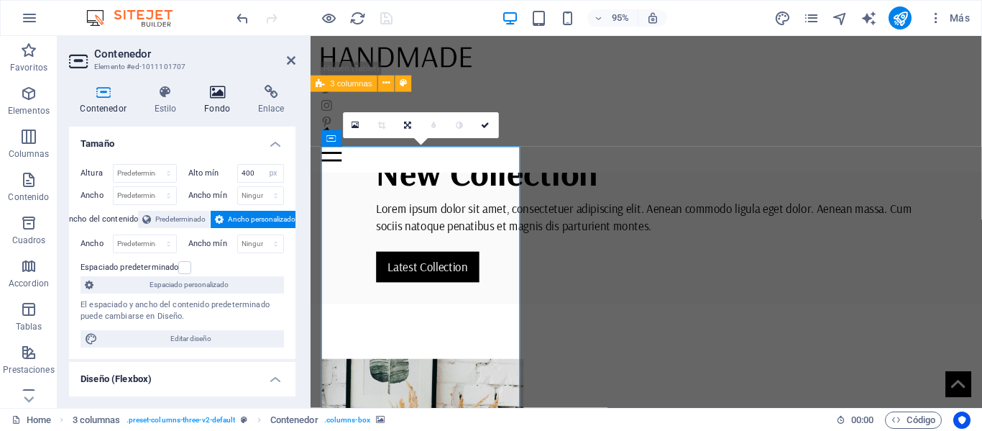
click at [226, 107] on h4 "Fondo" at bounding box center [220, 100] width 54 height 30
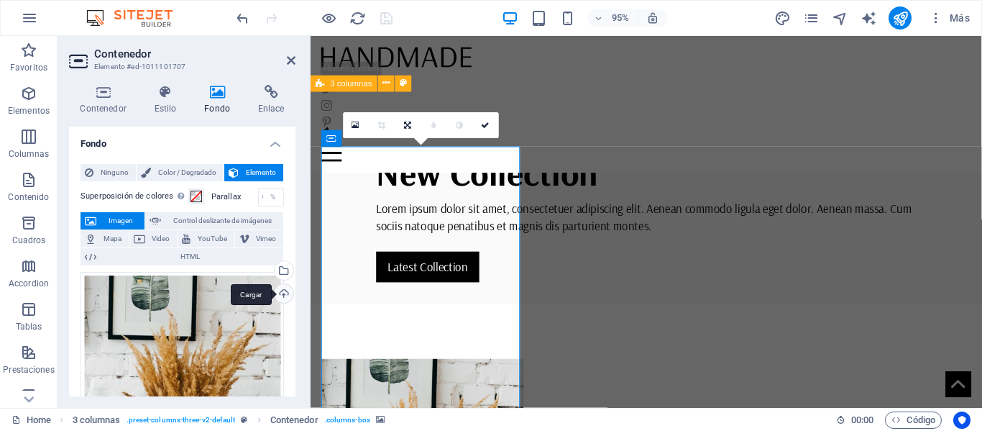
click at [287, 292] on div "Cargar" at bounding box center [283, 295] width 22 height 22
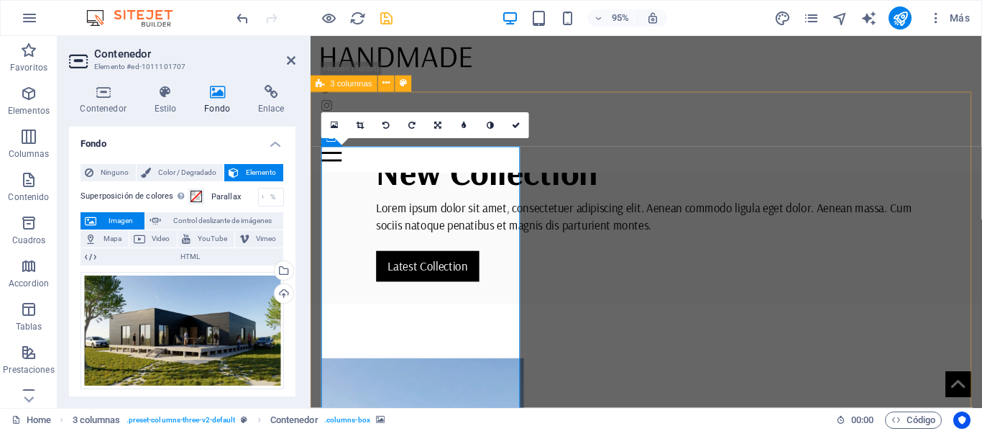
click at [292, 64] on icon at bounding box center [291, 61] width 9 height 12
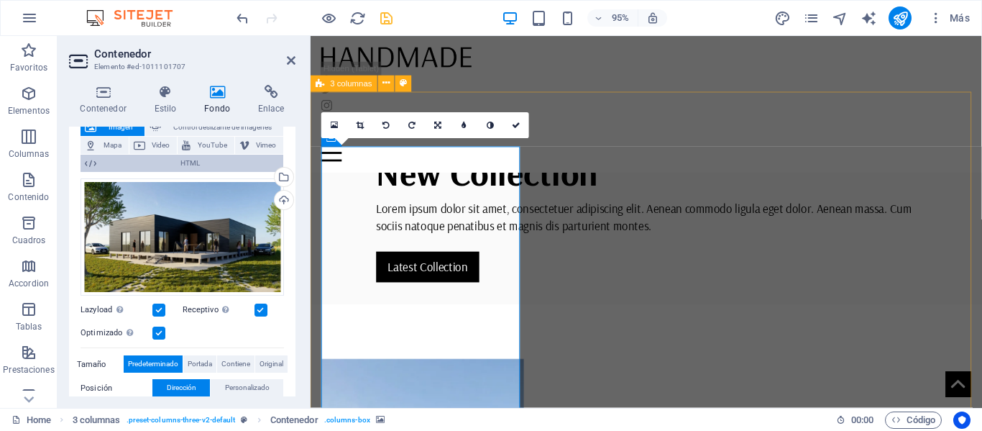
scroll to position [280, 0]
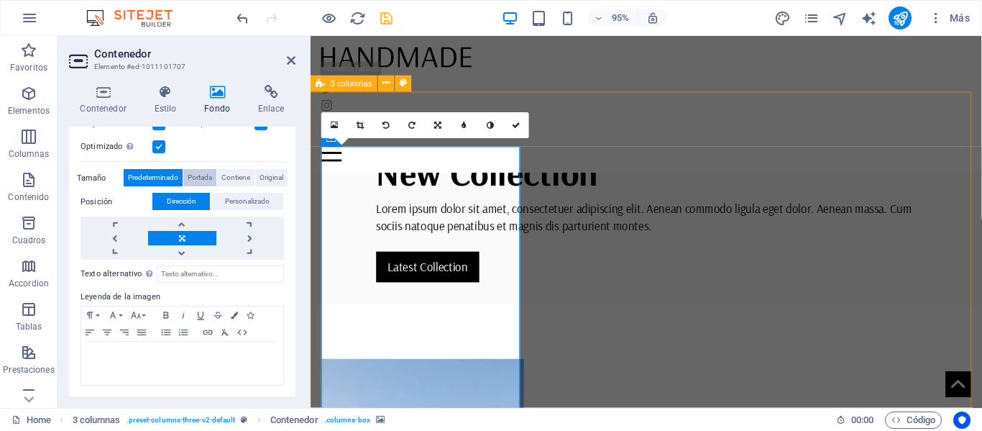
click at [196, 180] on span "Portada" at bounding box center [200, 177] width 24 height 17
click at [232, 178] on span "Contiene" at bounding box center [235, 177] width 29 height 17
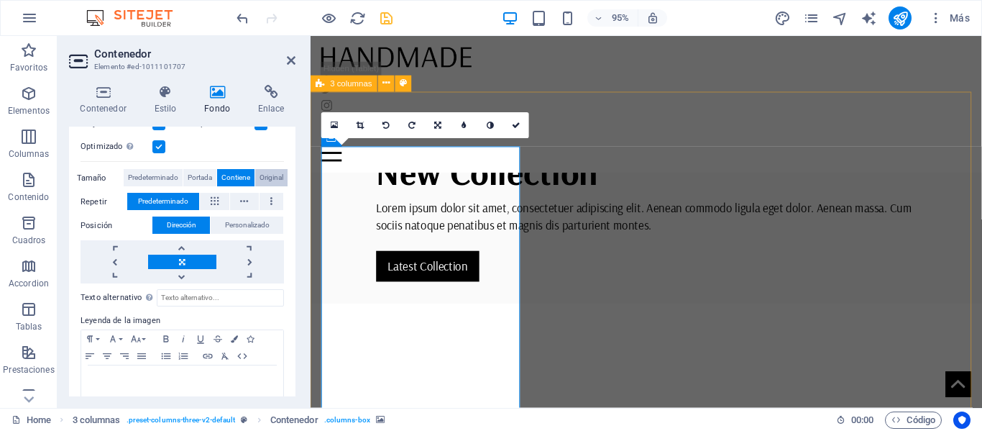
click at [257, 178] on button "Original" at bounding box center [271, 177] width 32 height 17
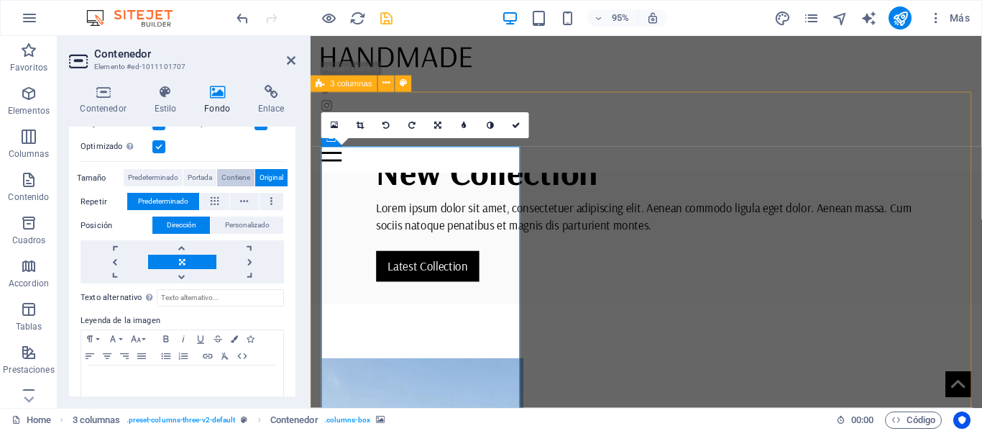
click at [230, 179] on span "Contiene" at bounding box center [235, 177] width 29 height 17
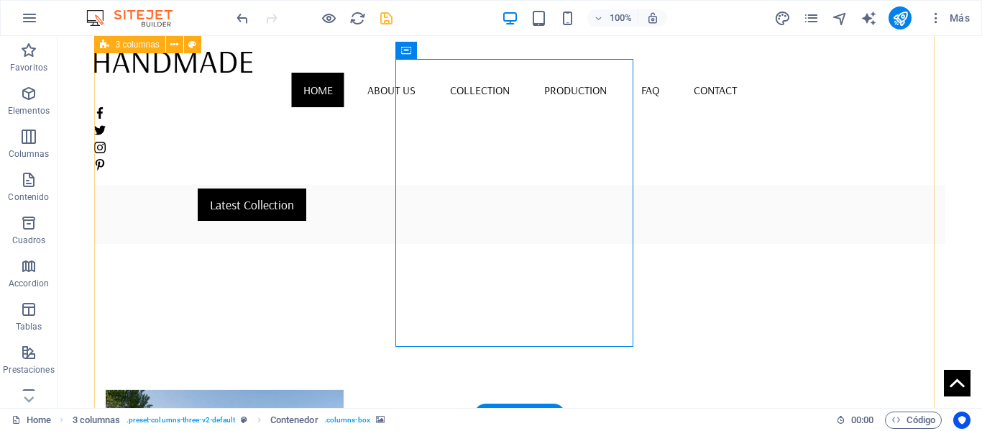
scroll to position [367, 0]
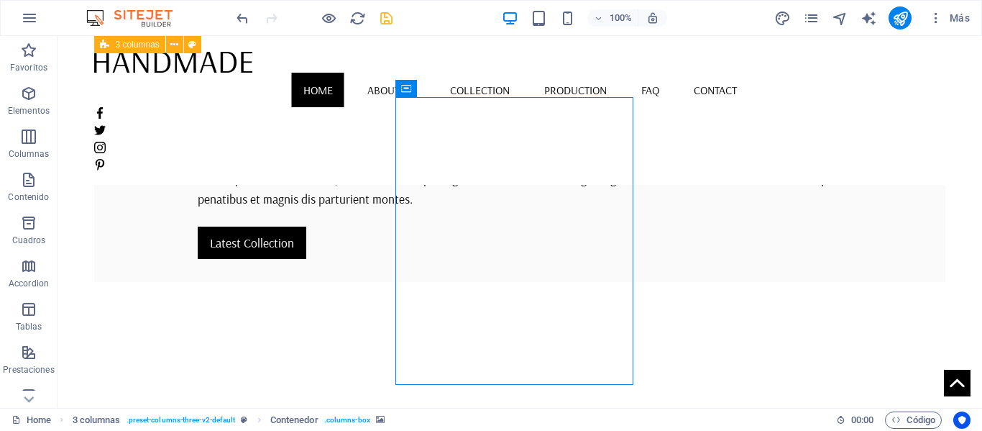
click at [385, 21] on icon "save" at bounding box center [386, 18] width 17 height 17
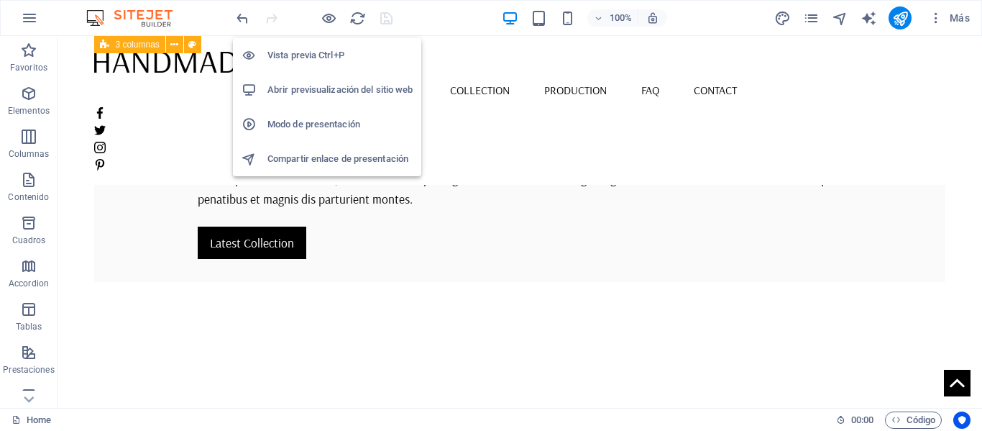
click at [334, 88] on h6 "Abrir previsualización del sitio web" at bounding box center [340, 89] width 145 height 17
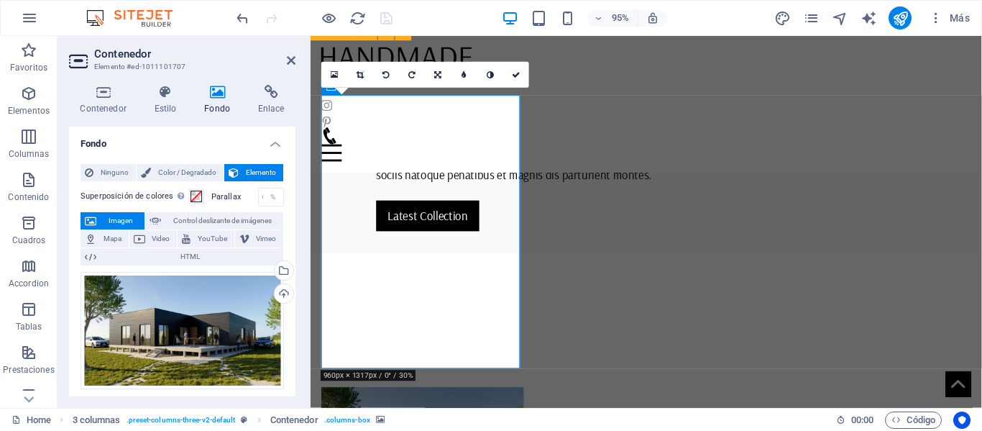
scroll to position [349, 0]
click at [217, 93] on icon at bounding box center [217, 92] width 48 height 14
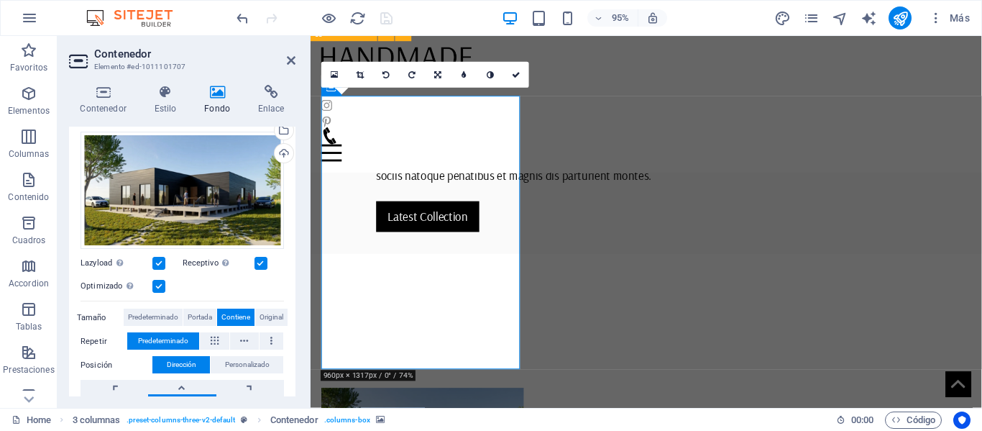
scroll to position [216, 0]
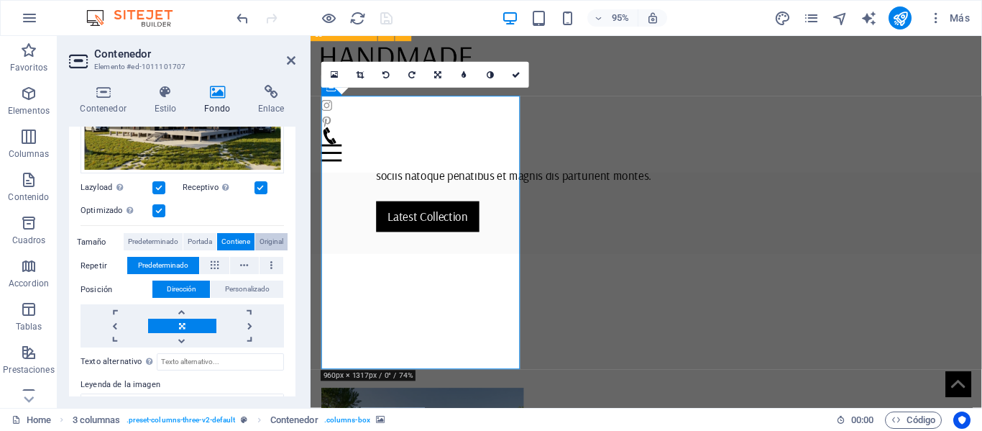
click at [278, 240] on span "Original" at bounding box center [272, 241] width 24 height 17
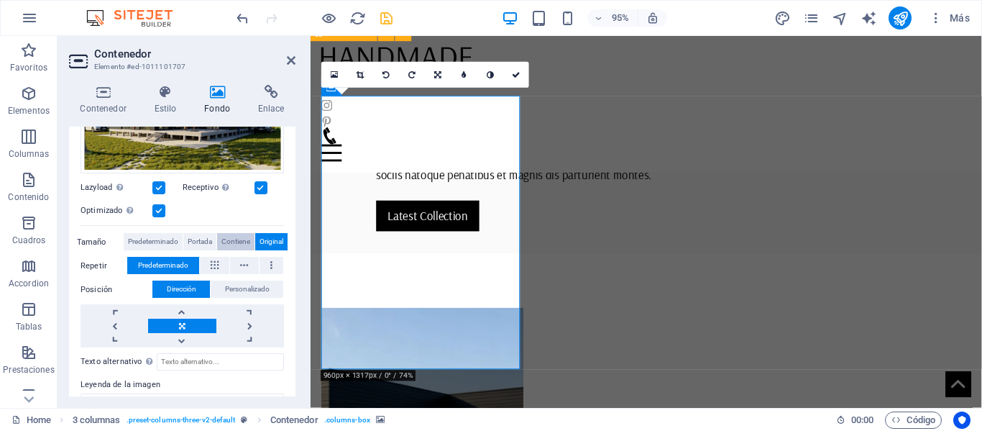
click at [247, 239] on span "Contiene" at bounding box center [235, 241] width 29 height 17
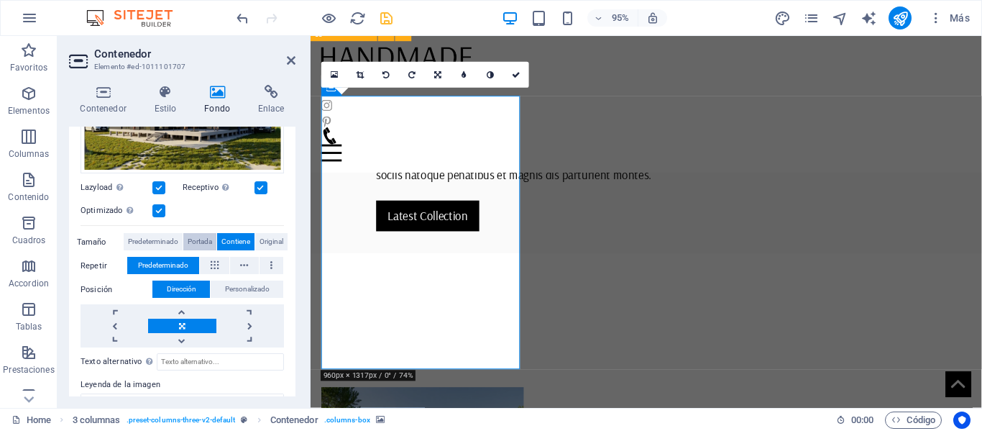
click at [204, 239] on span "Portada" at bounding box center [200, 241] width 24 height 17
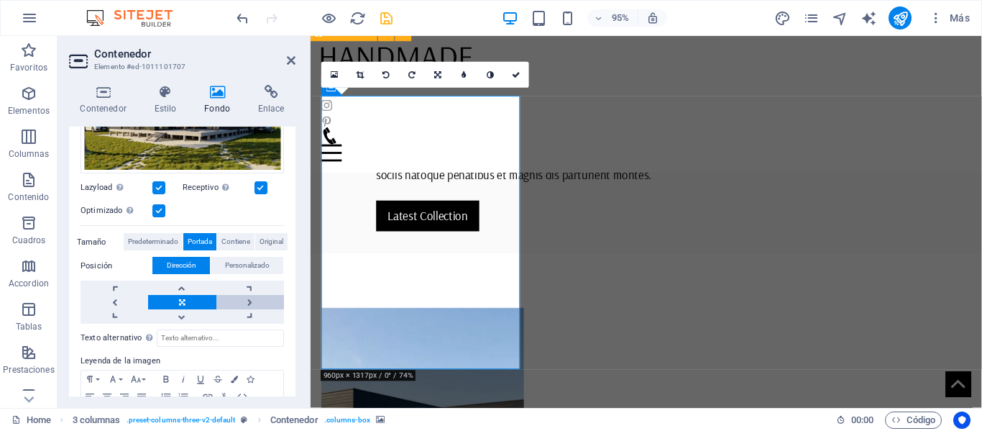
click at [253, 302] on link at bounding box center [250, 302] width 68 height 14
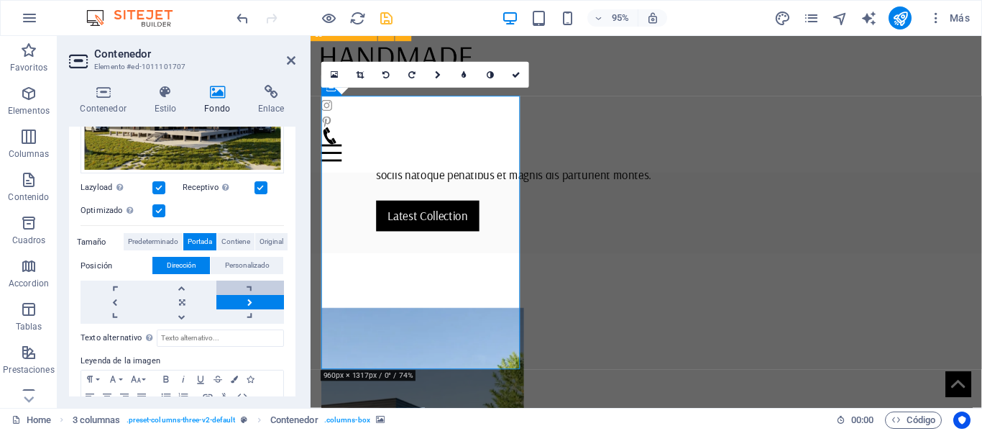
click at [250, 290] on link at bounding box center [250, 287] width 68 height 14
click at [169, 287] on link at bounding box center [182, 287] width 68 height 14
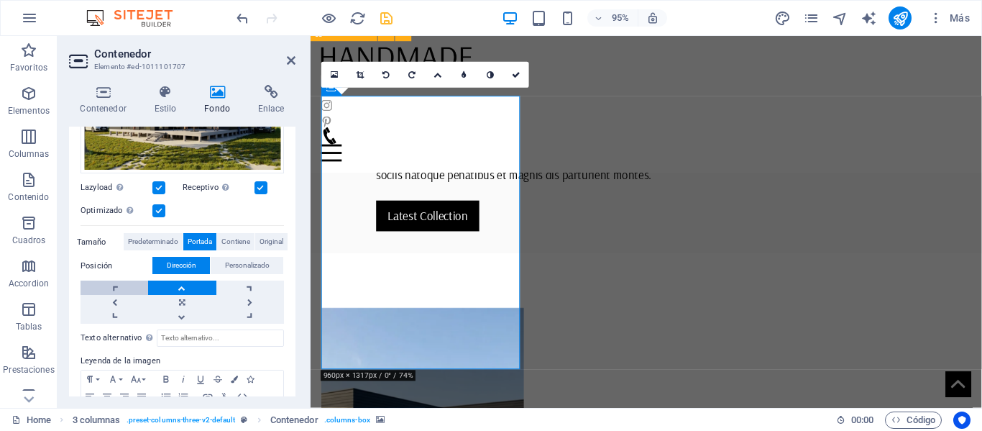
click at [117, 282] on link at bounding box center [115, 287] width 68 height 14
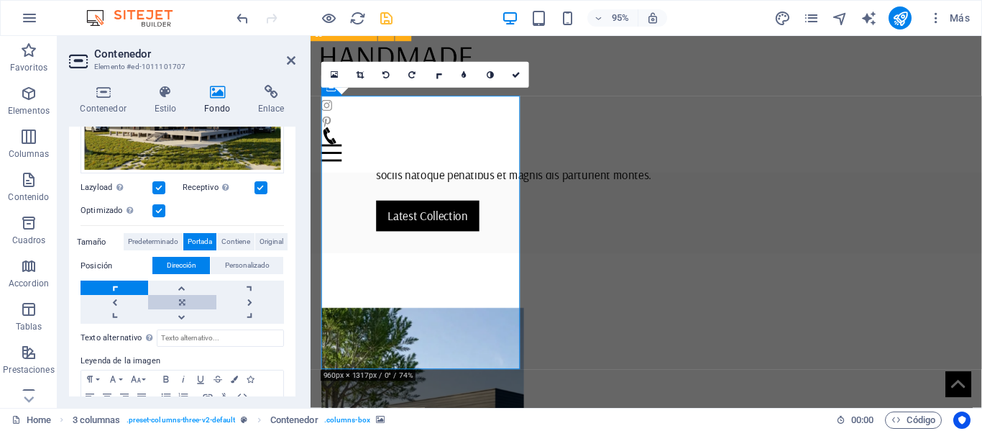
click at [184, 302] on link at bounding box center [182, 302] width 68 height 14
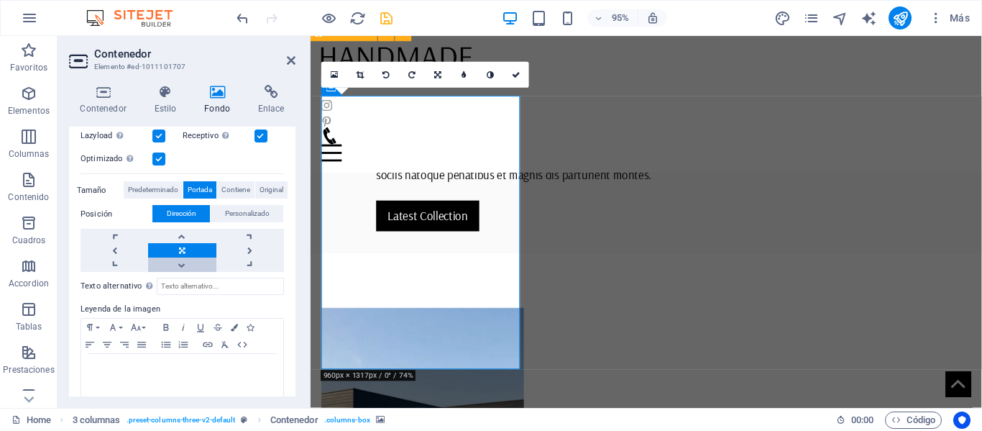
scroll to position [280, 0]
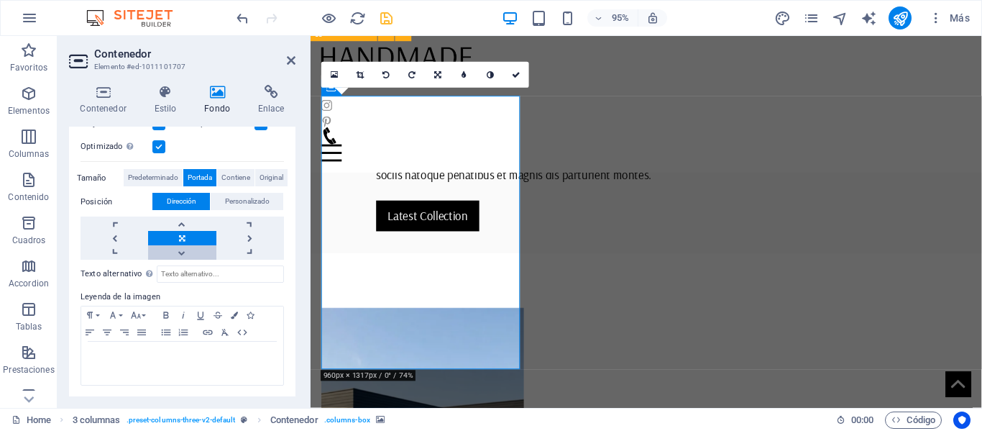
click at [188, 254] on link at bounding box center [182, 252] width 68 height 14
click at [193, 239] on link at bounding box center [182, 238] width 68 height 14
click at [88, 198] on label "Posición" at bounding box center [117, 201] width 72 height 17
click at [247, 198] on span "Personalizado" at bounding box center [247, 201] width 45 height 17
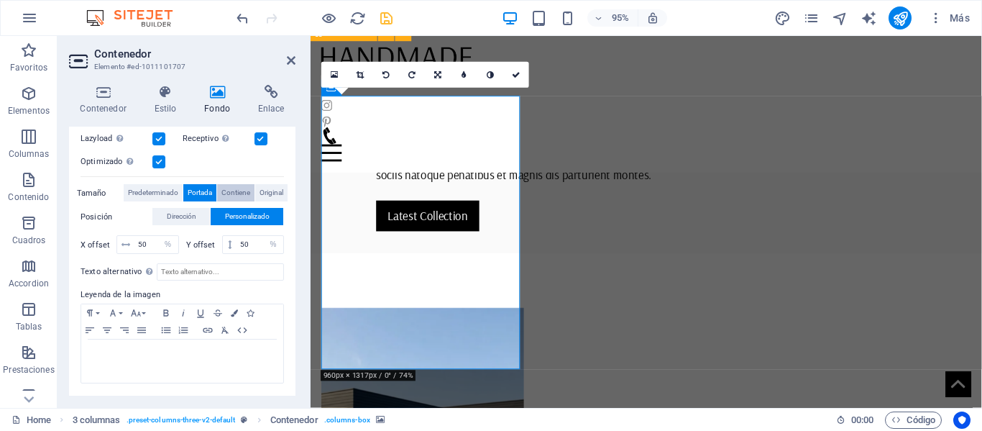
scroll to position [262, 0]
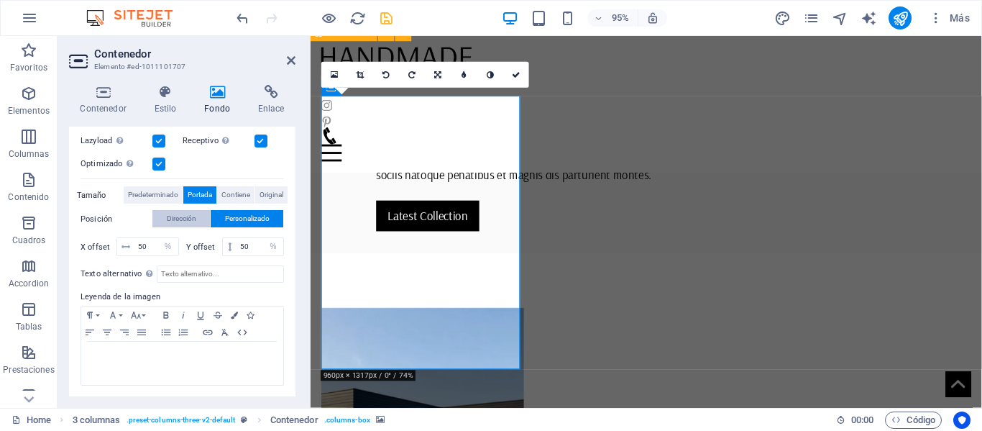
click at [171, 219] on span "Dirección" at bounding box center [181, 218] width 29 height 17
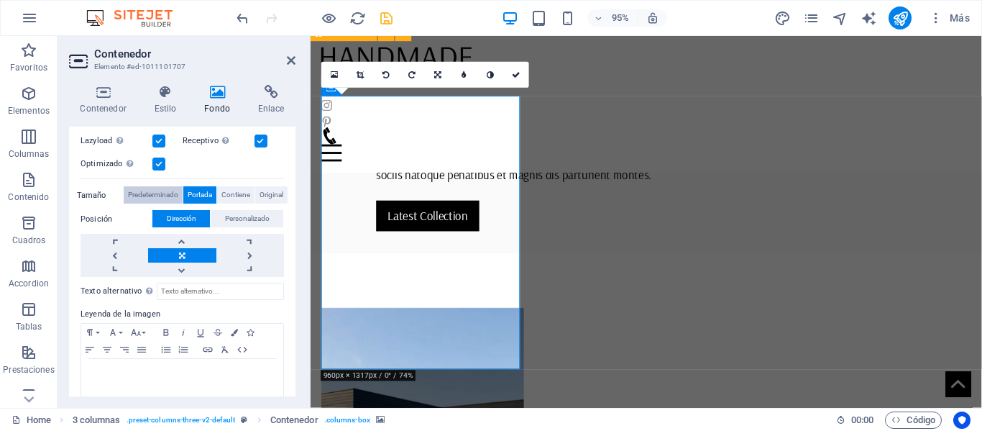
click at [173, 197] on span "Predeterminado" at bounding box center [153, 194] width 50 height 17
click at [209, 198] on span "Portada" at bounding box center [200, 194] width 24 height 17
click at [233, 196] on span "Contiene" at bounding box center [235, 194] width 29 height 17
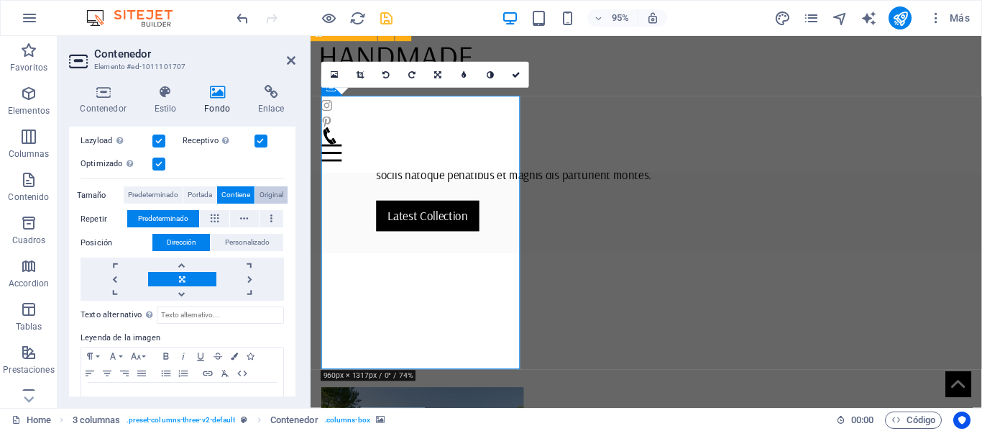
click at [266, 194] on span "Original" at bounding box center [272, 194] width 24 height 17
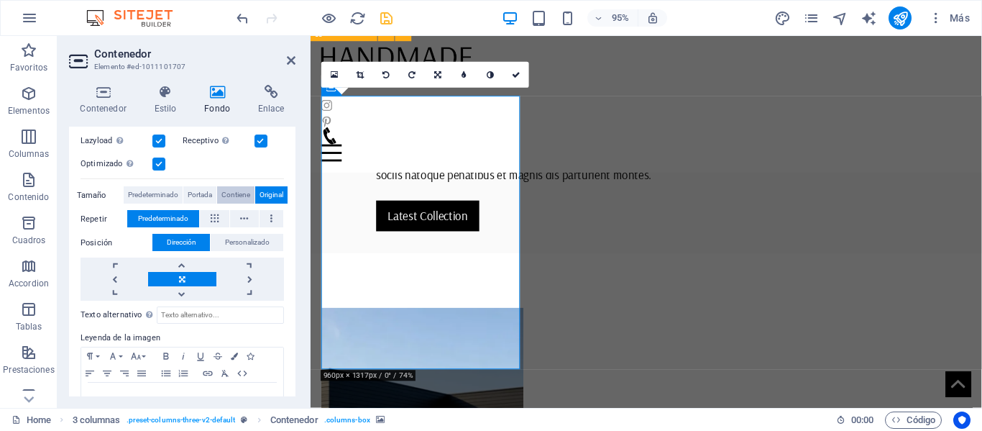
click at [245, 194] on span "Contiene" at bounding box center [235, 194] width 29 height 17
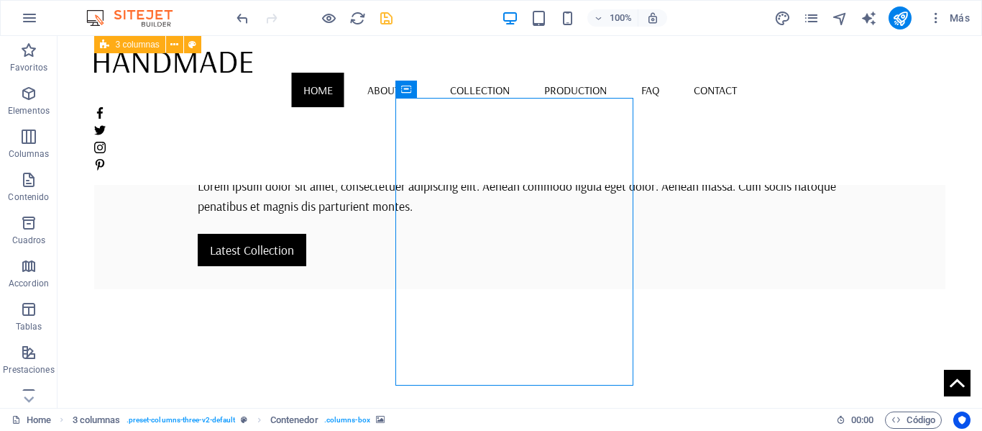
scroll to position [367, 0]
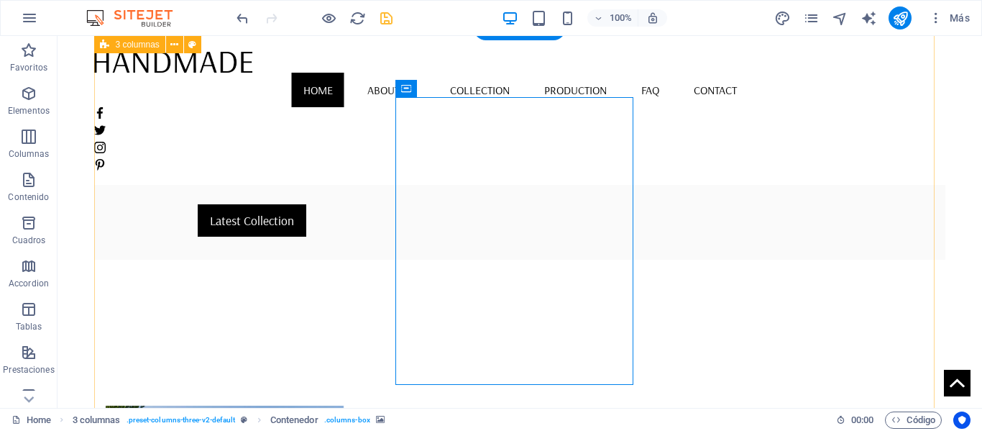
select select "px"
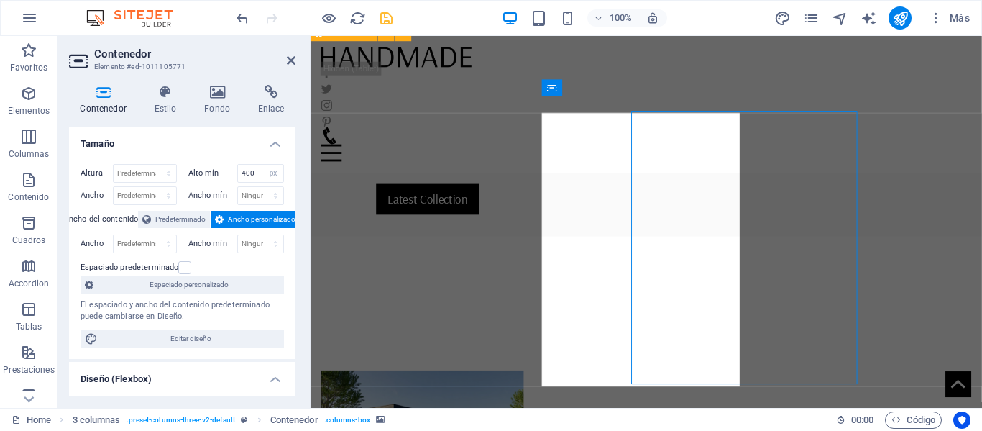
scroll to position [349, 0]
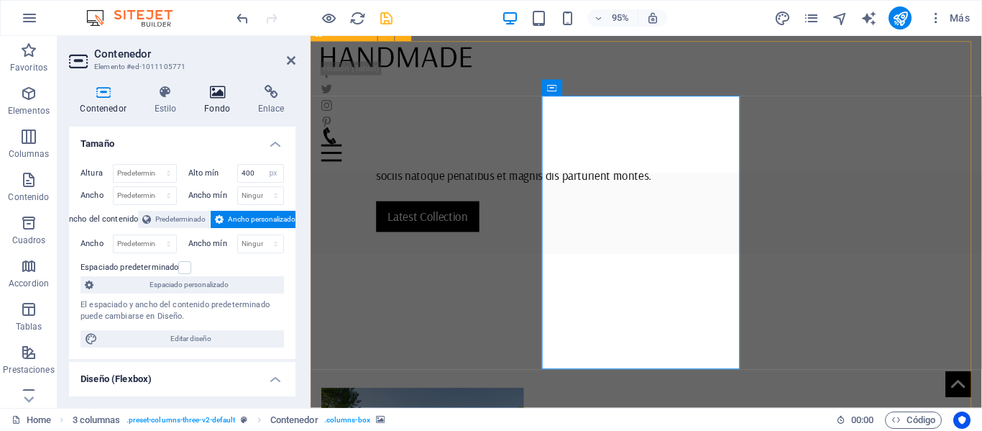
click at [223, 104] on h4 "Fondo" at bounding box center [220, 100] width 54 height 30
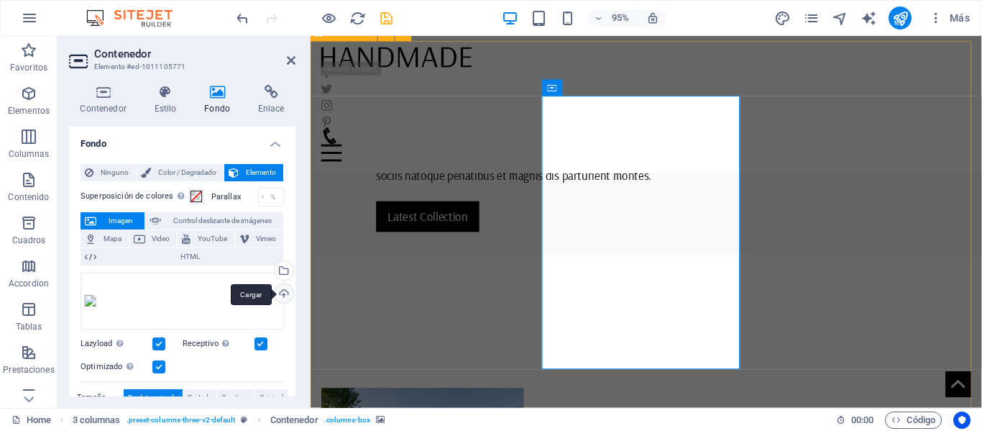
click at [280, 293] on div "Cargar" at bounding box center [283, 295] width 22 height 22
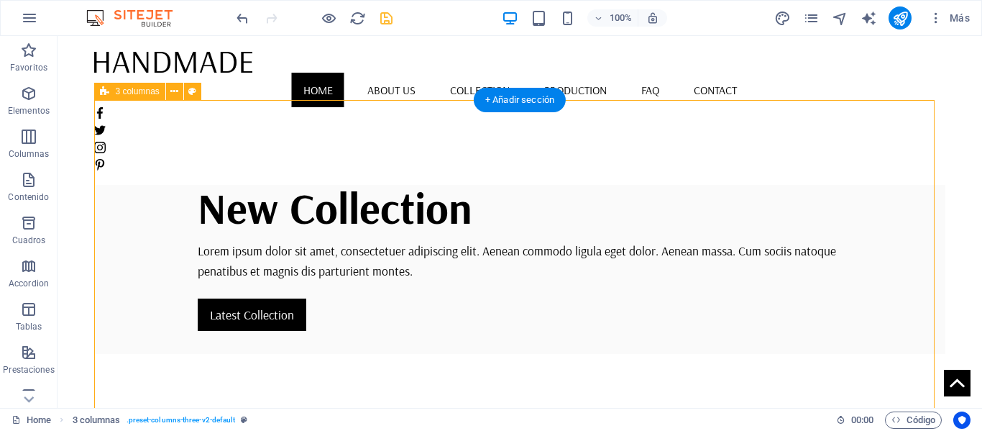
scroll to position [367, 0]
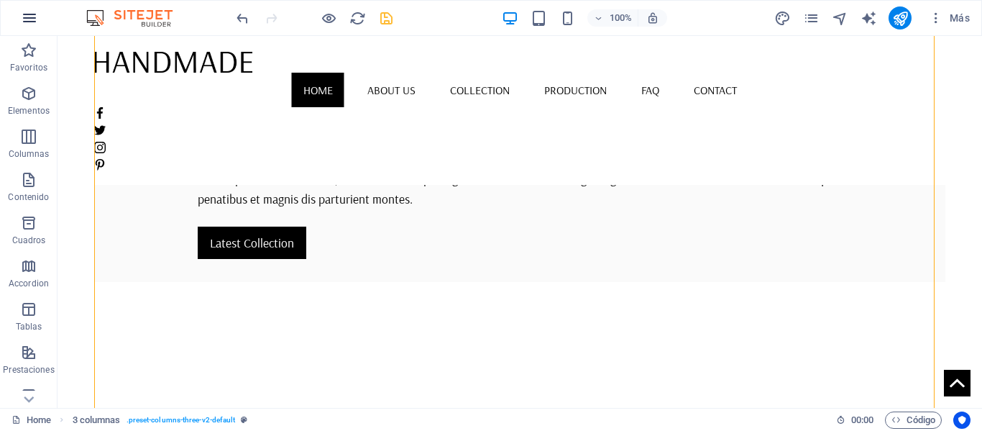
click at [33, 17] on icon "button" at bounding box center [29, 17] width 17 height 17
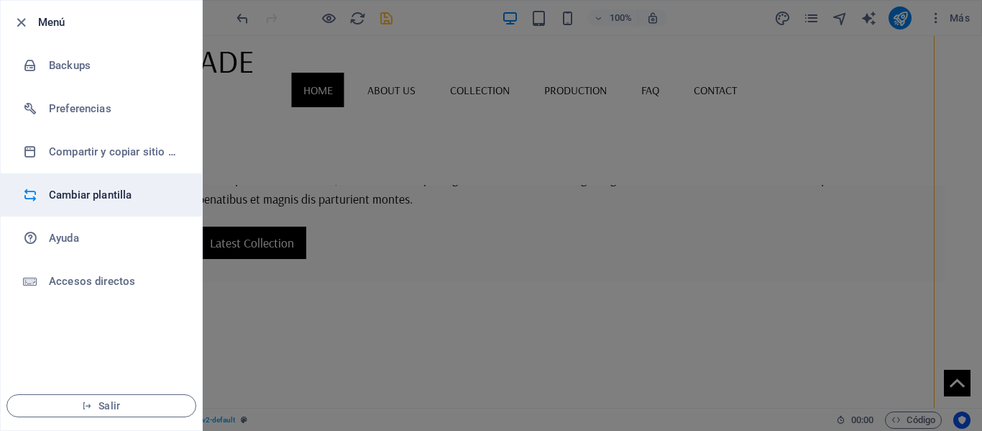
click at [109, 196] on h6 "Cambiar plantilla" at bounding box center [115, 194] width 133 height 17
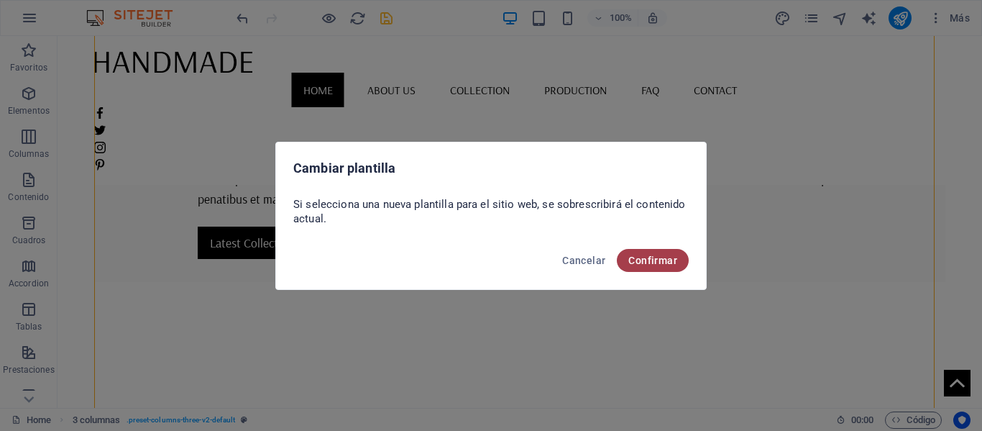
click at [658, 257] on span "Confirmar" at bounding box center [652, 261] width 49 height 12
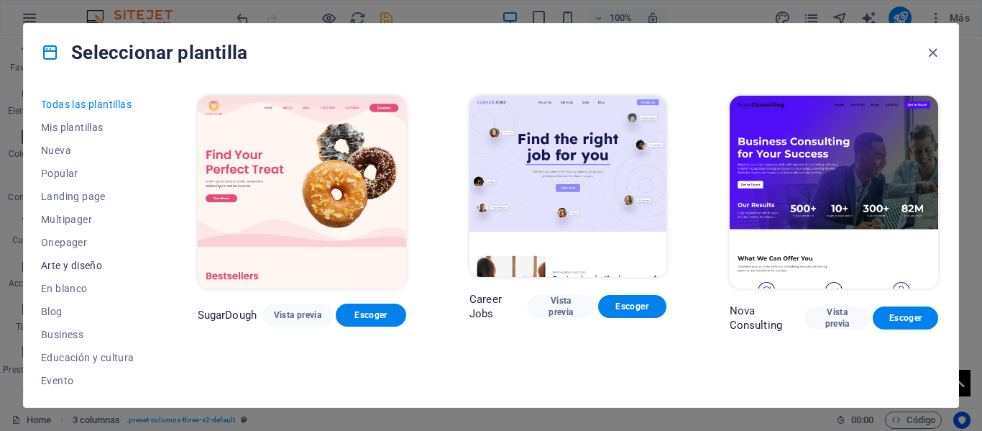
click at [104, 262] on span "Arte y diseño" at bounding box center [87, 266] width 93 height 12
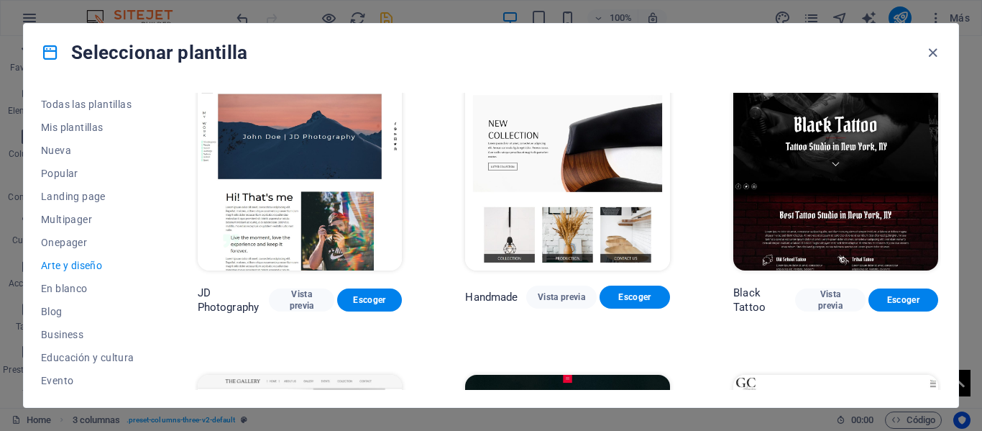
scroll to position [288, 0]
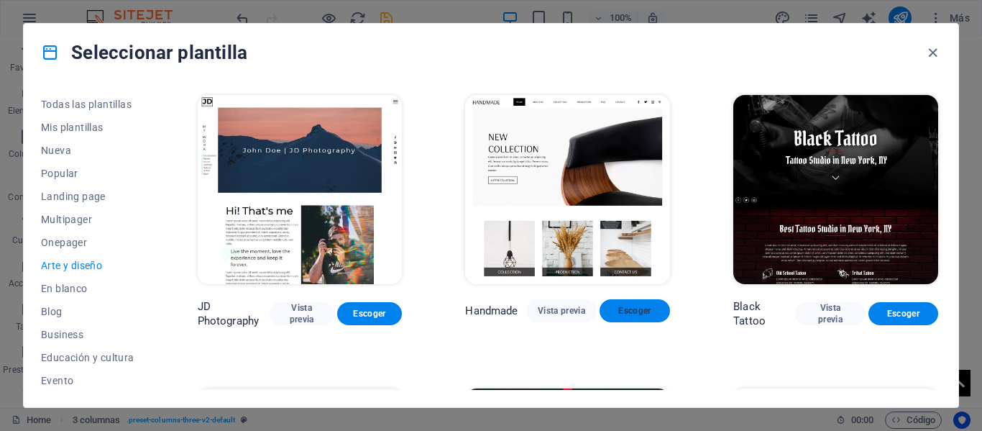
click at [650, 307] on span "Escoger" at bounding box center [634, 311] width 47 height 12
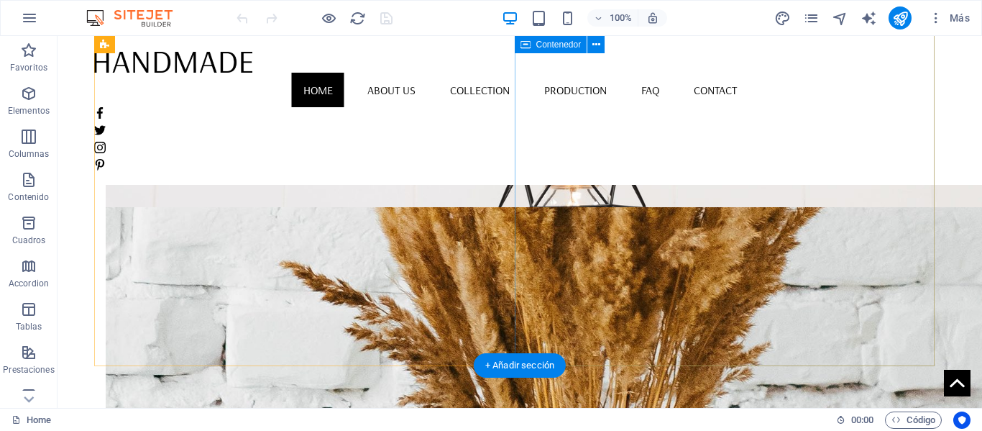
scroll to position [863, 0]
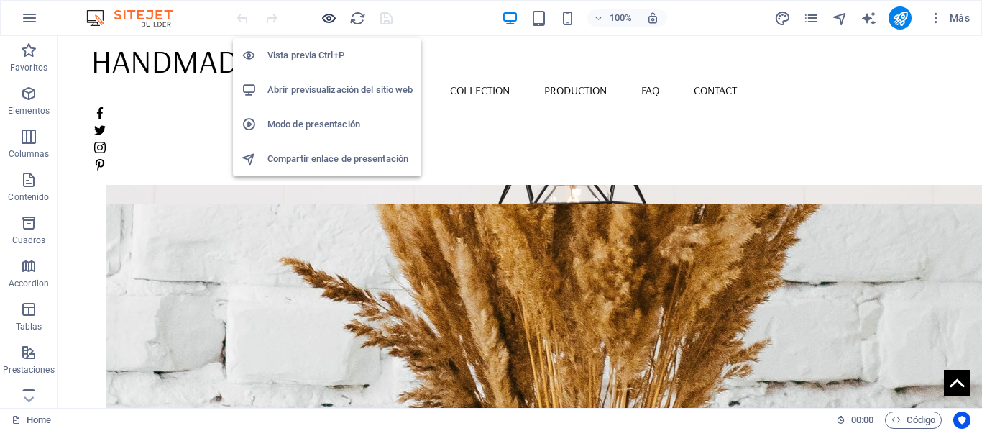
click at [336, 22] on icon "button" at bounding box center [329, 18] width 17 height 17
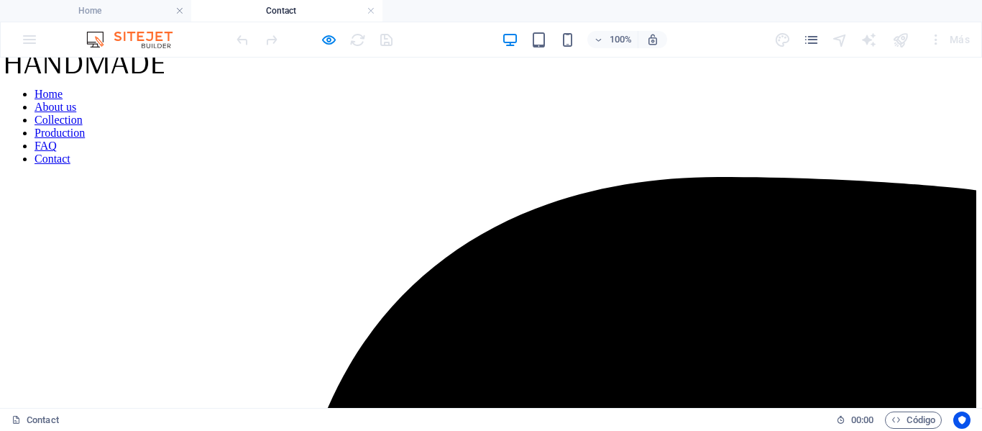
scroll to position [0, 0]
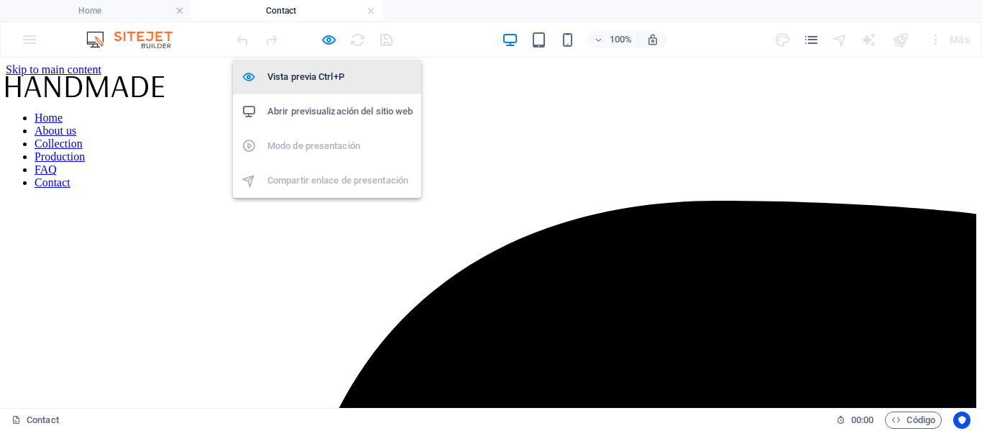
click at [324, 77] on h6 "Vista previa Ctrl+P" at bounding box center [340, 76] width 145 height 17
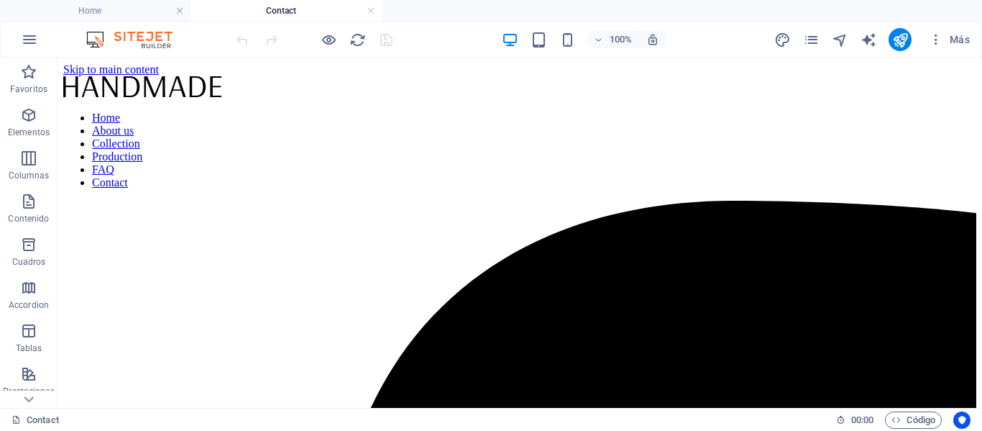
click at [334, 48] on div at bounding box center [314, 39] width 161 height 23
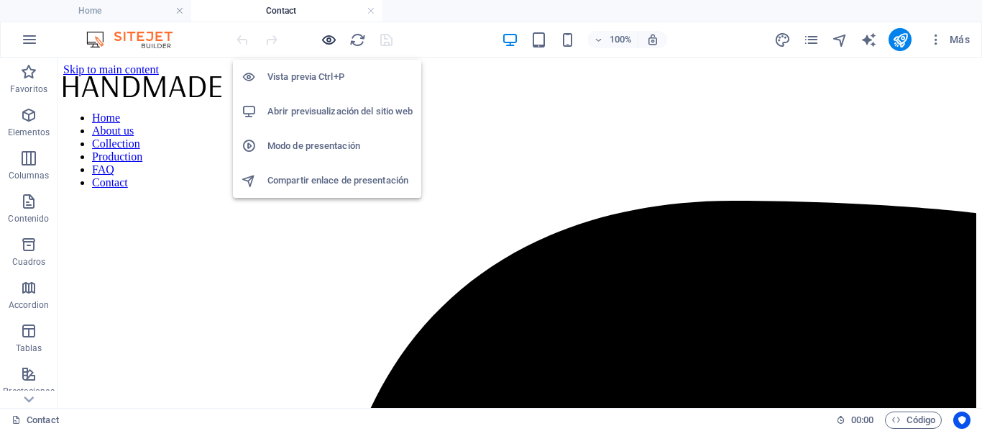
click at [332, 47] on icon "button" at bounding box center [329, 40] width 17 height 17
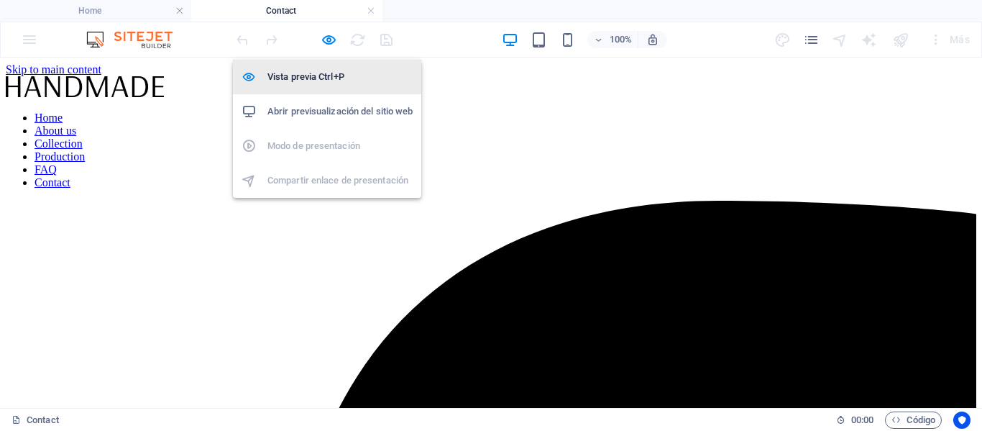
click at [327, 75] on h6 "Vista previa Ctrl+P" at bounding box center [340, 76] width 145 height 17
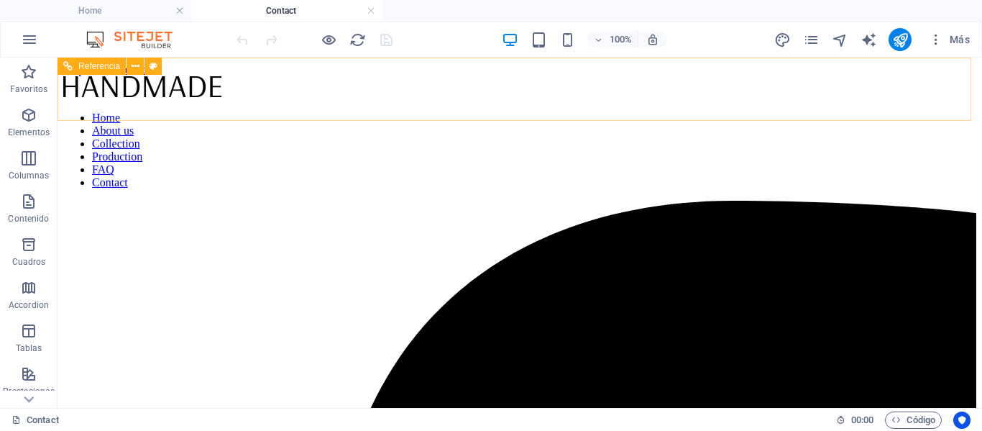
click at [354, 111] on nav "Home About us Collection Production FAQ Contact" at bounding box center [519, 150] width 913 height 78
click at [360, 111] on nav "Home About us Collection Production FAQ Contact" at bounding box center [519, 150] width 913 height 78
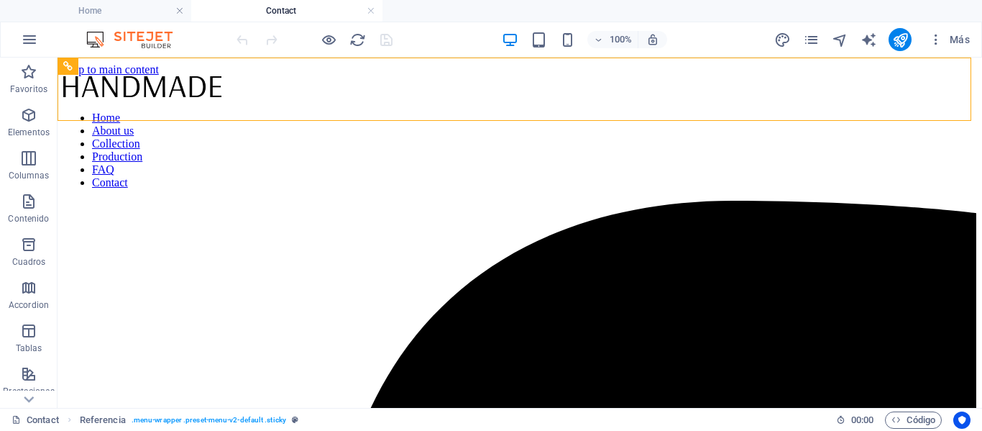
click at [337, 48] on div at bounding box center [314, 39] width 161 height 23
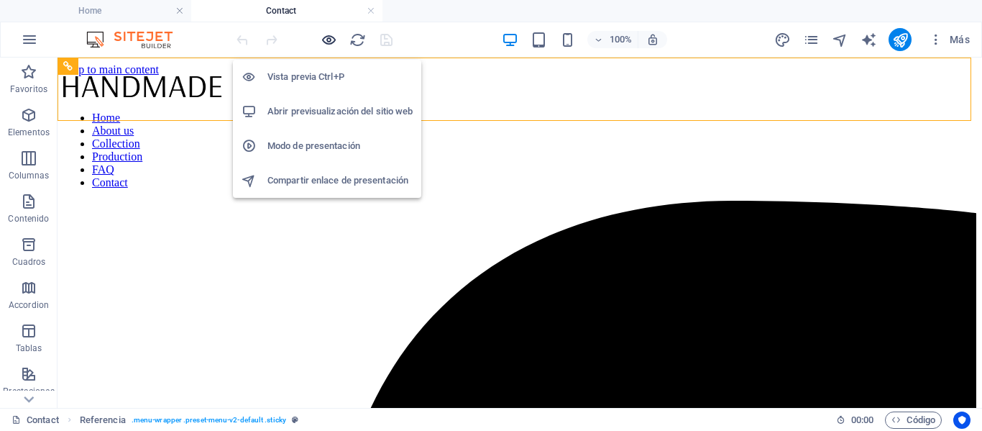
click at [328, 41] on icon "button" at bounding box center [329, 40] width 17 height 17
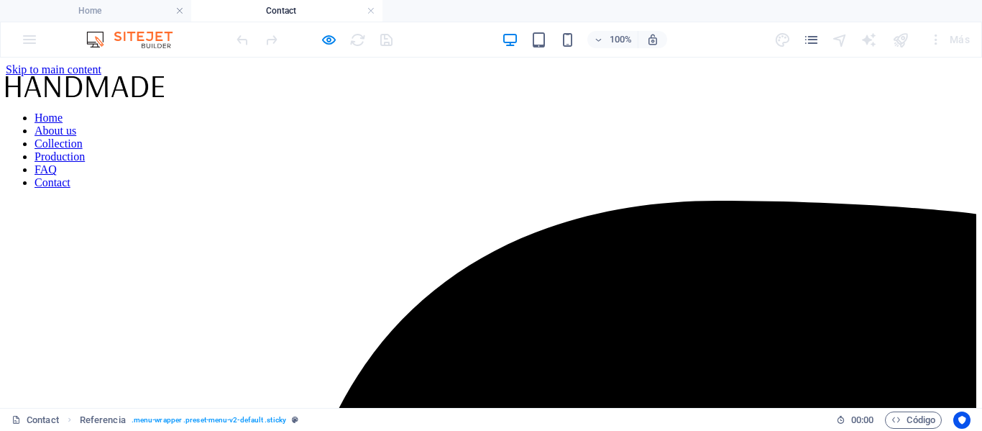
click at [63, 111] on link "Home" at bounding box center [49, 117] width 28 height 12
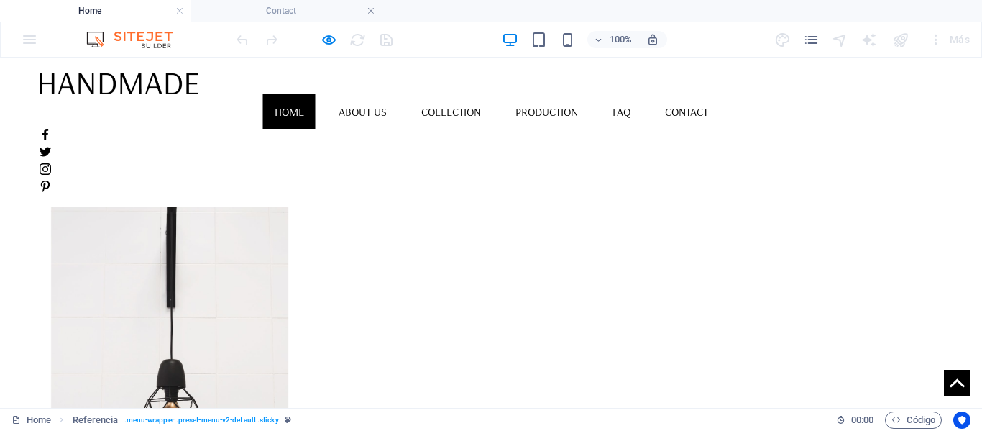
scroll to position [503, 0]
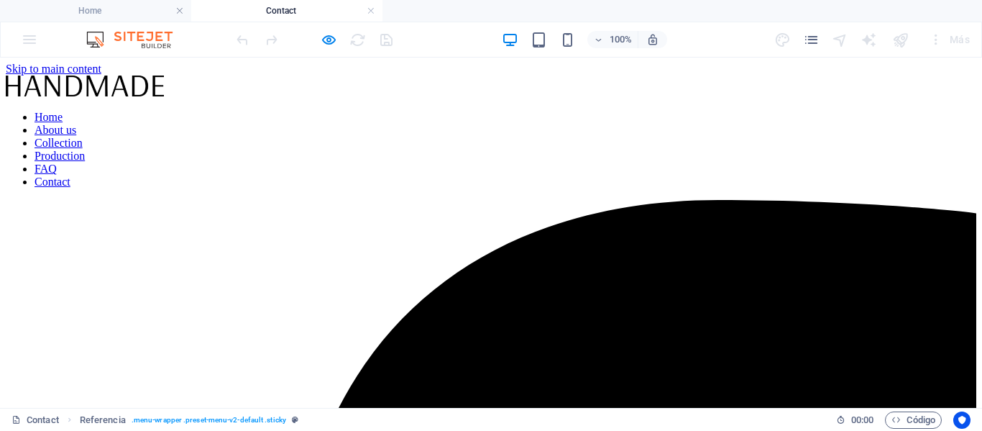
scroll to position [0, 0]
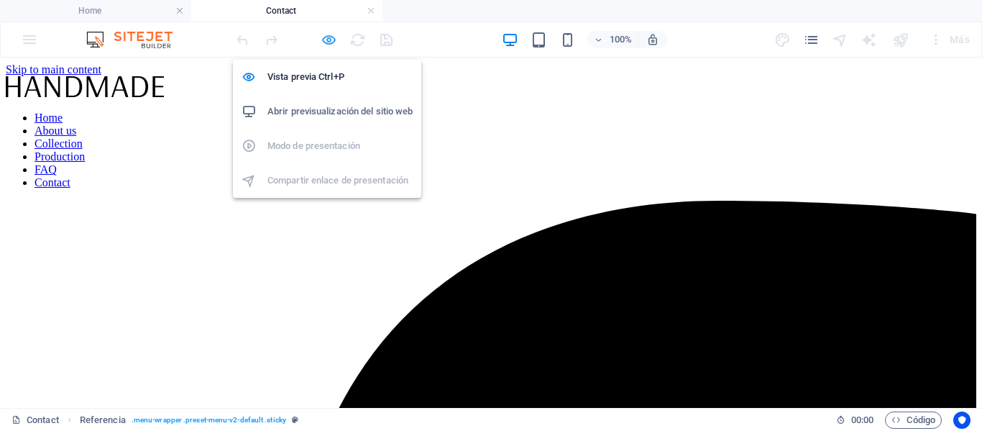
click at [321, 44] on icon "button" at bounding box center [329, 40] width 17 height 17
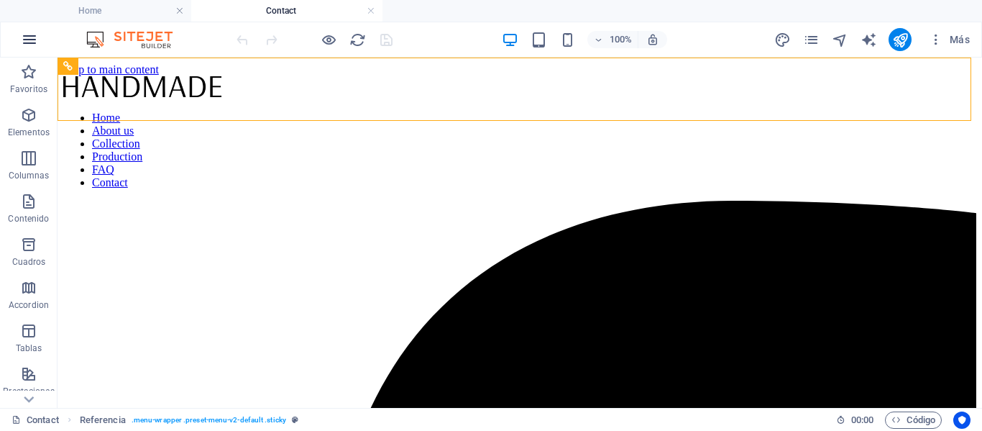
click at [37, 35] on icon "button" at bounding box center [29, 39] width 17 height 17
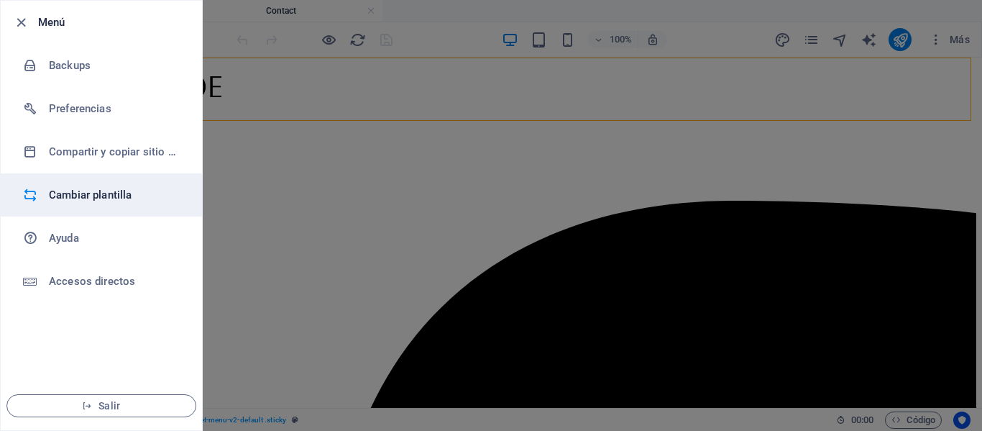
click at [130, 193] on h6 "Cambiar plantilla" at bounding box center [115, 194] width 133 height 17
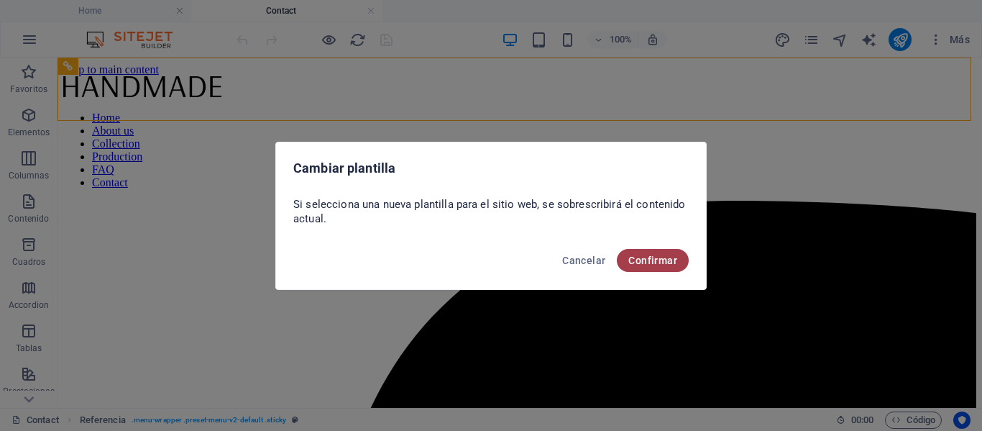
click at [631, 262] on span "Confirmar" at bounding box center [652, 261] width 49 height 12
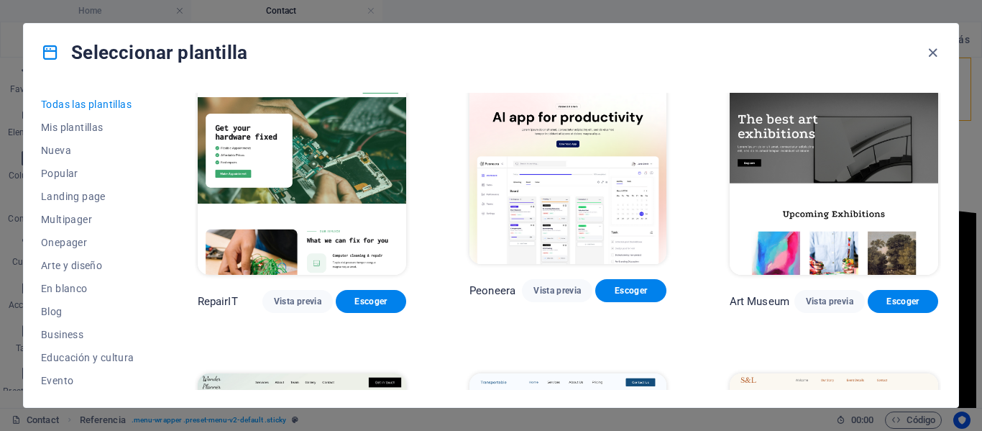
scroll to position [360, 0]
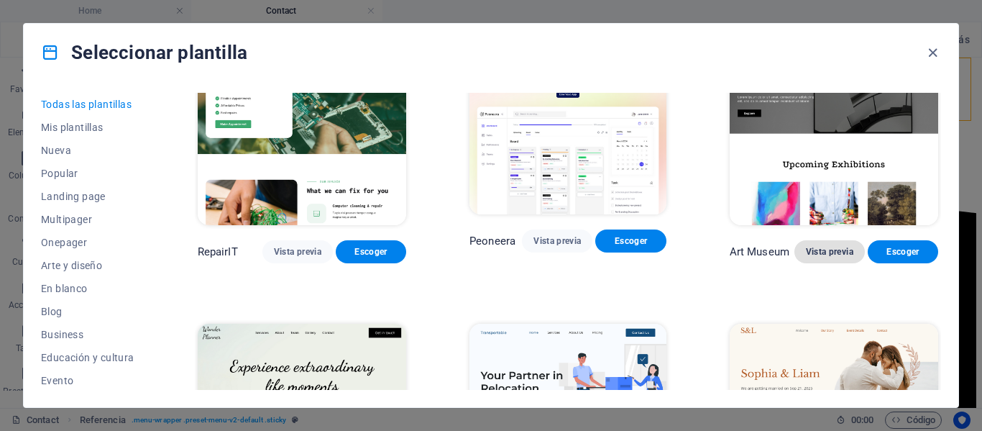
click at [838, 246] on span "Vista previa" at bounding box center [829, 252] width 47 height 12
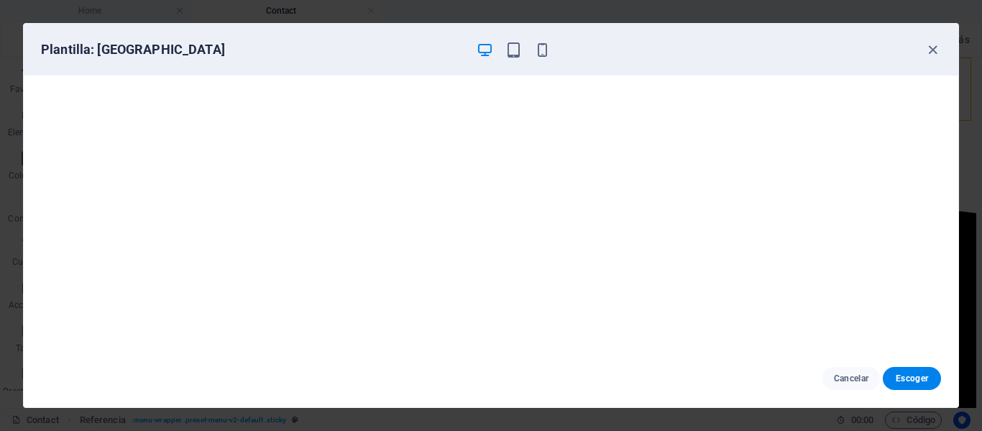
click at [926, 52] on icon "button" at bounding box center [933, 50] width 17 height 17
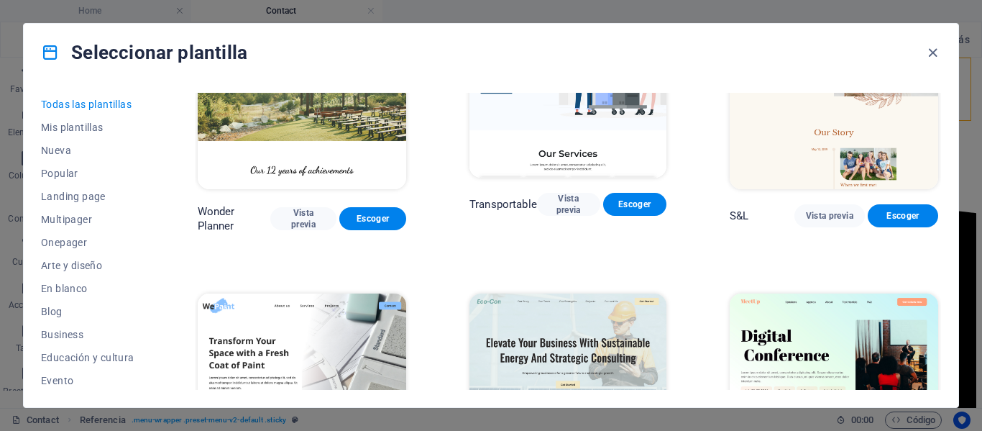
scroll to position [719, 0]
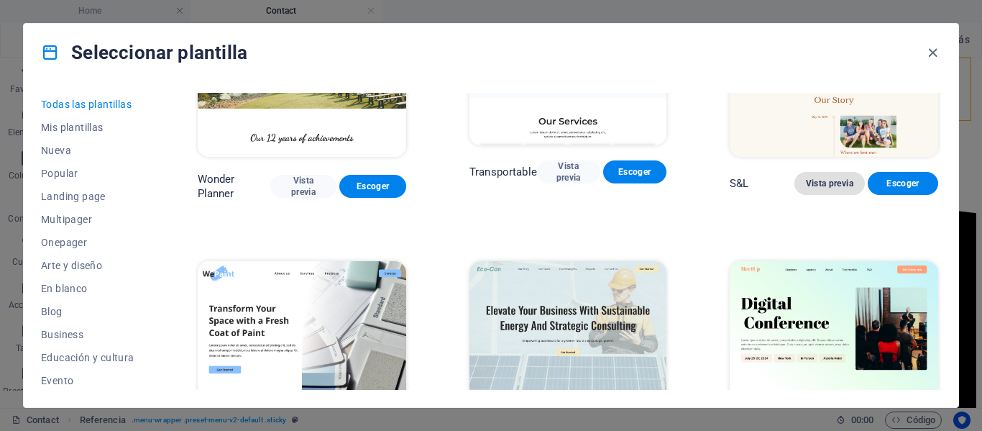
click at [819, 181] on button "Vista previa" at bounding box center [830, 183] width 70 height 23
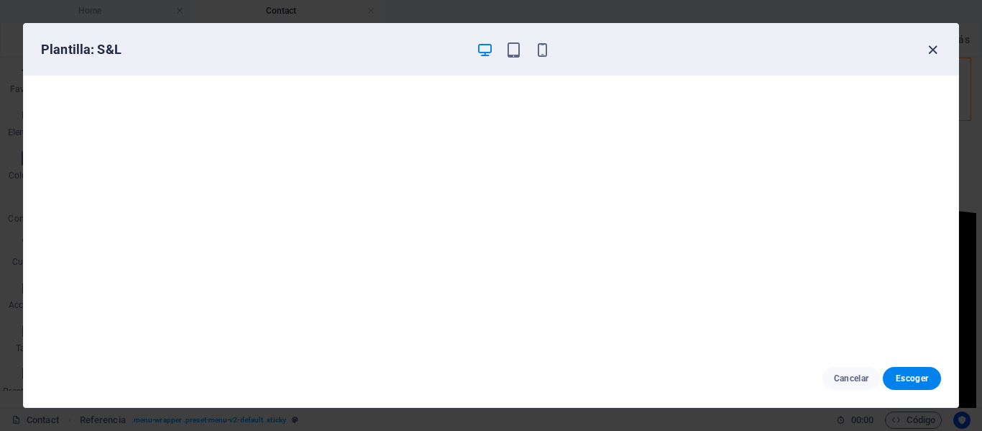
click at [931, 50] on icon "button" at bounding box center [933, 50] width 17 height 17
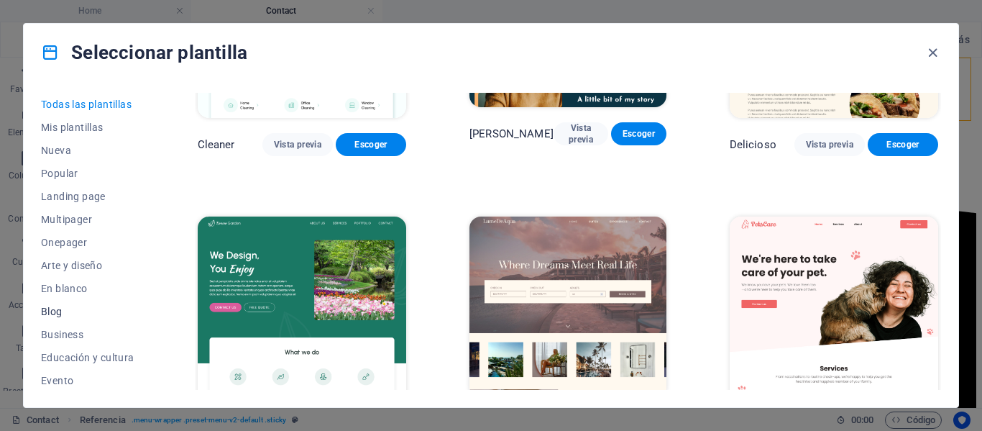
scroll to position [278, 0]
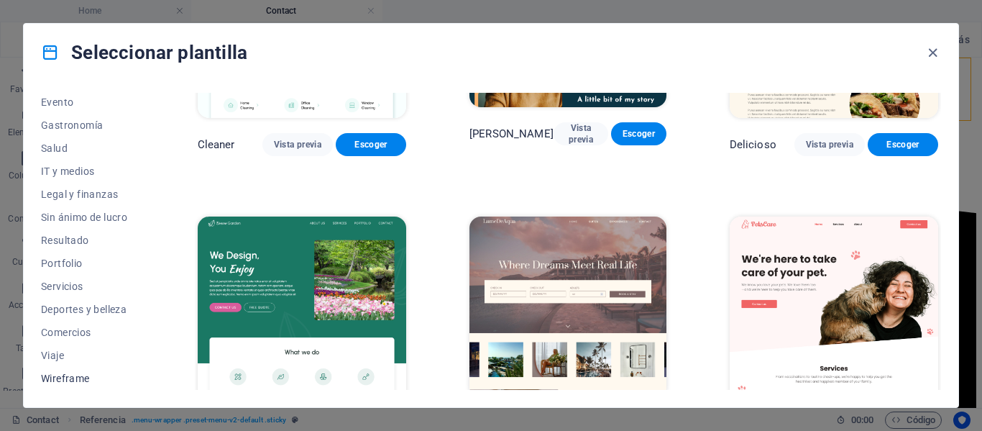
click at [96, 380] on span "Wireframe" at bounding box center [87, 378] width 93 height 12
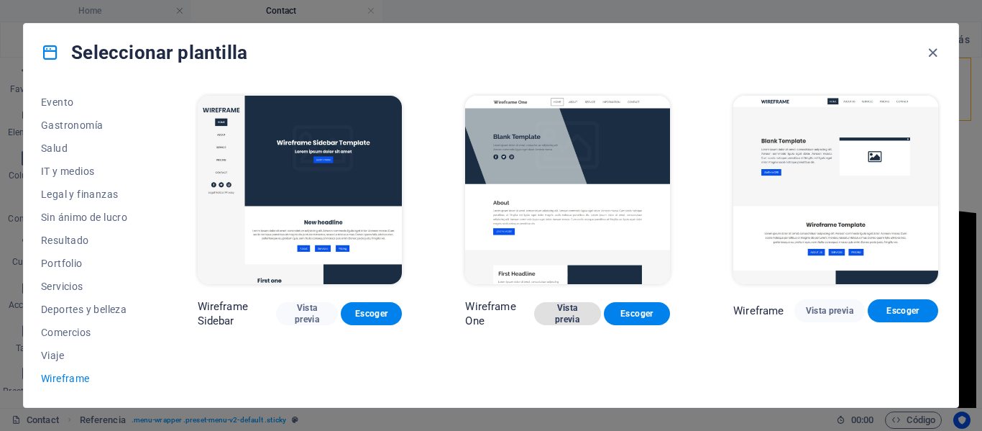
click at [575, 308] on span "Vista previa" at bounding box center [568, 313] width 44 height 23
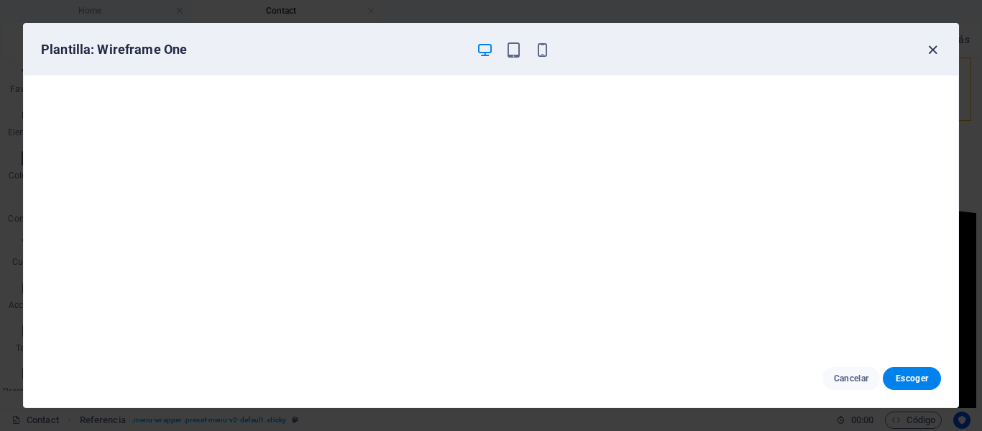
click at [928, 45] on icon "button" at bounding box center [933, 50] width 17 height 17
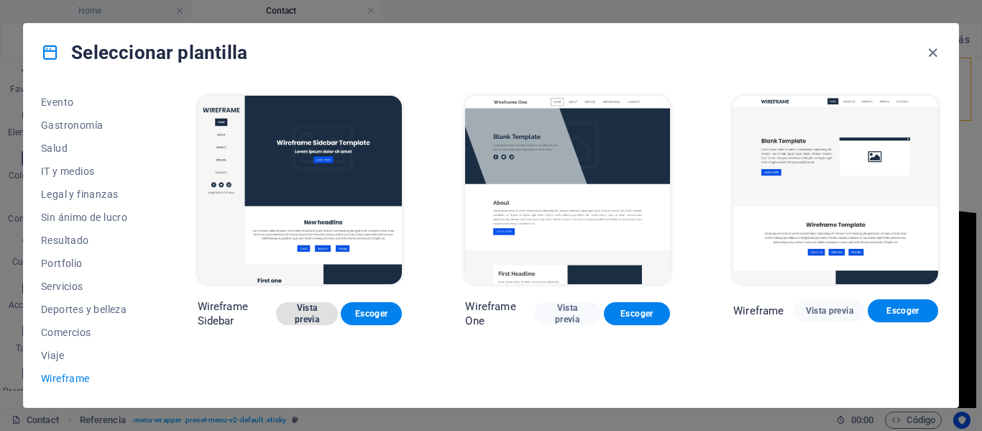
click at [298, 312] on span "Vista previa" at bounding box center [307, 313] width 39 height 23
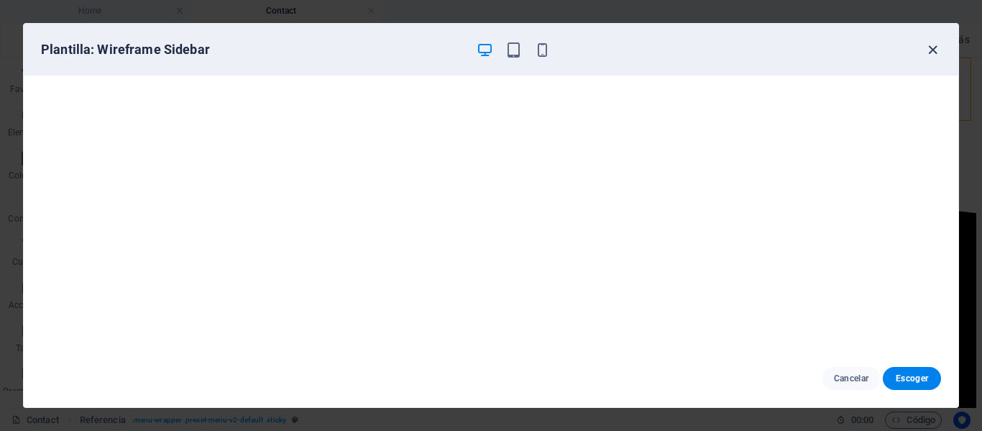
click at [933, 51] on icon "button" at bounding box center [933, 50] width 17 height 17
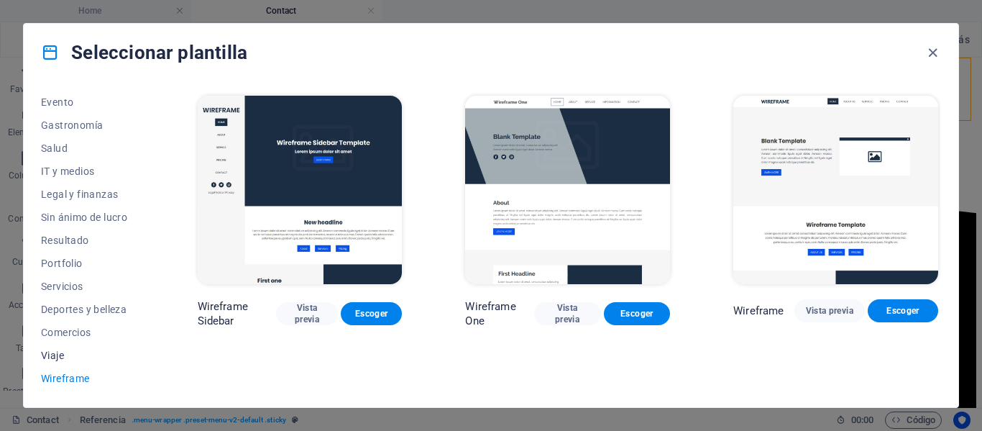
click at [73, 364] on button "Viaje" at bounding box center [87, 355] width 93 height 23
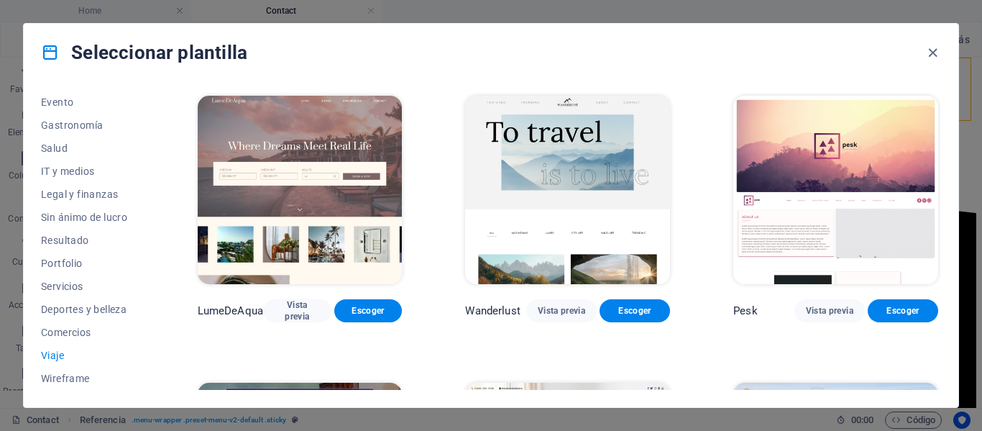
click at [70, 359] on span "Viaje" at bounding box center [87, 355] width 93 height 12
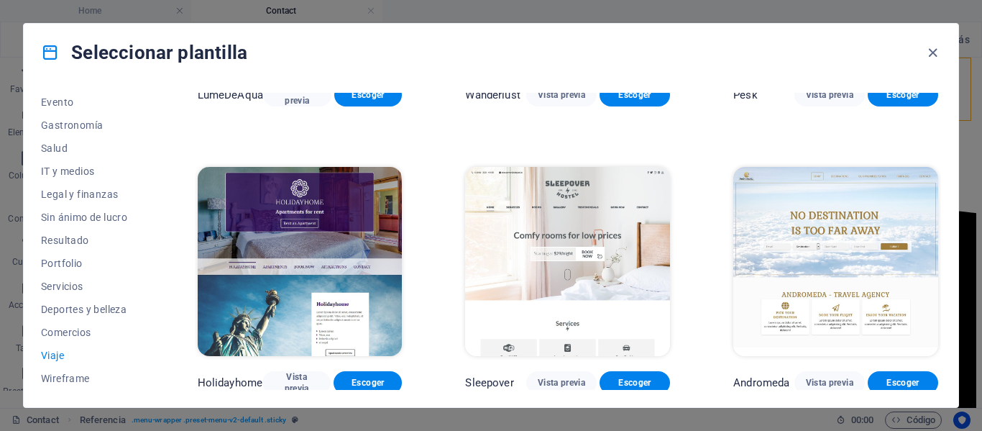
scroll to position [72, 0]
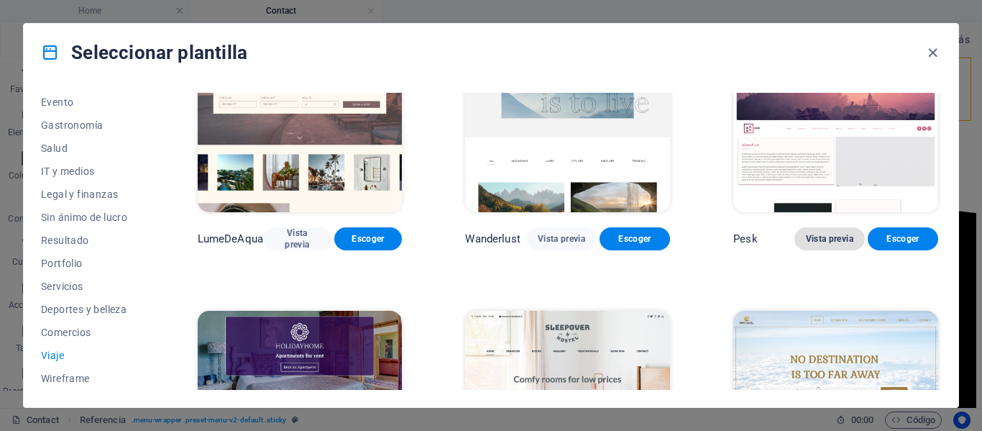
click at [820, 237] on span "Vista previa" at bounding box center [829, 239] width 47 height 12
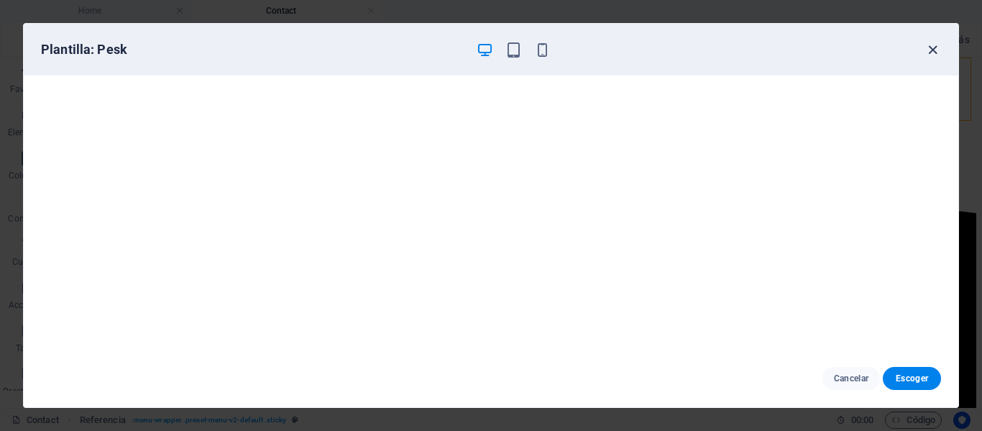
click at [934, 53] on icon "button" at bounding box center [933, 50] width 17 height 17
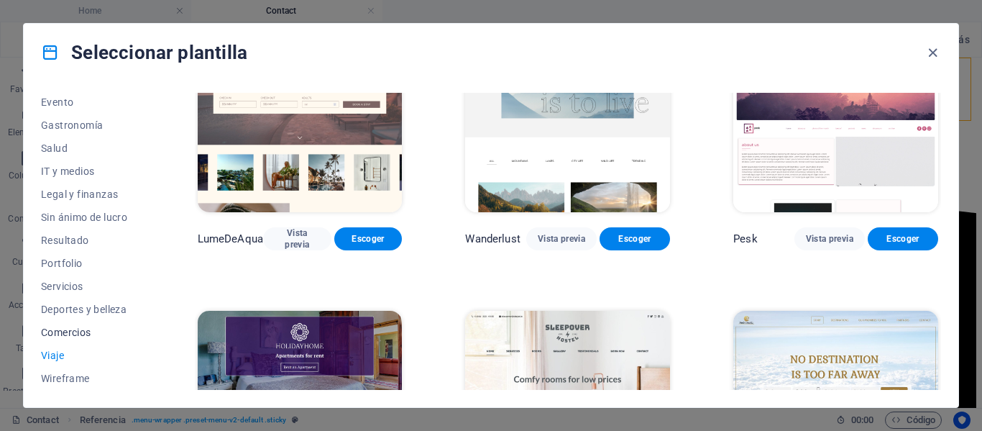
click at [81, 327] on span "Comercios" at bounding box center [87, 332] width 93 height 12
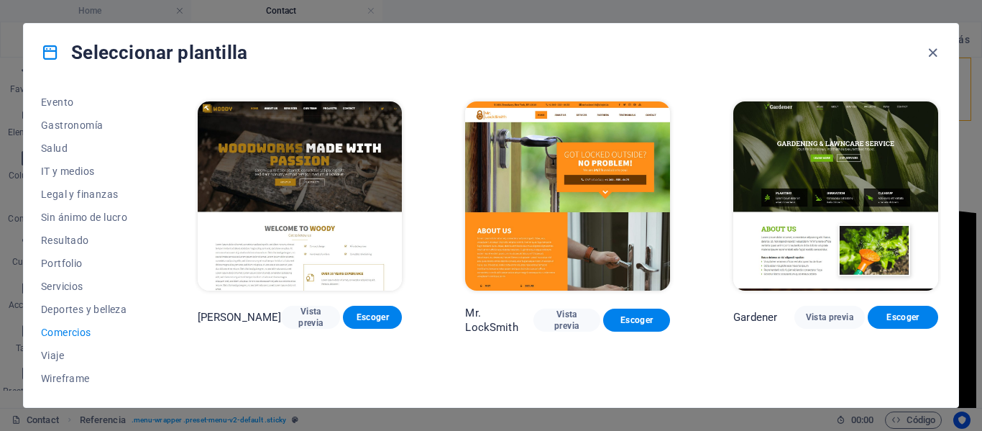
scroll to position [288, 0]
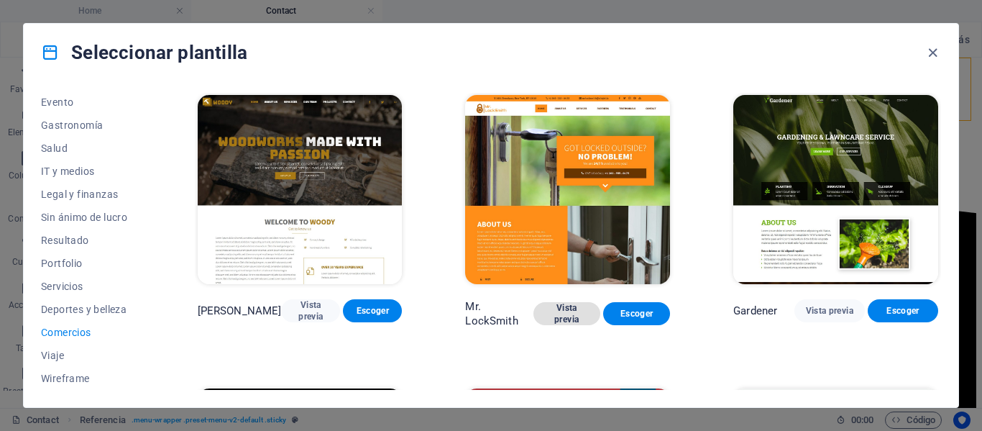
click at [567, 314] on span "Vista previa" at bounding box center [567, 313] width 44 height 23
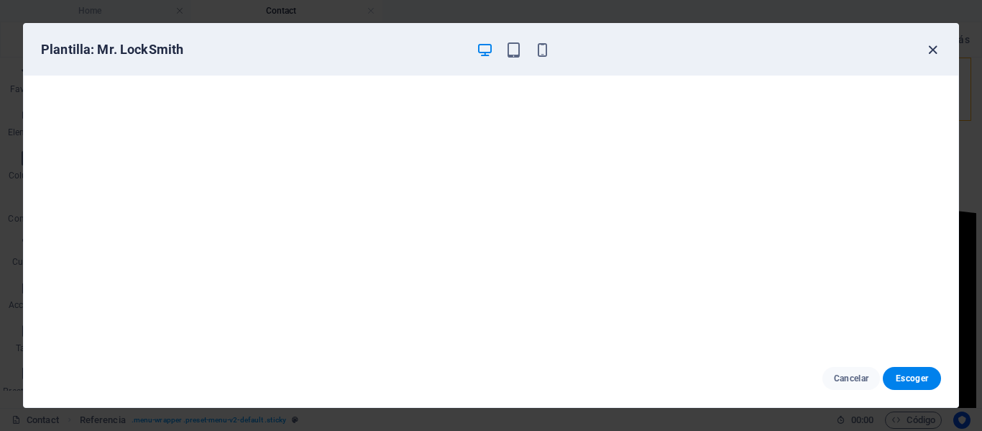
click at [936, 52] on icon "button" at bounding box center [933, 50] width 17 height 17
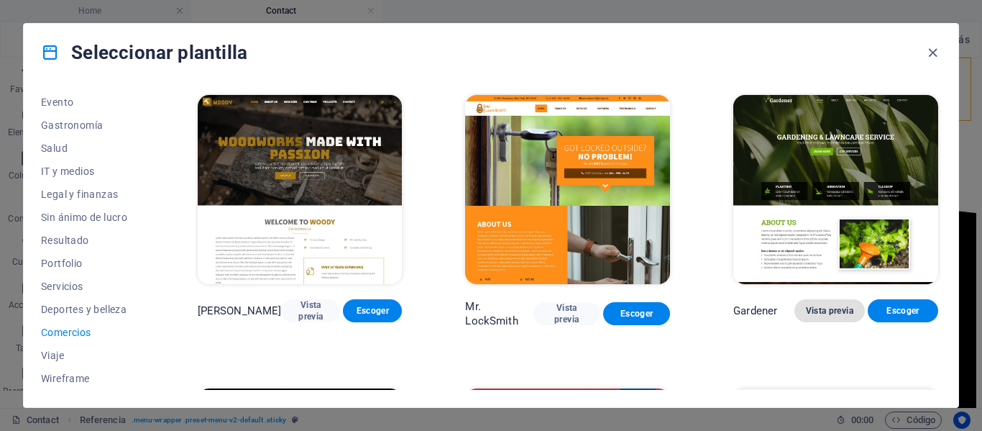
click at [842, 312] on span "Vista previa" at bounding box center [829, 311] width 47 height 12
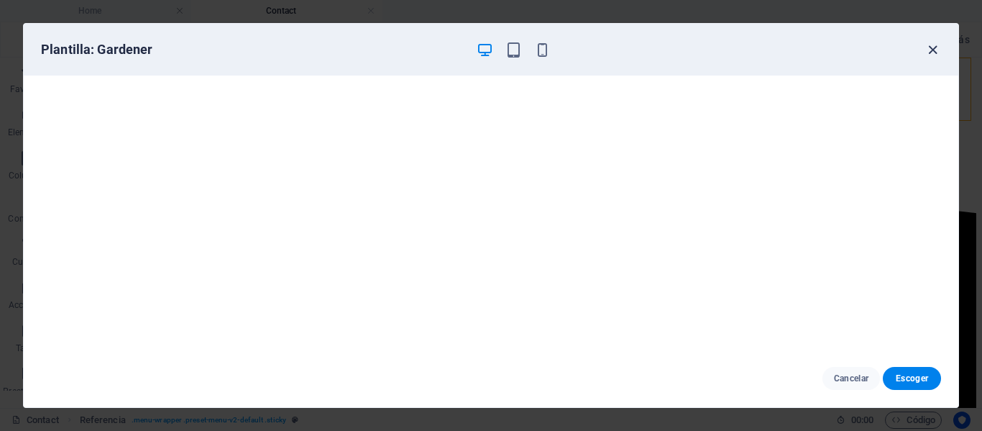
click at [926, 51] on icon "button" at bounding box center [933, 50] width 17 height 17
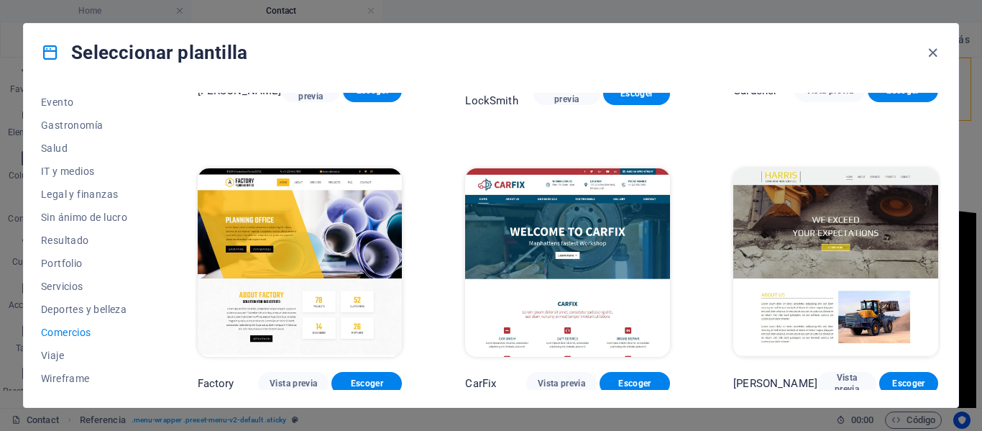
scroll to position [508, 0]
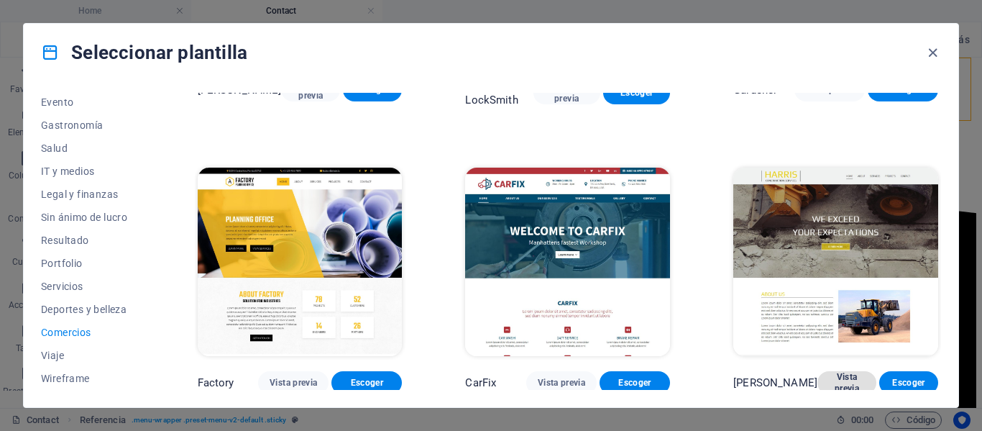
click at [829, 383] on span "Vista previa" at bounding box center [847, 382] width 36 height 23
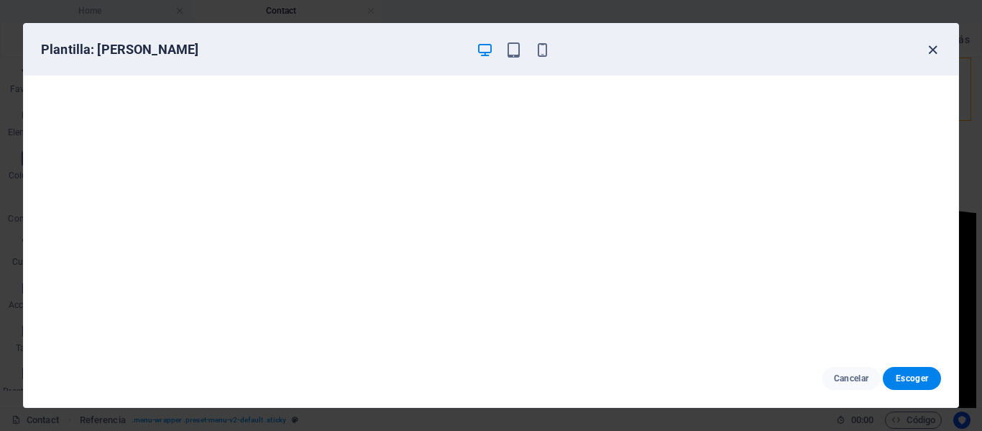
drag, startPoint x: 925, startPoint y: 50, endPoint x: 937, endPoint y: 52, distance: 12.4
click at [928, 50] on icon "button" at bounding box center [933, 50] width 17 height 17
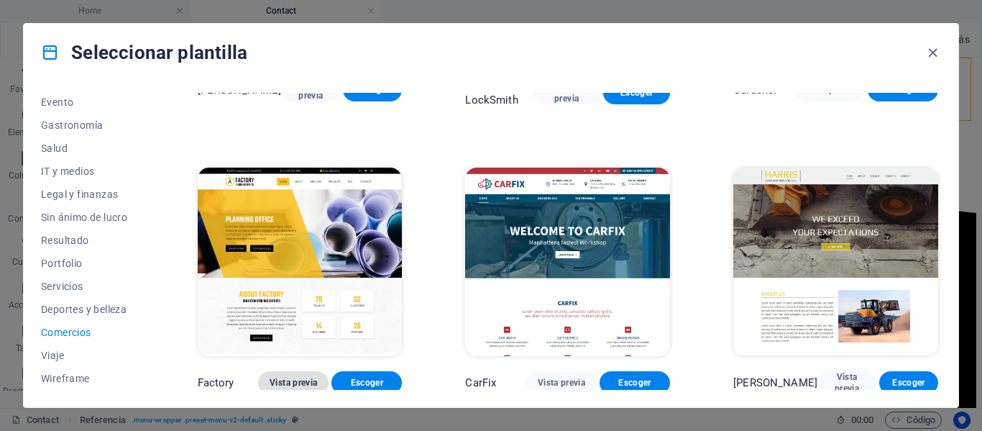
click at [301, 377] on span "Vista previa" at bounding box center [293, 383] width 47 height 12
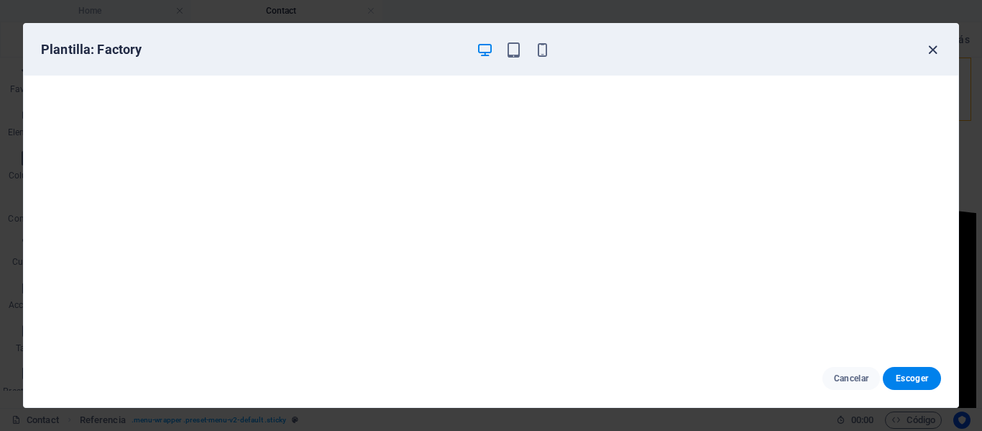
click at [935, 52] on icon "button" at bounding box center [933, 50] width 17 height 17
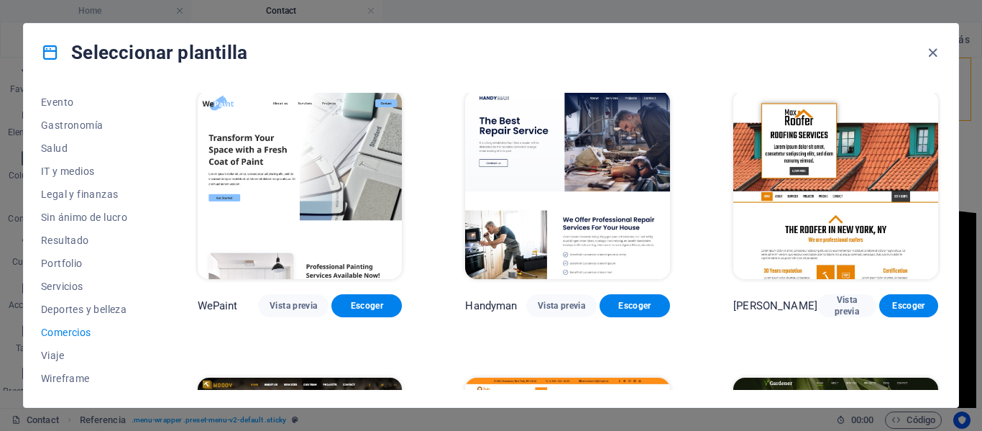
scroll to position [0, 0]
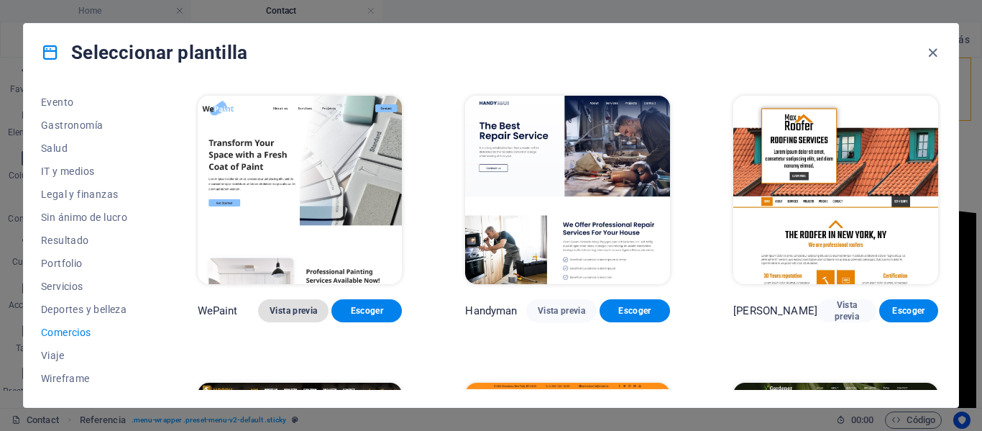
click at [312, 313] on span "Vista previa" at bounding box center [293, 311] width 47 height 12
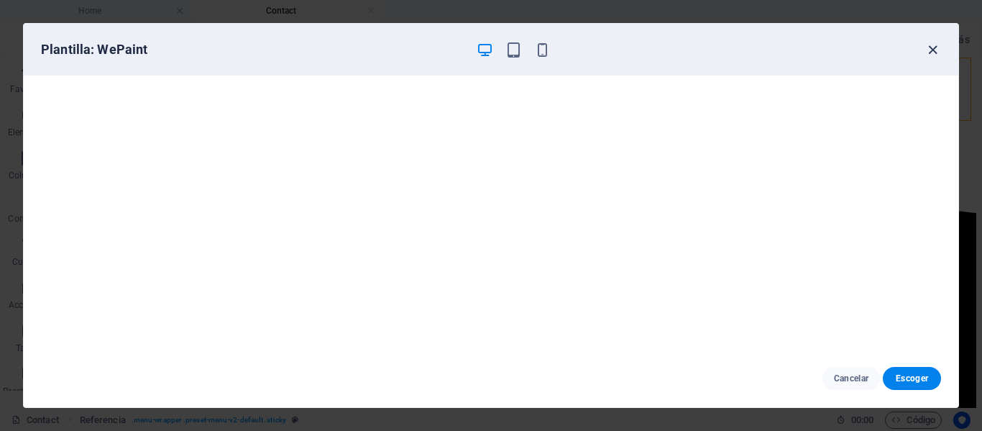
click at [932, 48] on icon "button" at bounding box center [933, 50] width 17 height 17
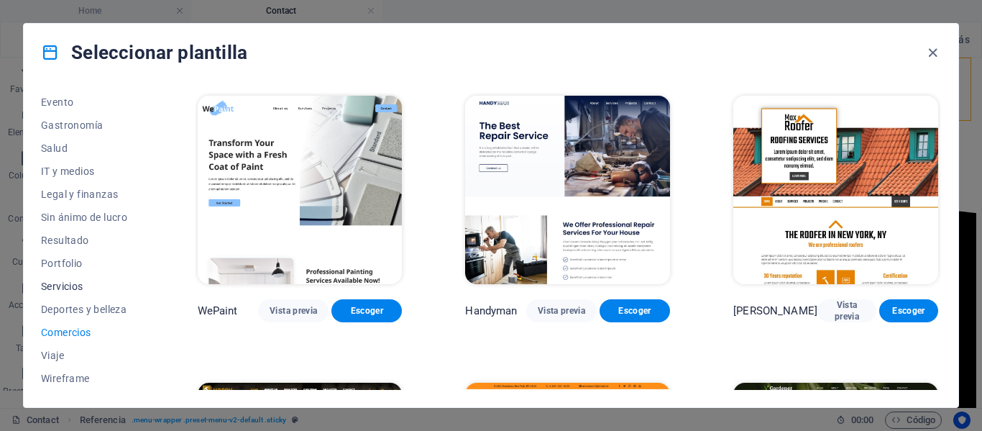
click at [88, 283] on span "Servicios" at bounding box center [87, 286] width 93 height 12
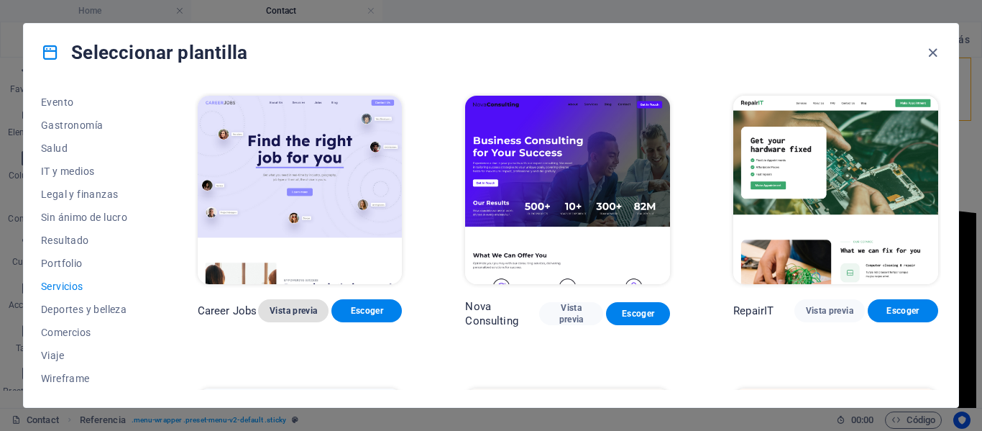
click at [303, 314] on span "Vista previa" at bounding box center [293, 311] width 47 height 12
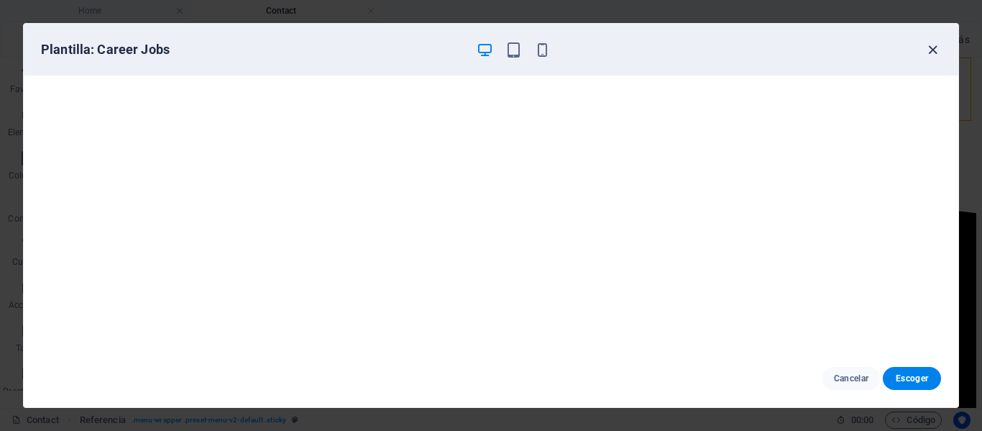
click at [925, 48] on icon "button" at bounding box center [933, 50] width 17 height 17
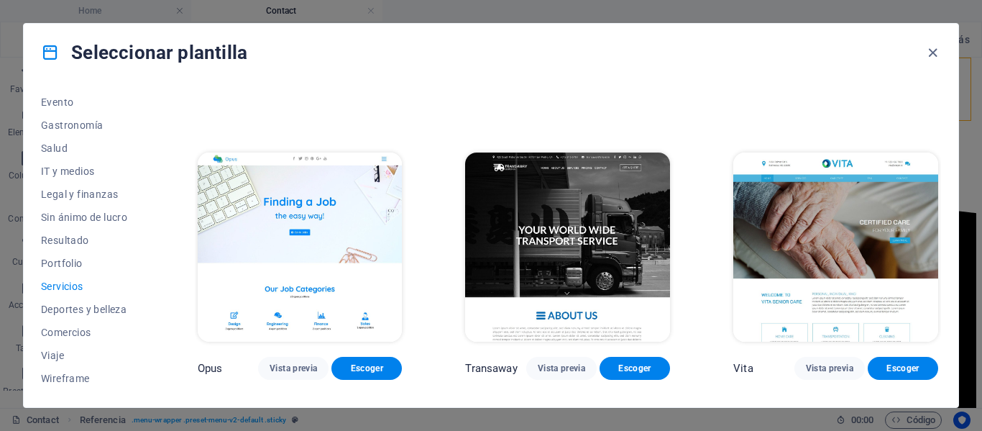
scroll to position [1726, 0]
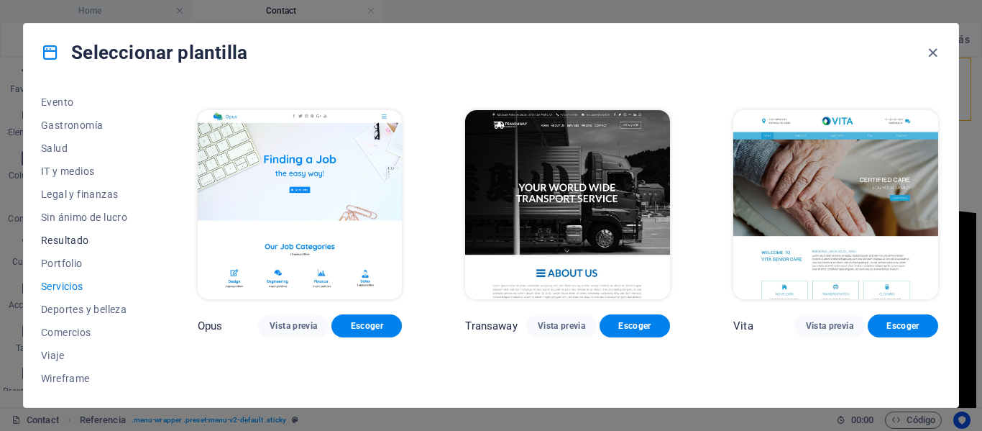
click at [94, 240] on span "Resultado" at bounding box center [87, 240] width 93 height 12
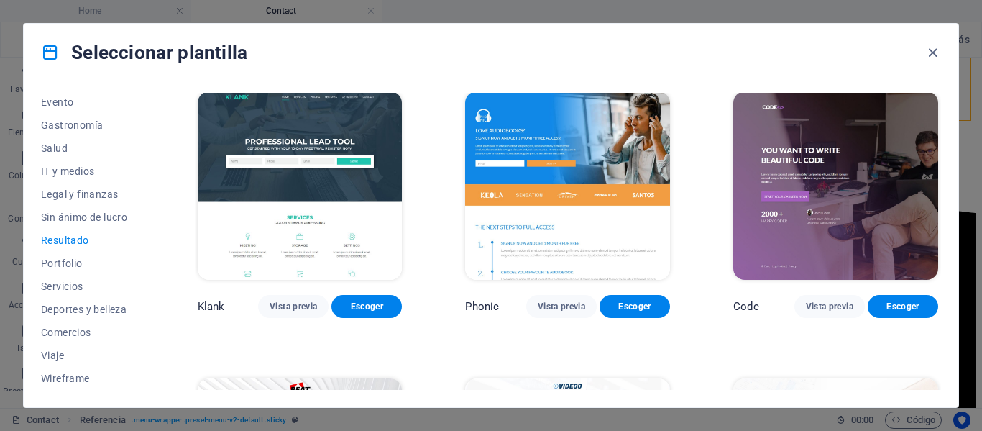
scroll to position [0, 0]
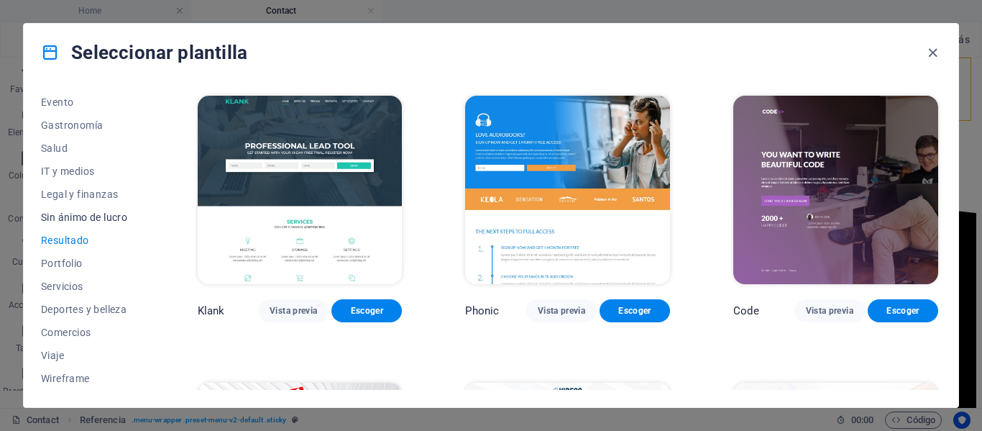
click at [120, 219] on span "Sin ánimo de lucro" at bounding box center [87, 217] width 93 height 12
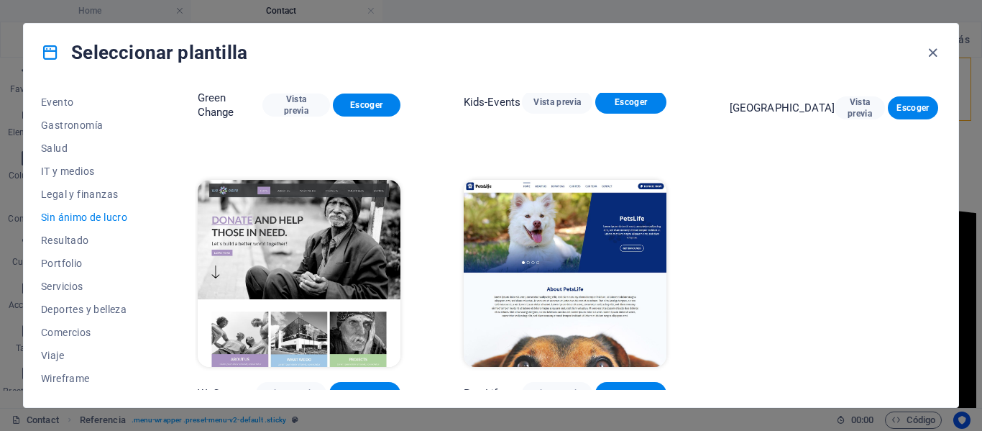
scroll to position [222, 0]
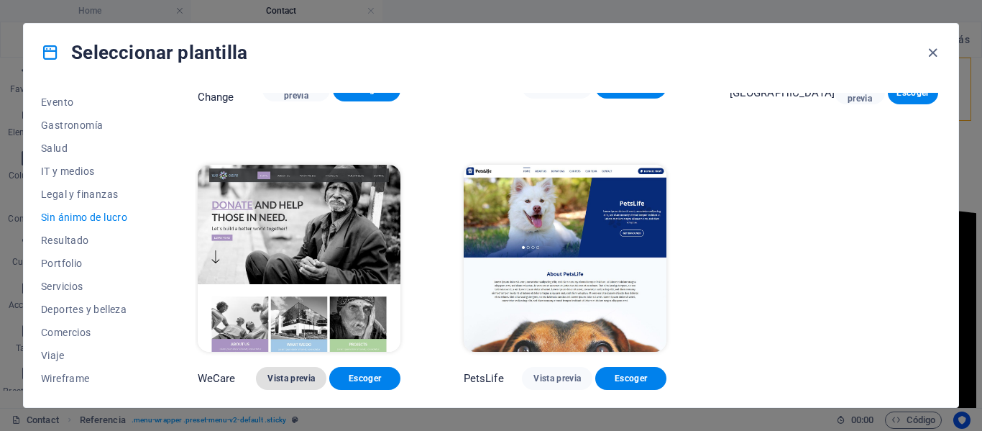
click at [305, 379] on span "Vista previa" at bounding box center [291, 378] width 47 height 12
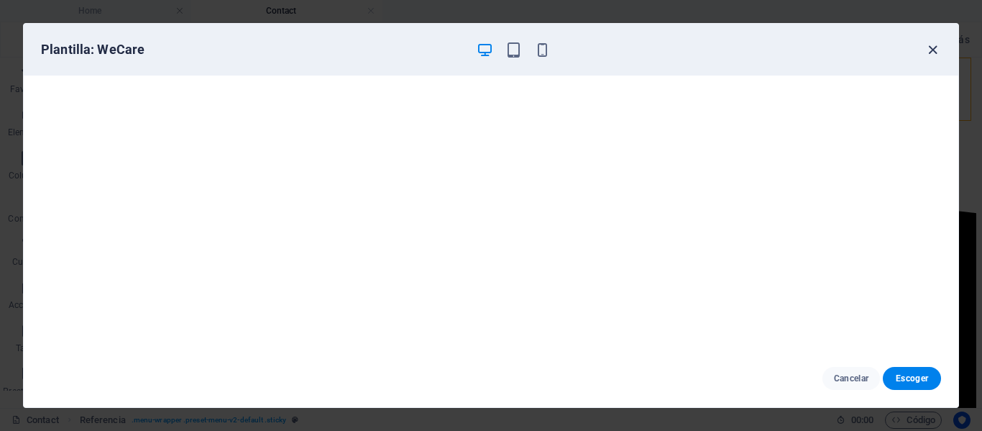
click at [933, 47] on icon "button" at bounding box center [933, 50] width 17 height 17
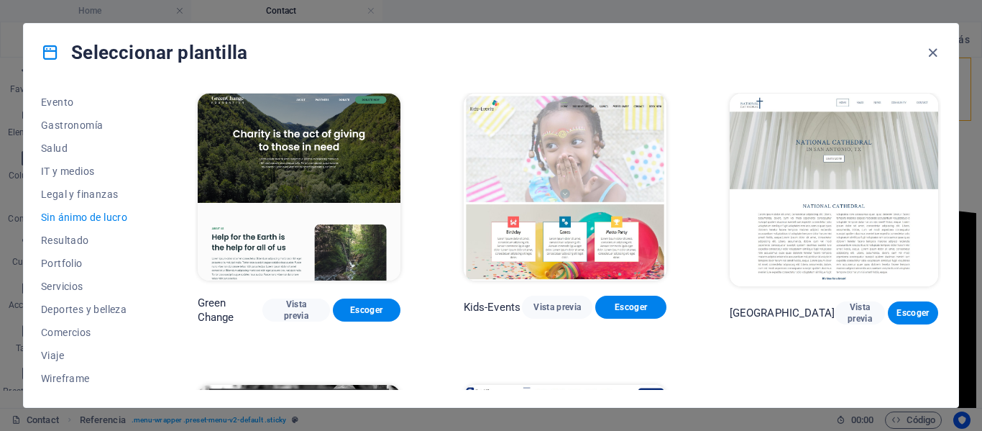
scroll to position [0, 0]
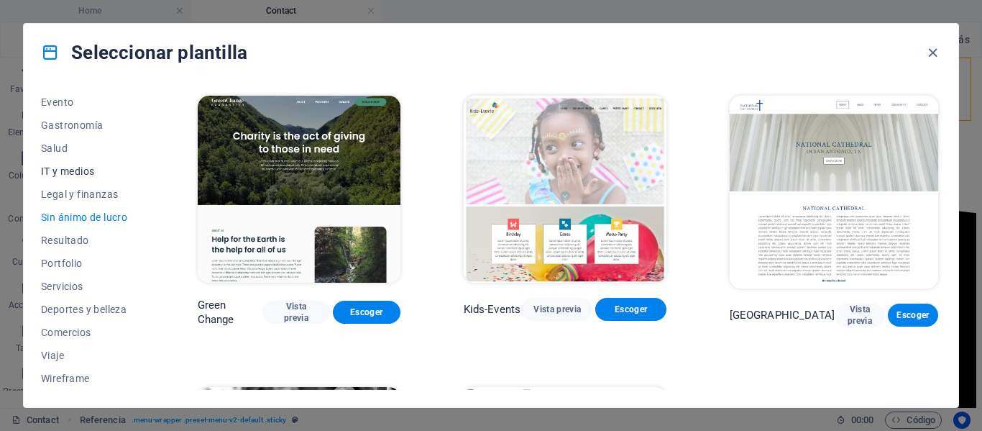
click at [73, 174] on span "IT y medios" at bounding box center [87, 171] width 93 height 12
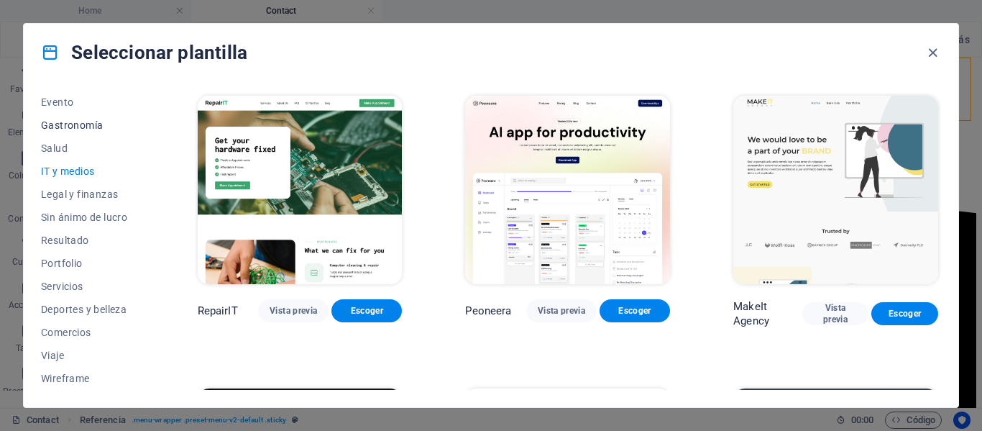
click at [95, 126] on span "Gastronomía" at bounding box center [87, 125] width 93 height 12
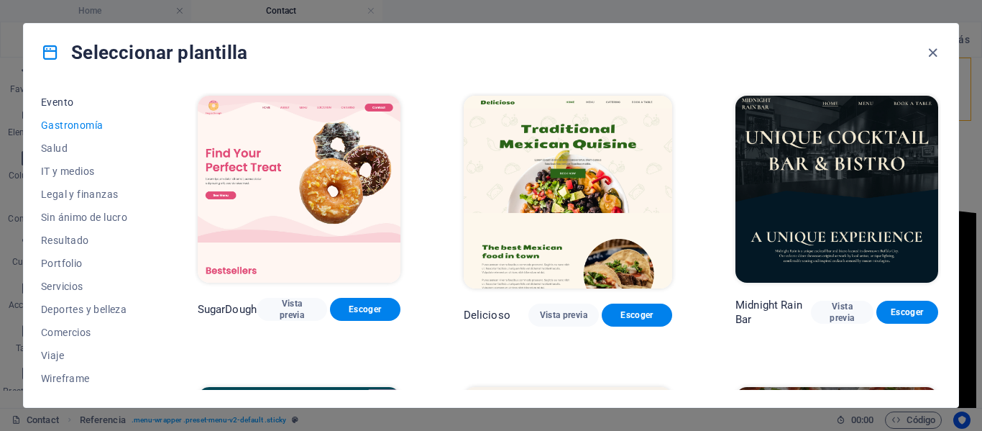
click at [53, 106] on span "Evento" at bounding box center [87, 102] width 93 height 12
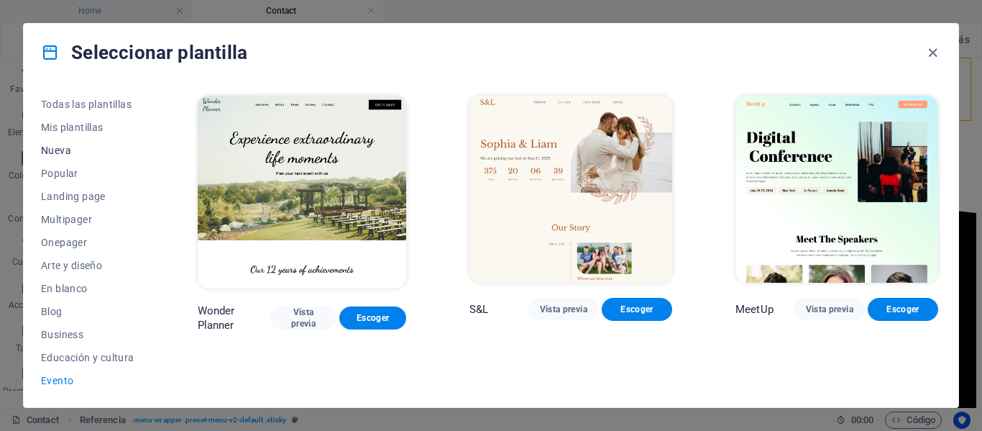
click at [86, 147] on span "Nueva" at bounding box center [87, 151] width 93 height 12
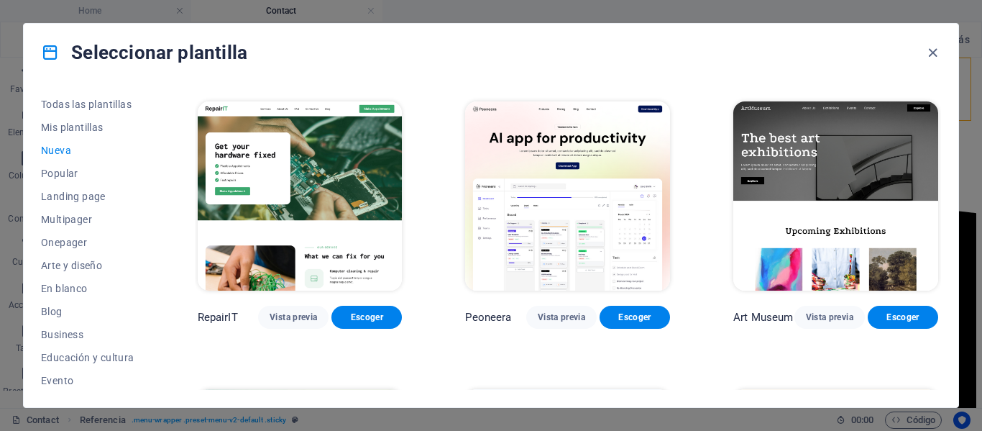
scroll to position [288, 0]
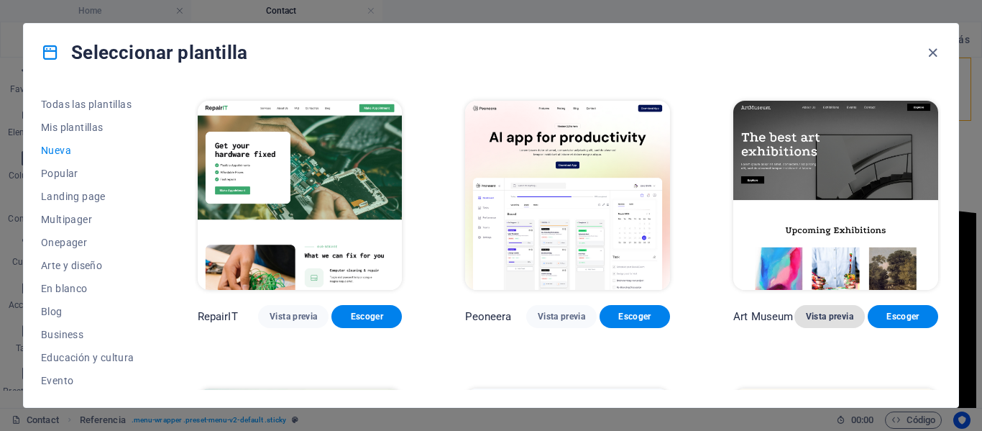
click at [838, 311] on span "Vista previa" at bounding box center [829, 317] width 47 height 12
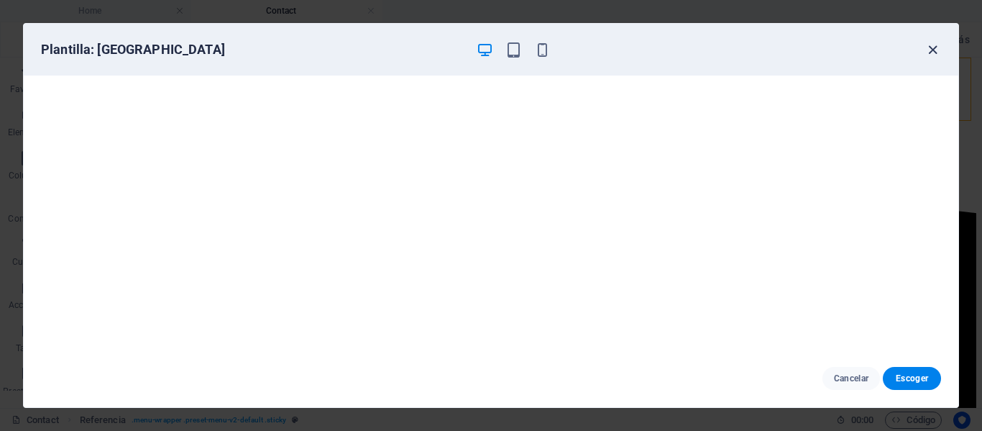
click at [932, 48] on icon "button" at bounding box center [933, 50] width 17 height 17
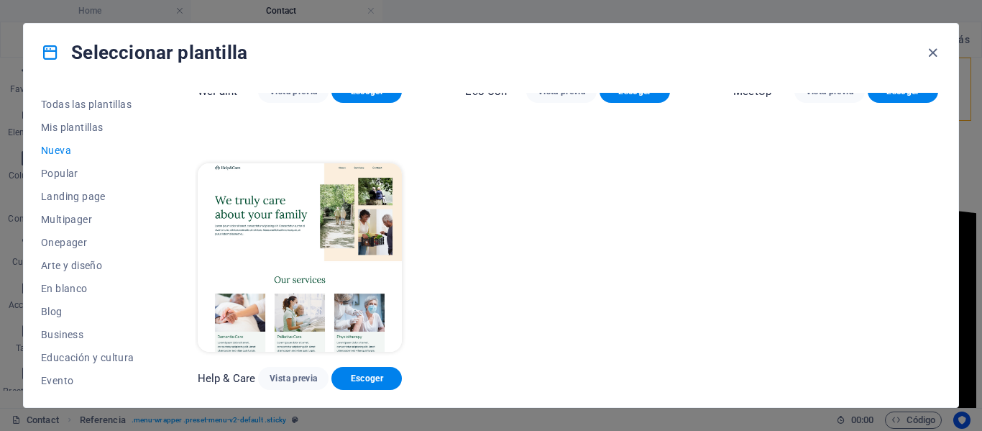
scroll to position [1097, 0]
click at [299, 375] on span "Vista previa" at bounding box center [293, 378] width 47 height 12
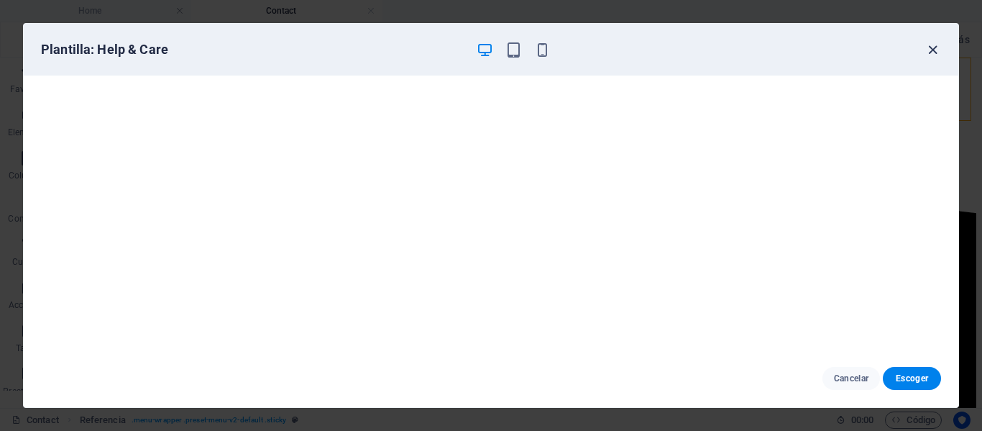
click at [936, 49] on icon "button" at bounding box center [933, 50] width 17 height 17
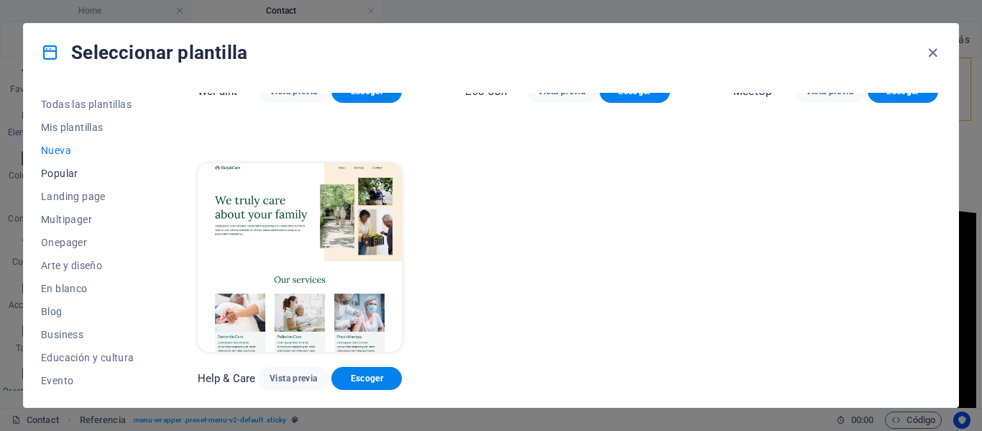
click at [61, 170] on span "Popular" at bounding box center [87, 174] width 93 height 12
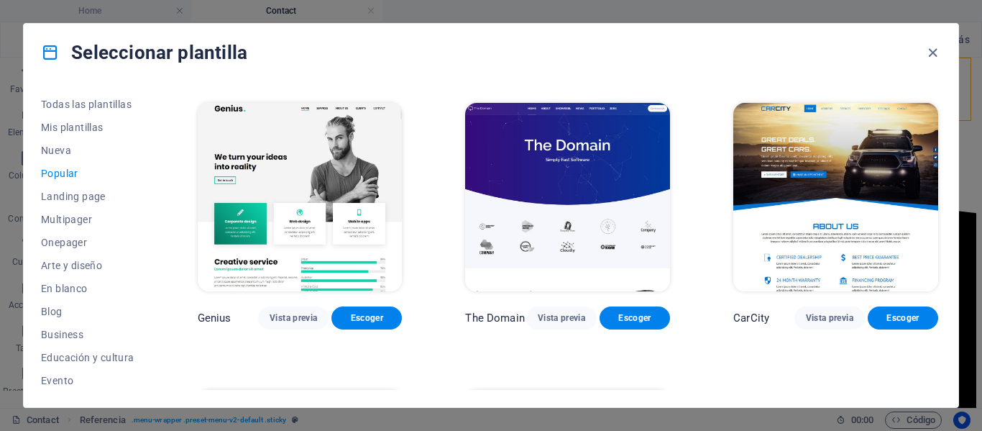
scroll to position [1303, 0]
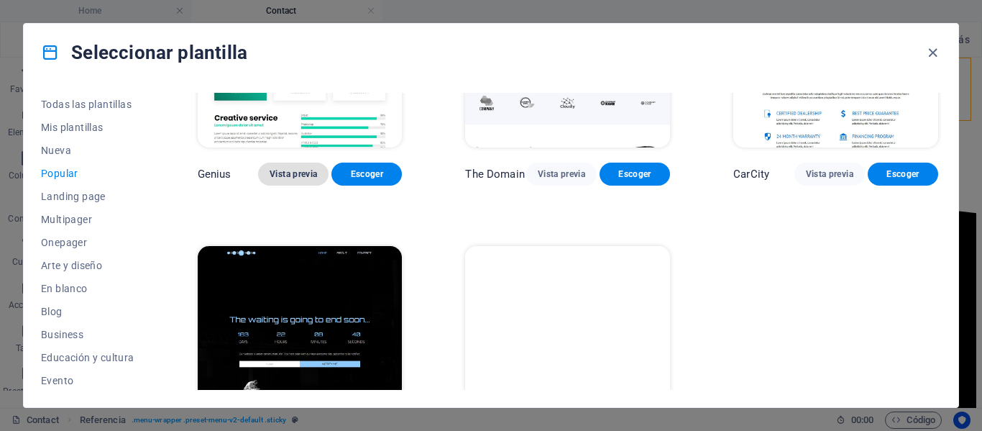
click at [283, 168] on span "Vista previa" at bounding box center [293, 174] width 47 height 12
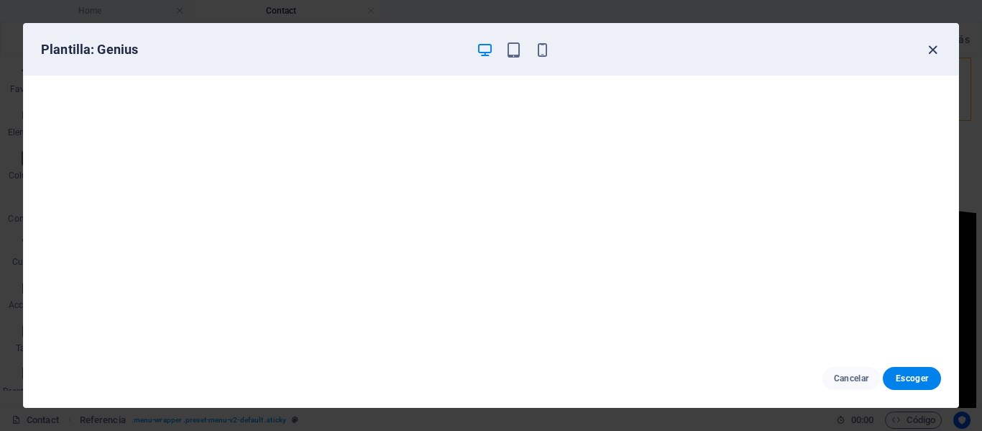
click at [936, 55] on icon "button" at bounding box center [933, 50] width 17 height 17
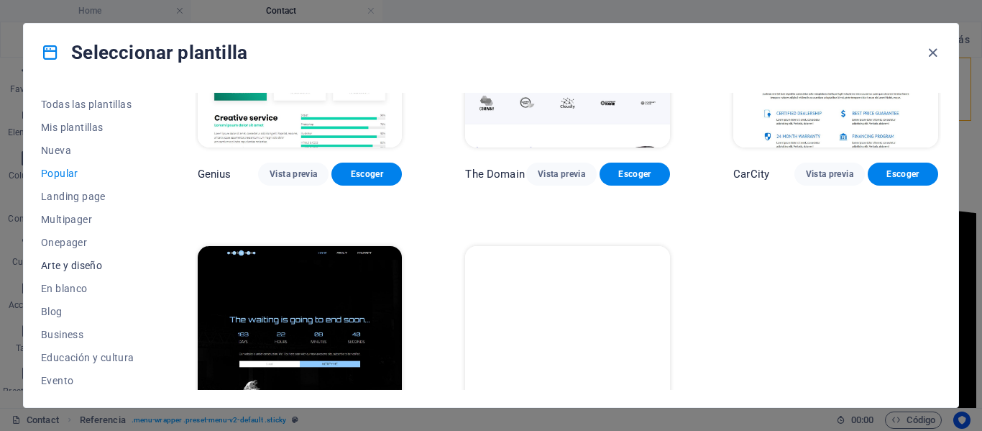
click at [83, 265] on span "Arte y diseño" at bounding box center [87, 266] width 93 height 12
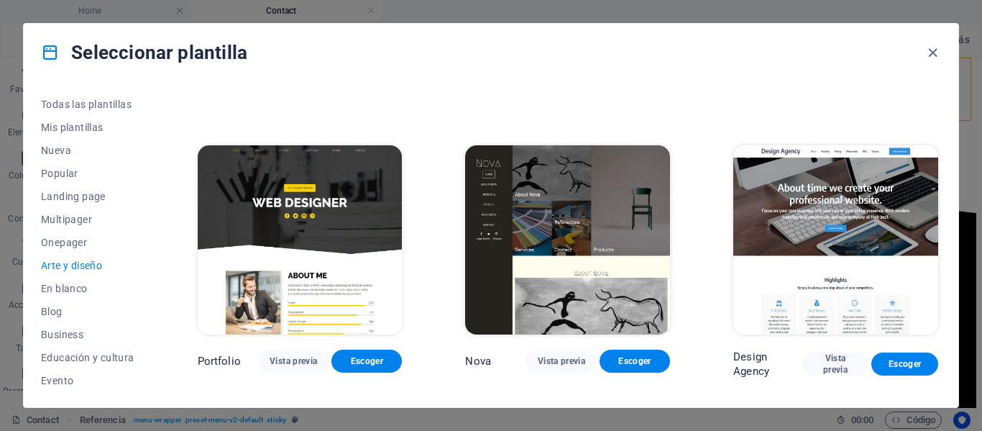
scroll to position [869, 0]
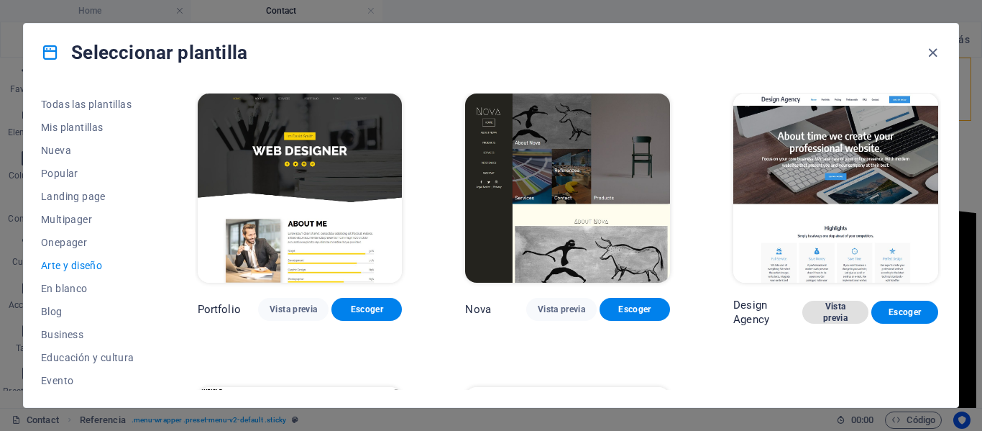
click at [843, 316] on span "Vista previa" at bounding box center [836, 312] width 44 height 23
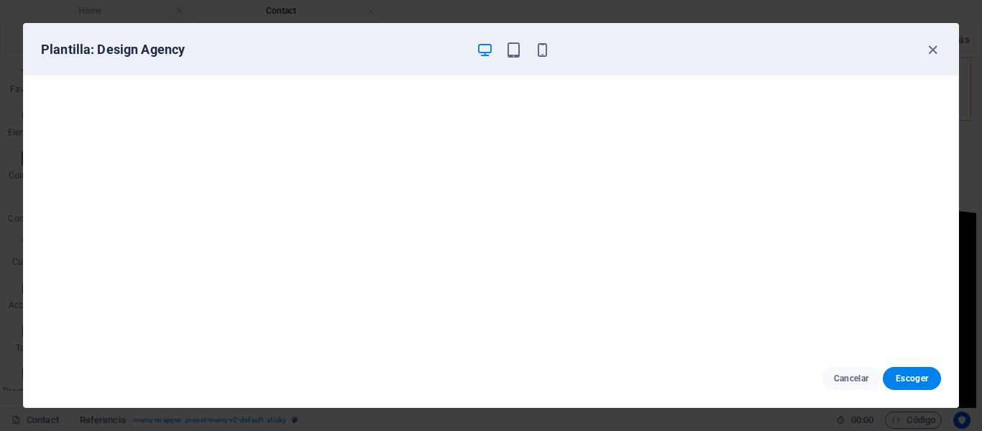
scroll to position [0, 0]
click at [930, 54] on icon "button" at bounding box center [933, 50] width 17 height 17
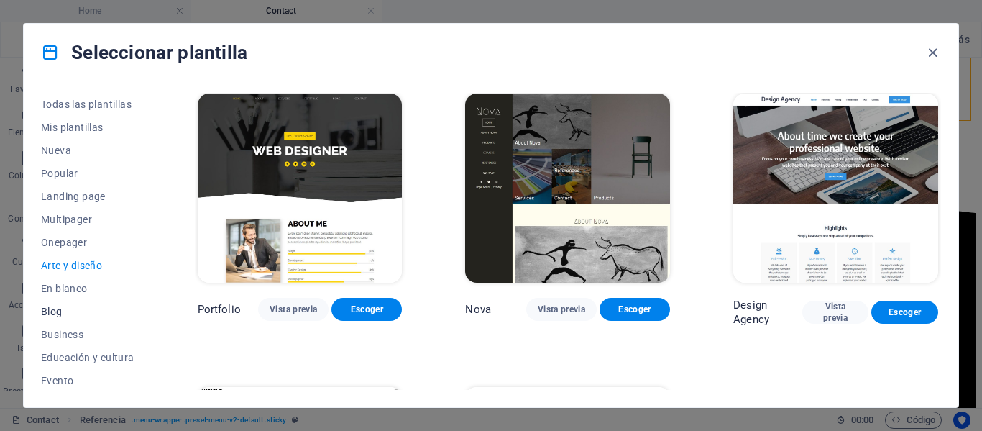
click at [60, 314] on span "Blog" at bounding box center [87, 312] width 93 height 12
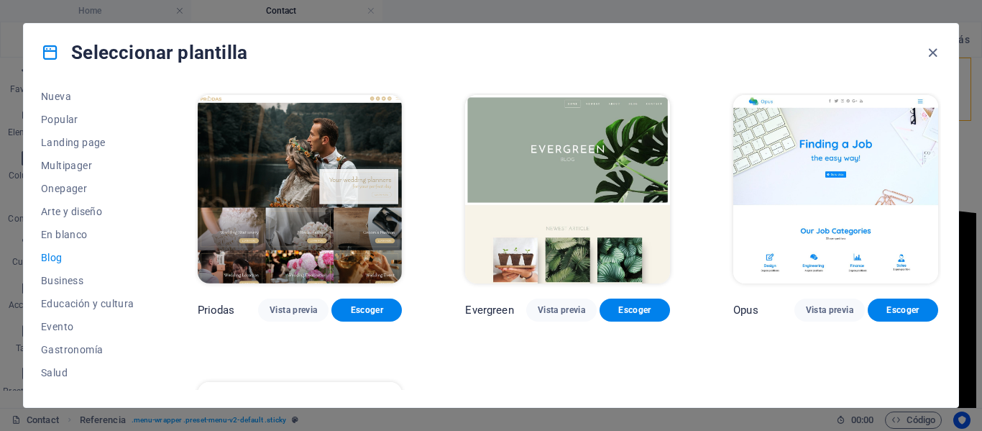
scroll to position [72, 0]
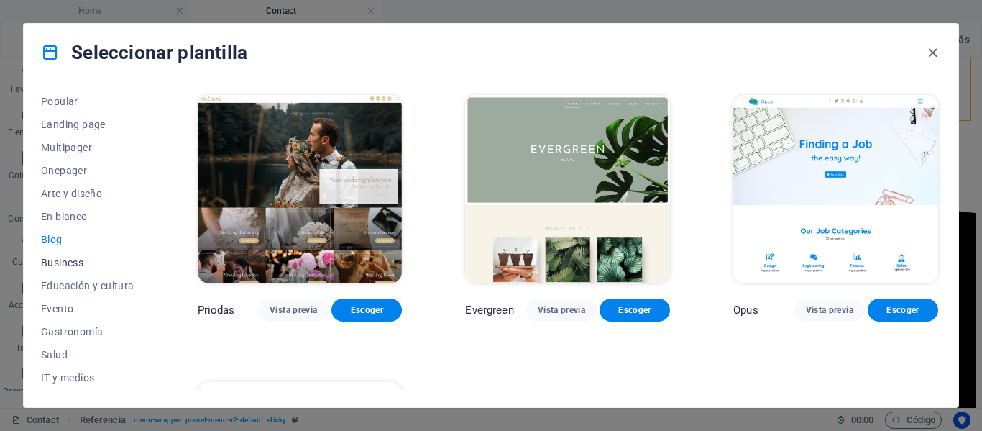
click at [88, 265] on span "Business" at bounding box center [87, 263] width 93 height 12
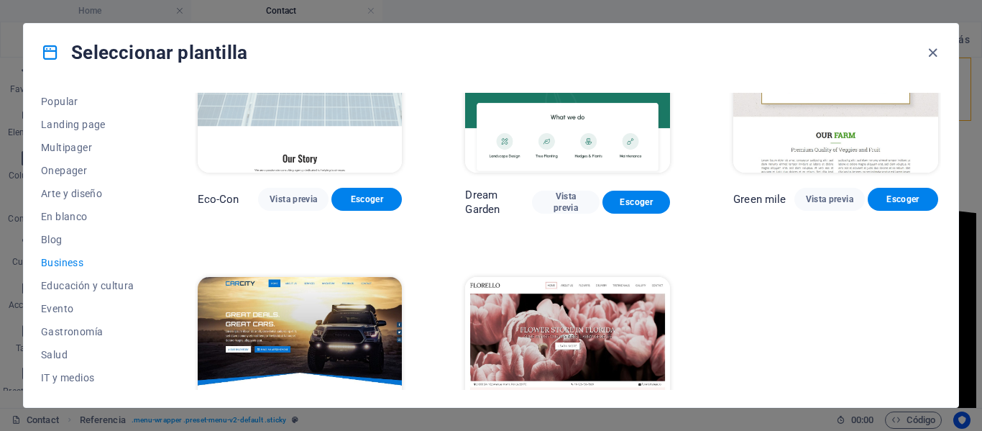
scroll to position [6, 0]
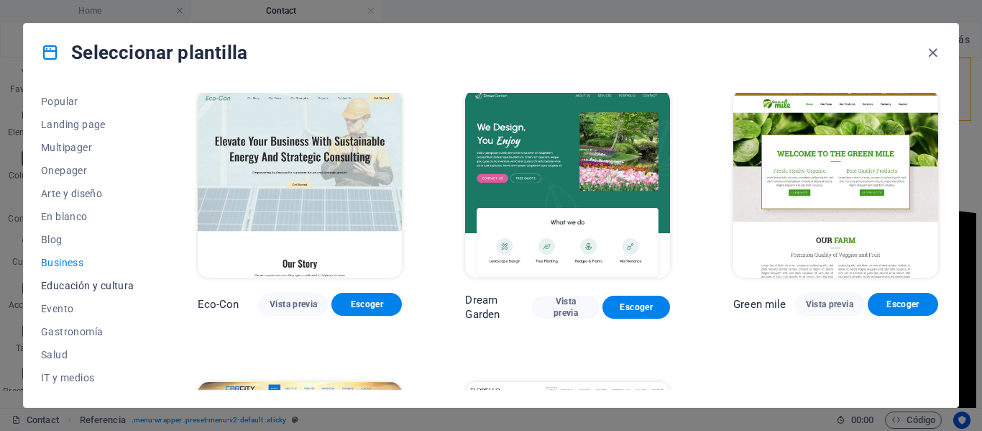
click at [96, 283] on span "Educación y cultura" at bounding box center [87, 286] width 93 height 12
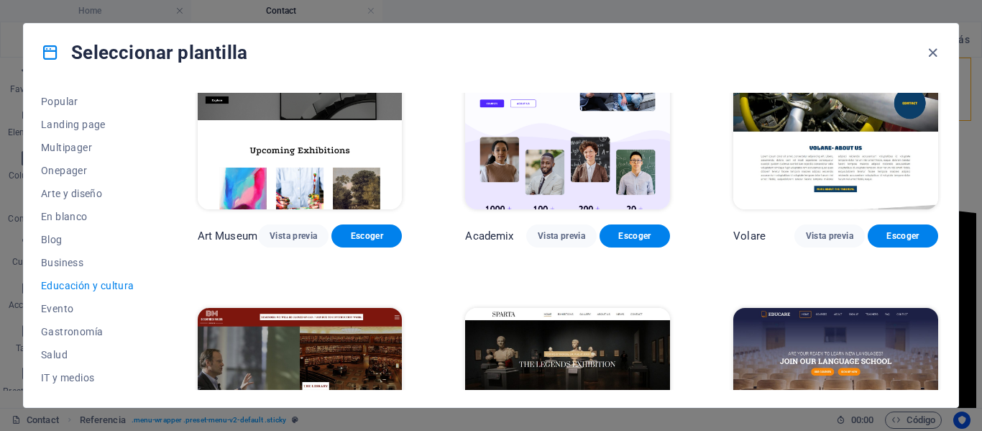
scroll to position [78, 0]
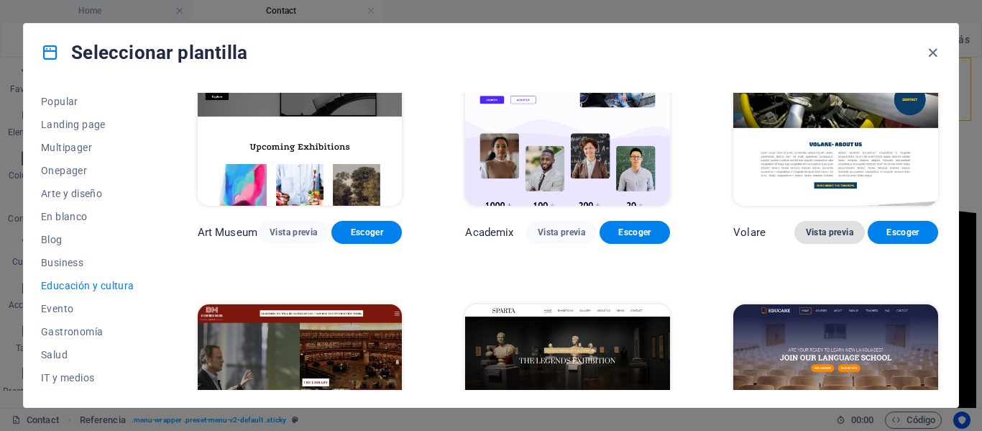
click at [832, 234] on span "Vista previa" at bounding box center [829, 233] width 47 height 12
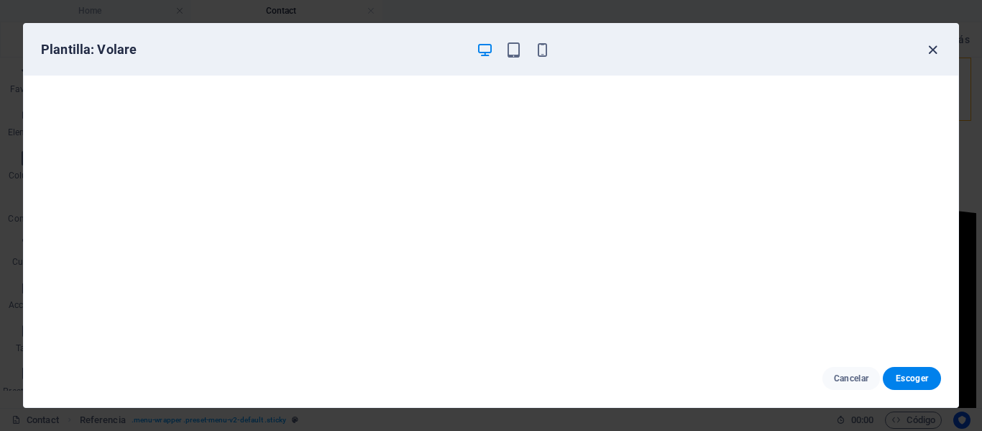
click at [935, 50] on icon "button" at bounding box center [933, 50] width 17 height 17
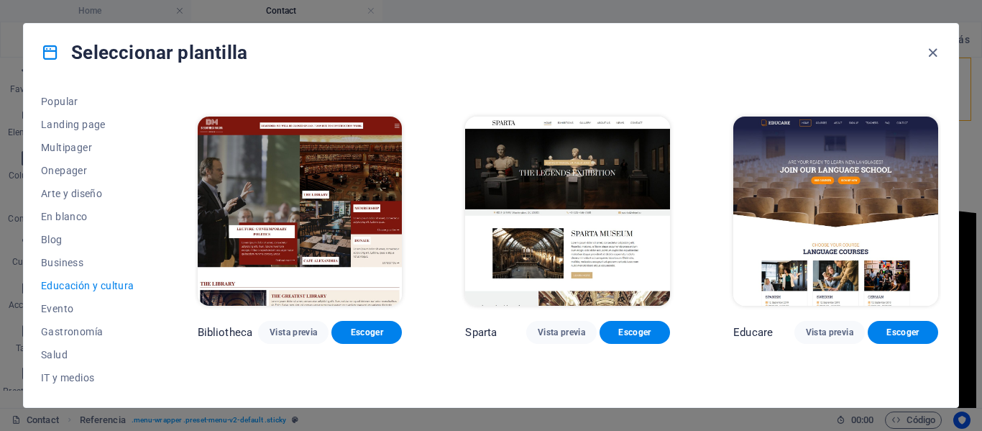
scroll to position [294, 0]
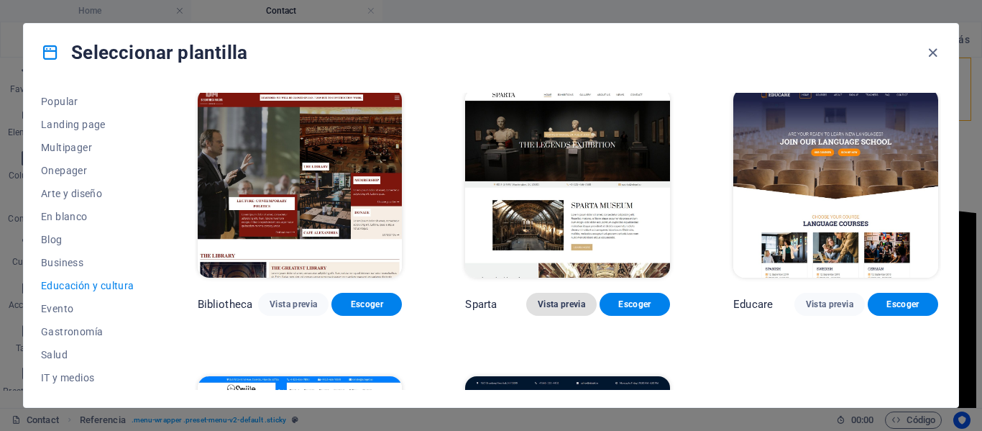
click at [567, 304] on span "Vista previa" at bounding box center [561, 304] width 47 height 12
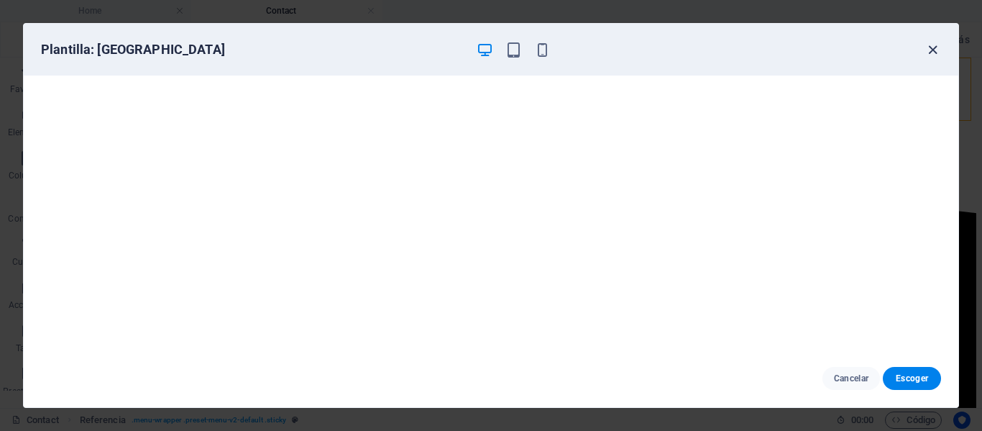
click at [931, 55] on icon "button" at bounding box center [933, 50] width 17 height 17
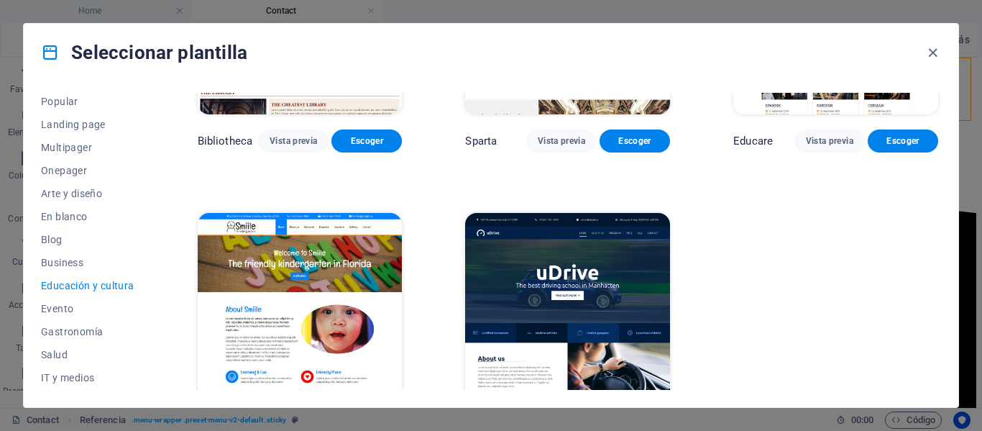
scroll to position [508, 0]
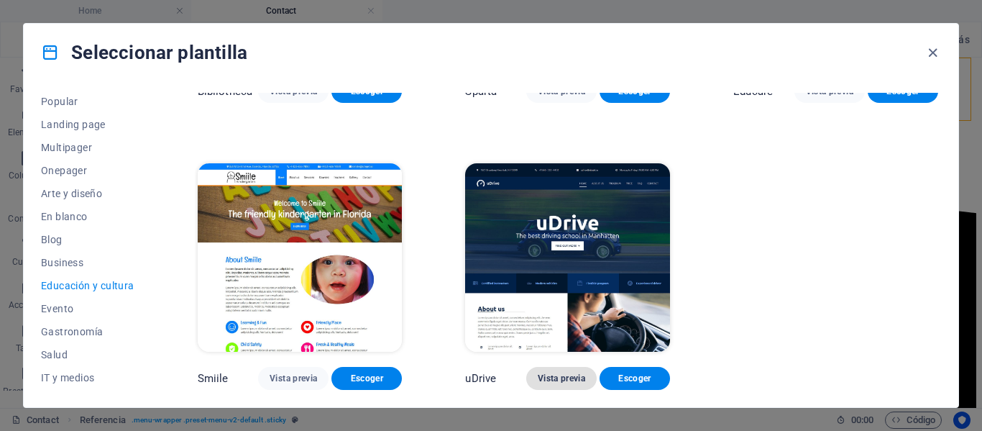
click at [561, 382] on span "Vista previa" at bounding box center [561, 378] width 47 height 12
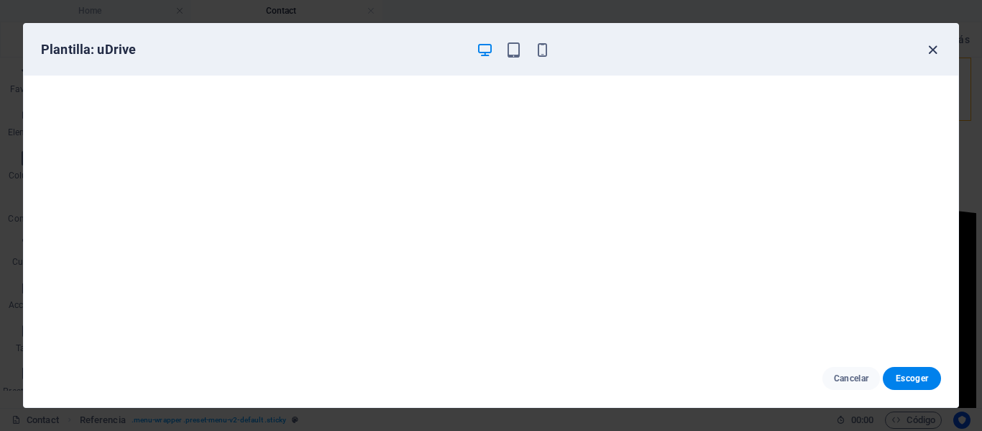
click at [936, 54] on icon "button" at bounding box center [933, 50] width 17 height 17
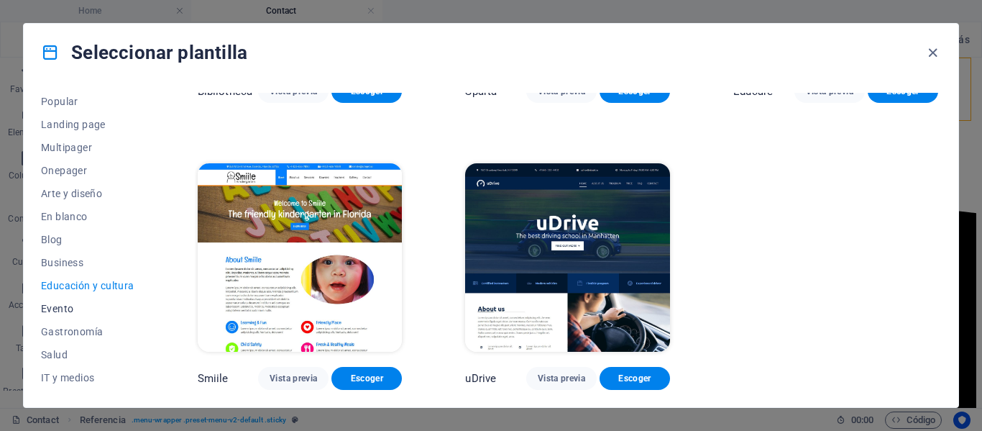
click at [74, 308] on span "Evento" at bounding box center [87, 309] width 93 height 12
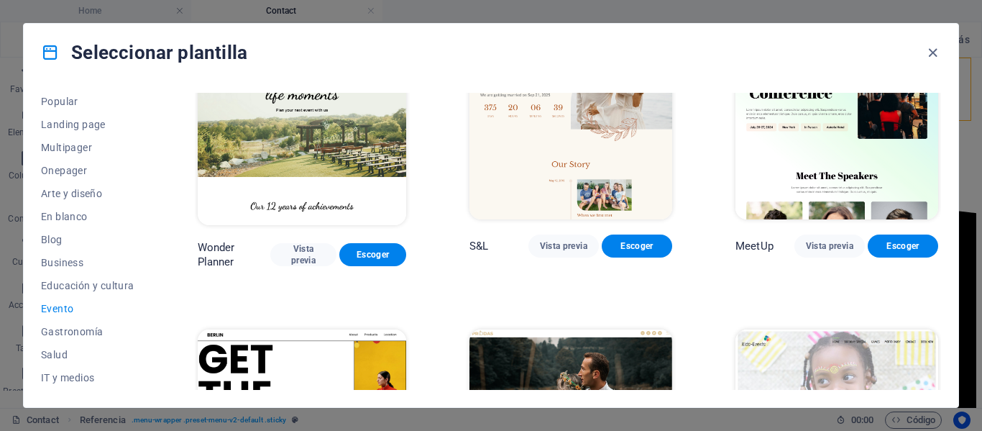
scroll to position [0, 0]
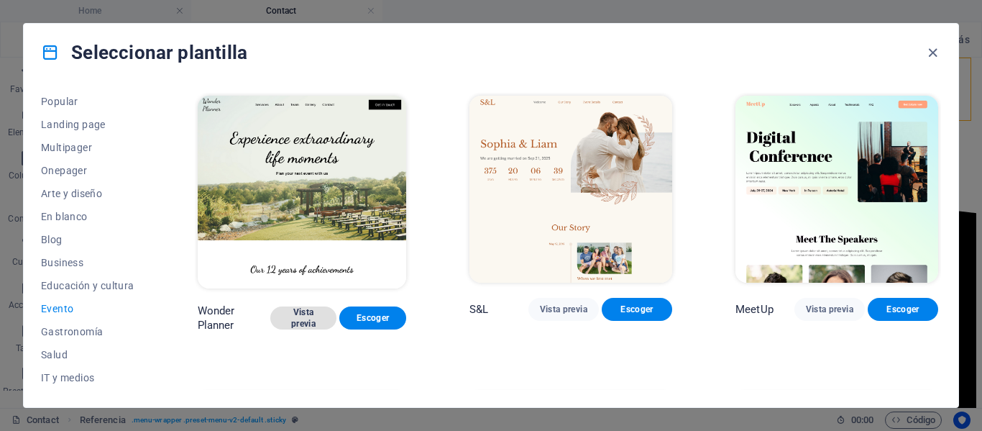
click at [304, 316] on span "Vista previa" at bounding box center [304, 317] width 44 height 23
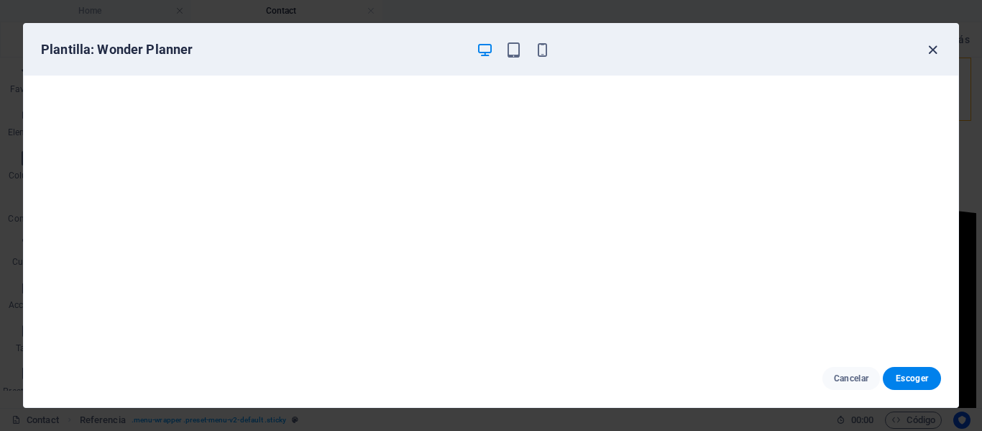
click at [933, 51] on icon "button" at bounding box center [933, 50] width 17 height 17
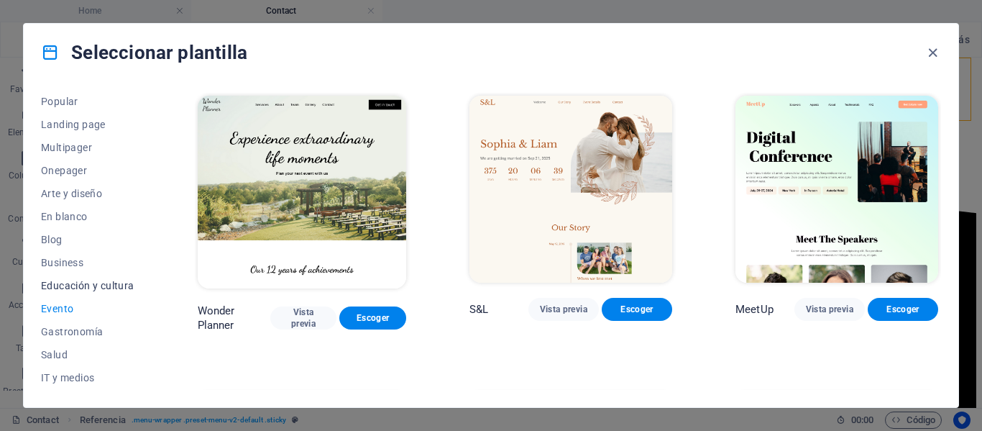
click at [123, 286] on span "Educación y cultura" at bounding box center [87, 286] width 93 height 12
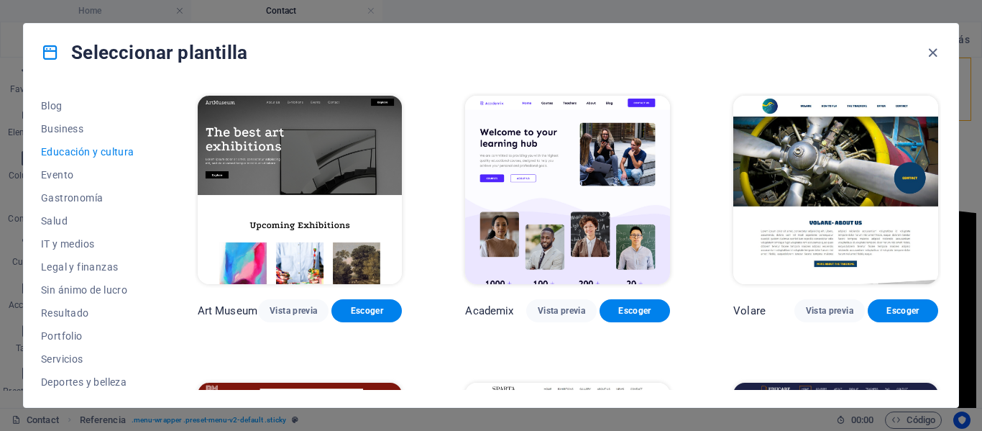
scroll to position [216, 0]
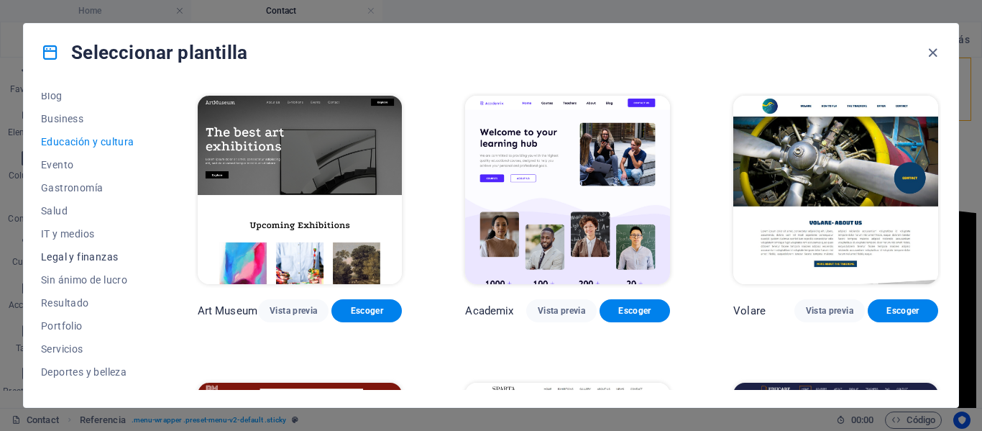
click at [119, 260] on span "Legal y finanzas" at bounding box center [87, 257] width 93 height 12
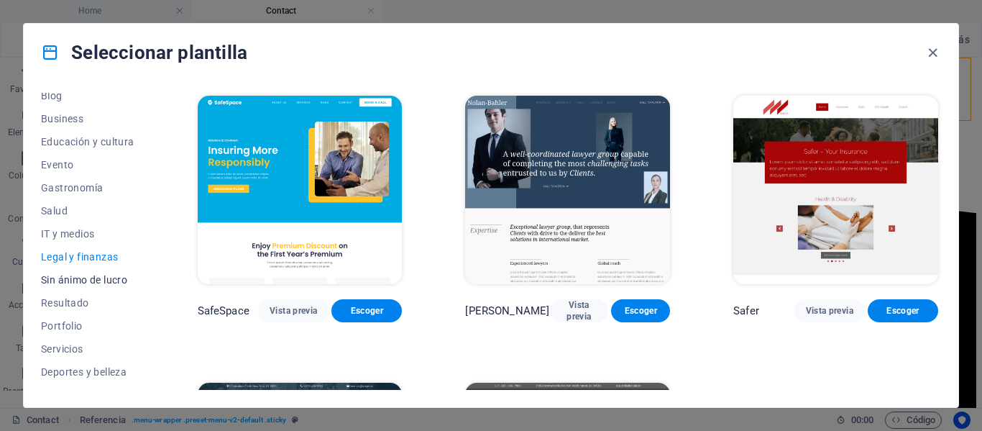
click at [111, 285] on span "Sin ánimo de lucro" at bounding box center [87, 280] width 93 height 12
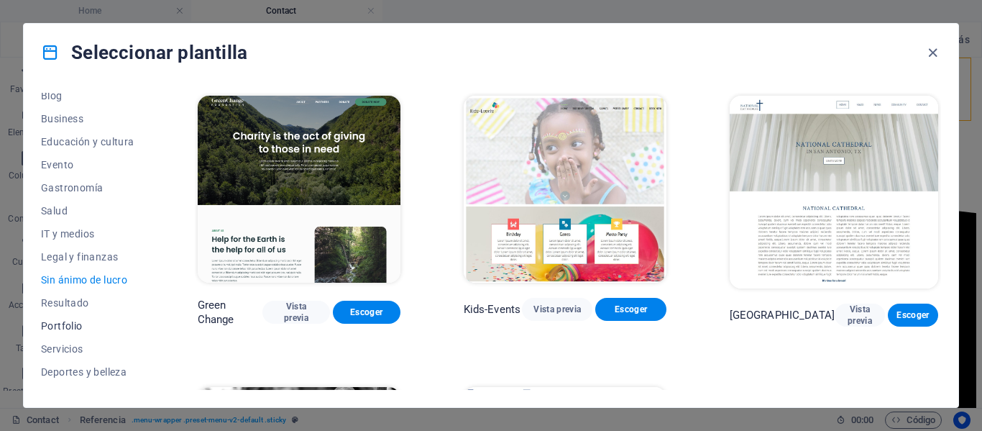
click at [82, 334] on button "Portfolio" at bounding box center [87, 325] width 93 height 23
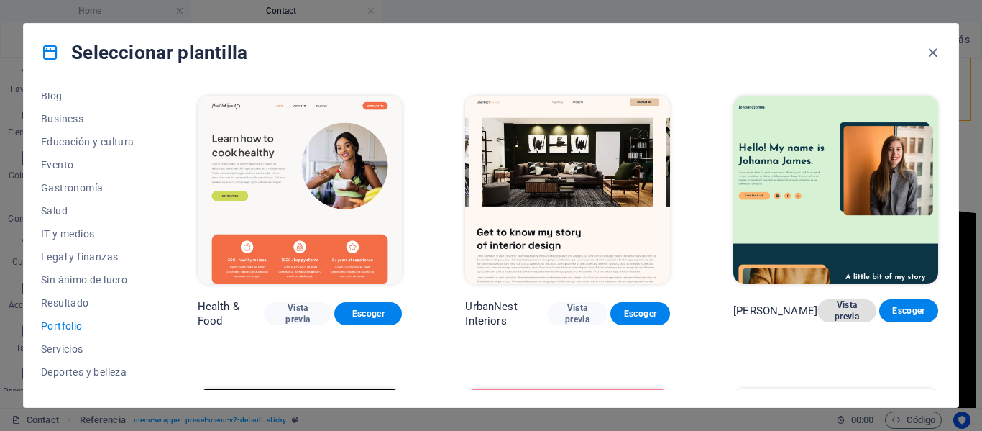
click at [829, 322] on span "Vista previa" at bounding box center [847, 310] width 36 height 23
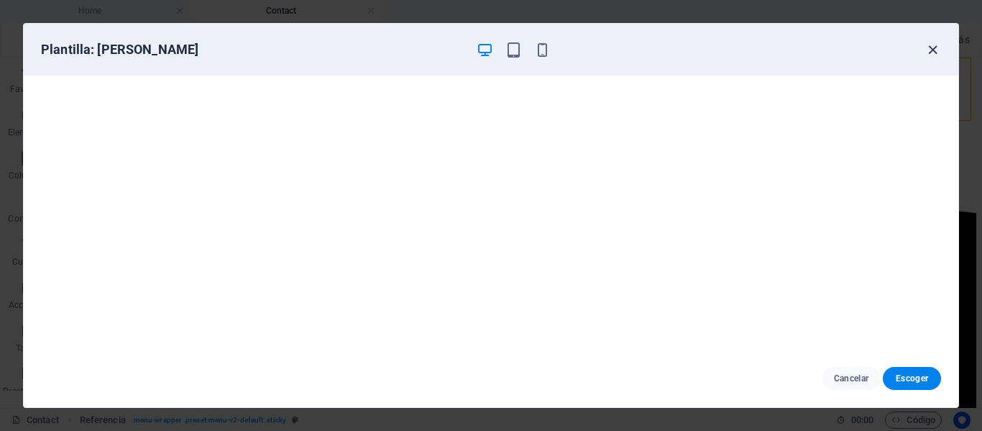
click at [931, 52] on icon "button" at bounding box center [933, 50] width 17 height 17
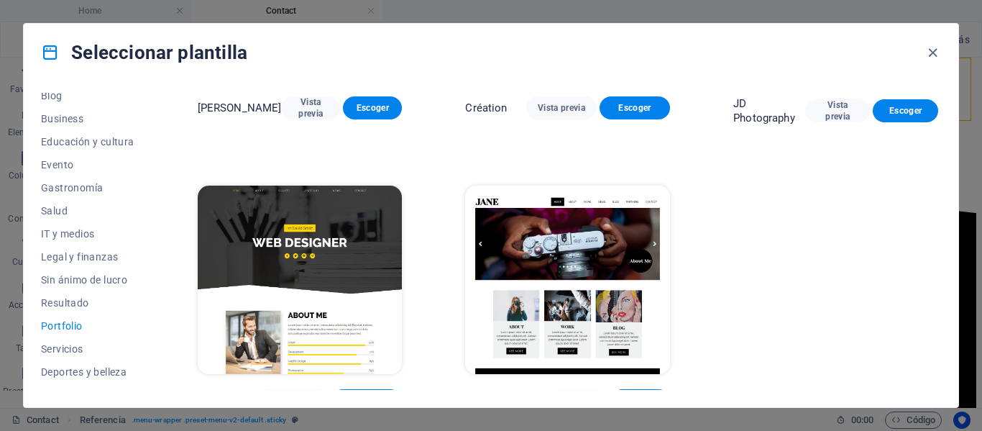
scroll to position [514, 0]
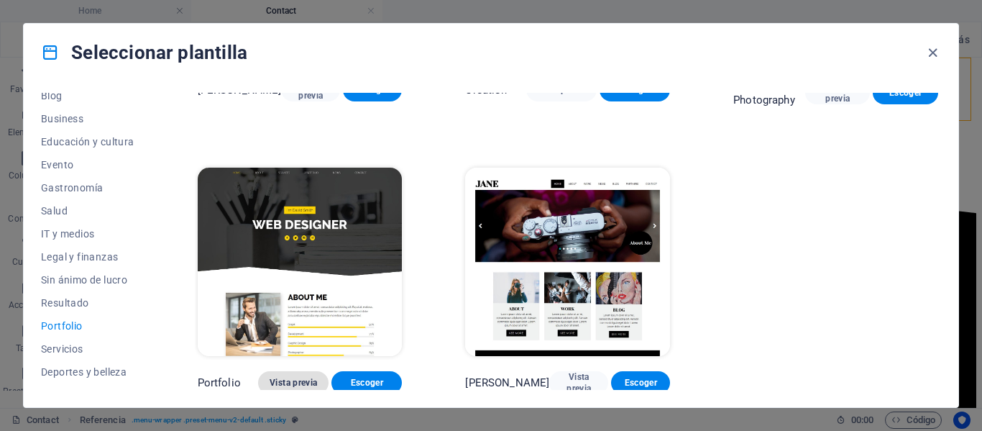
click at [300, 381] on span "Vista previa" at bounding box center [293, 383] width 47 height 12
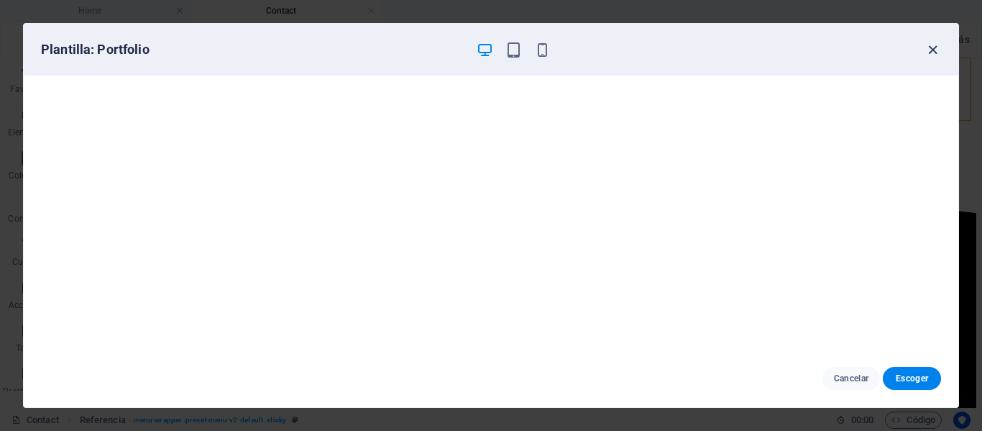
click at [931, 52] on icon "button" at bounding box center [933, 50] width 17 height 17
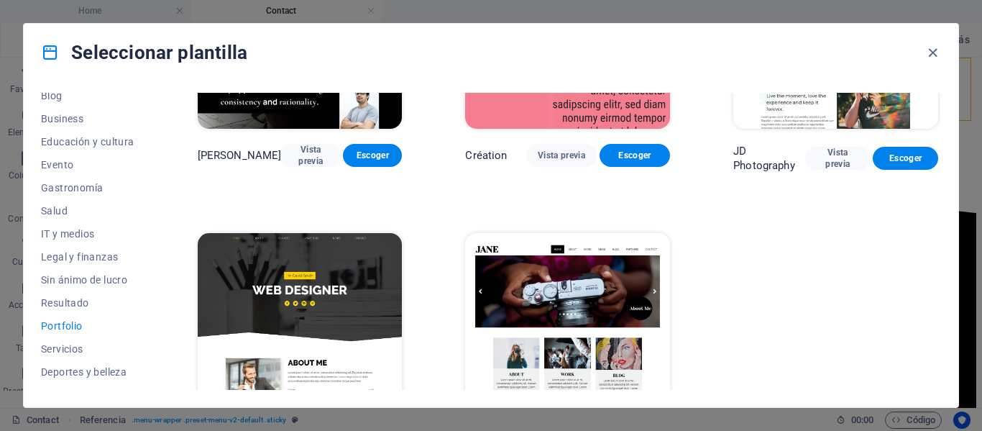
scroll to position [442, 0]
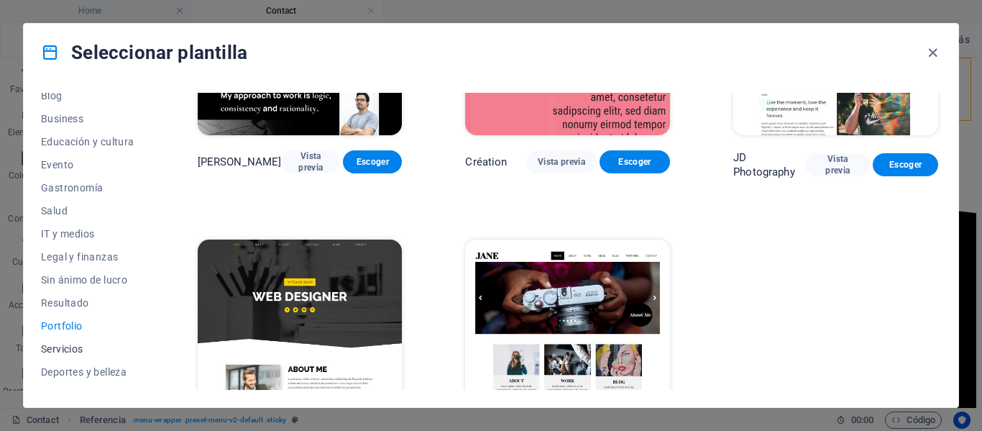
click at [69, 355] on button "Servicios" at bounding box center [87, 348] width 93 height 23
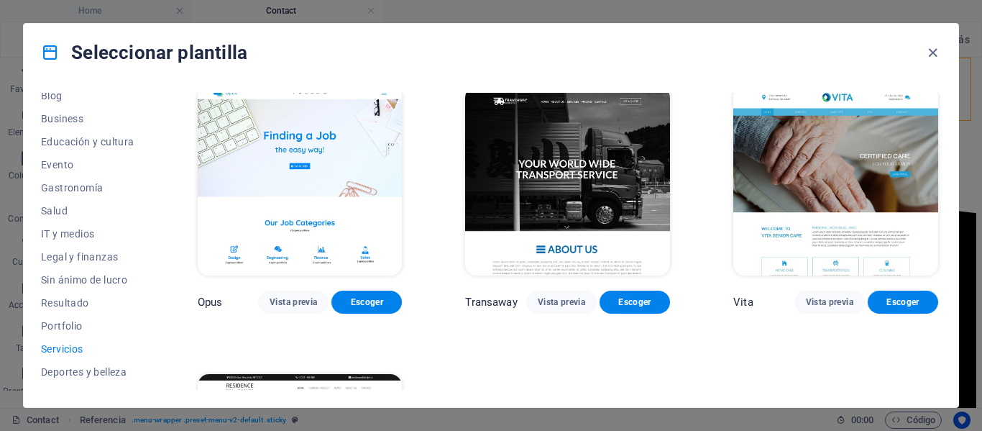
scroll to position [1809, 0]
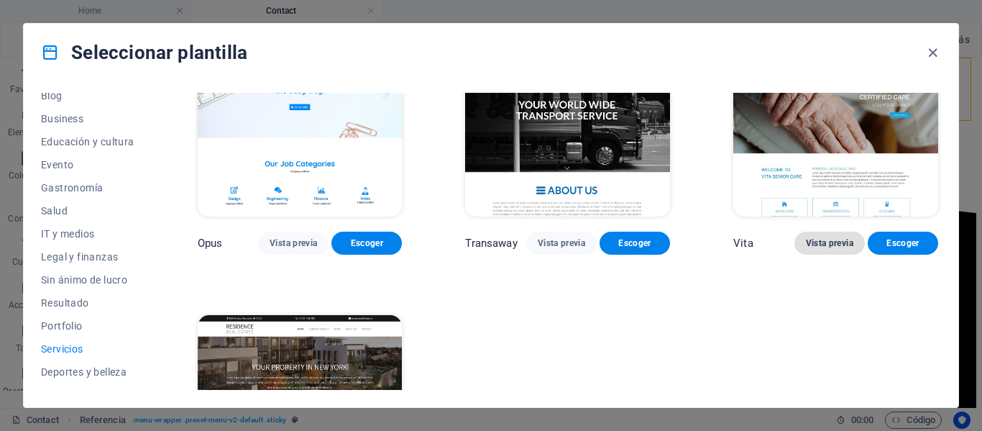
click at [838, 237] on span "Vista previa" at bounding box center [829, 243] width 47 height 12
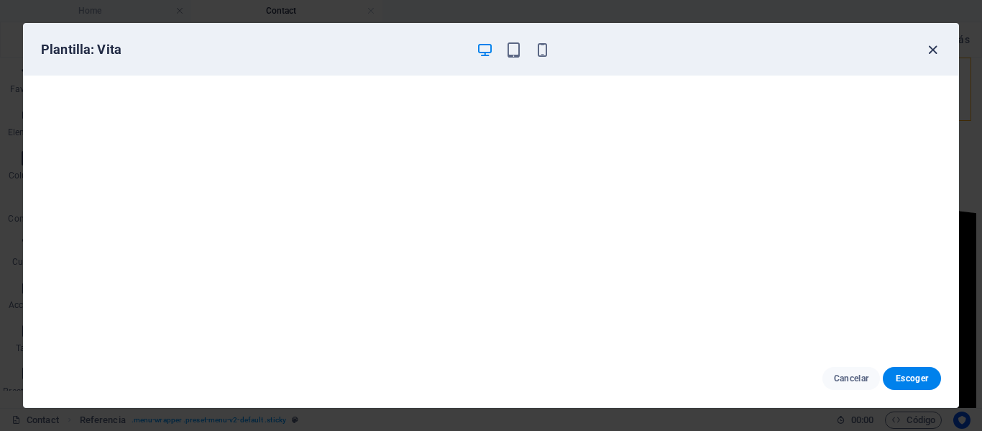
click at [933, 50] on icon "button" at bounding box center [933, 50] width 17 height 17
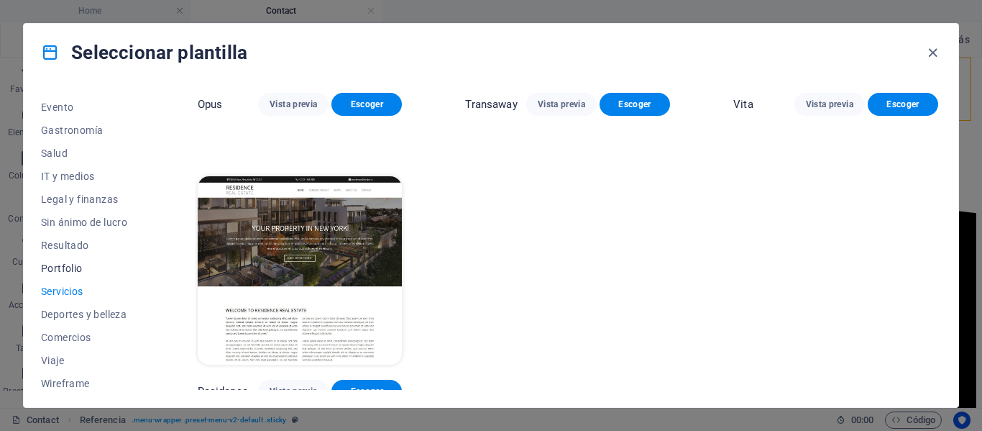
scroll to position [278, 0]
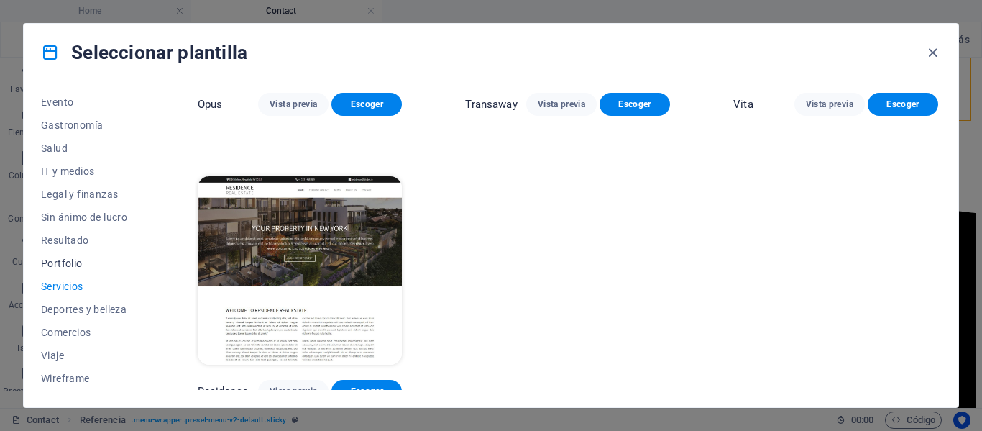
click at [127, 312] on span "Deportes y belleza" at bounding box center [87, 309] width 93 height 12
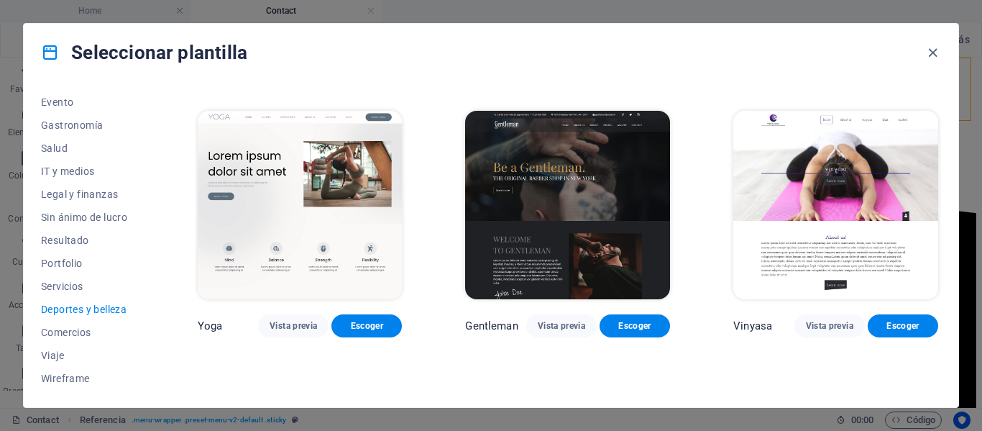
scroll to position [516, 0]
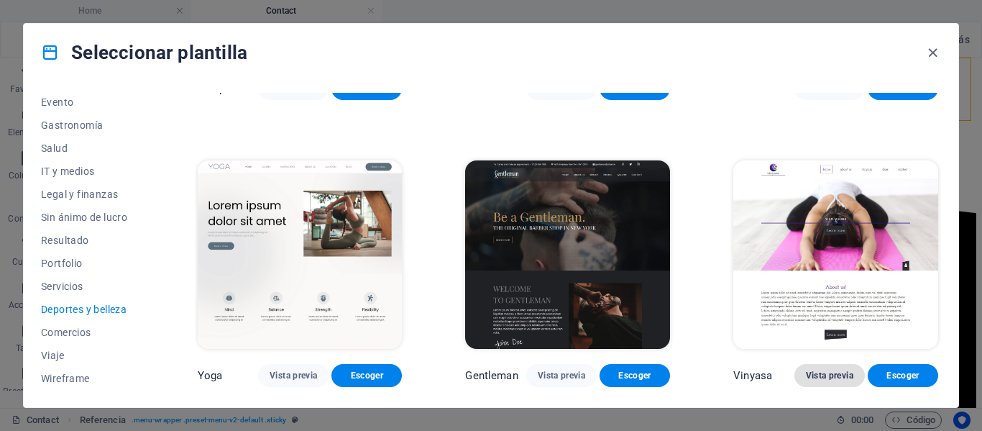
click at [836, 378] on button "Vista previa" at bounding box center [830, 375] width 70 height 23
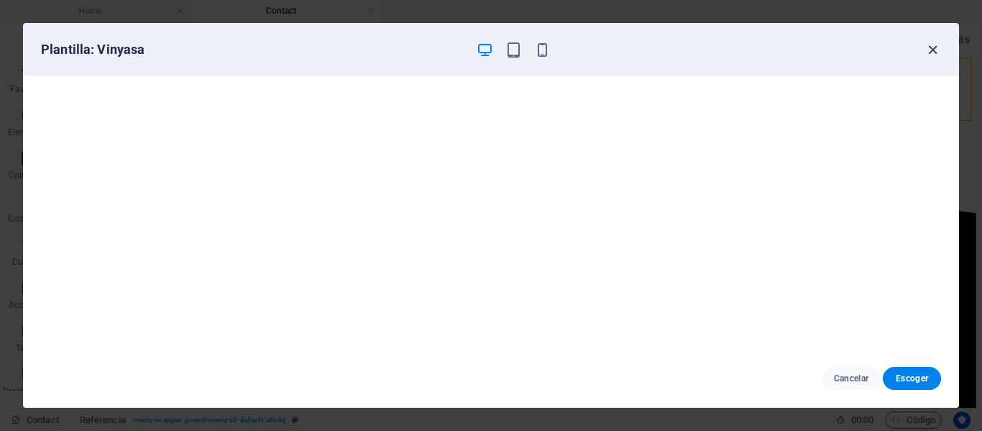
click at [936, 50] on icon "button" at bounding box center [933, 50] width 17 height 17
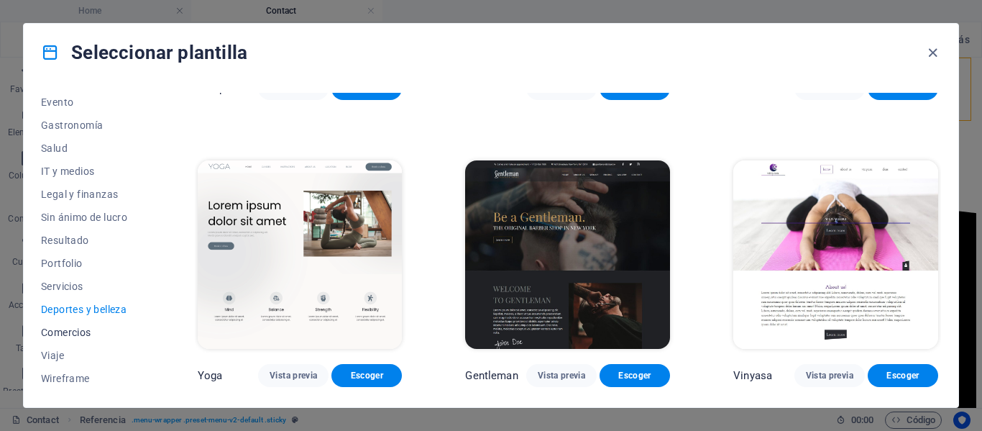
click at [86, 334] on span "Comercios" at bounding box center [87, 332] width 93 height 12
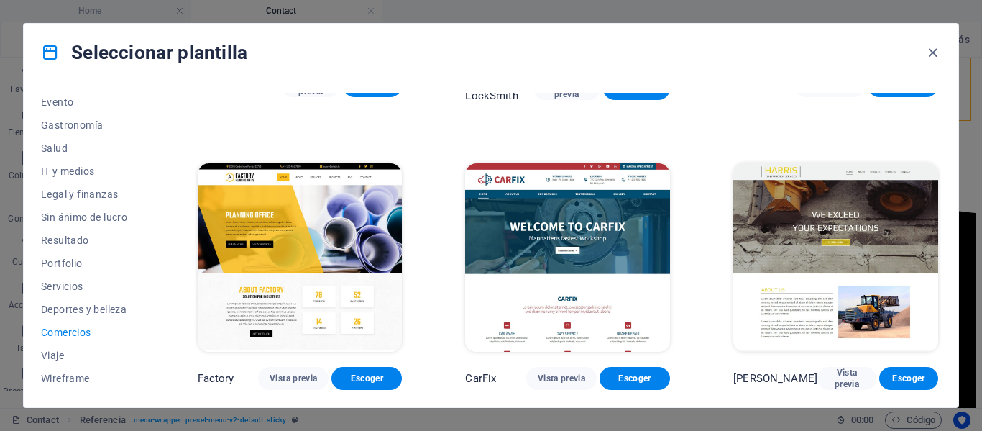
scroll to position [508, 0]
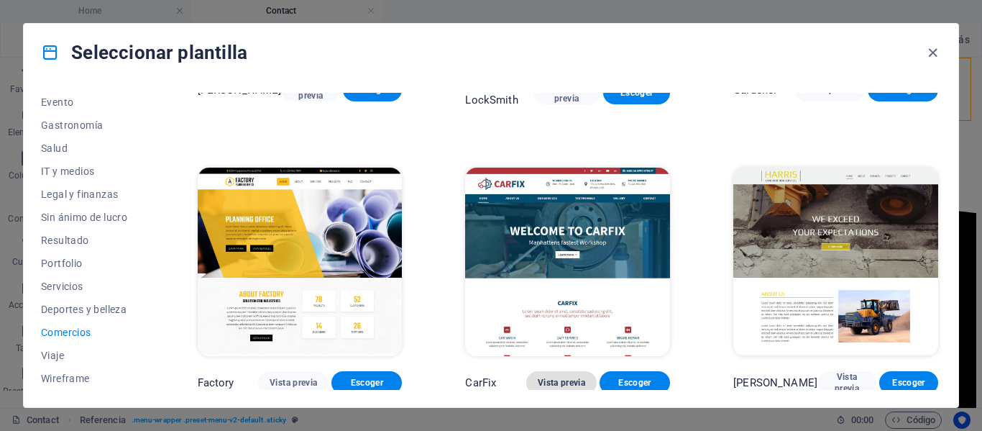
click at [559, 382] on span "Vista previa" at bounding box center [561, 383] width 47 height 12
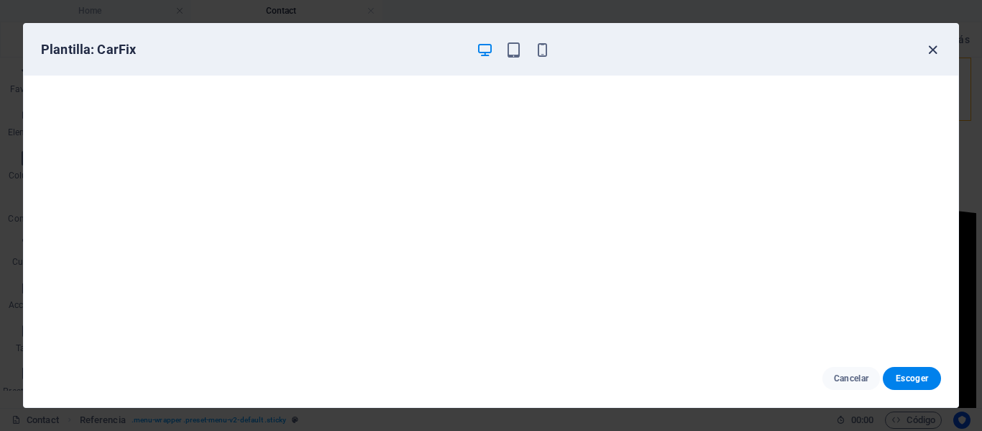
click at [925, 47] on div "Plantilla: CarFix" at bounding box center [491, 50] width 935 height 52
click at [929, 50] on icon "button" at bounding box center [933, 50] width 17 height 17
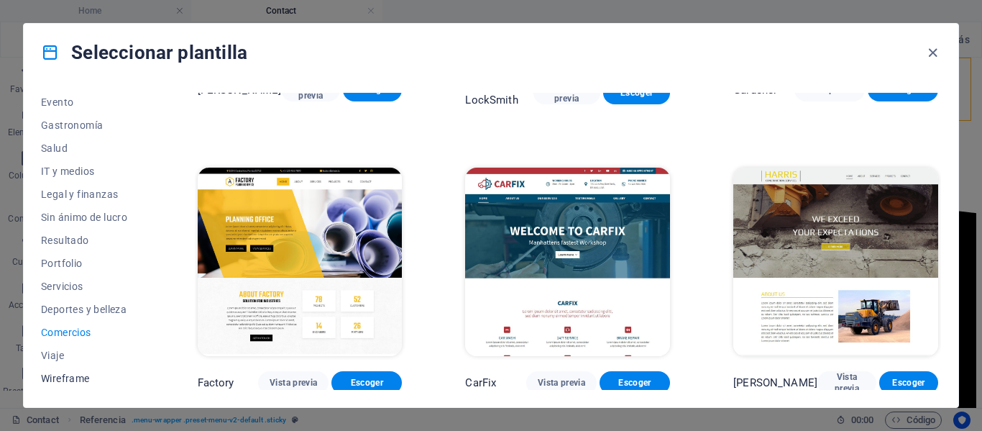
click at [74, 378] on span "Wireframe" at bounding box center [87, 378] width 93 height 12
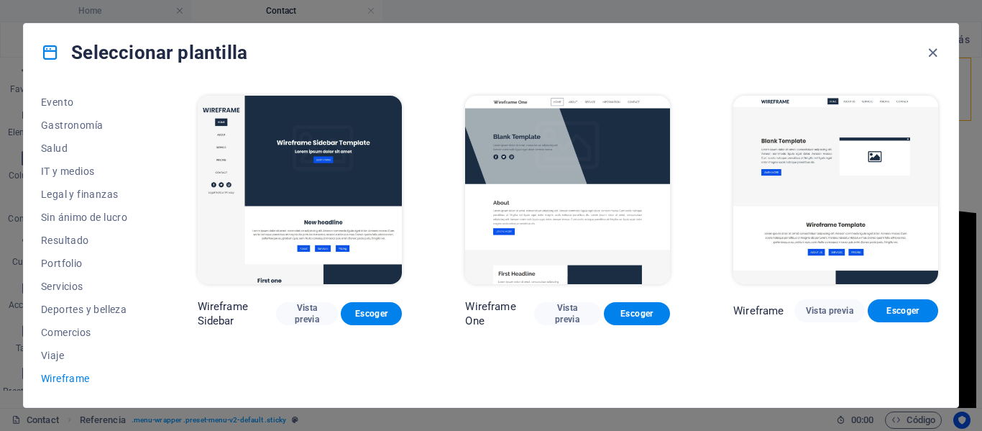
scroll to position [0, 0]
click at [833, 303] on button "Vista previa" at bounding box center [830, 310] width 70 height 23
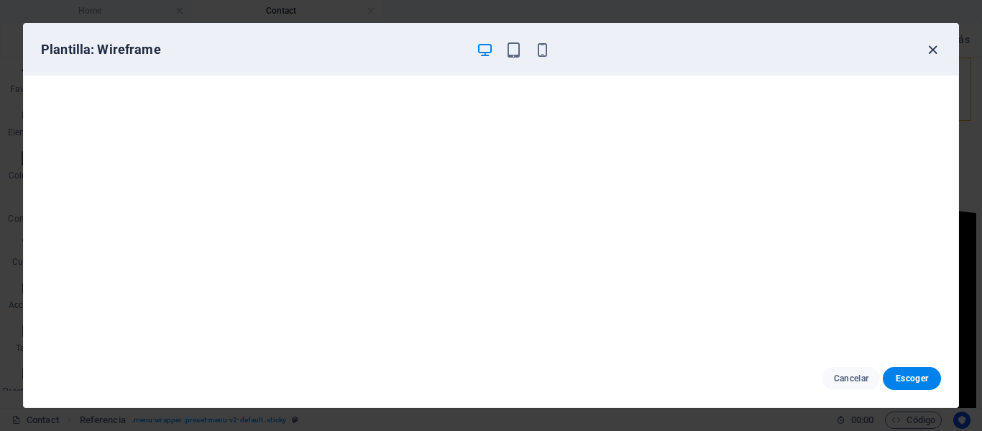
click at [932, 52] on icon "button" at bounding box center [933, 50] width 17 height 17
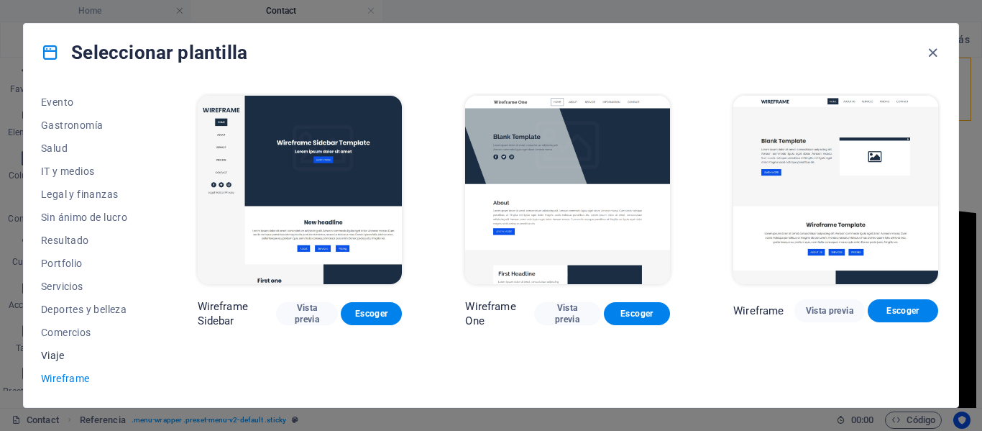
click at [69, 350] on span "Viaje" at bounding box center [87, 355] width 93 height 12
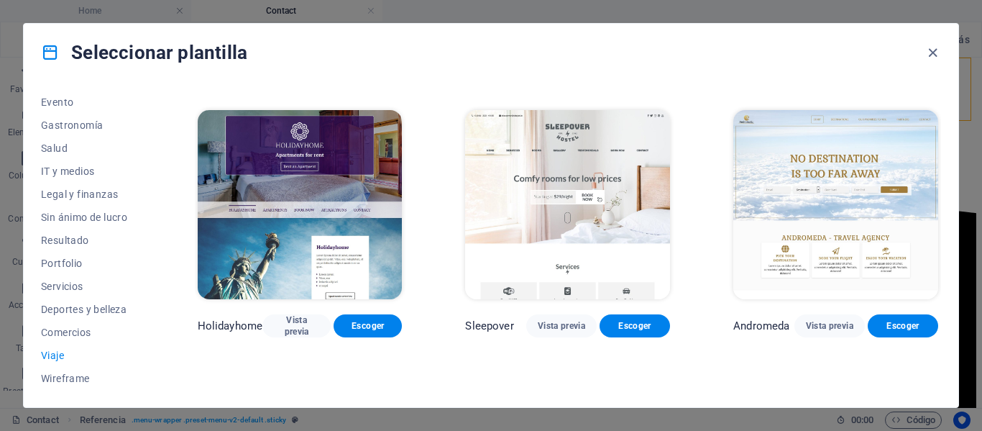
scroll to position [288, 0]
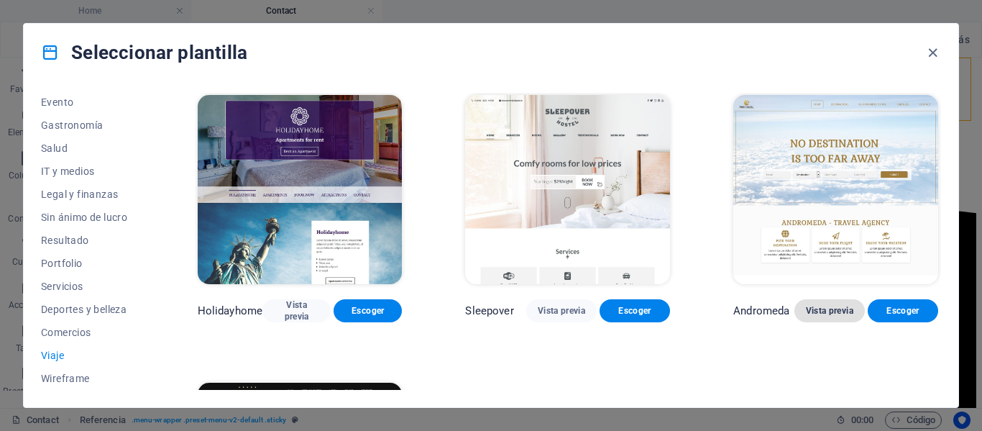
click at [828, 305] on span "Vista previa" at bounding box center [829, 311] width 47 height 12
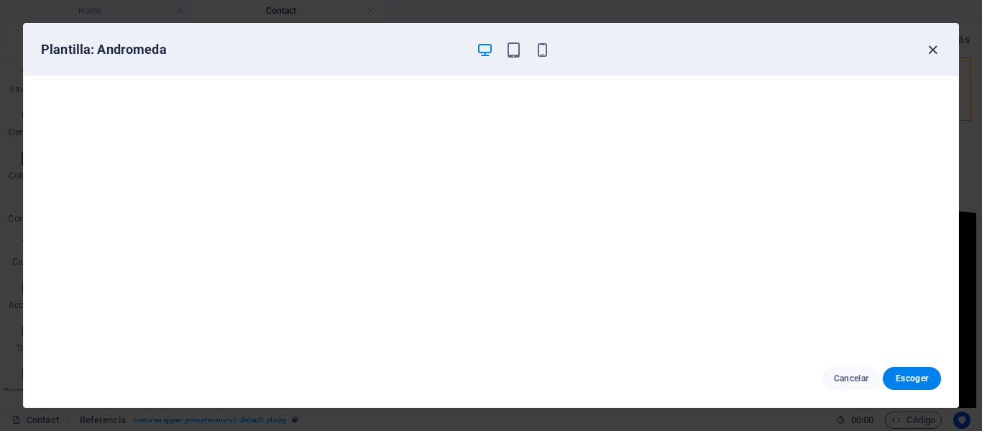
click at [929, 50] on icon "button" at bounding box center [933, 50] width 17 height 17
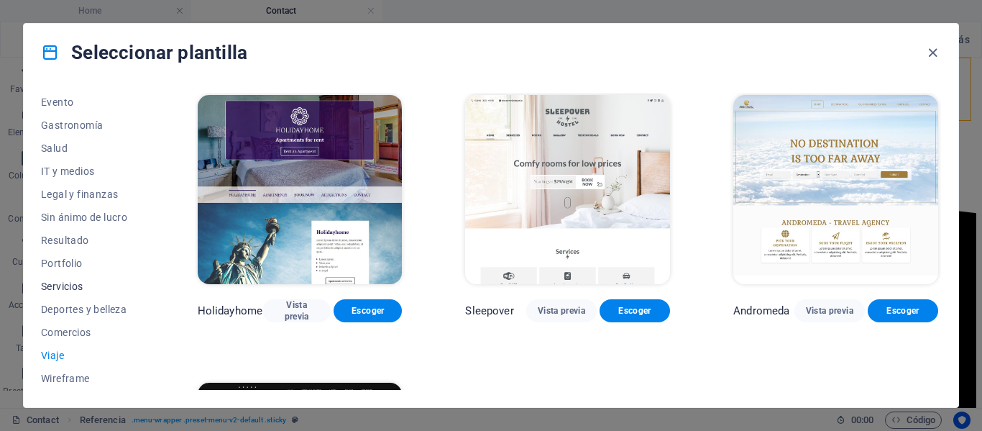
click at [77, 287] on span "Servicios" at bounding box center [87, 286] width 93 height 12
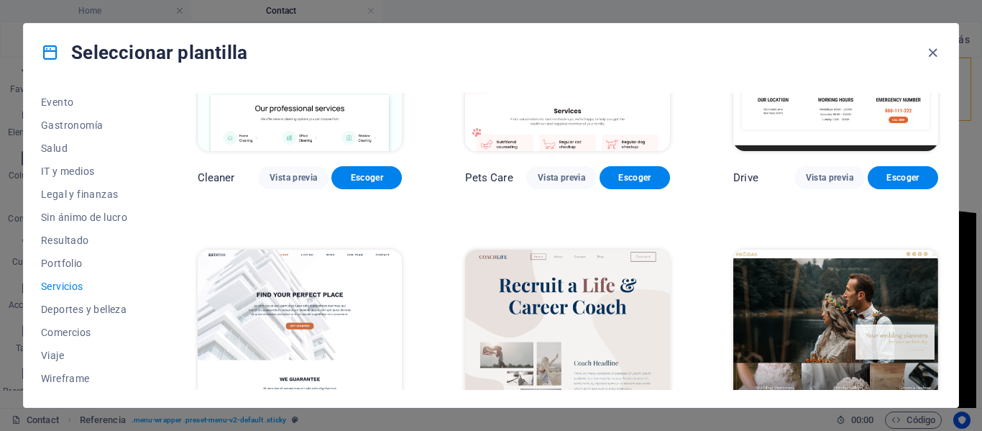
scroll to position [863, 0]
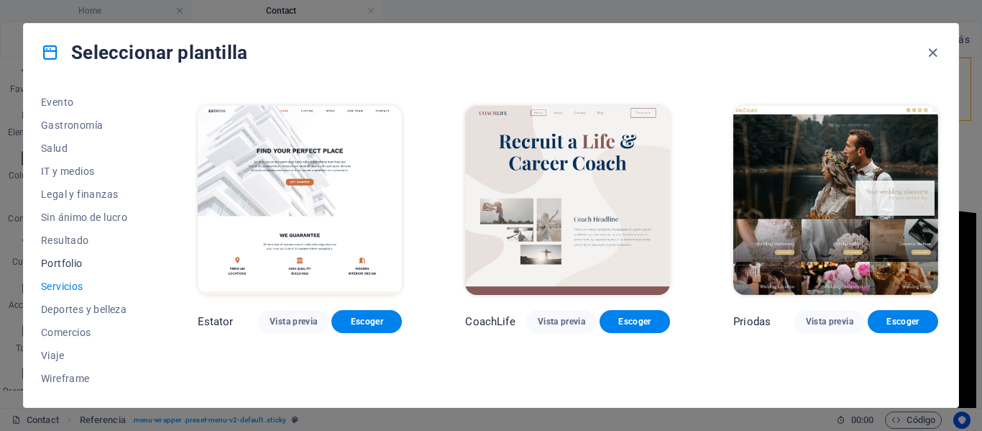
click at [91, 265] on span "Portfolio" at bounding box center [87, 263] width 93 height 12
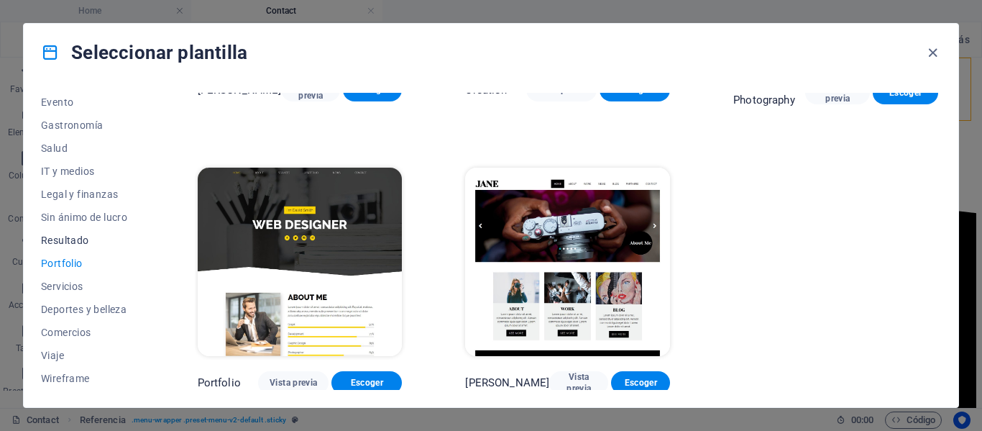
click at [86, 246] on button "Resultado" at bounding box center [87, 240] width 93 height 23
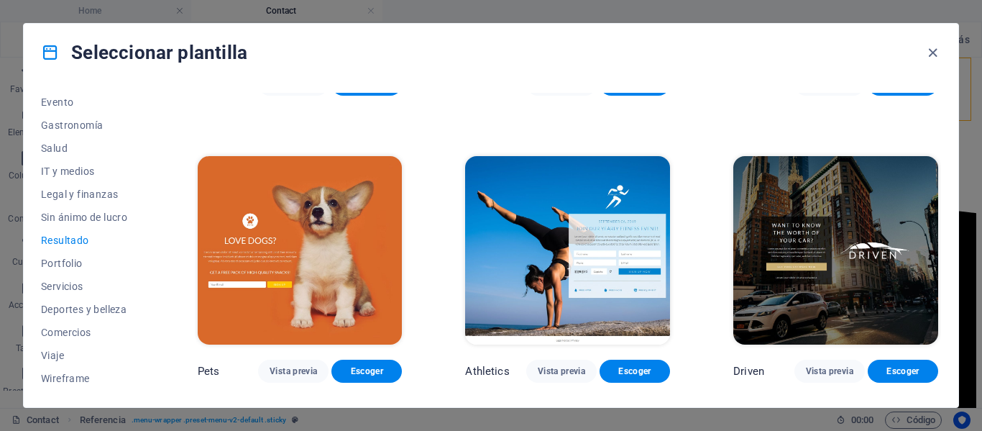
scroll to position [863, 0]
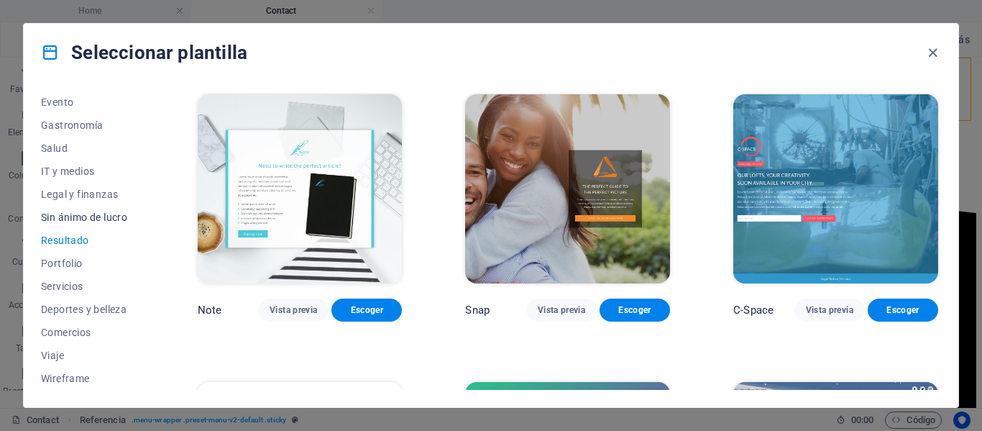
click at [101, 216] on span "Sin ánimo de lucro" at bounding box center [87, 217] width 93 height 12
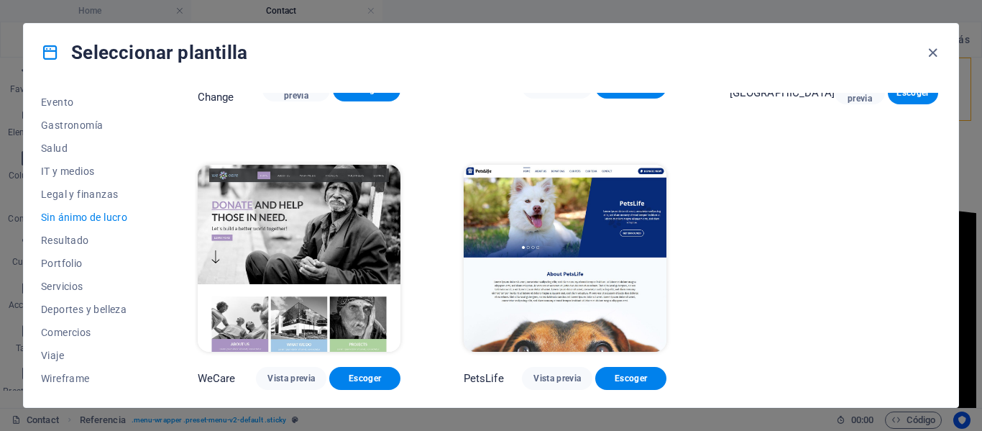
scroll to position [222, 0]
click at [562, 378] on span "Vista previa" at bounding box center [557, 378] width 47 height 12
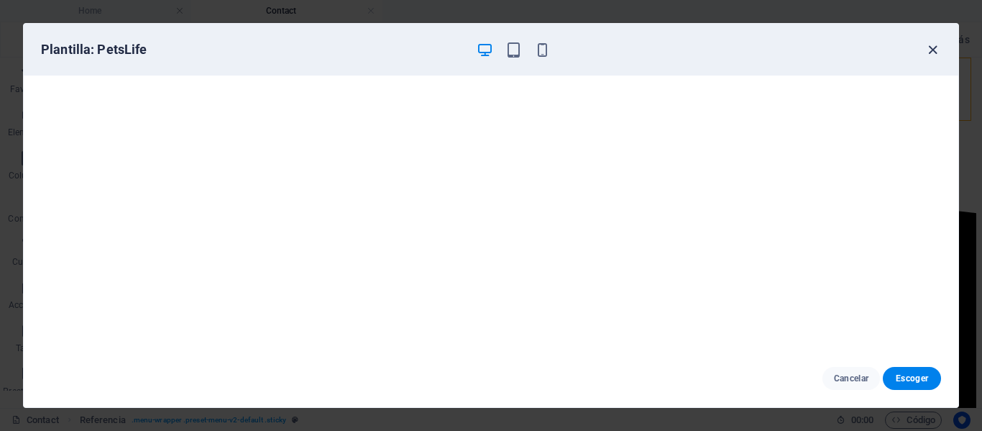
click at [929, 47] on icon "button" at bounding box center [933, 50] width 17 height 17
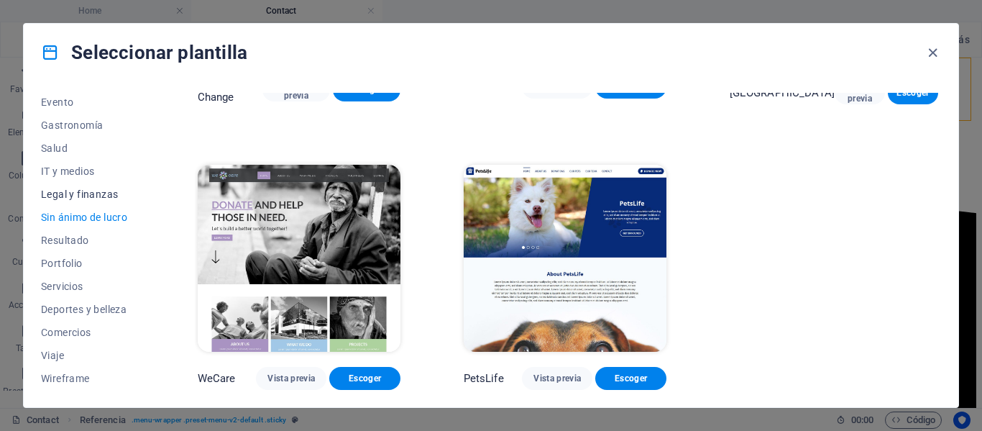
click at [102, 197] on span "Legal y finanzas" at bounding box center [87, 194] width 93 height 12
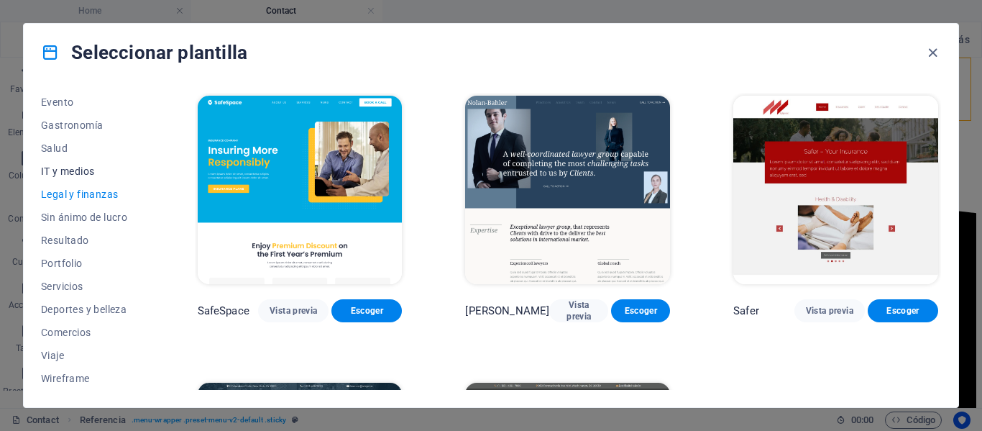
click at [92, 171] on span "IT y medios" at bounding box center [87, 171] width 93 height 12
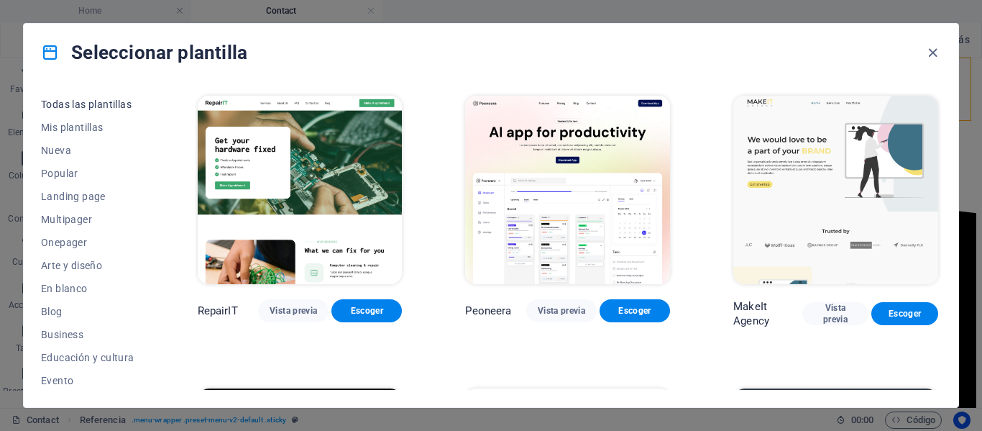
click at [116, 108] on span "Todas las plantillas" at bounding box center [87, 105] width 93 height 12
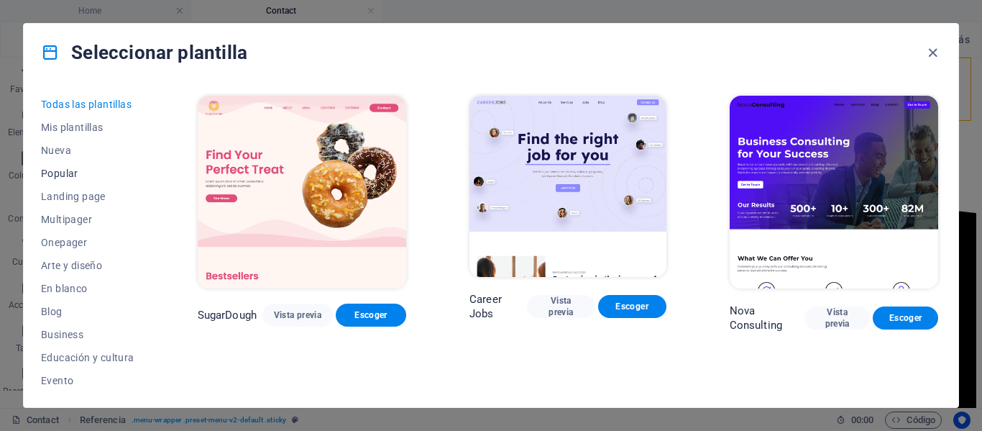
click at [80, 178] on span "Popular" at bounding box center [87, 174] width 93 height 12
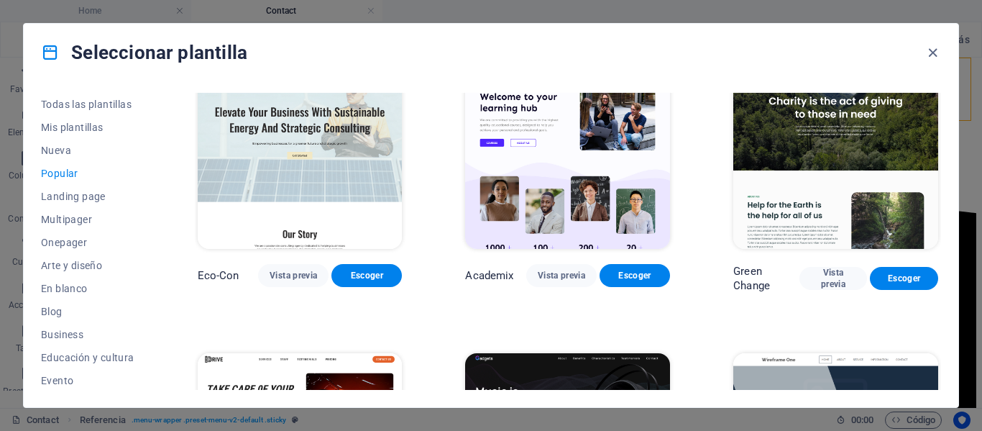
scroll to position [647, 0]
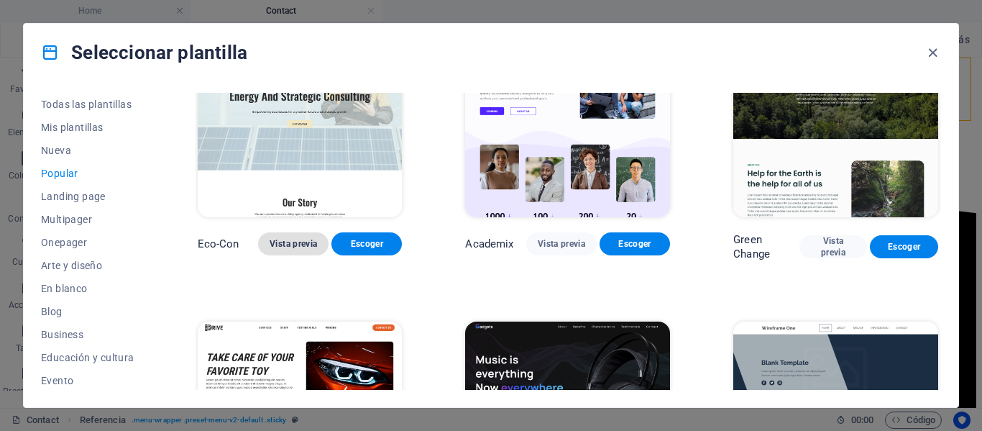
click at [297, 242] on span "Vista previa" at bounding box center [293, 244] width 47 height 12
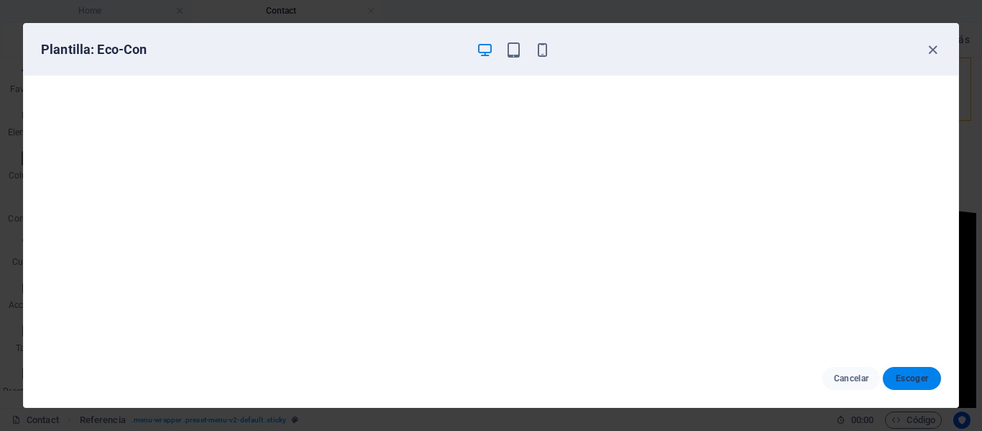
click at [900, 378] on span "Escoger" at bounding box center [912, 378] width 35 height 12
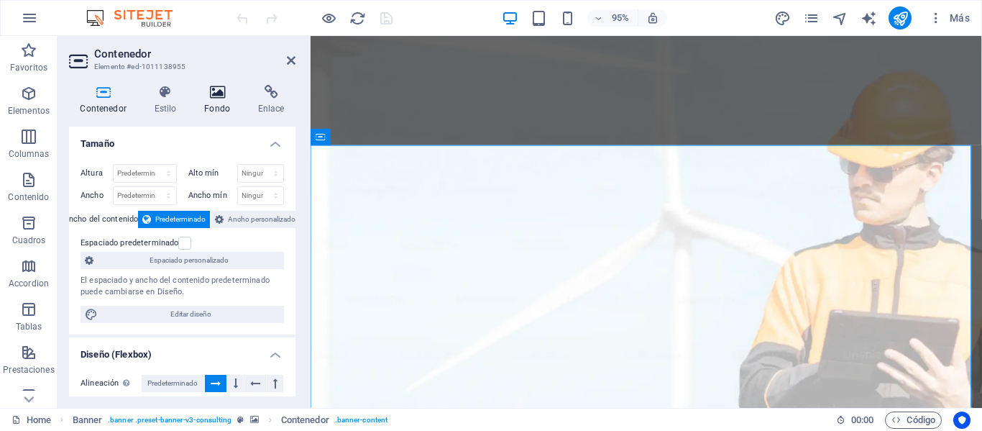
click at [209, 111] on h4 "Fondo" at bounding box center [220, 100] width 54 height 30
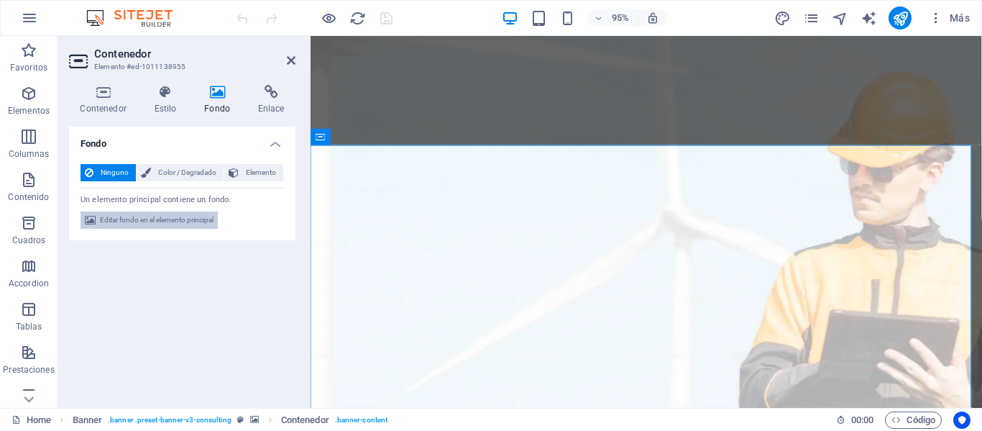
click at [209, 219] on span "Editar fondo en el elemento principal" at bounding box center [157, 219] width 114 height 17
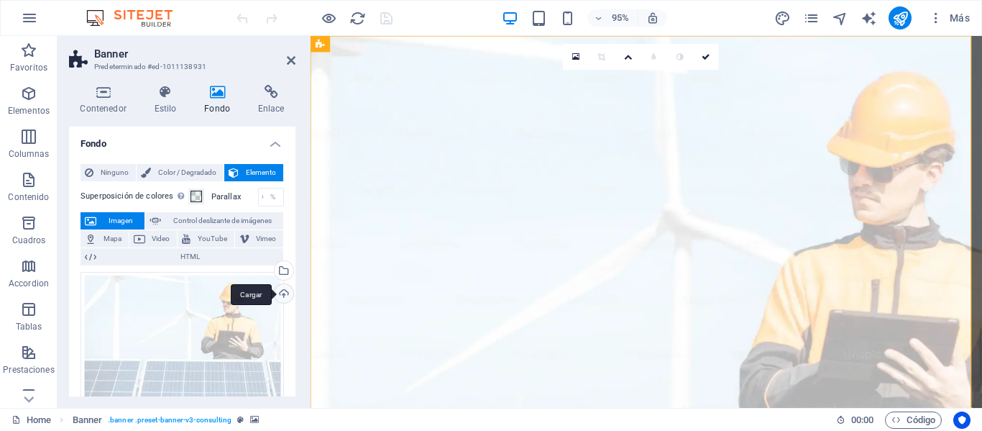
click at [278, 293] on div "Cargar" at bounding box center [283, 295] width 22 height 22
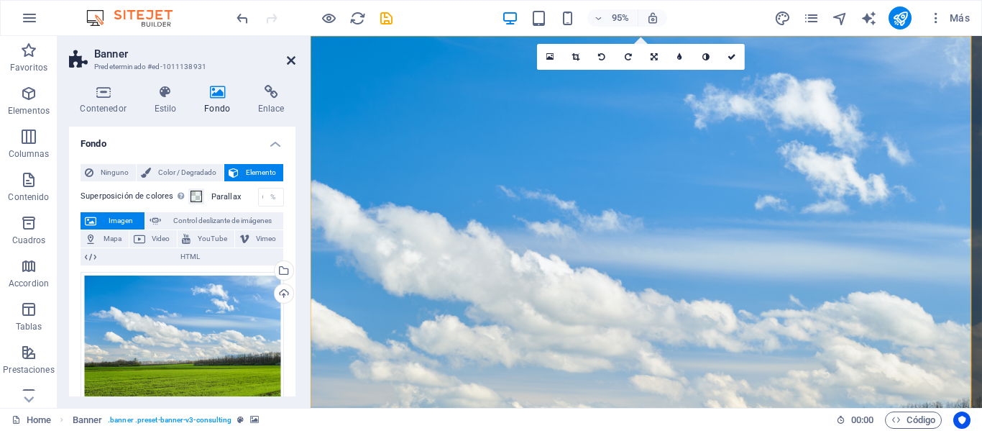
click at [293, 63] on icon at bounding box center [291, 61] width 9 height 12
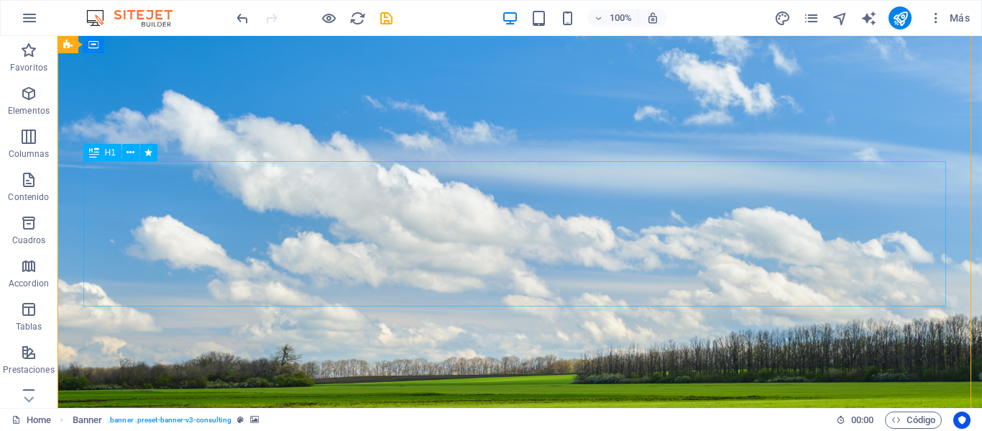
scroll to position [72, 0]
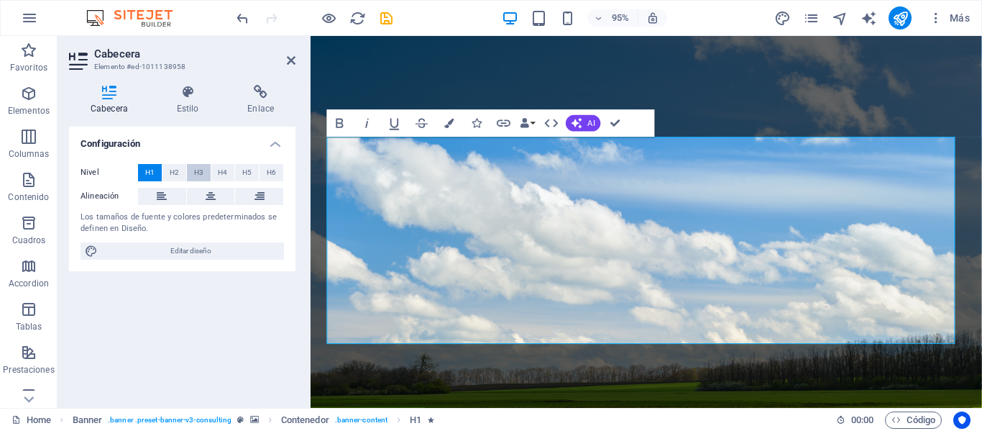
click at [198, 168] on span "H3" at bounding box center [198, 172] width 9 height 17
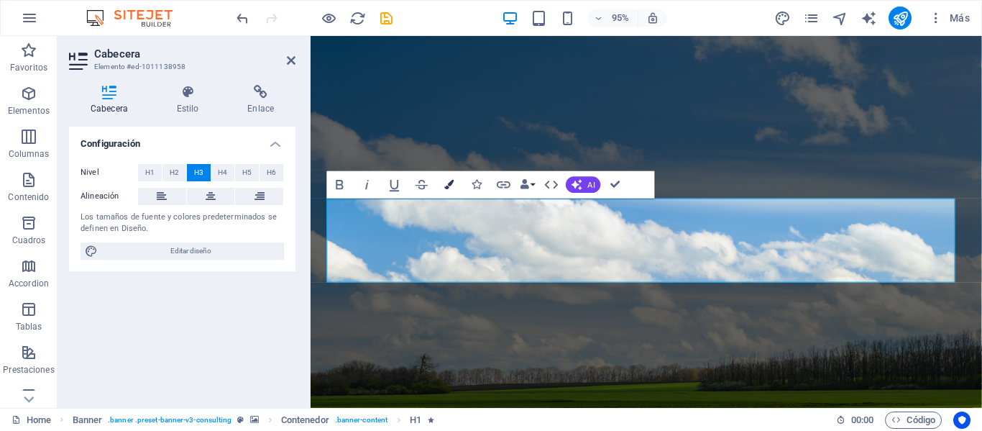
click at [454, 191] on button "Colors" at bounding box center [449, 184] width 26 height 27
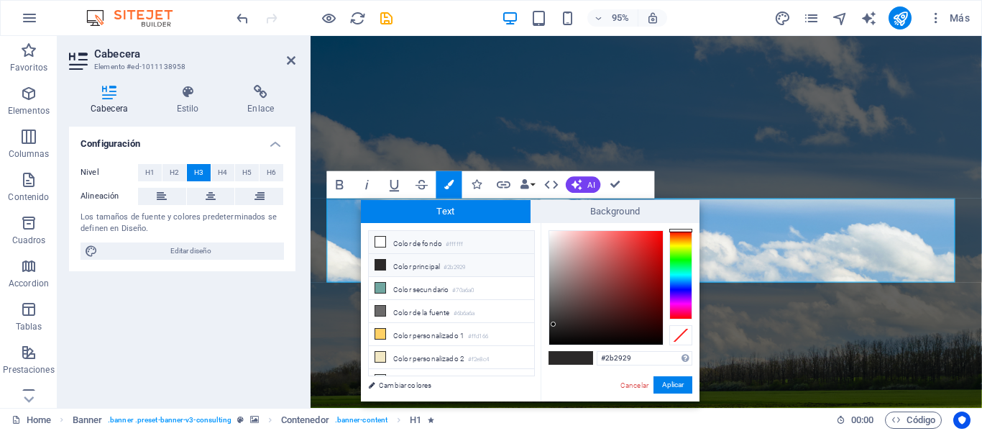
click at [379, 244] on icon at bounding box center [380, 242] width 10 height 10
type input "#ffffff"
click at [680, 390] on button "Aplicar" at bounding box center [673, 384] width 39 height 17
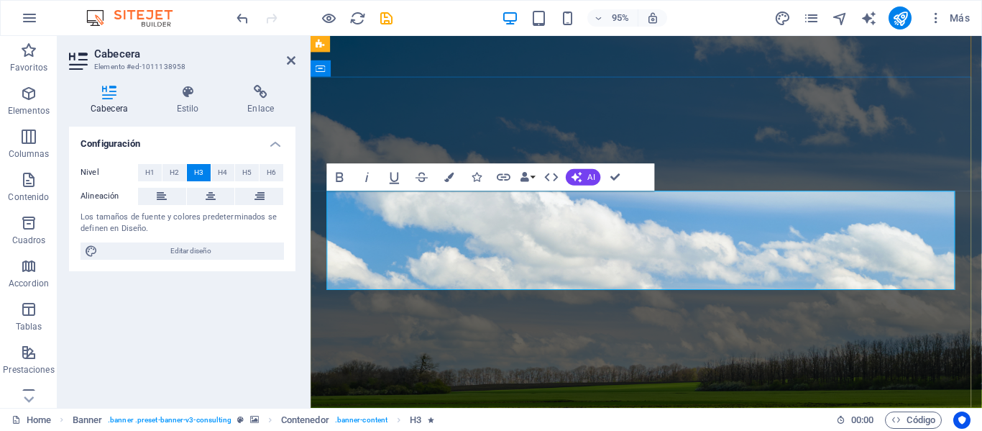
click at [454, 177] on button "Colors" at bounding box center [449, 176] width 26 height 27
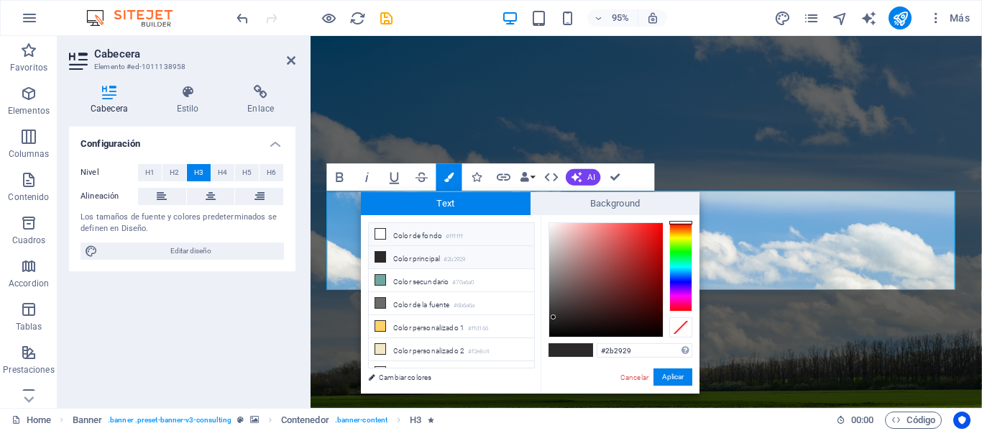
click at [378, 229] on icon at bounding box center [380, 234] width 10 height 10
type input "#ffffff"
click at [662, 376] on button "Aplicar" at bounding box center [673, 376] width 39 height 17
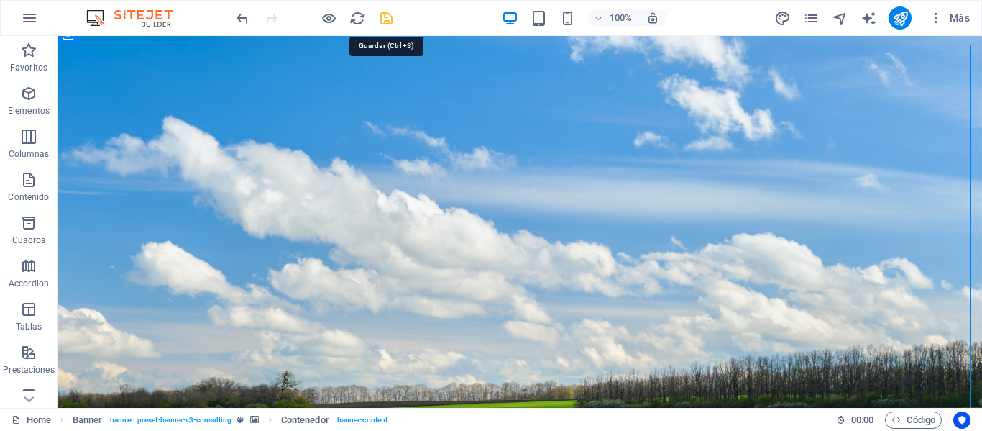
click at [381, 19] on icon "save" at bounding box center [386, 18] width 17 height 17
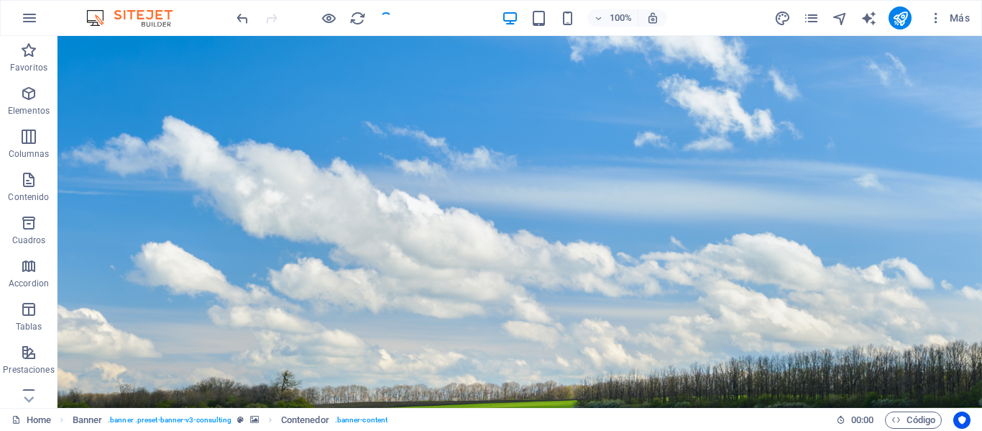
checkbox input "false"
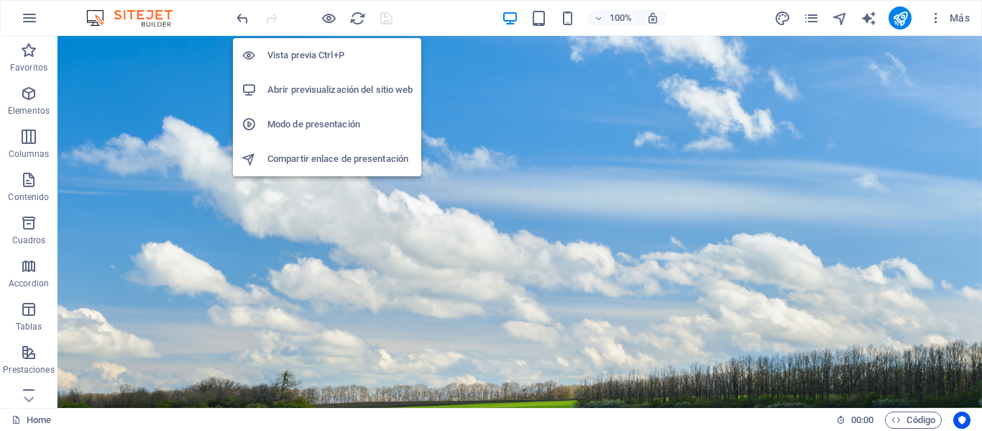
click at [311, 89] on h6 "Abrir previsualización del sitio web" at bounding box center [340, 89] width 145 height 17
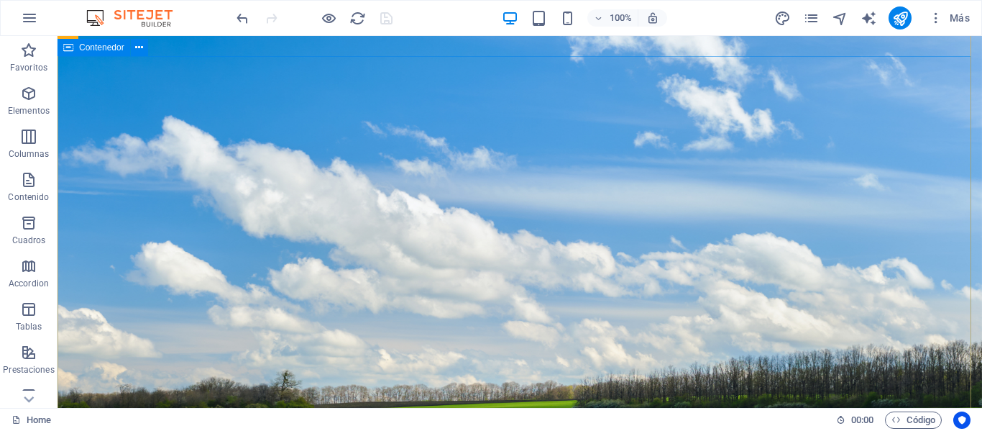
scroll to position [0, 0]
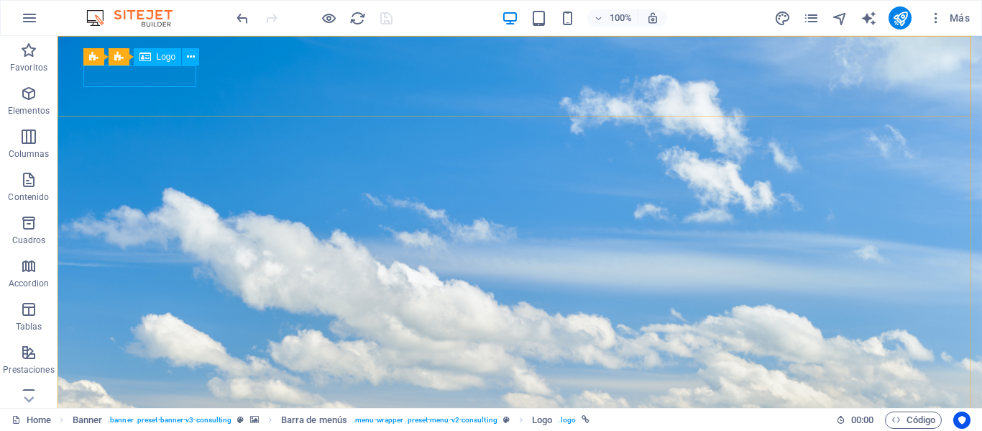
click at [157, 59] on span "Logo" at bounding box center [166, 56] width 19 height 9
select select "px"
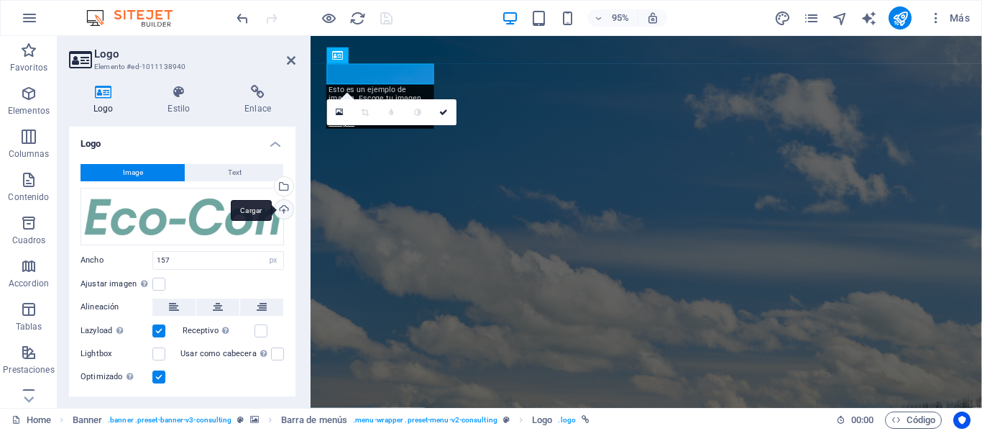
click at [285, 207] on div "Cargar" at bounding box center [283, 211] width 22 height 22
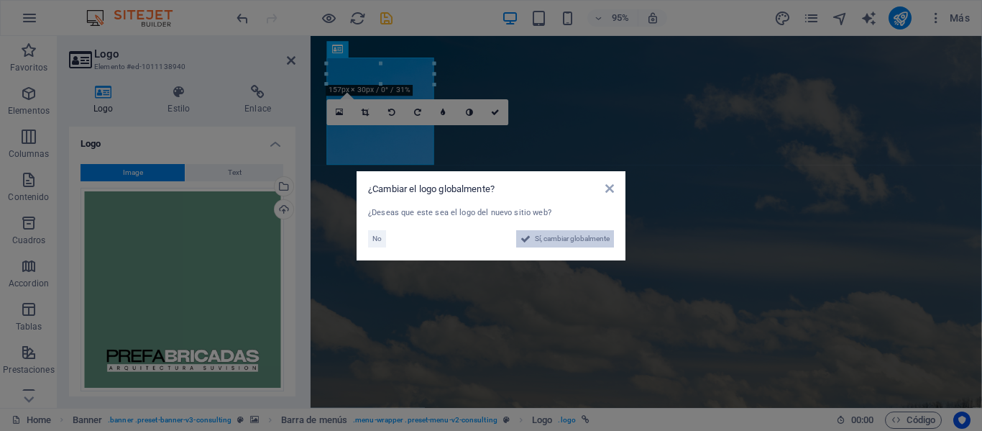
click at [564, 244] on span "Sí, cambiar globalmente" at bounding box center [572, 238] width 75 height 17
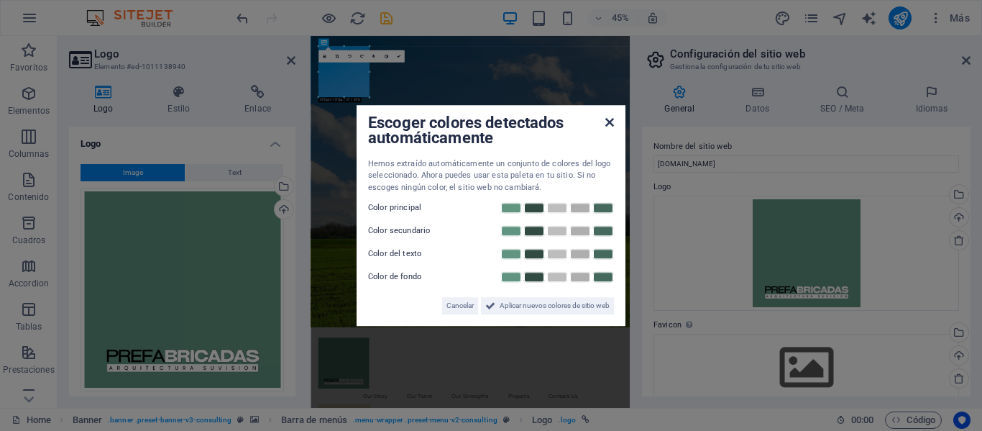
drag, startPoint x: 612, startPoint y: 124, endPoint x: 695, endPoint y: 195, distance: 109.1
click at [612, 124] on icon at bounding box center [609, 122] width 9 height 12
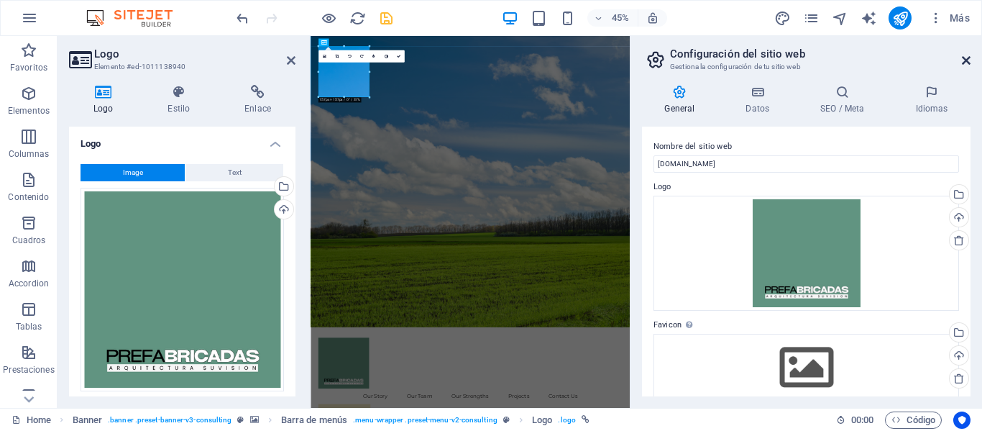
click at [962, 65] on icon at bounding box center [966, 61] width 9 height 12
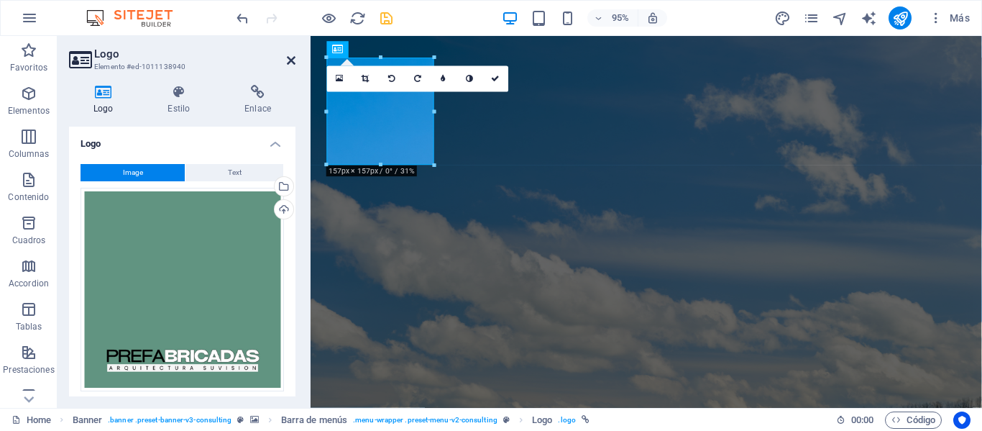
click at [295, 60] on icon at bounding box center [291, 61] width 9 height 12
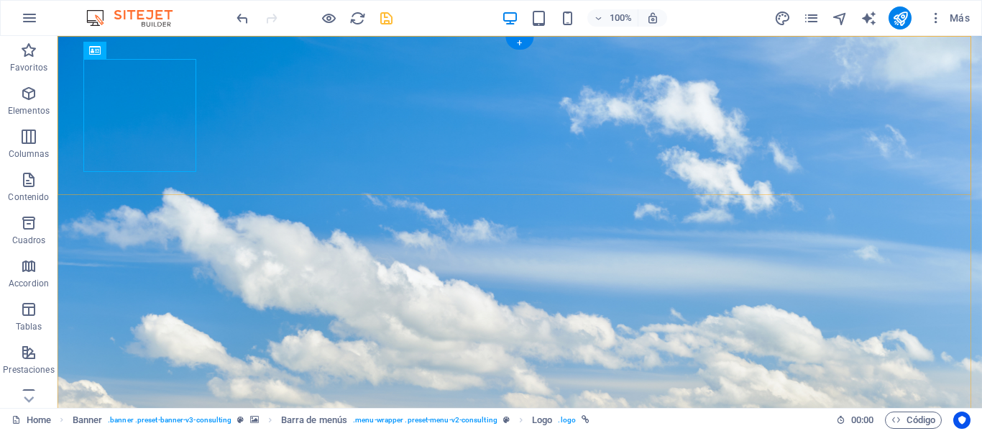
click at [390, 20] on icon "save" at bounding box center [386, 18] width 17 height 17
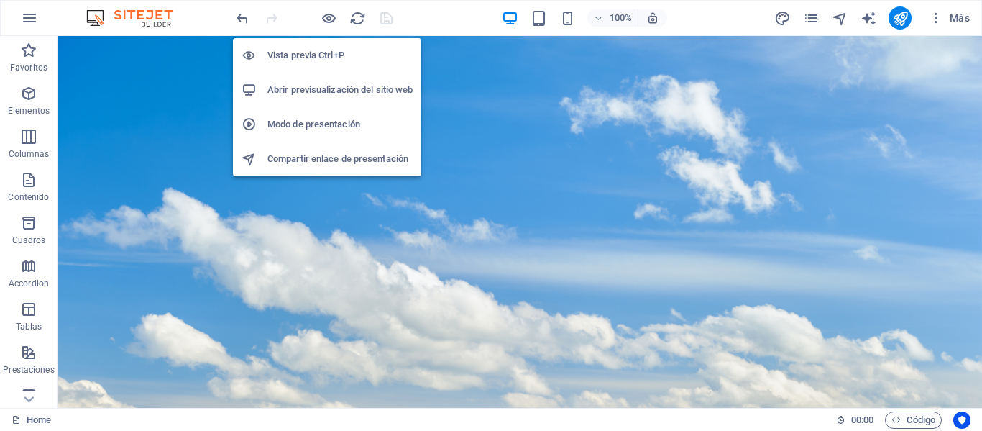
click at [334, 86] on h6 "Abrir previsualización del sitio web" at bounding box center [340, 89] width 145 height 17
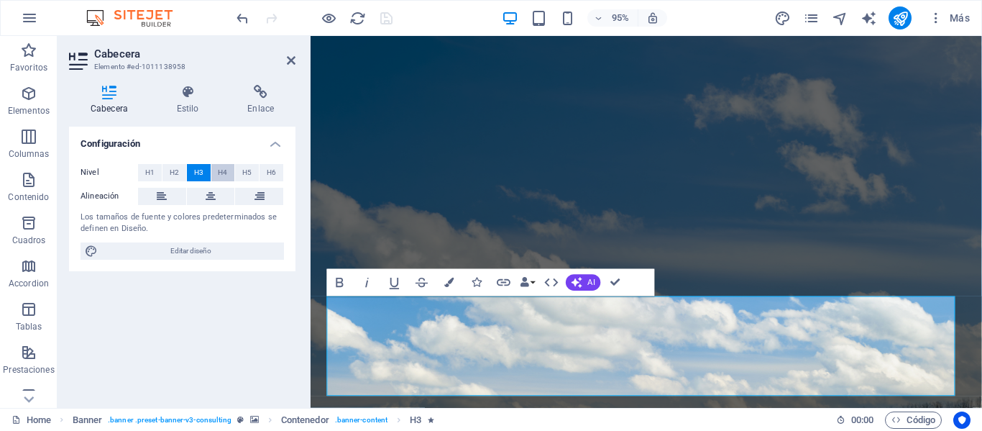
click at [223, 176] on span "H4" at bounding box center [222, 172] width 9 height 17
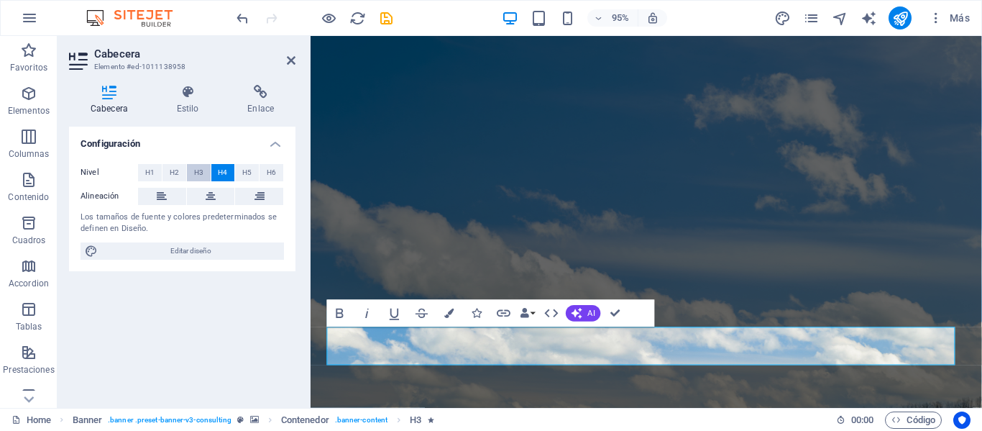
click at [191, 173] on button "H3" at bounding box center [199, 172] width 24 height 17
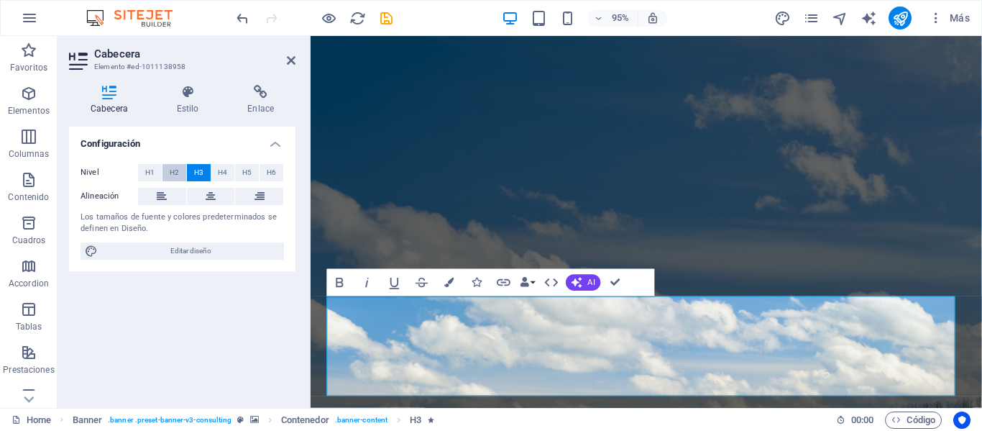
click at [181, 172] on button "H2" at bounding box center [175, 172] width 24 height 17
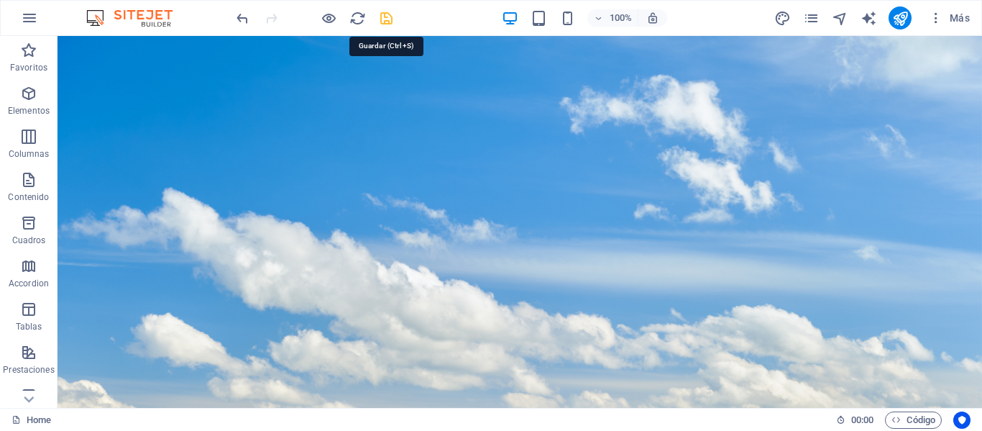
click at [387, 18] on icon "save" at bounding box center [386, 18] width 17 height 17
checkbox input "false"
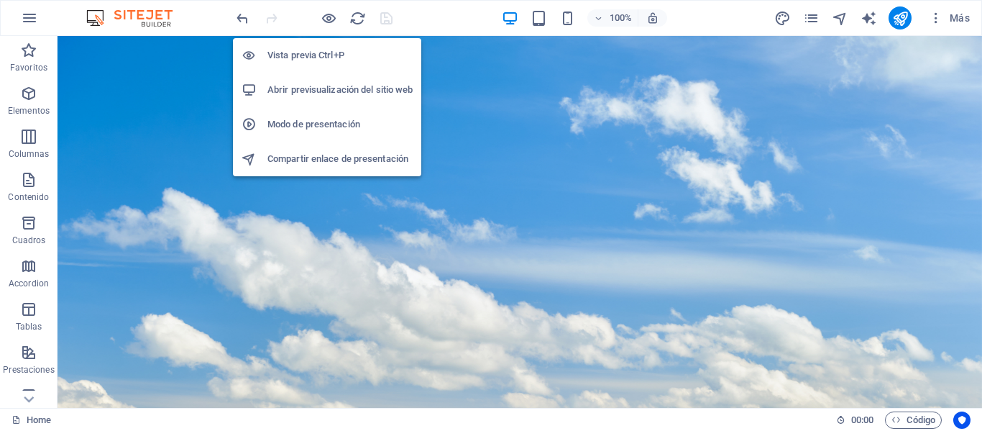
click at [311, 52] on h6 "Vista previa Ctrl+P" at bounding box center [340, 55] width 145 height 17
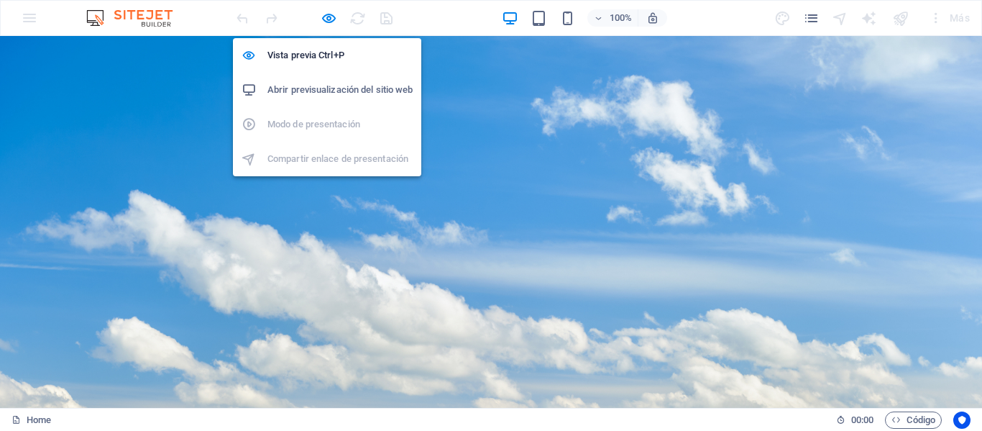
click at [329, 93] on h6 "Abrir previsualización del sitio web" at bounding box center [340, 89] width 145 height 17
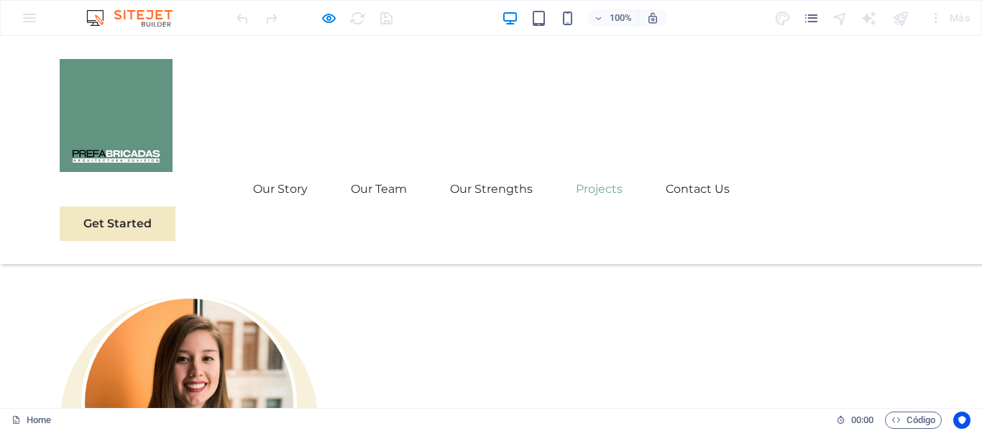
scroll to position [2517, 0]
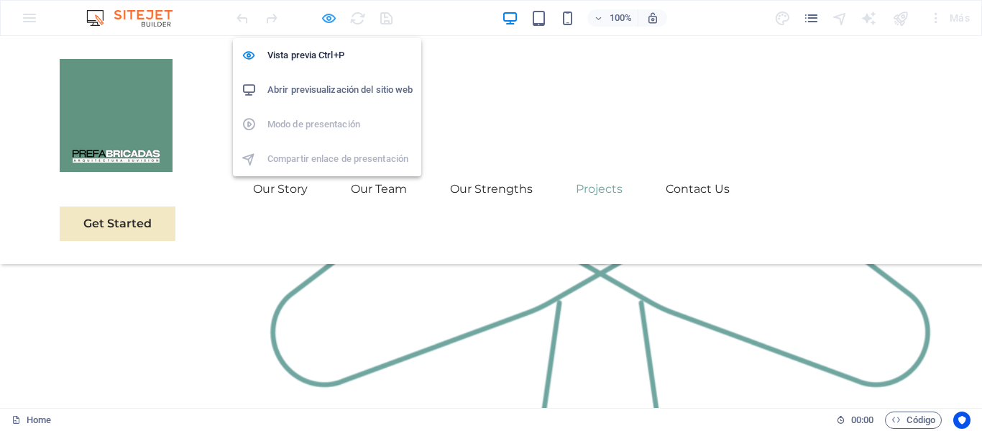
click at [330, 20] on icon "button" at bounding box center [329, 18] width 17 height 17
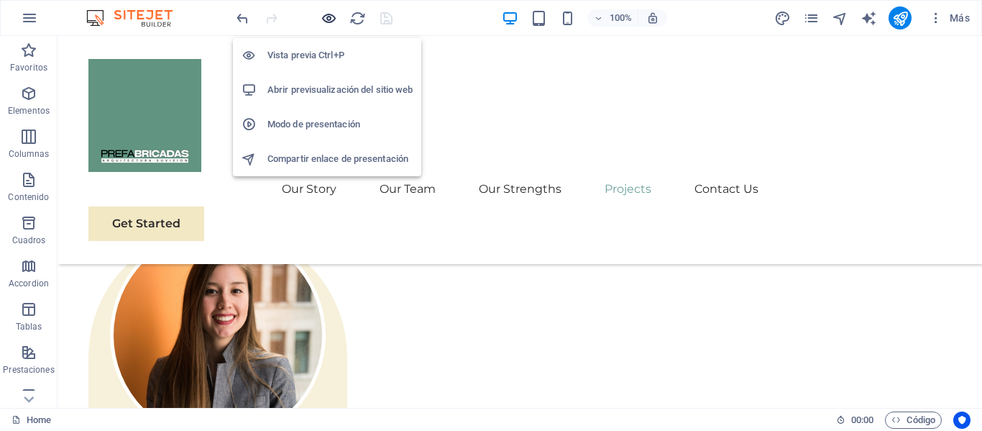
scroll to position [2636, 0]
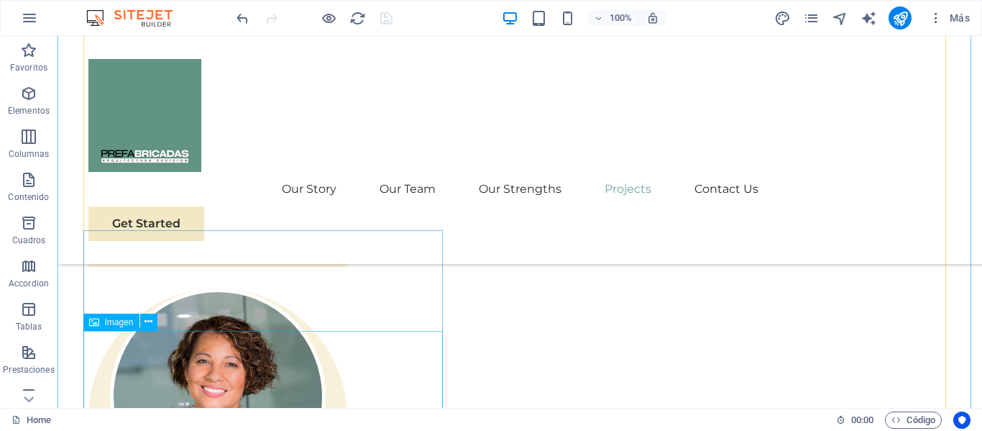
scroll to position [3427, 0]
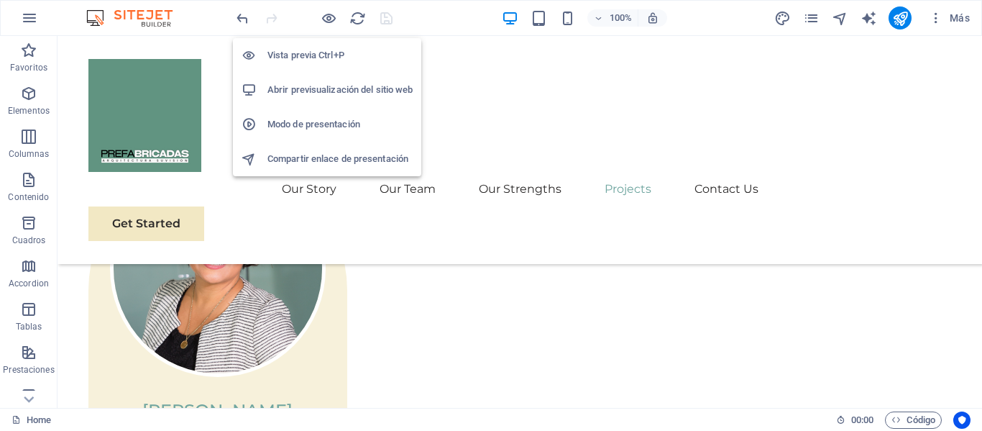
click at [332, 85] on h6 "Abrir previsualización del sitio web" at bounding box center [340, 89] width 145 height 17
